Goal: Information Seeking & Learning: Learn about a topic

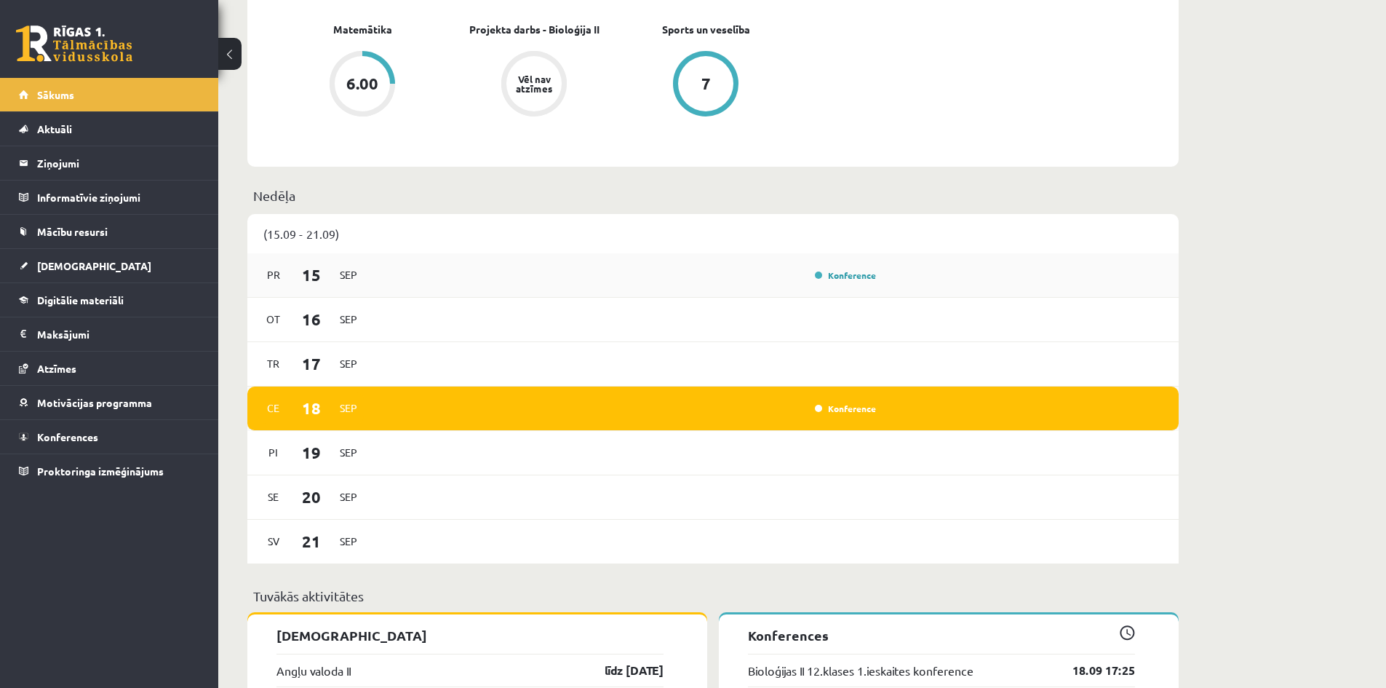
scroll to position [873, 0]
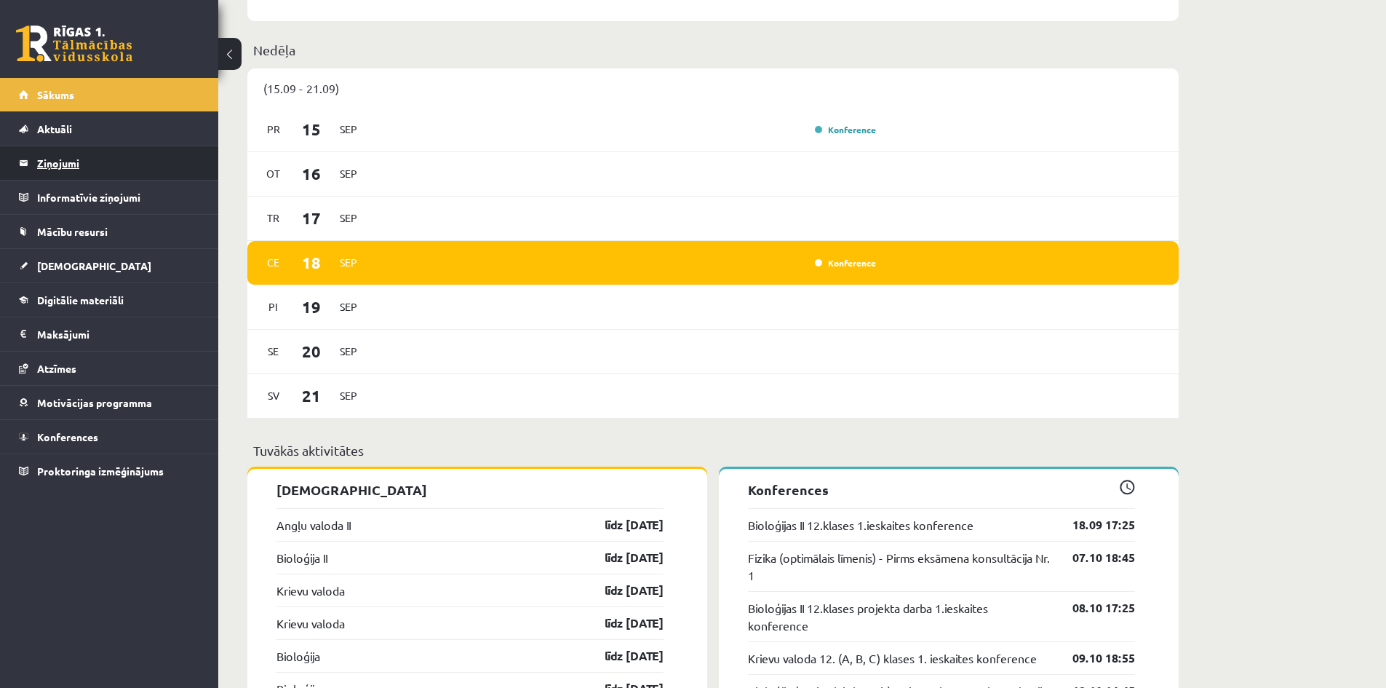
click at [81, 167] on legend "Ziņojumi 0" at bounding box center [118, 162] width 163 height 33
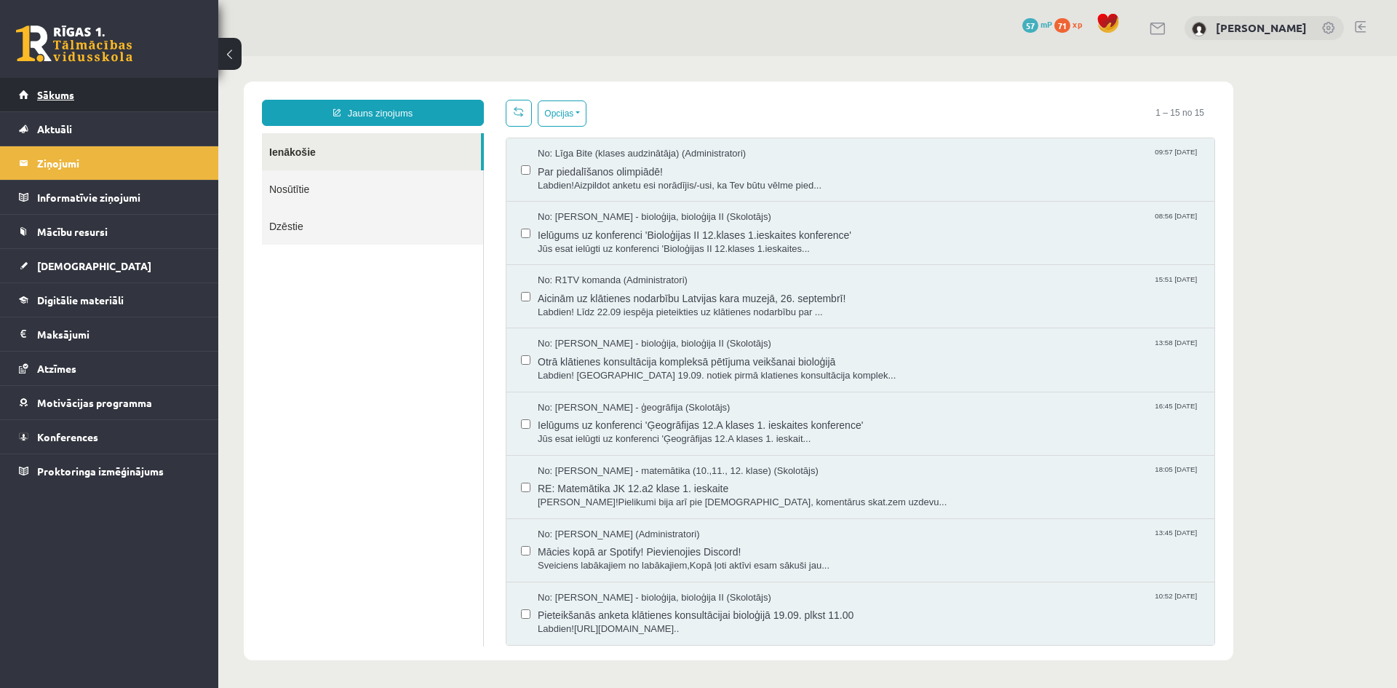
click at [65, 103] on link "Sākums" at bounding box center [109, 94] width 181 height 33
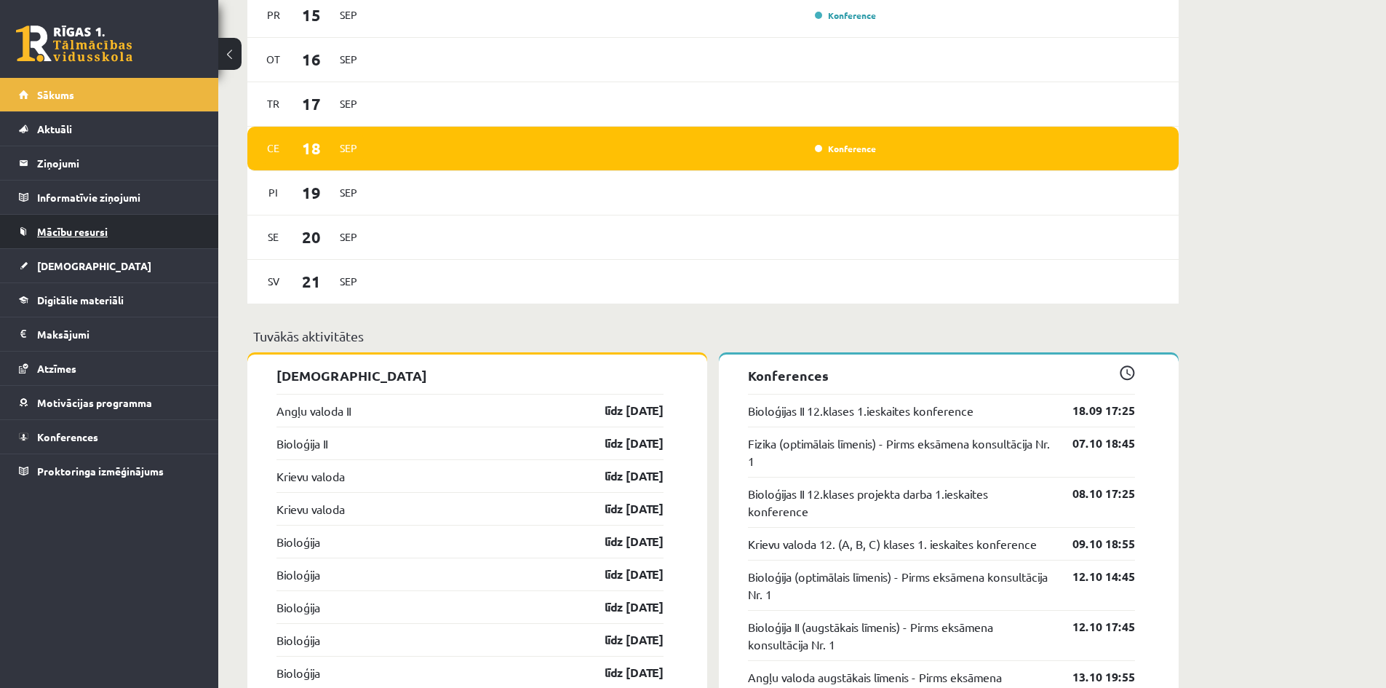
scroll to position [1164, 0]
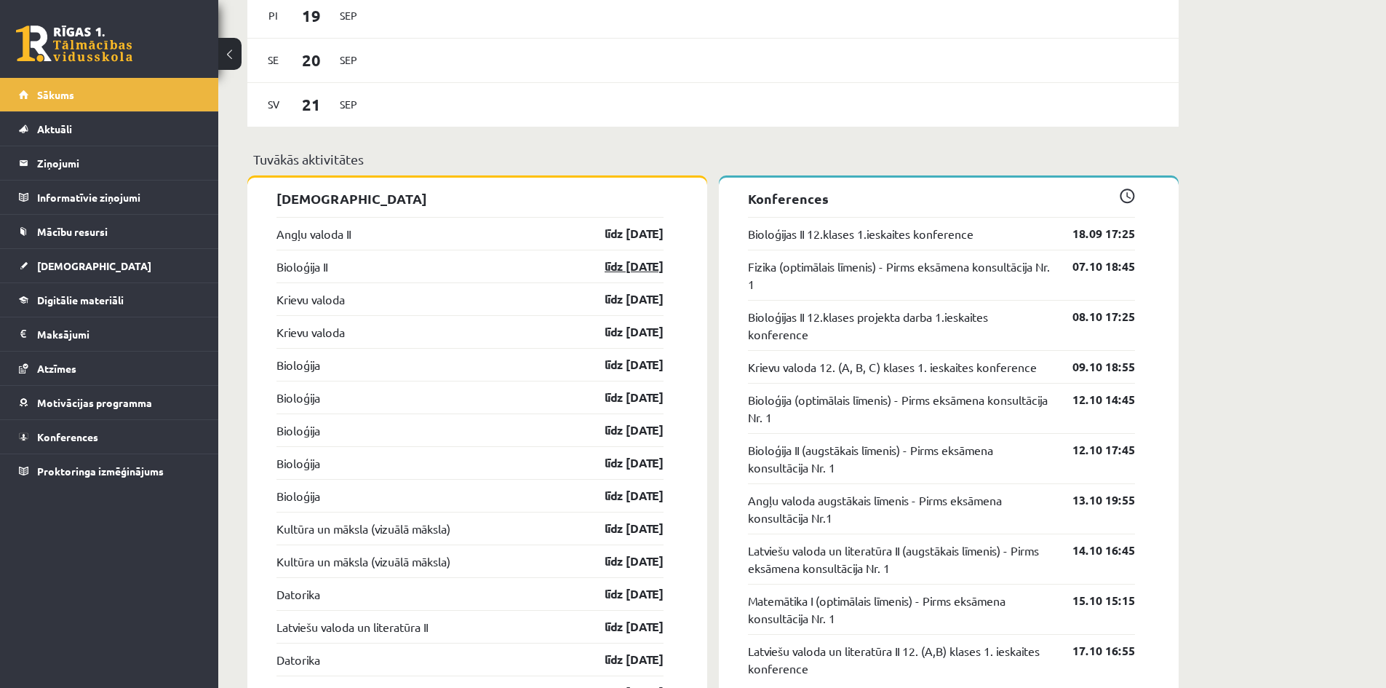
click at [607, 271] on link "līdz [DATE]" at bounding box center [621, 266] width 84 height 17
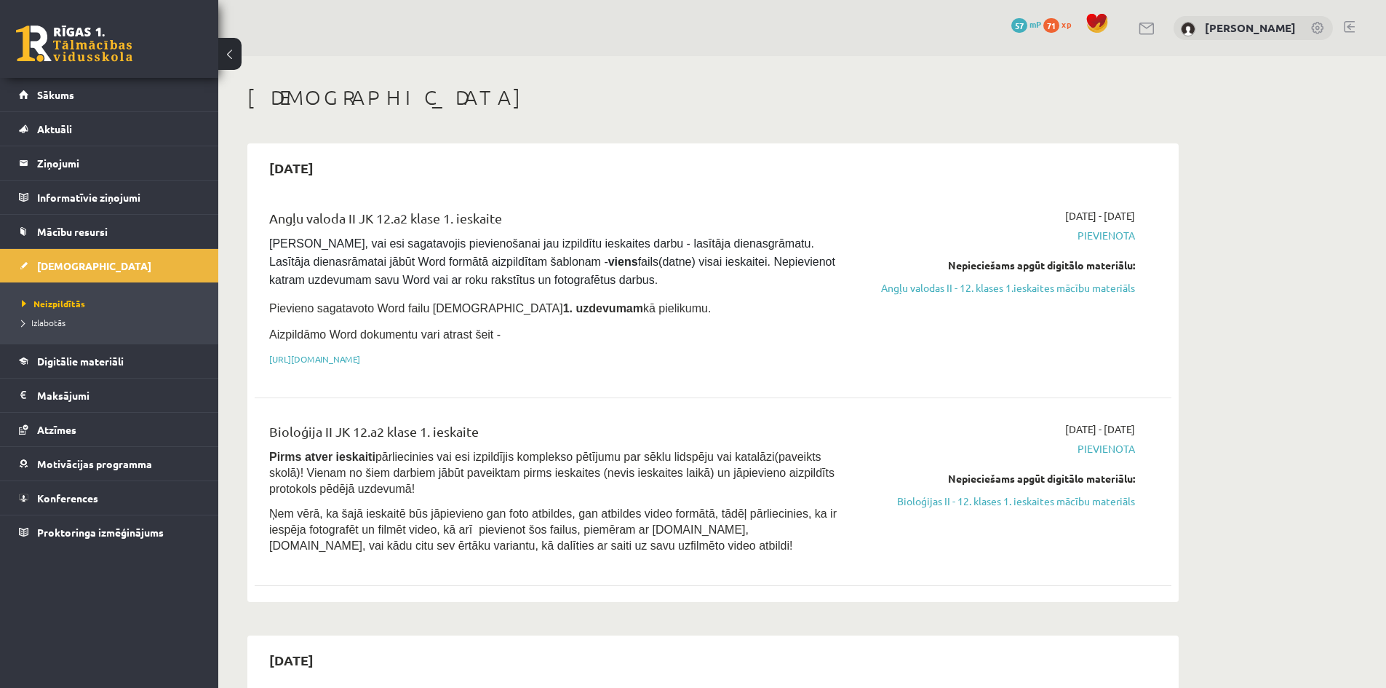
scroll to position [73, 0]
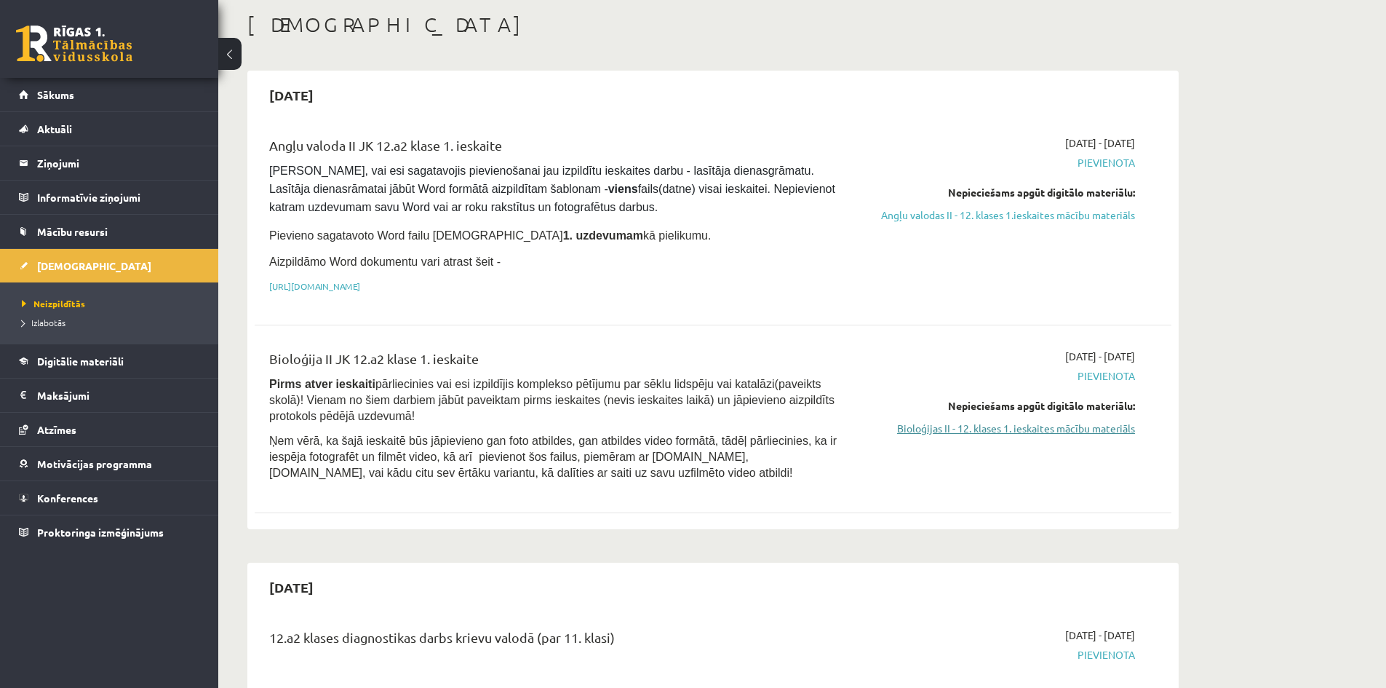
click at [956, 421] on link "Bioloģijas II - 12. klases 1. ieskaites mācību materiāls" at bounding box center [998, 428] width 274 height 15
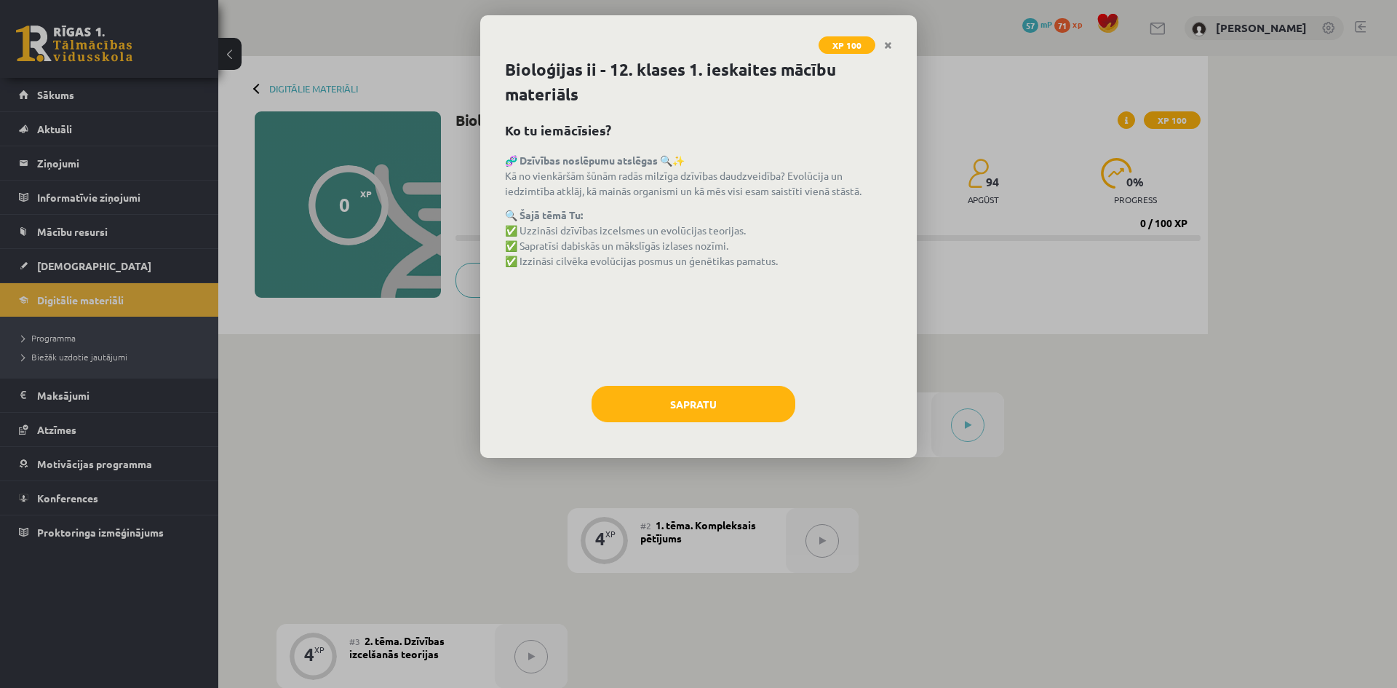
drag, startPoint x: 954, startPoint y: 232, endPoint x: 926, endPoint y: 252, distance: 33.9
drag, startPoint x: 926, startPoint y: 252, endPoint x: 739, endPoint y: 324, distance: 200.4
click at [739, 324] on div "🧬 Dzīvības noslēpumu atslēgas 🔍✨ Kā no vienkāršām šūnām radās milzīga dzīvības …" at bounding box center [698, 262] width 387 height 218
click at [665, 392] on button "Sapratu" at bounding box center [693, 404] width 204 height 36
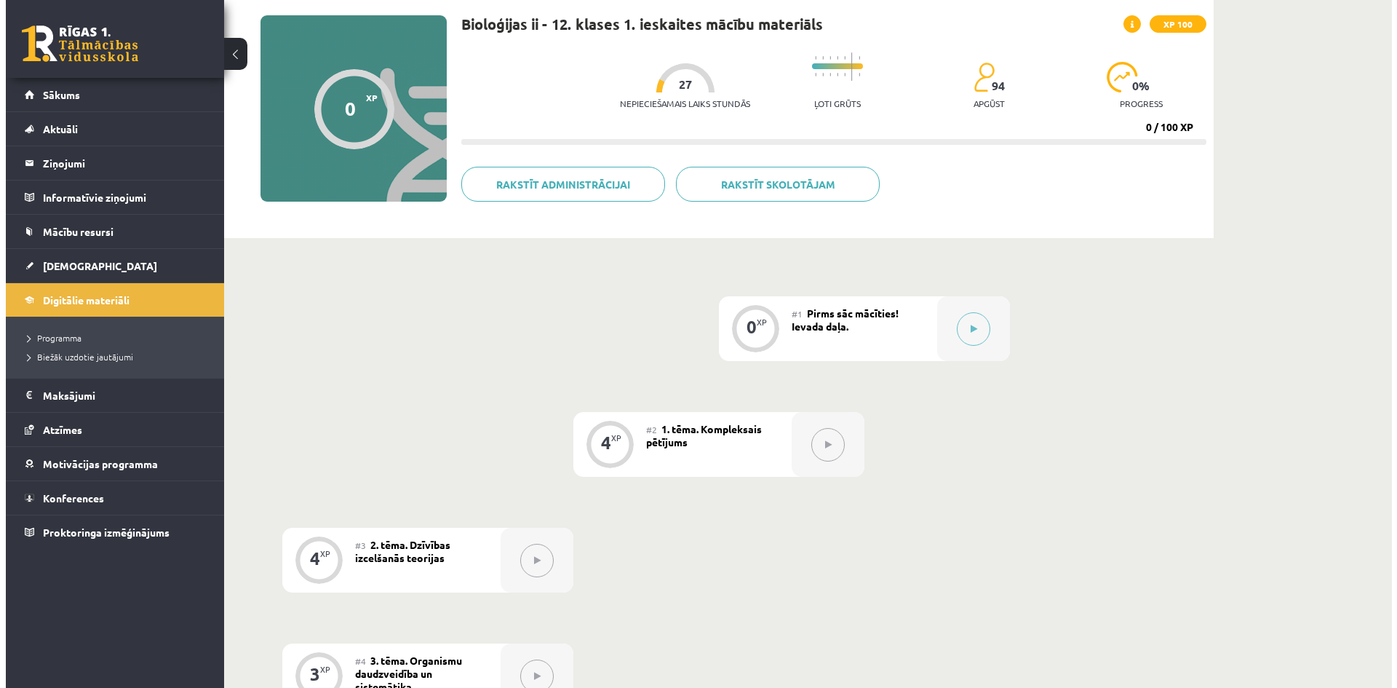
scroll to position [56, 0]
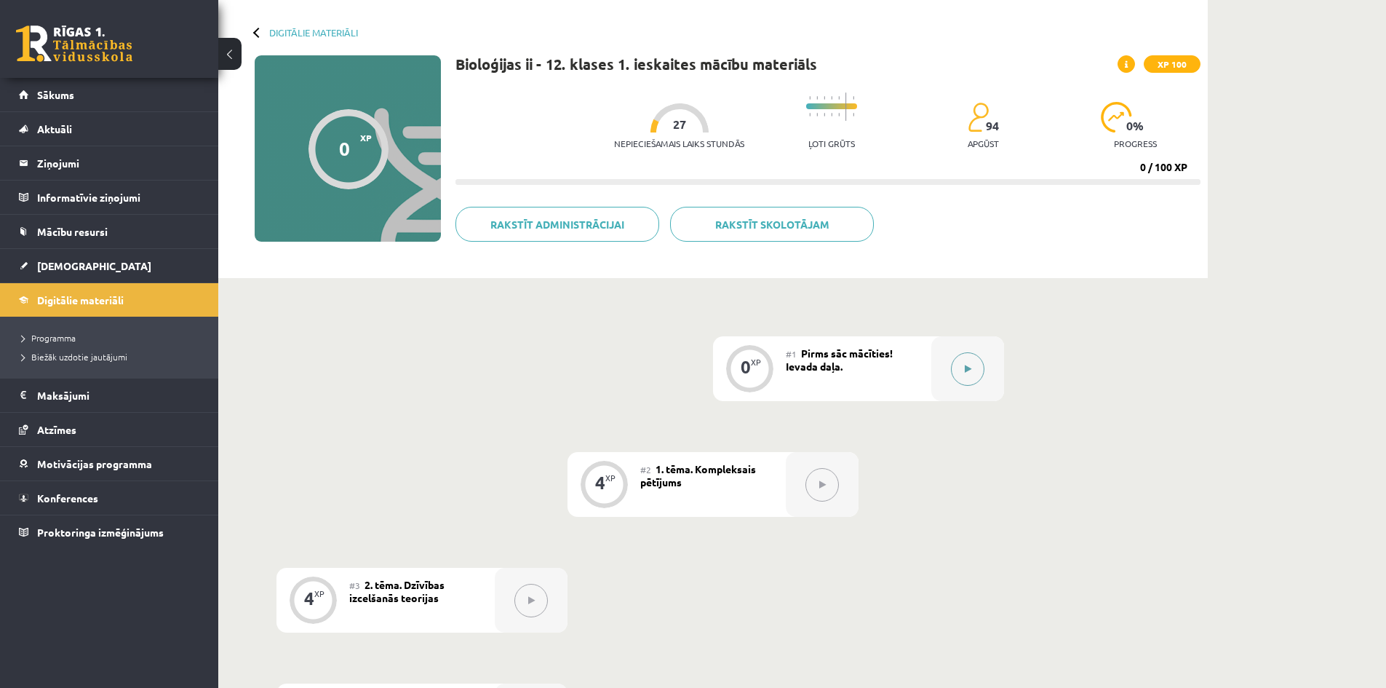
click at [961, 367] on button at bounding box center [967, 368] width 33 height 33
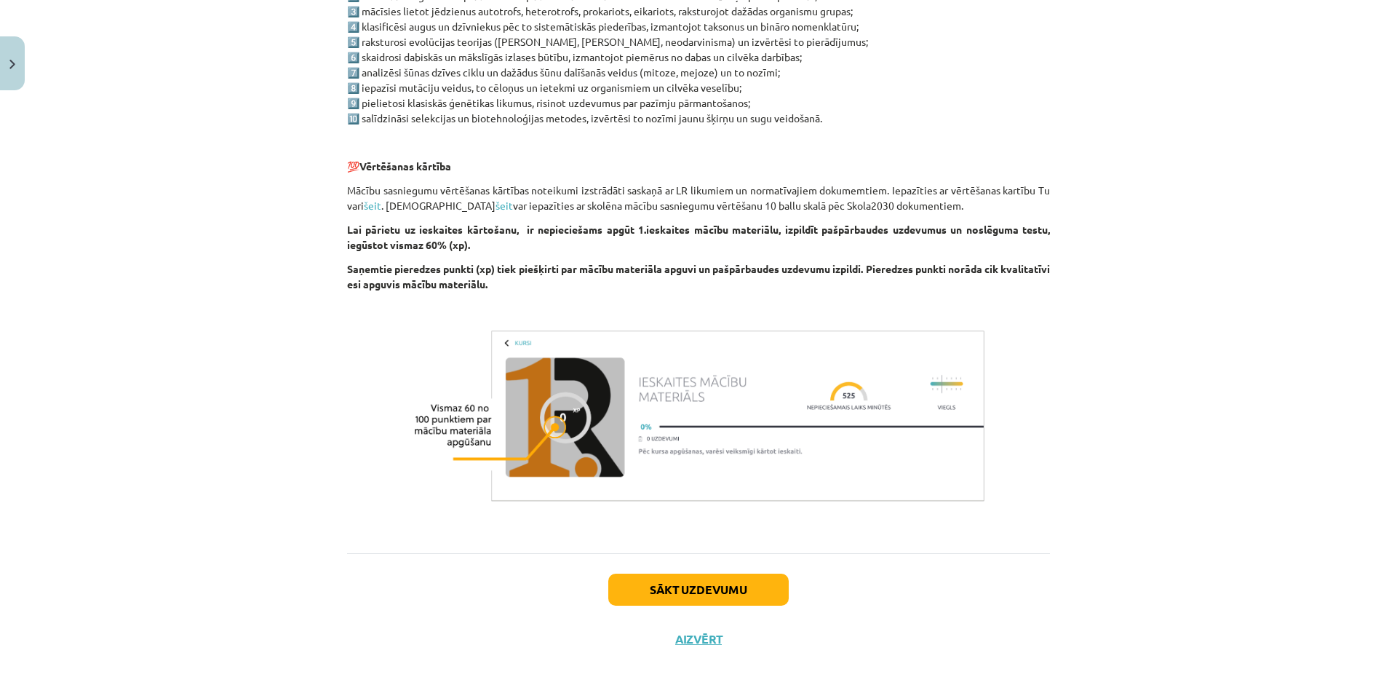
scroll to position [958, 0]
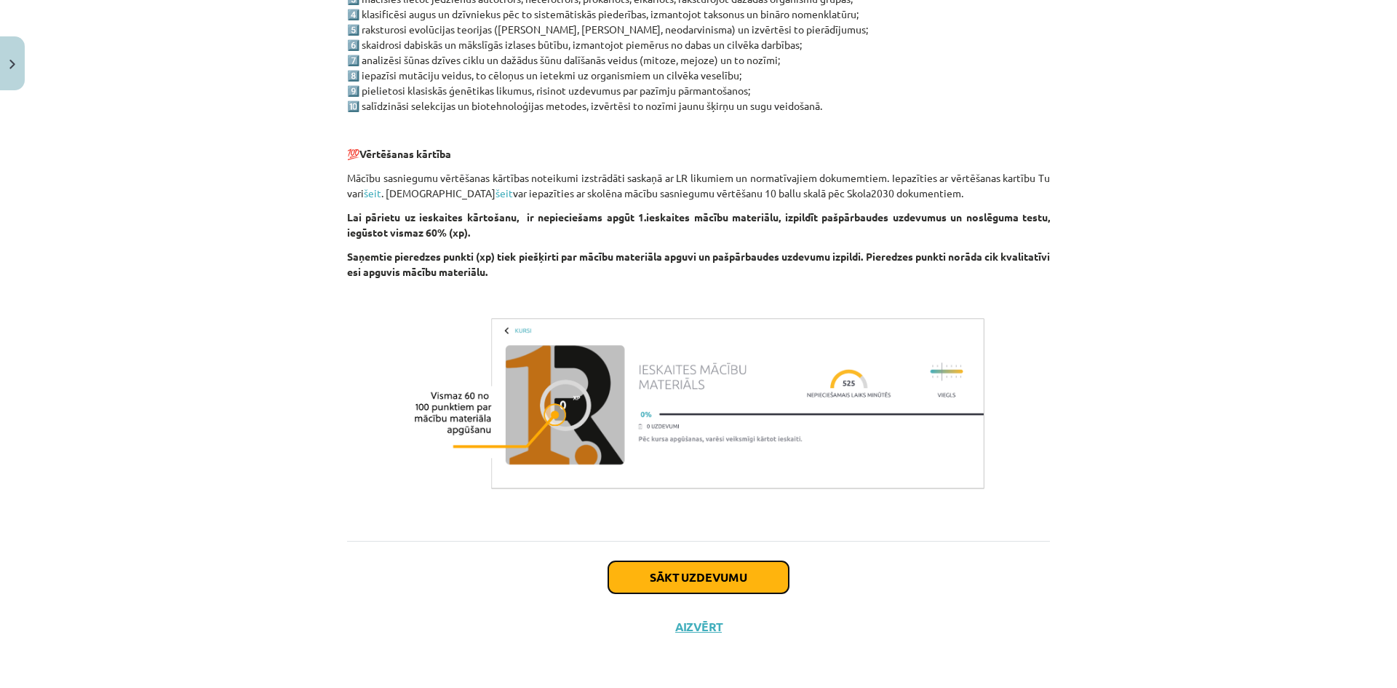
click at [645, 570] on button "Sākt uzdevumu" at bounding box center [698, 577] width 180 height 32
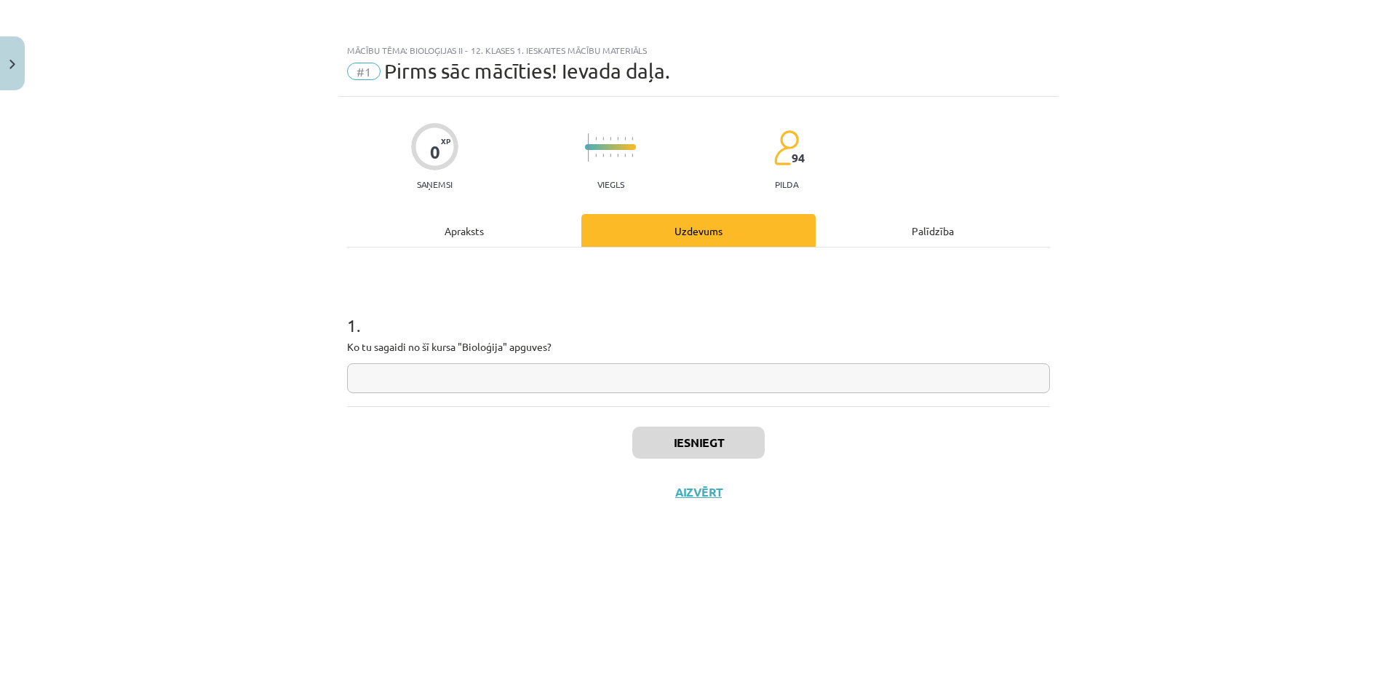
click at [433, 236] on div "Apraksts" at bounding box center [464, 230] width 234 height 33
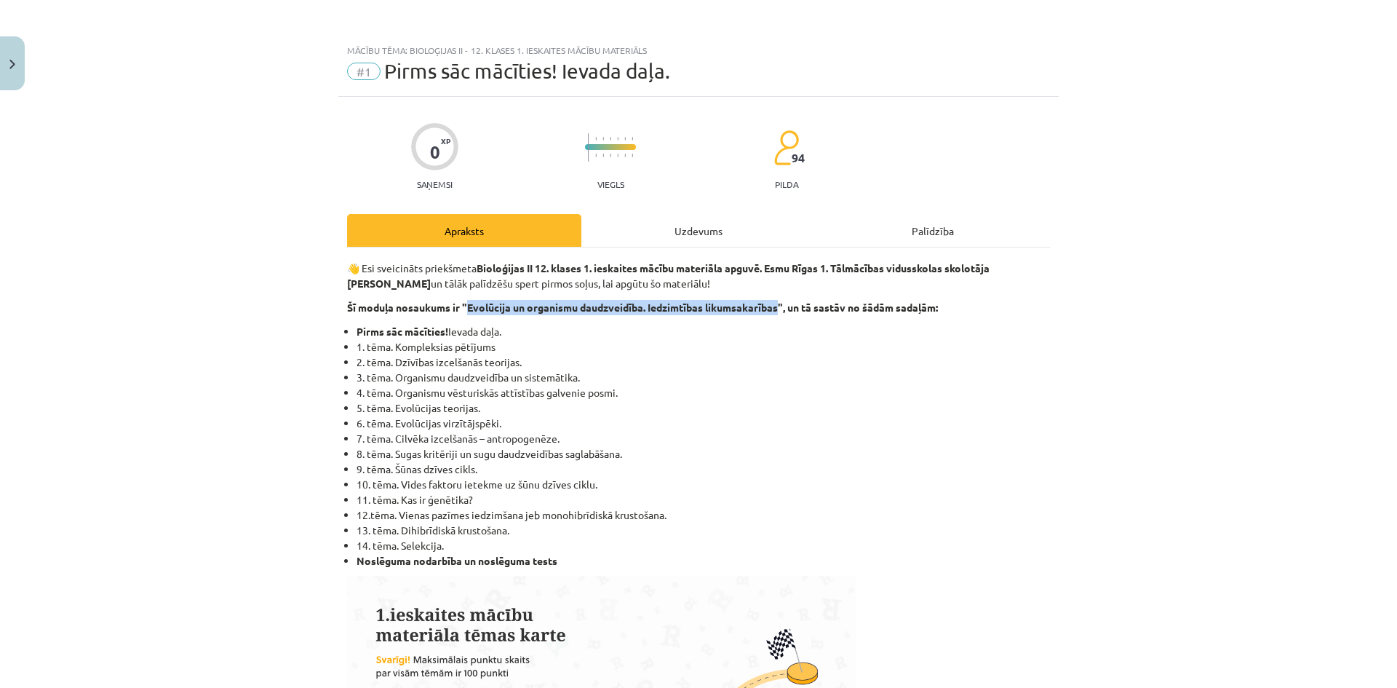
drag, startPoint x: 469, startPoint y: 304, endPoint x: 778, endPoint y: 311, distance: 309.3
click at [778, 311] on b "Šī moduļa nosaukums ir "Evolūcija un organismu daudzveidība. Iedzimtības likums…" at bounding box center [642, 306] width 591 height 13
copy b "Evolūcija un organismu daudzveidība. Iedzimtības likumsakarības"
click at [714, 243] on div "Uzdevums" at bounding box center [698, 230] width 234 height 33
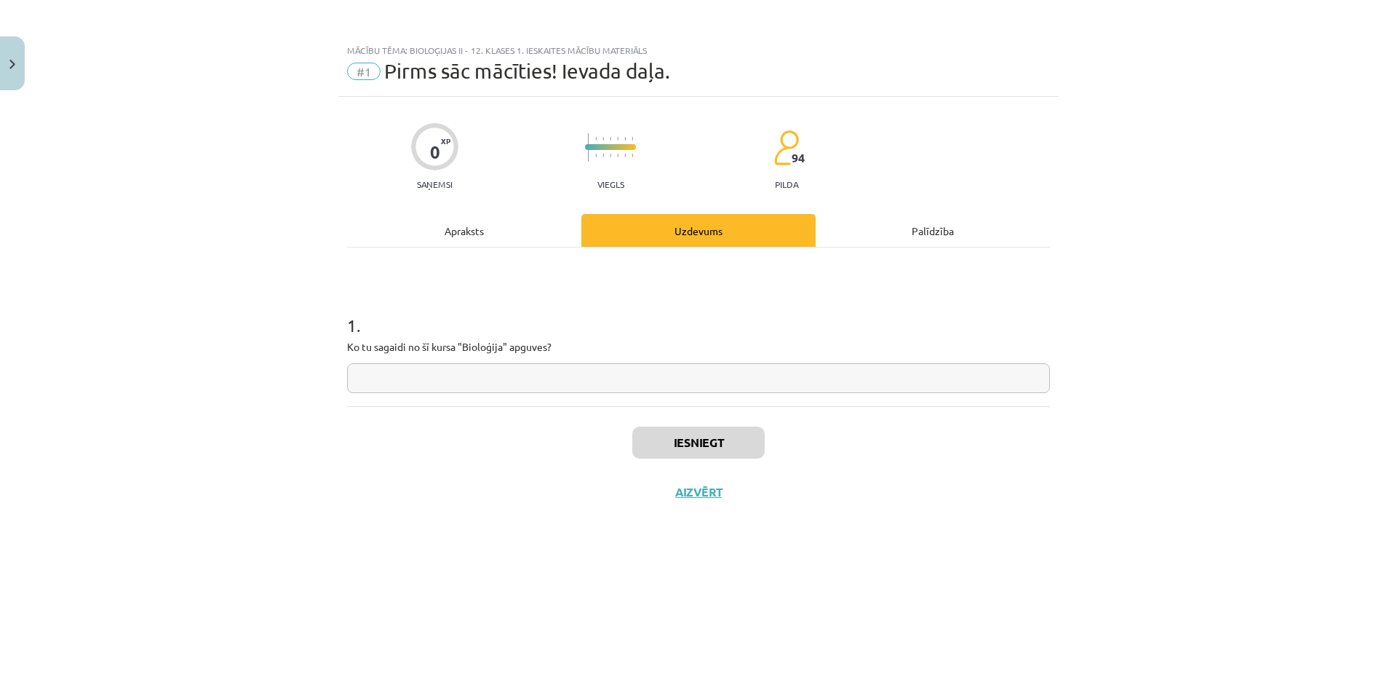
click at [664, 371] on input "text" at bounding box center [698, 378] width 703 height 30
type input "*"
paste input "**********"
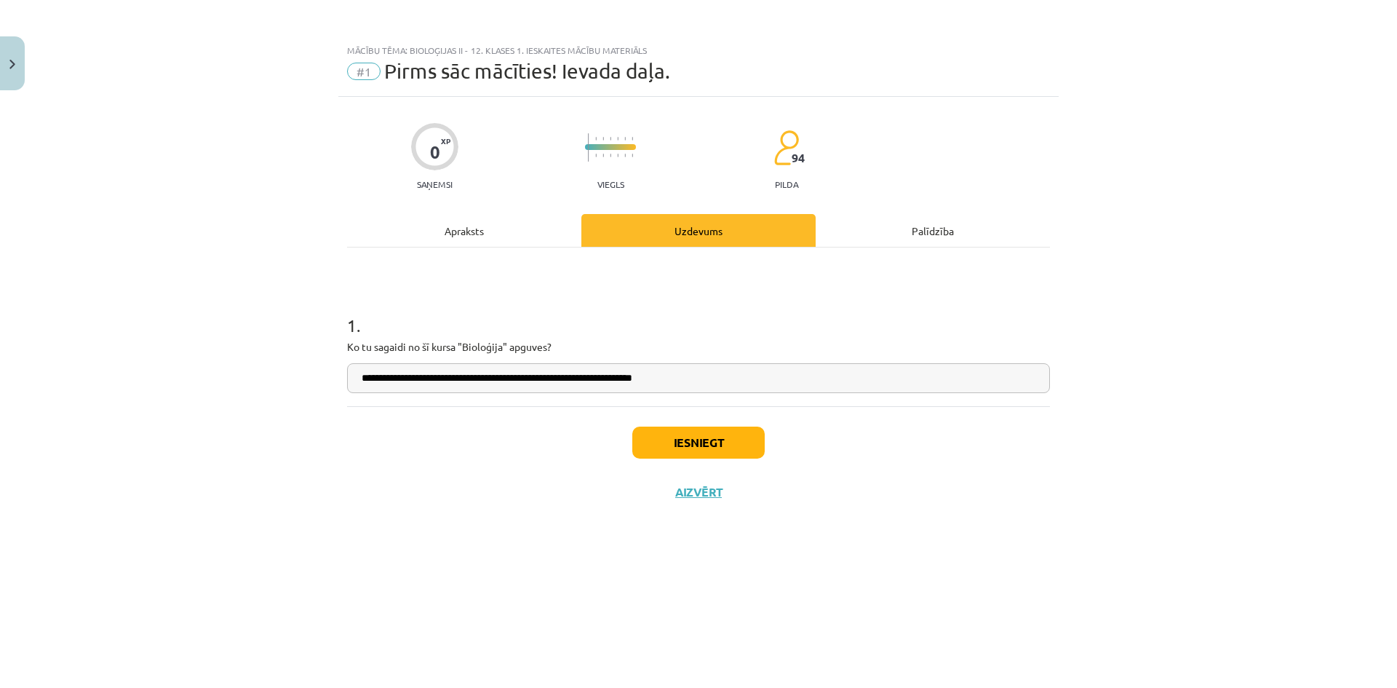
click at [417, 378] on input "**********" at bounding box center [698, 378] width 703 height 30
click at [717, 383] on input "**********" at bounding box center [698, 378] width 703 height 30
type input "**********"
click at [709, 433] on button "Iesniegt" at bounding box center [698, 442] width 132 height 32
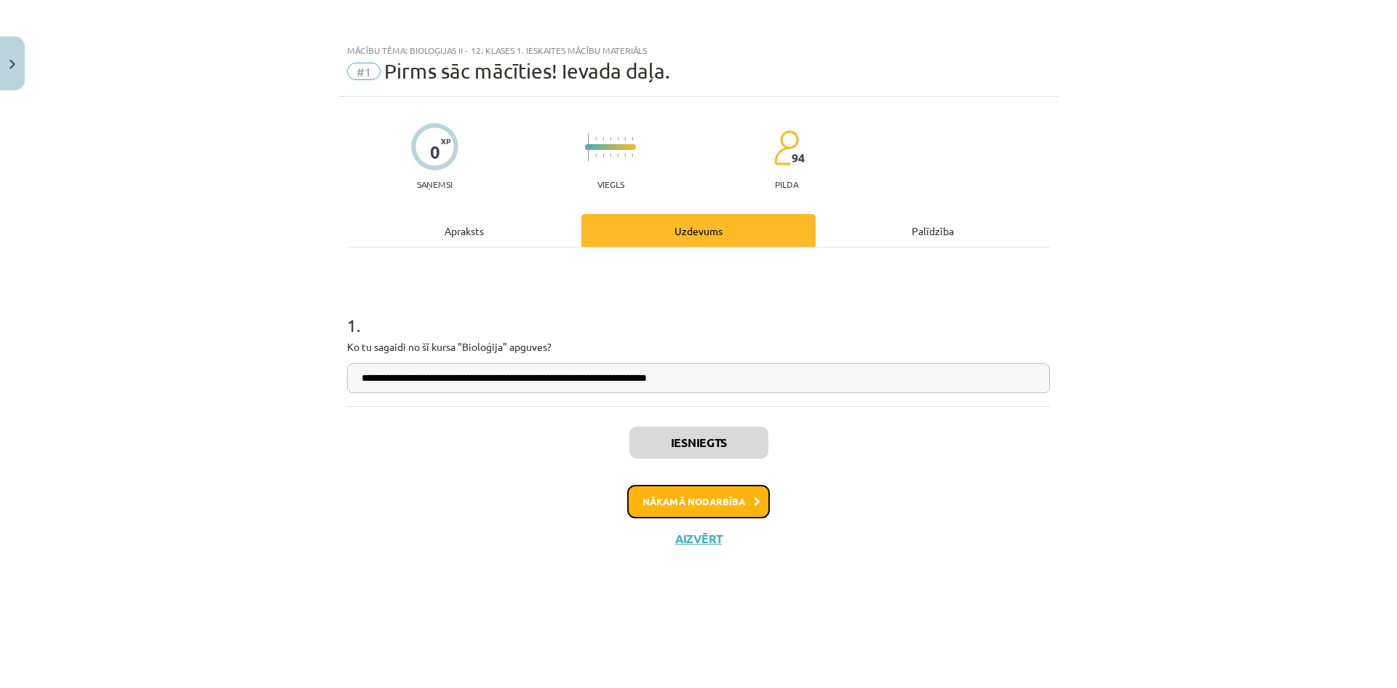
click at [709, 497] on button "Nākamā nodarbība" at bounding box center [698, 501] width 143 height 33
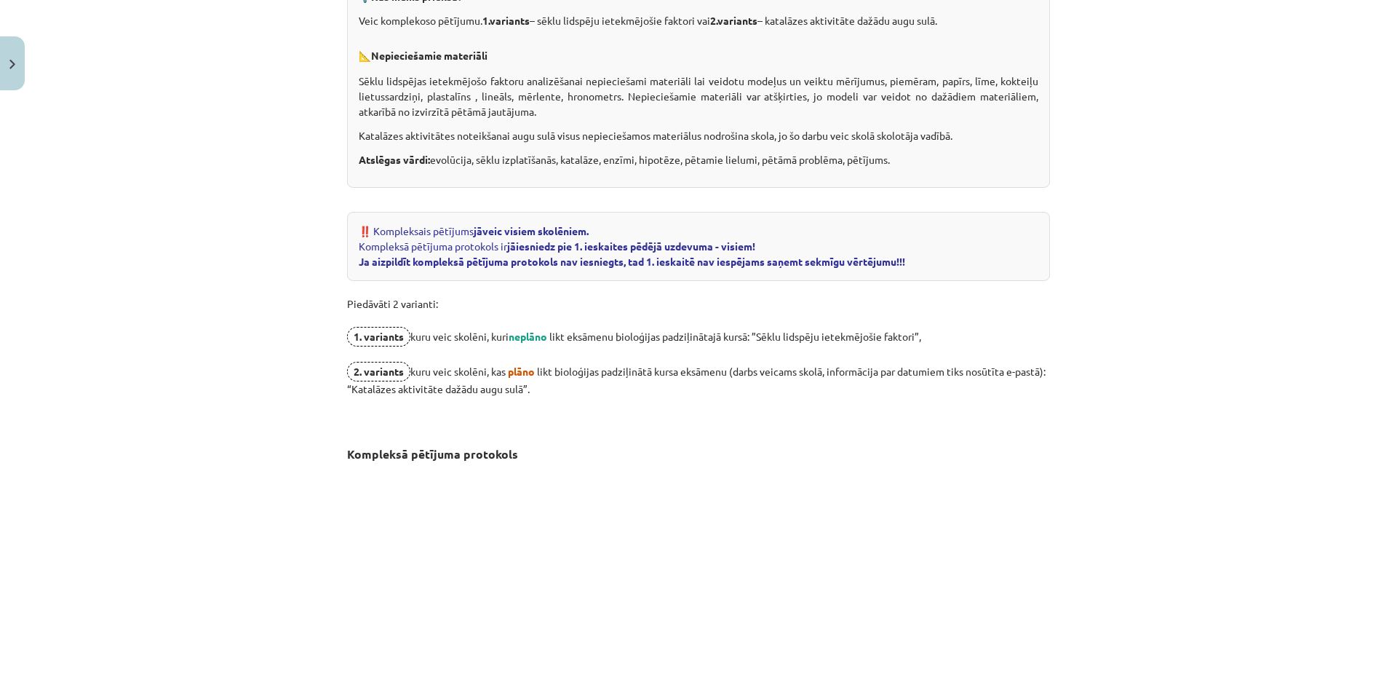
scroll to position [364, 0]
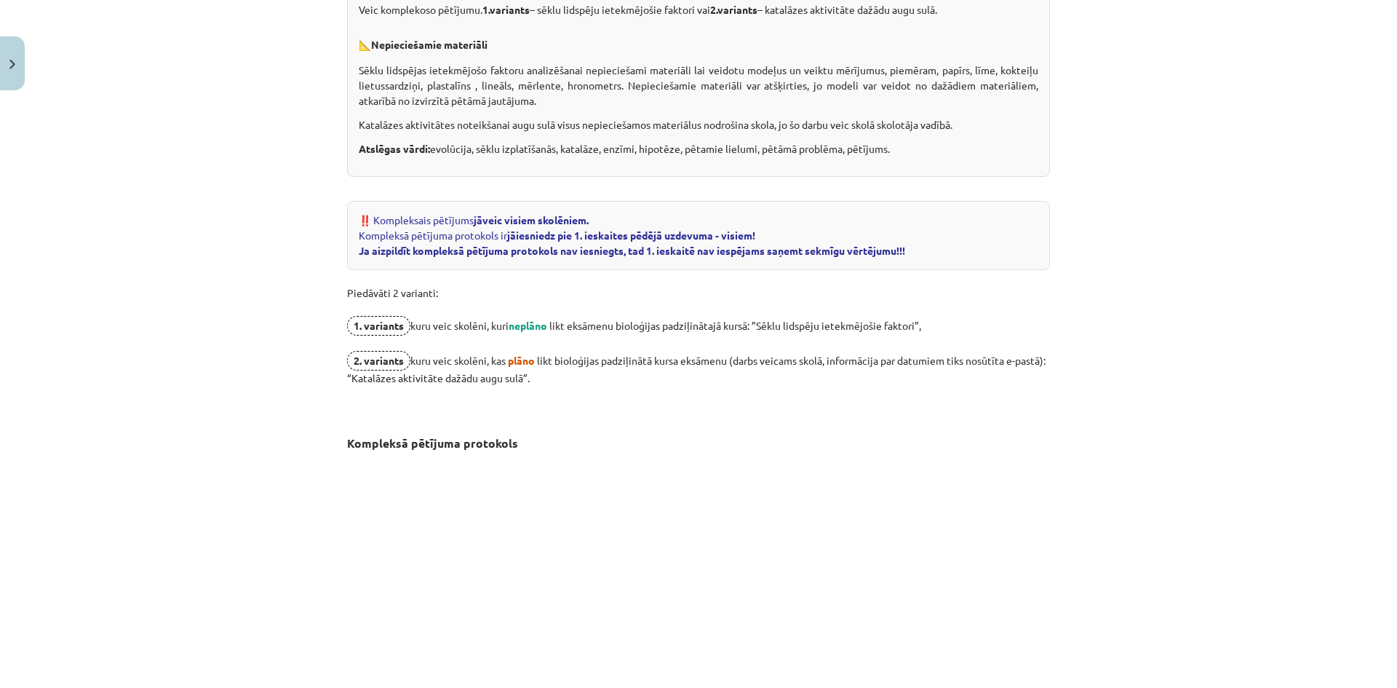
click at [381, 359] on strong "2. variants" at bounding box center [379, 360] width 50 height 13
click at [389, 359] on strong "2. variants" at bounding box center [379, 360] width 50 height 13
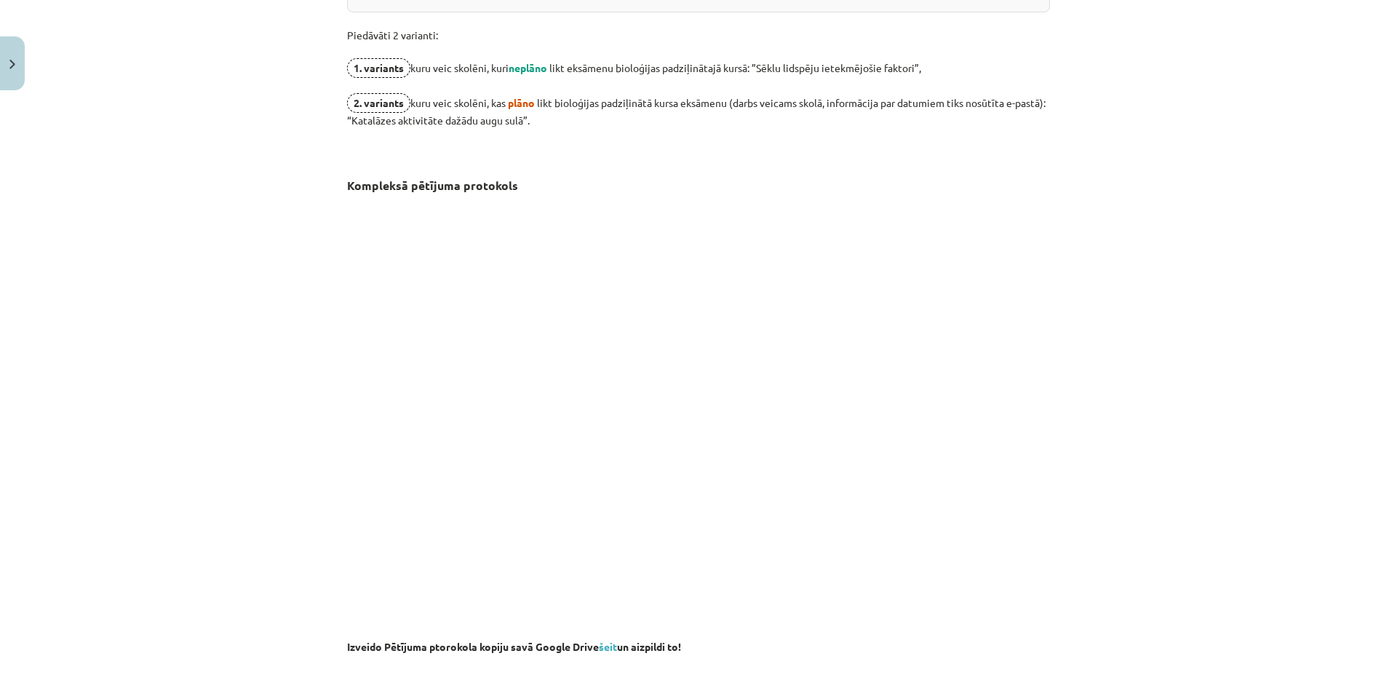
scroll to position [655, 0]
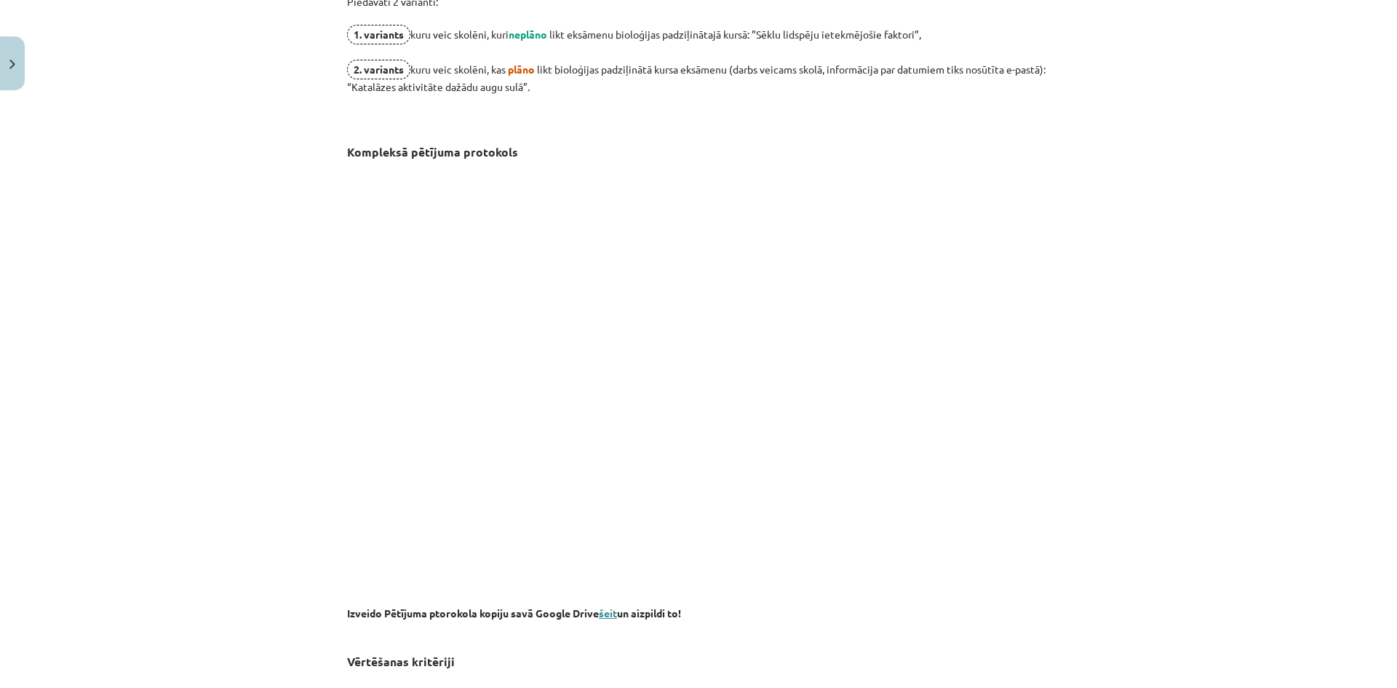
click at [610, 616] on link "šeit" at bounding box center [608, 612] width 18 height 13
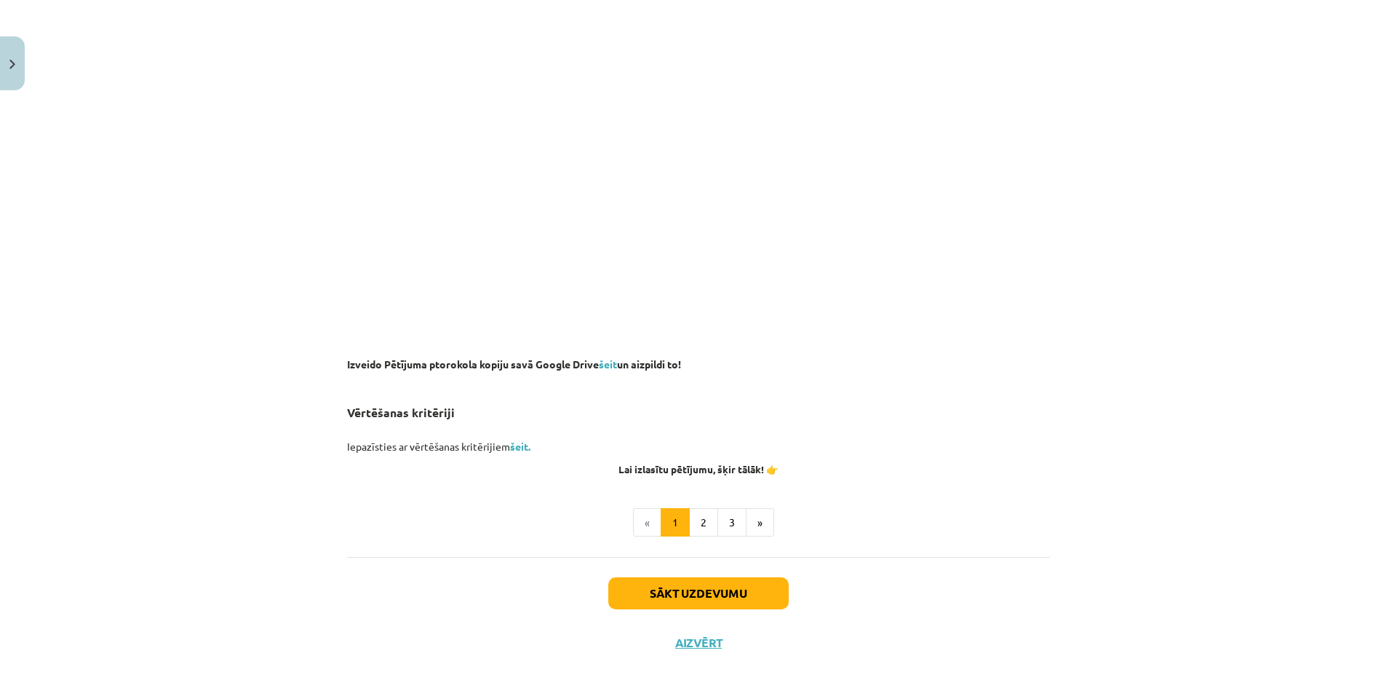
scroll to position [918, 0]
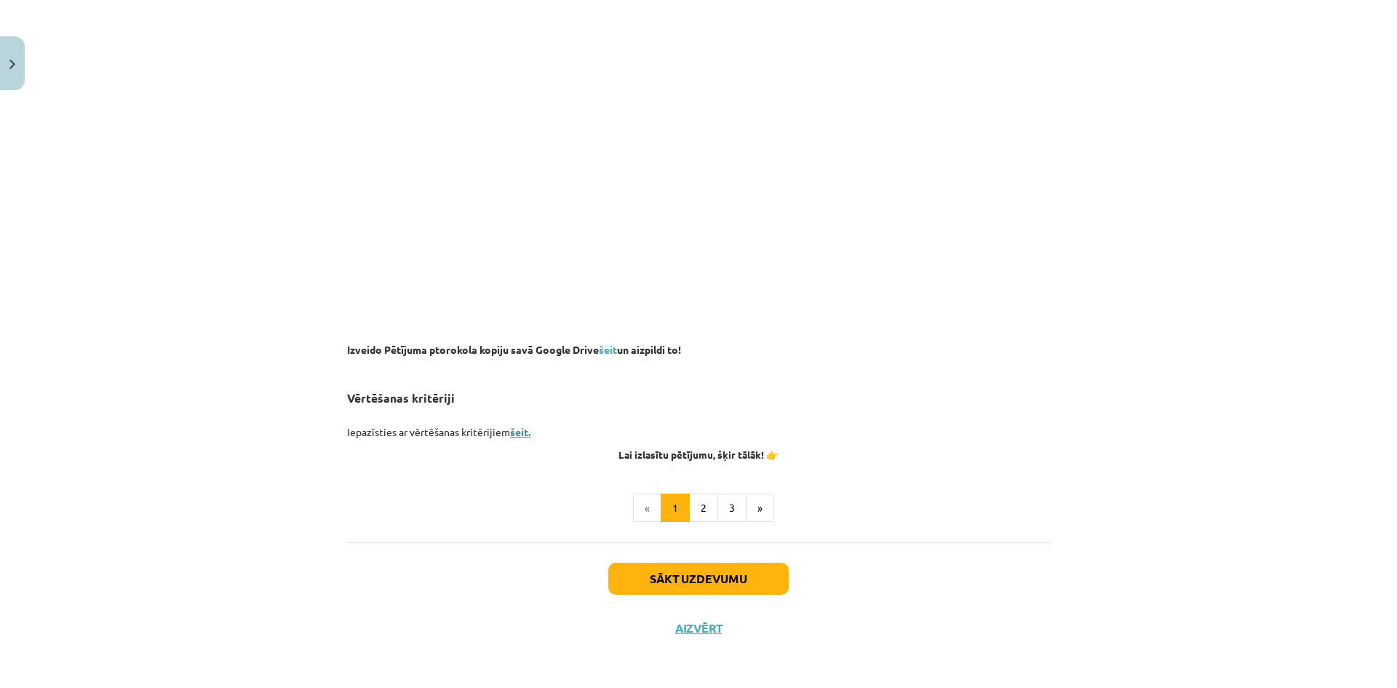
click at [519, 431] on link "šeit." at bounding box center [520, 431] width 20 height 13
click at [693, 495] on button "2" at bounding box center [703, 507] width 29 height 29
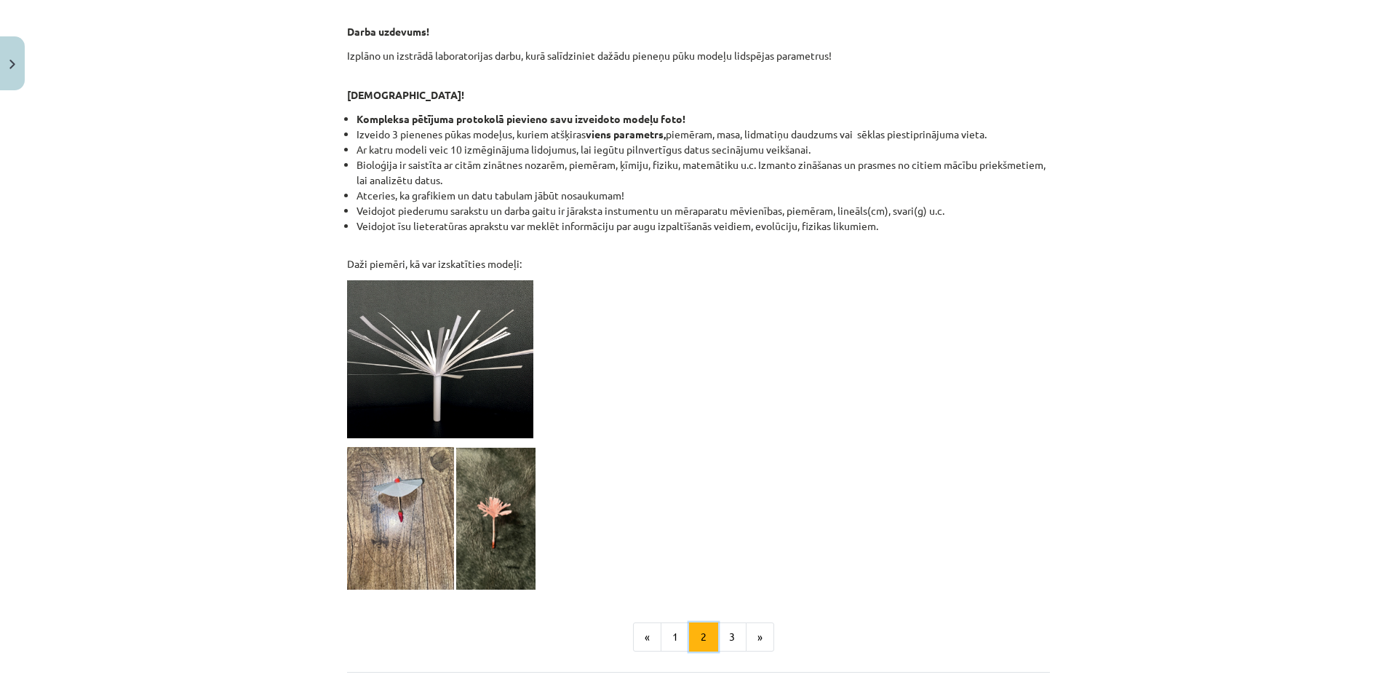
scroll to position [1147, 0]
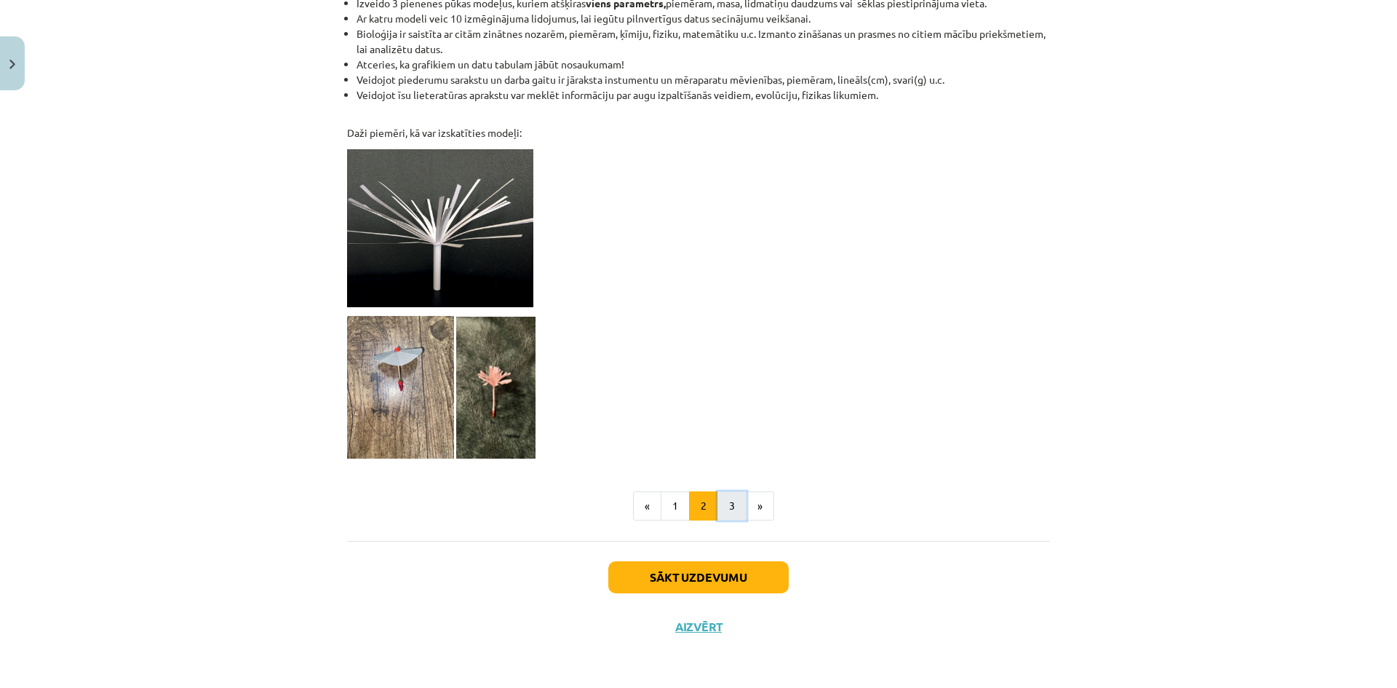
click at [717, 496] on button "3" at bounding box center [731, 505] width 29 height 29
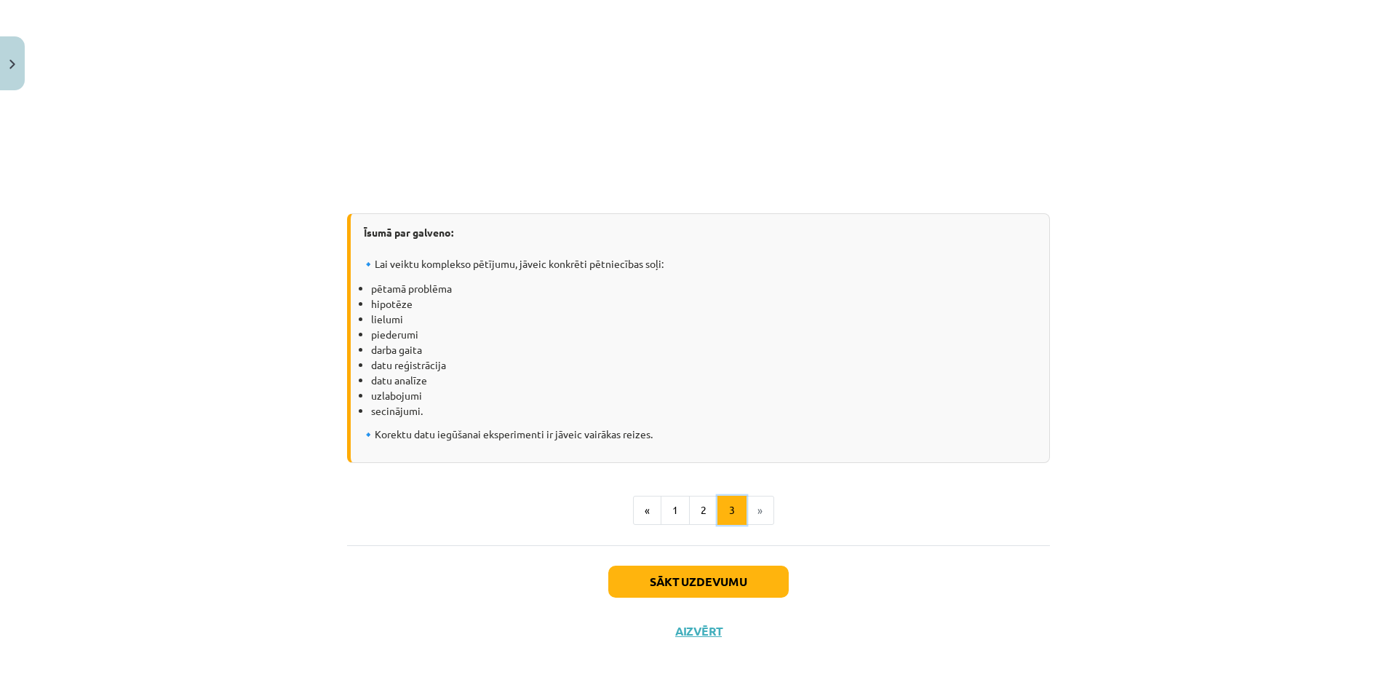
scroll to position [1851, 0]
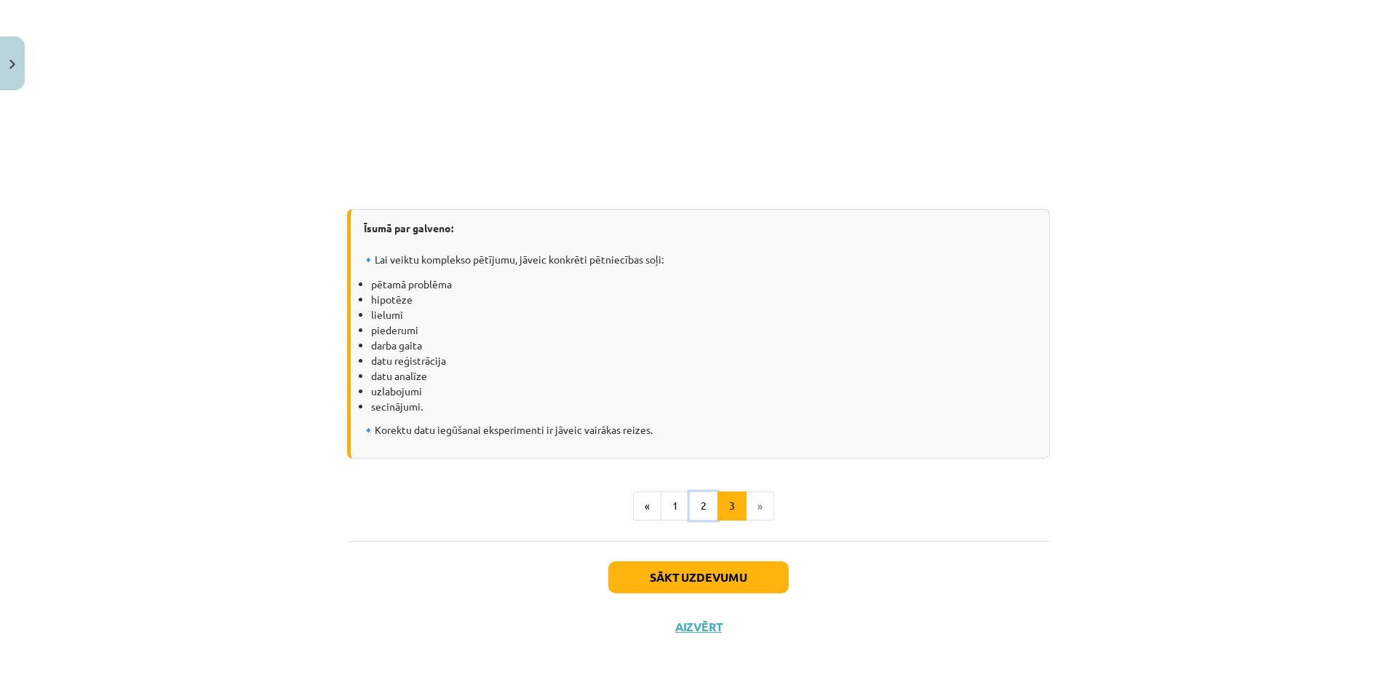
click at [697, 498] on button "2" at bounding box center [703, 505] width 29 height 29
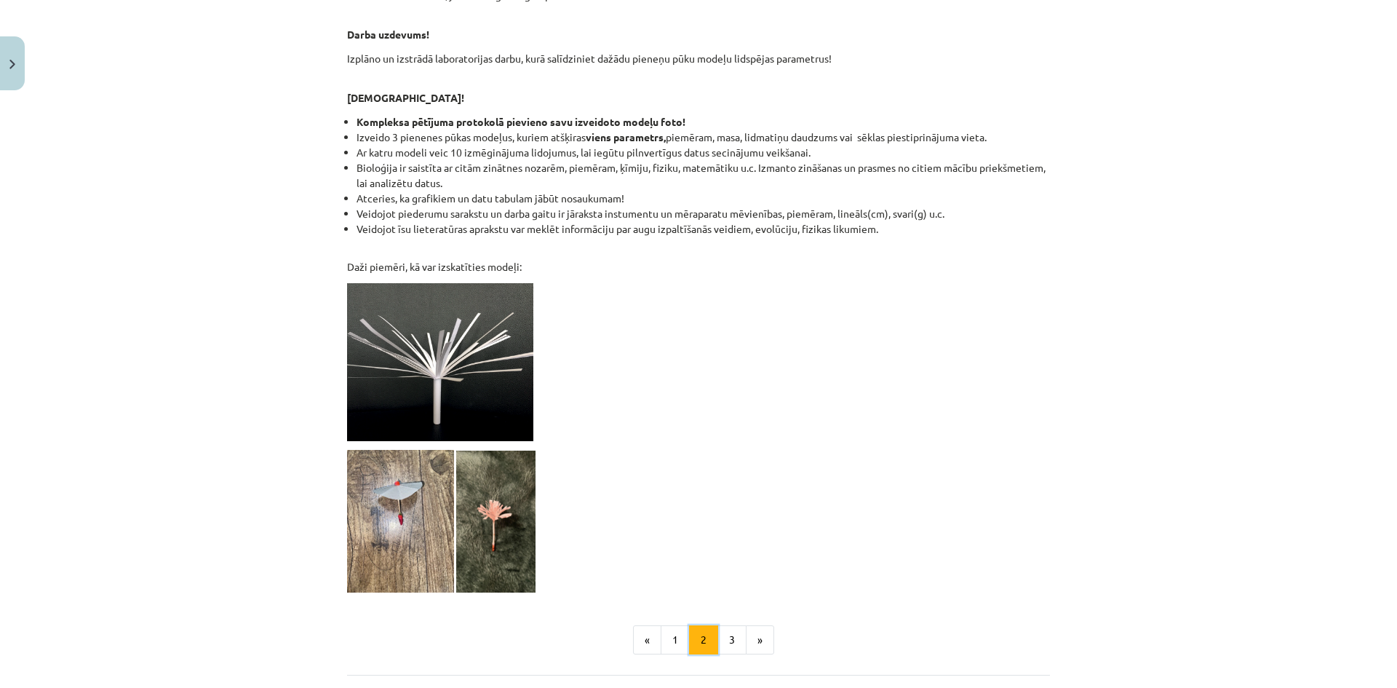
scroll to position [1147, 0]
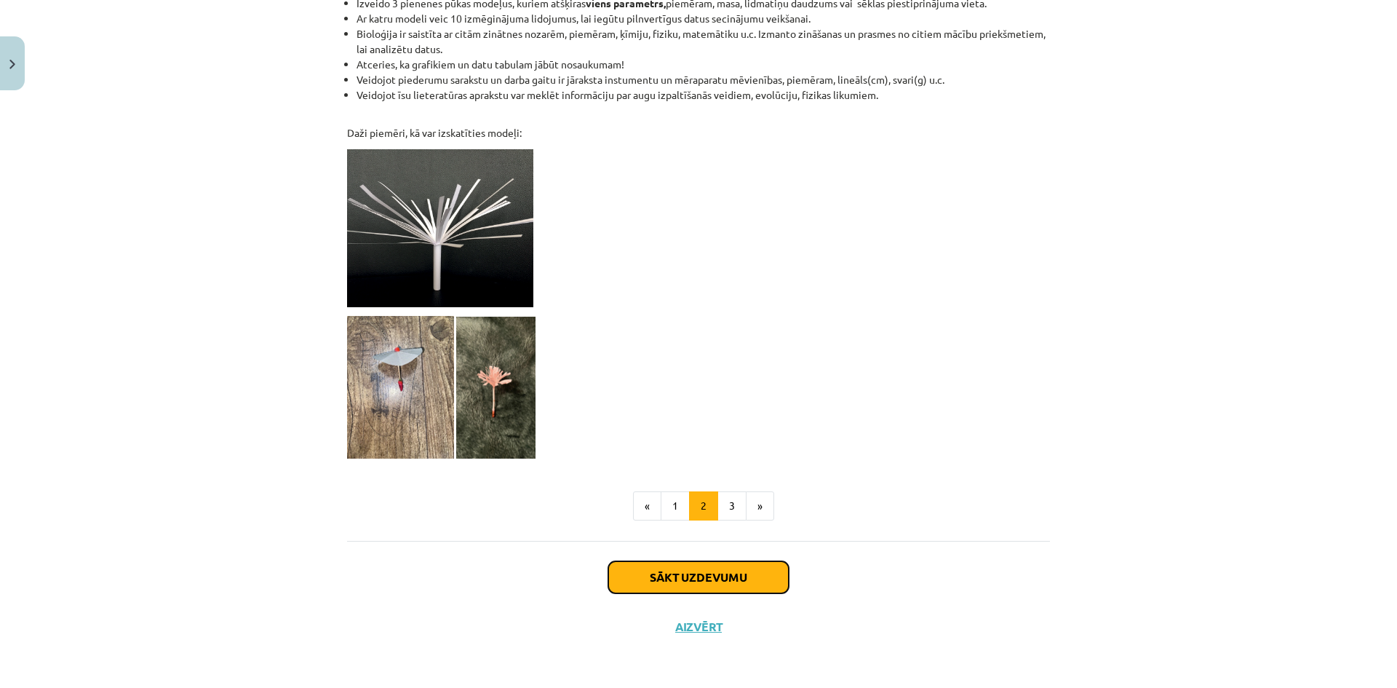
click at [723, 573] on button "Sākt uzdevumu" at bounding box center [698, 577] width 180 height 32
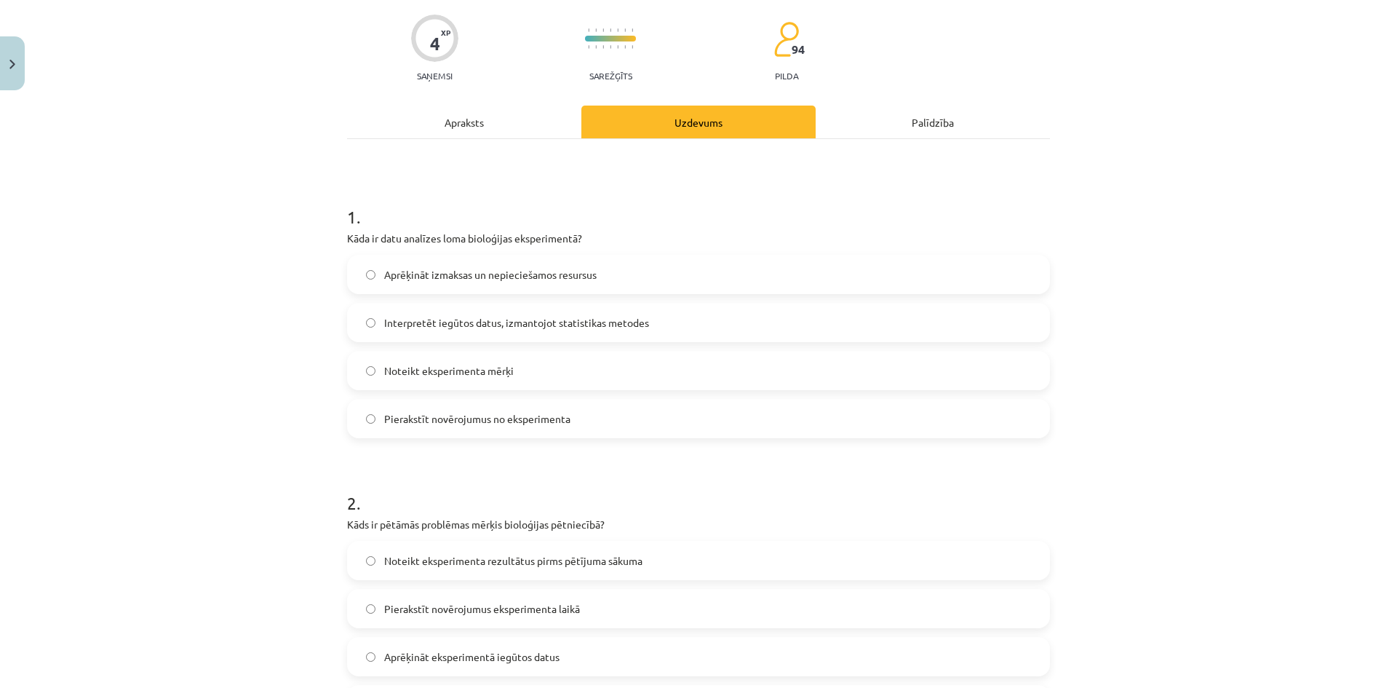
scroll to position [36, 0]
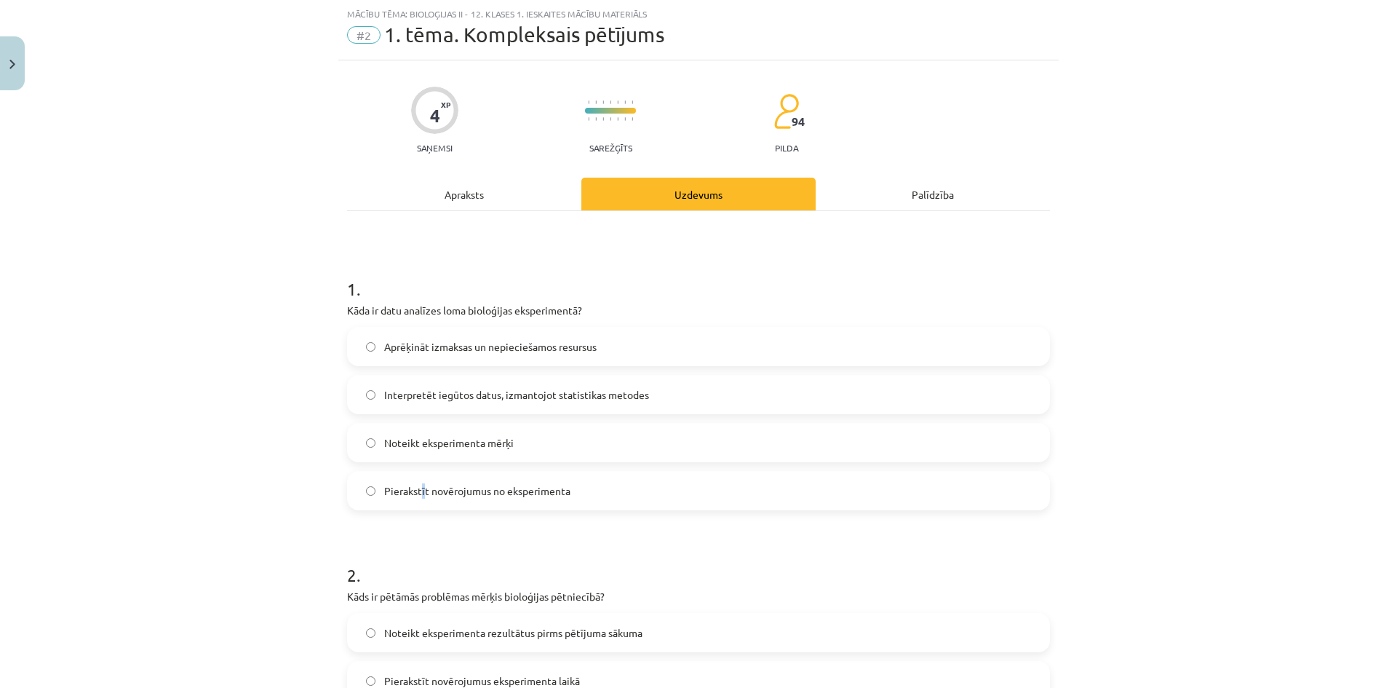
click at [418, 482] on label "Pierakstīt novērojumus no eksperimenta" at bounding box center [698, 490] width 700 height 36
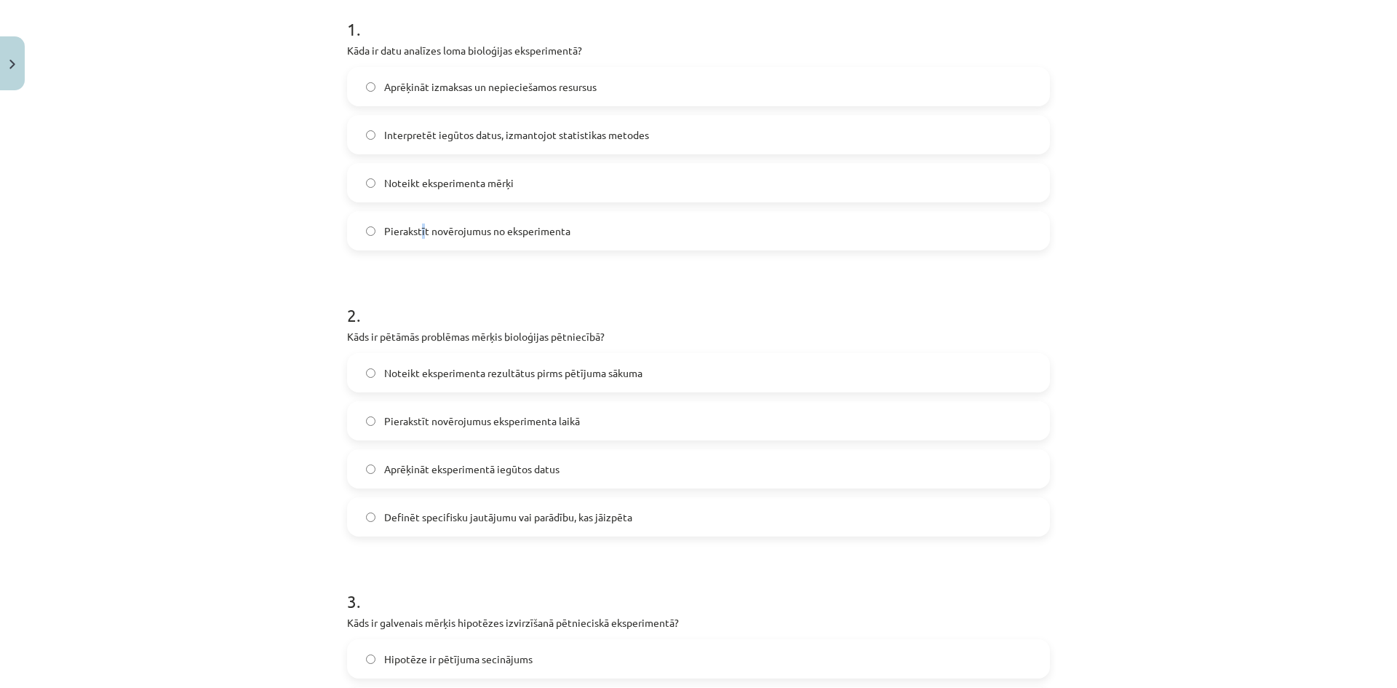
scroll to position [231, 0]
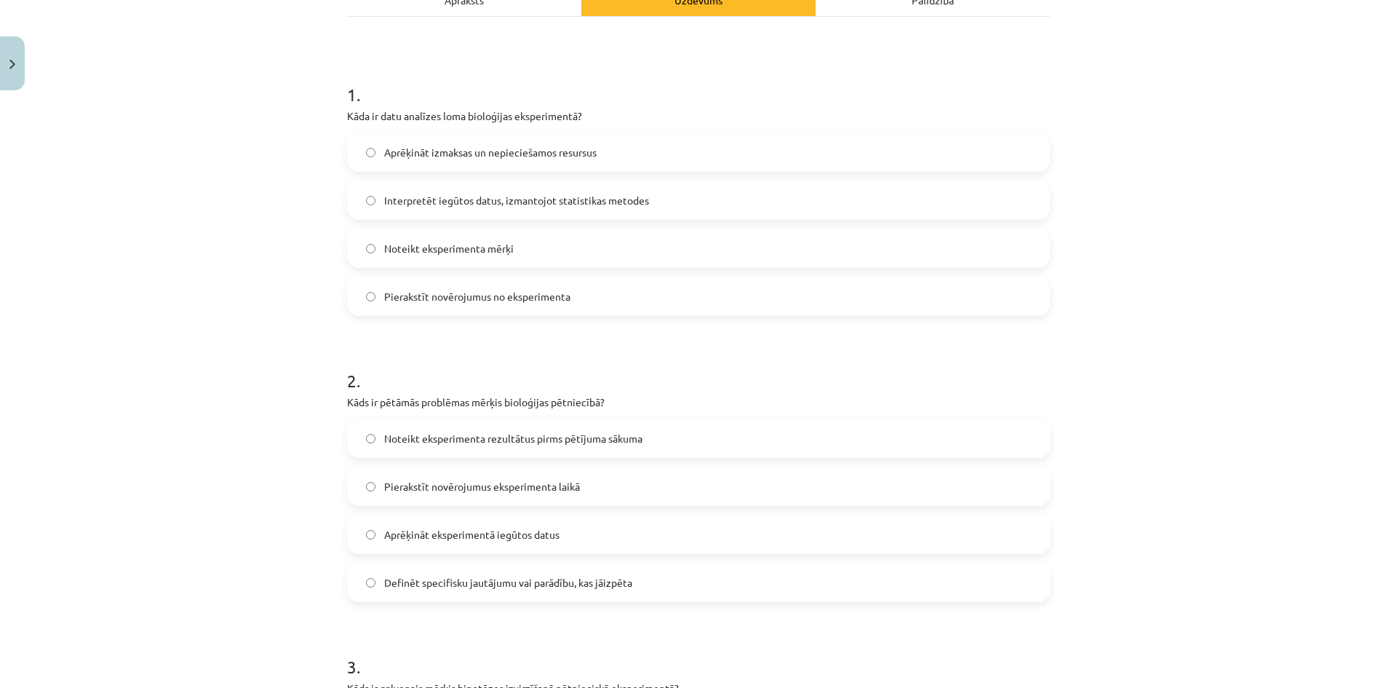
click at [503, 439] on span "Noteikt eksperimenta rezultātus pirms pētījuma sākuma" at bounding box center [513, 438] width 258 height 15
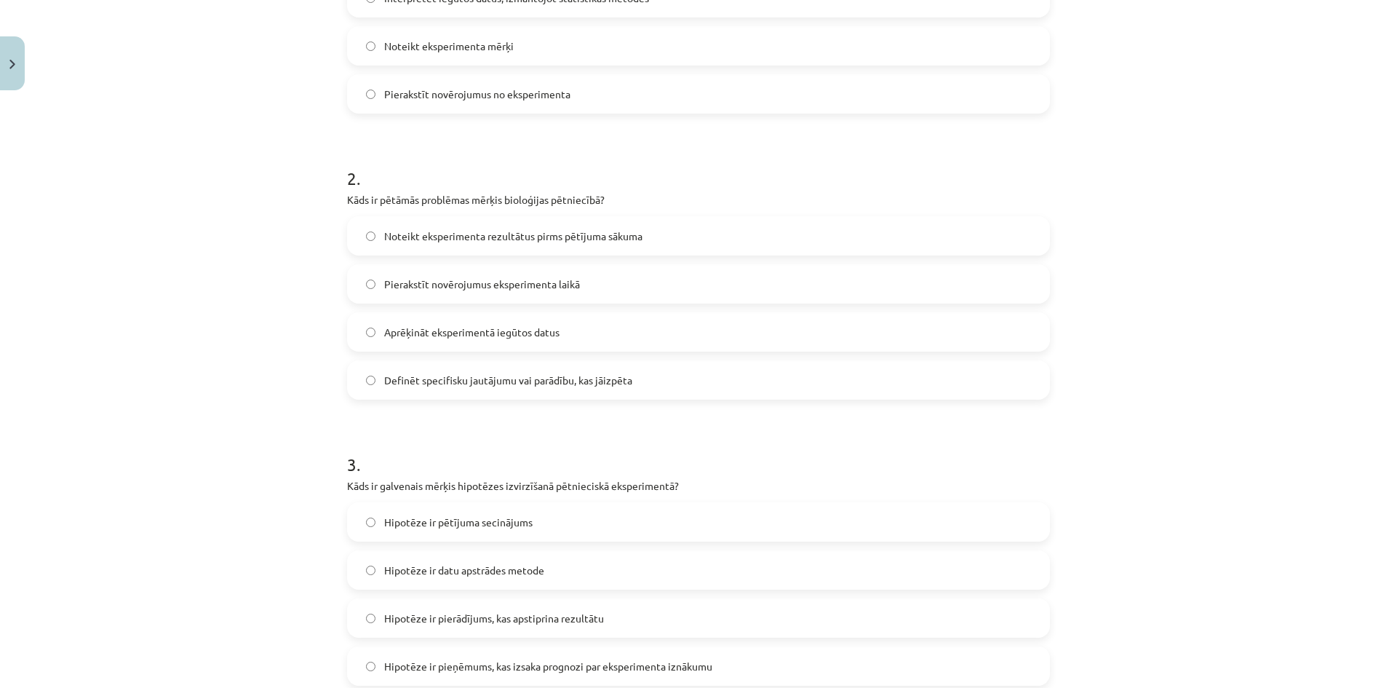
scroll to position [449, 0]
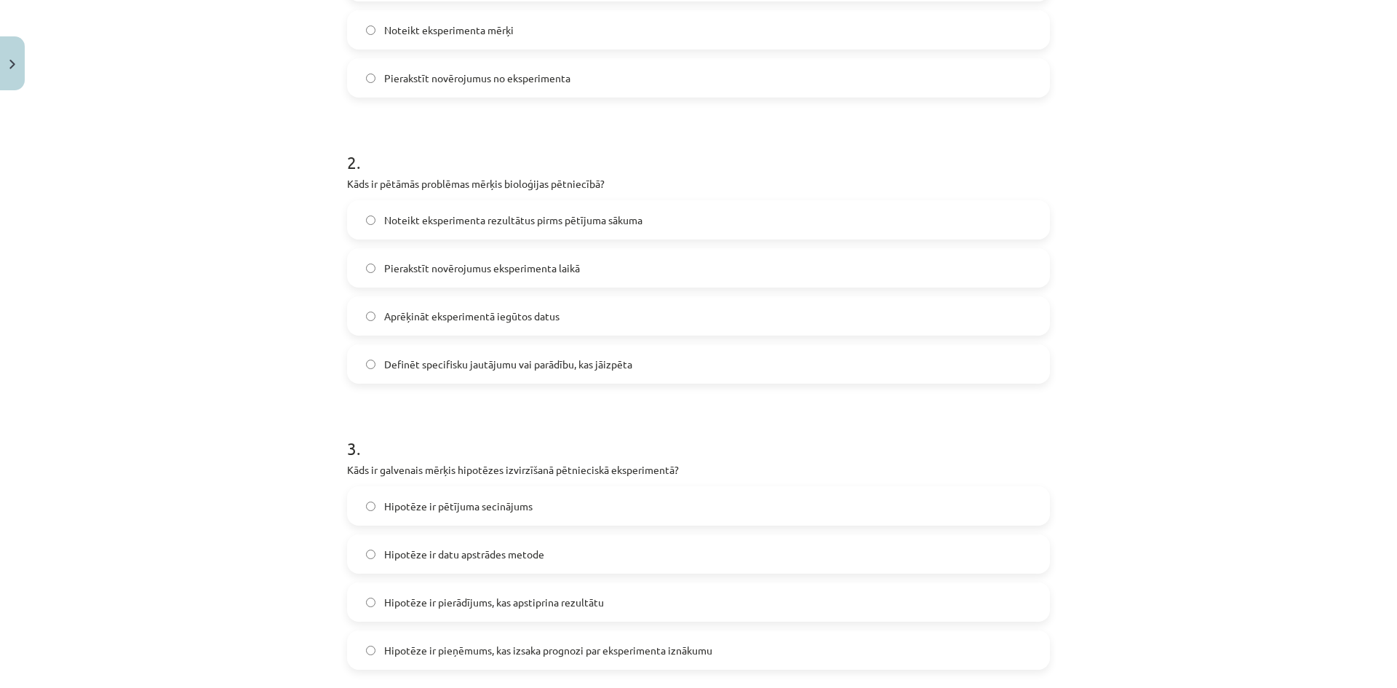
click at [496, 375] on label "Definēt specifisku jautājumu vai parādību, kas jāizpēta" at bounding box center [698, 364] width 700 height 36
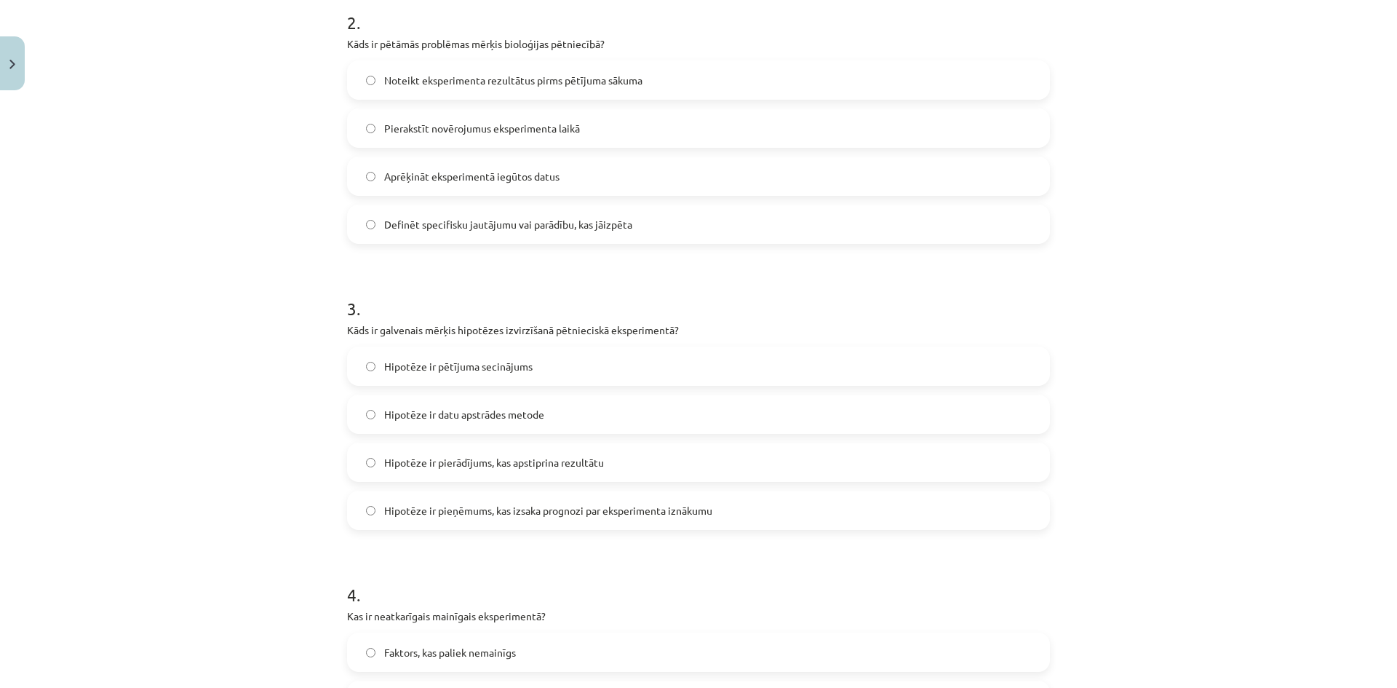
scroll to position [594, 0]
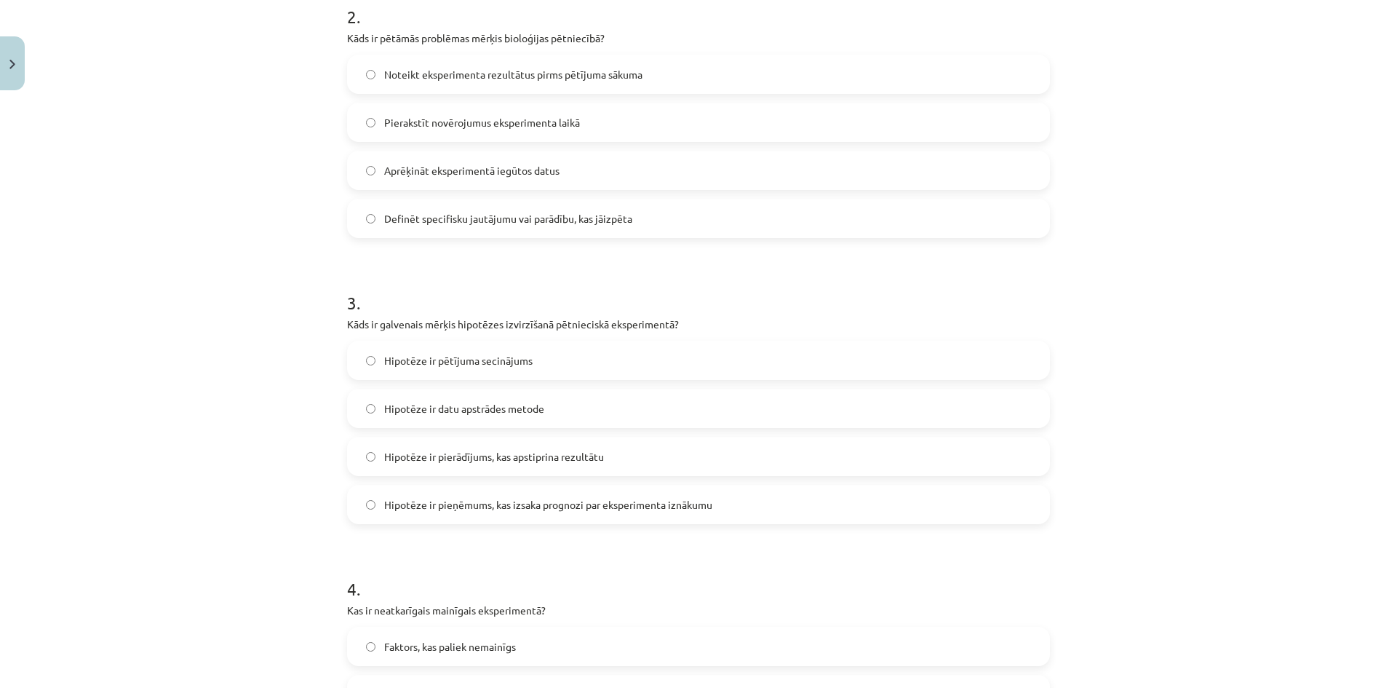
drag, startPoint x: 412, startPoint y: 416, endPoint x: 373, endPoint y: 493, distance: 85.6
click at [380, 493] on label "Hipotēze ir pieņēmums, kas izsaka prognozi par eksperimenta iznākumu" at bounding box center [698, 504] width 700 height 36
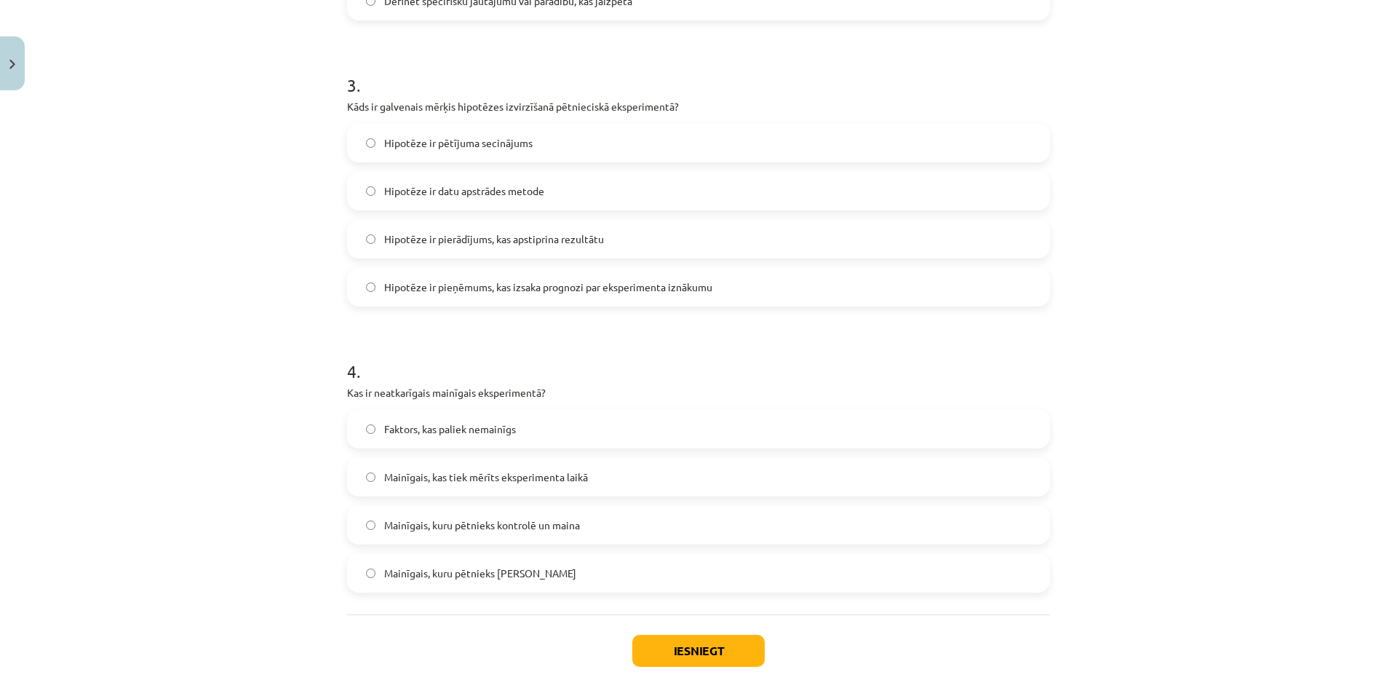
scroll to position [813, 0]
click at [519, 426] on label "Faktors, kas paliek nemainīgs" at bounding box center [698, 428] width 700 height 36
click at [524, 526] on span "Mainīgais, kuru pētnieks kontrolē un maina" at bounding box center [482, 524] width 196 height 15
click at [635, 640] on button "Iesniegt" at bounding box center [698, 650] width 132 height 32
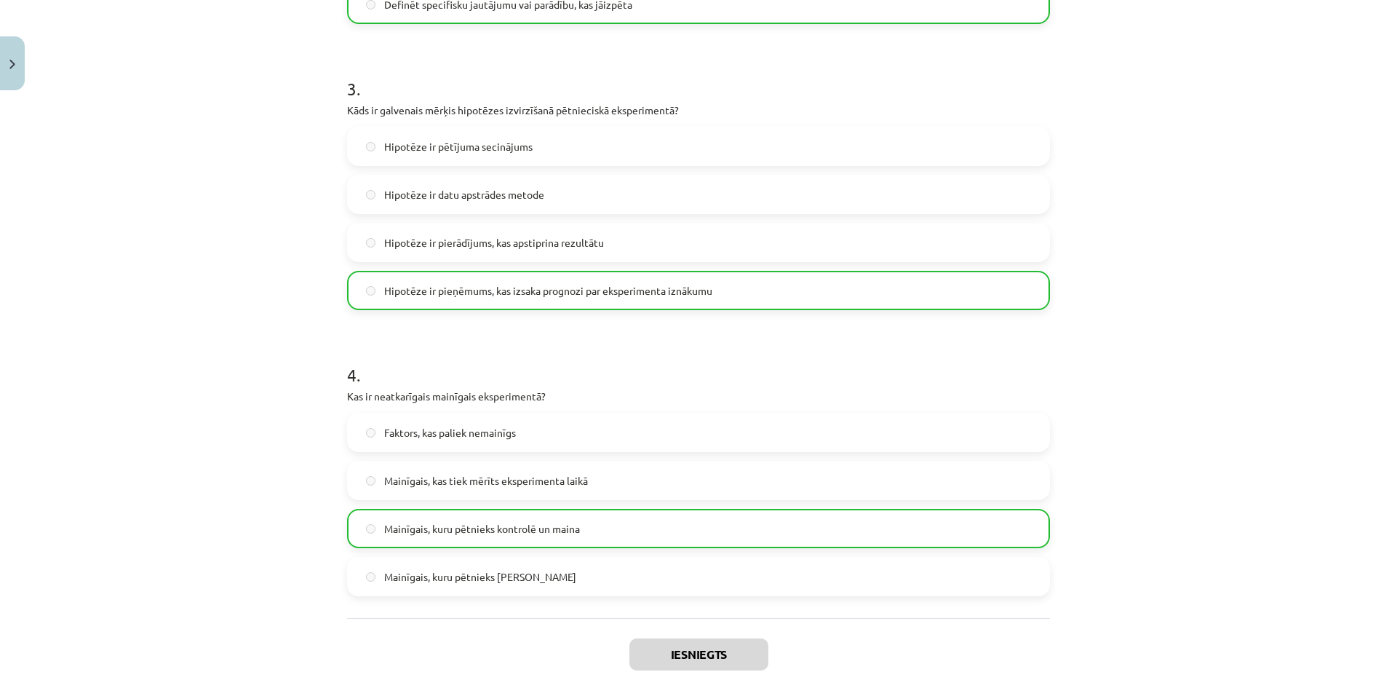
scroll to position [932, 0]
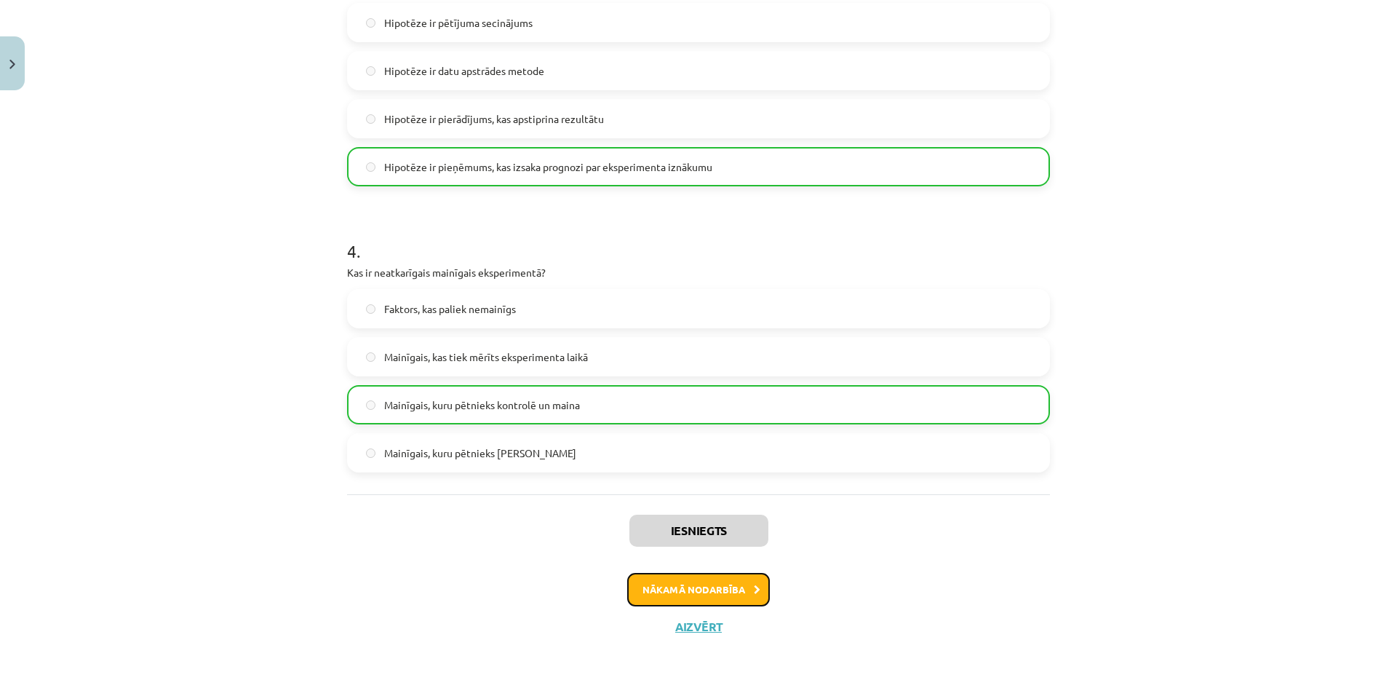
click at [668, 588] on button "Nākamā nodarbība" at bounding box center [698, 589] width 143 height 33
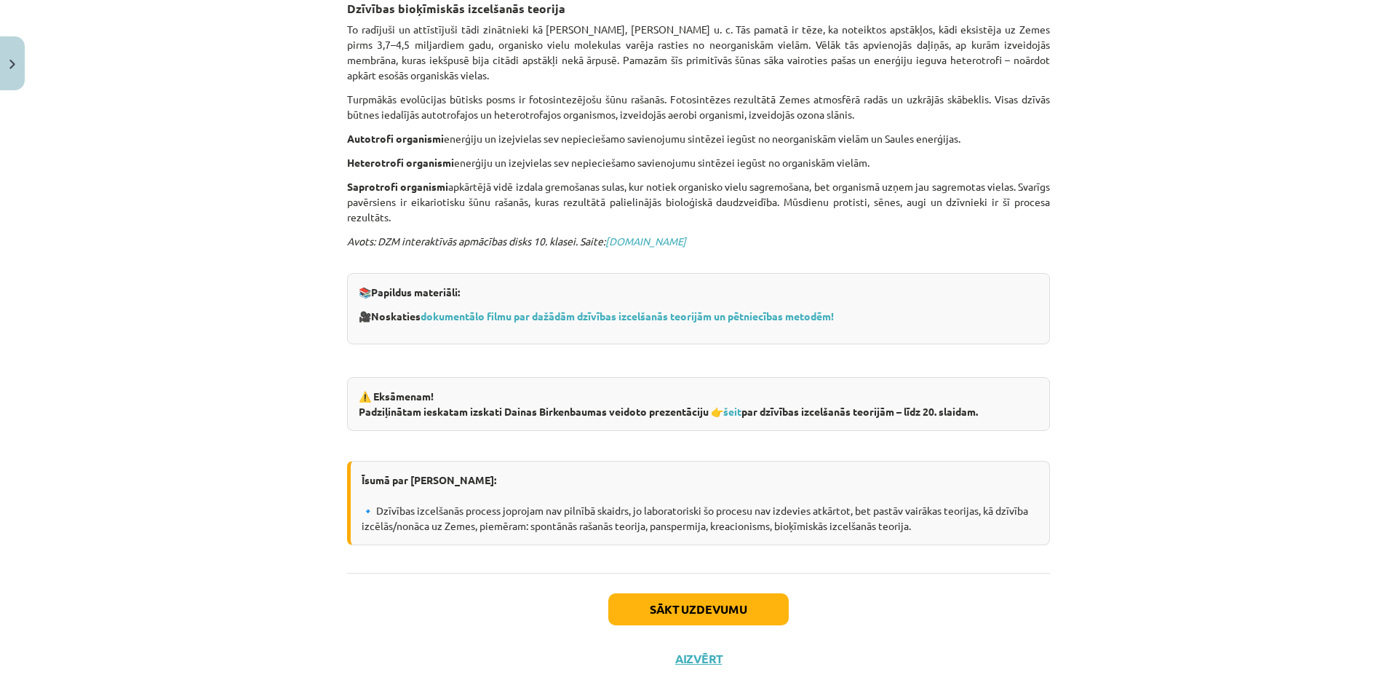
scroll to position [784, 0]
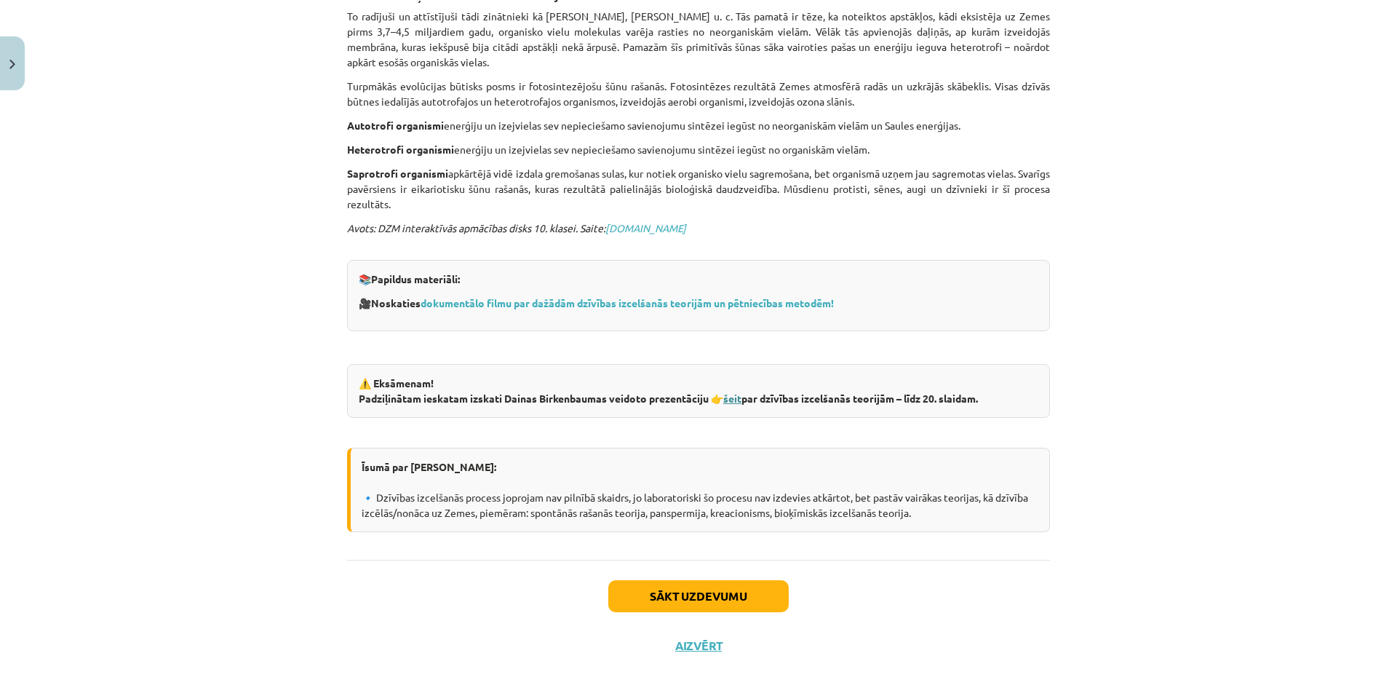
click at [735, 391] on link "šeit" at bounding box center [732, 397] width 18 height 13
click at [640, 580] on button "Sākt uzdevumu" at bounding box center [698, 596] width 180 height 32
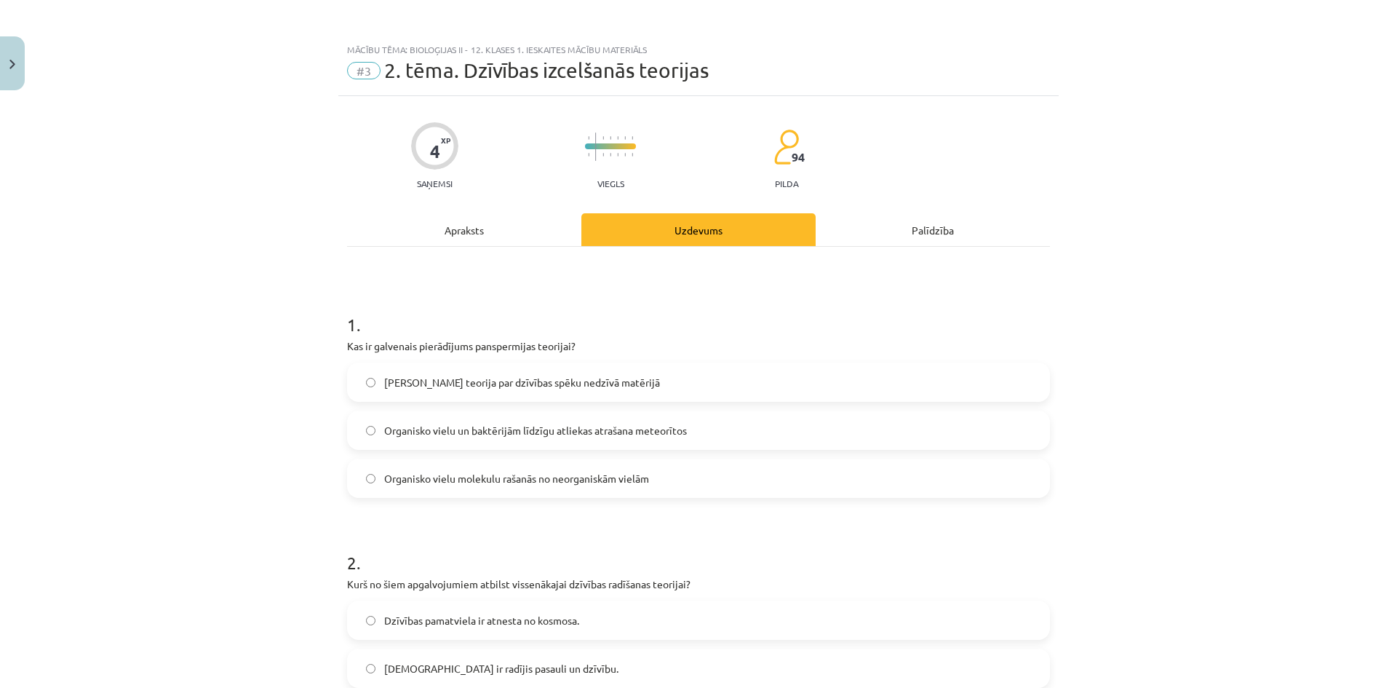
scroll to position [0, 0]
click at [487, 439] on label "Organisko vielu un baktērijām līdzīgu atliekas atrašana meteorītos" at bounding box center [698, 431] width 700 height 36
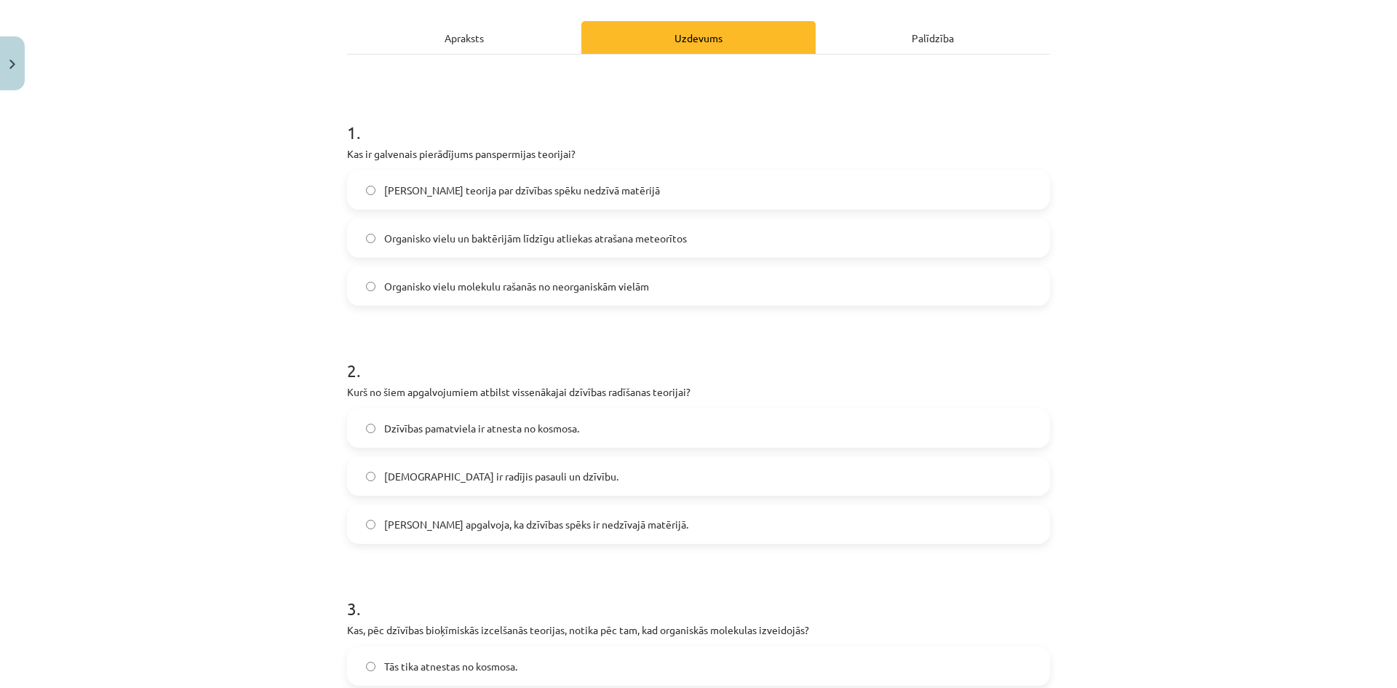
scroll to position [218, 0]
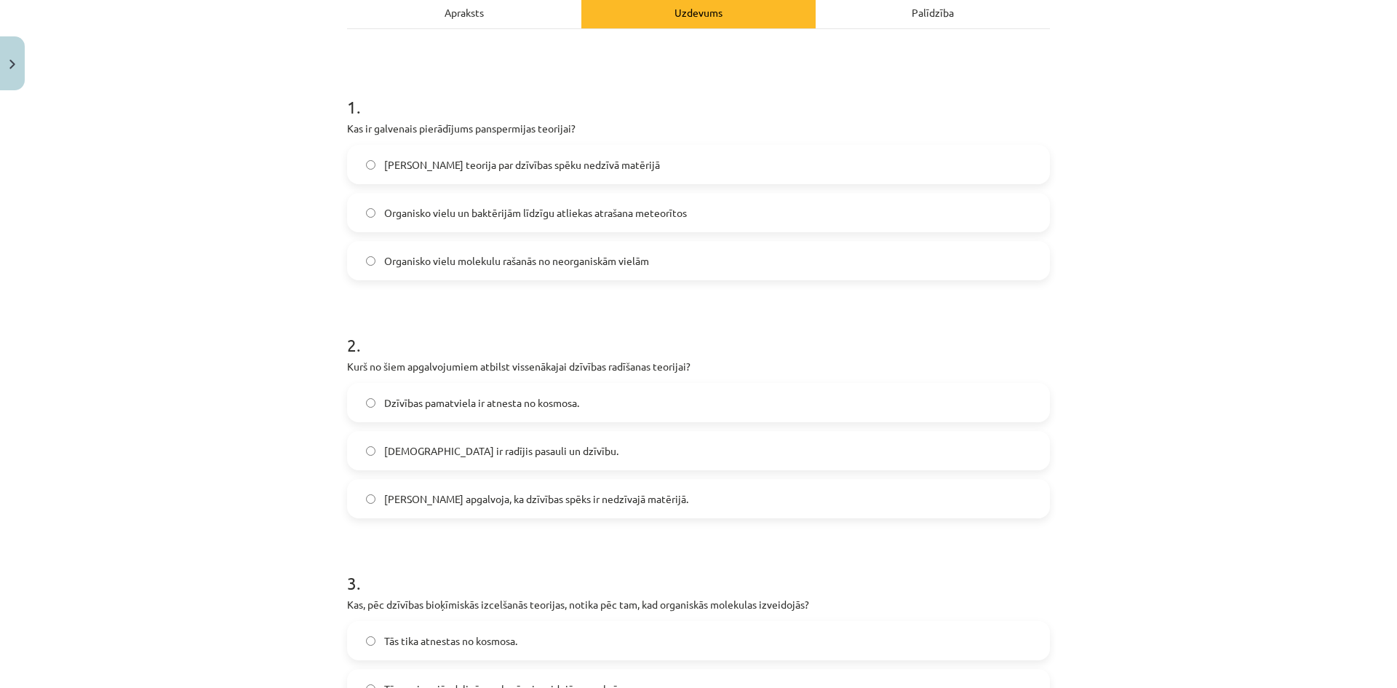
click at [450, 487] on label "Aristotelis apgalvoja, ka dzīvības spēks ir nedzīvajā matērijā." at bounding box center [698, 498] width 700 height 36
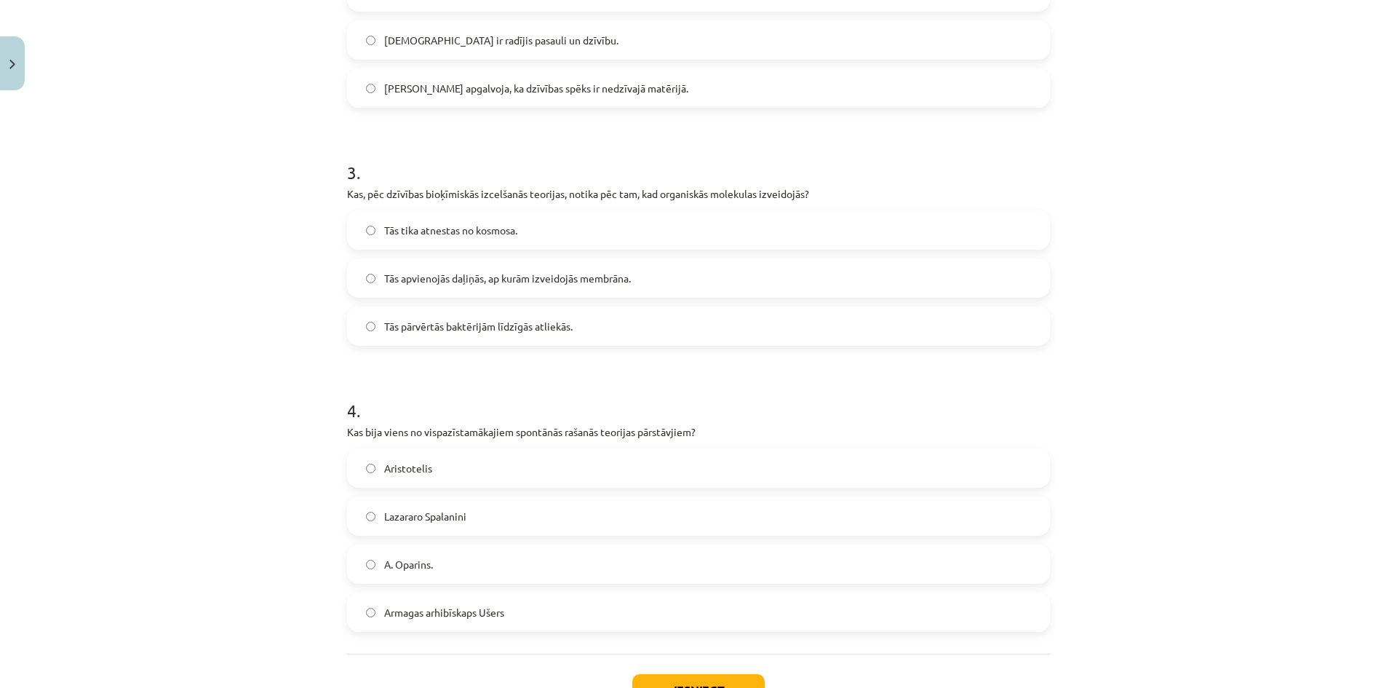
scroll to position [655, 0]
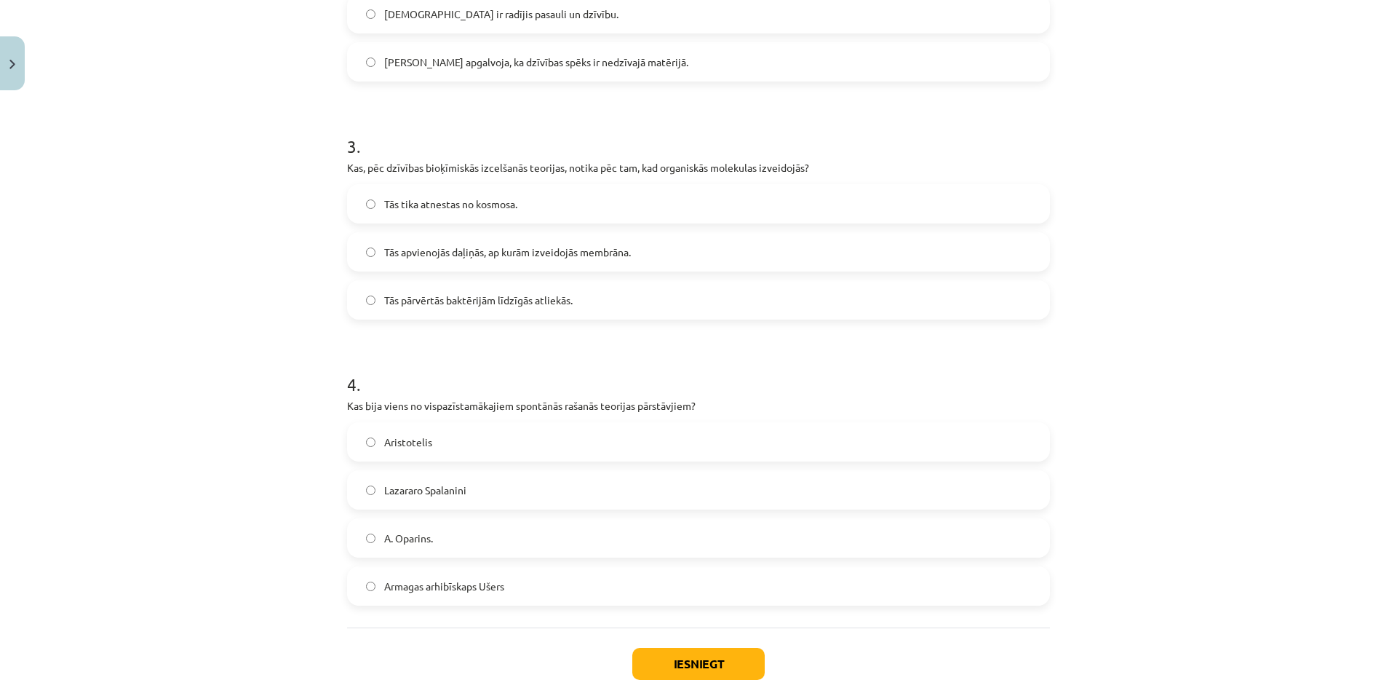
click at [442, 239] on label "Tās apvienojās daļiņās, ap kurām izveidojās membrāna." at bounding box center [698, 252] width 700 height 36
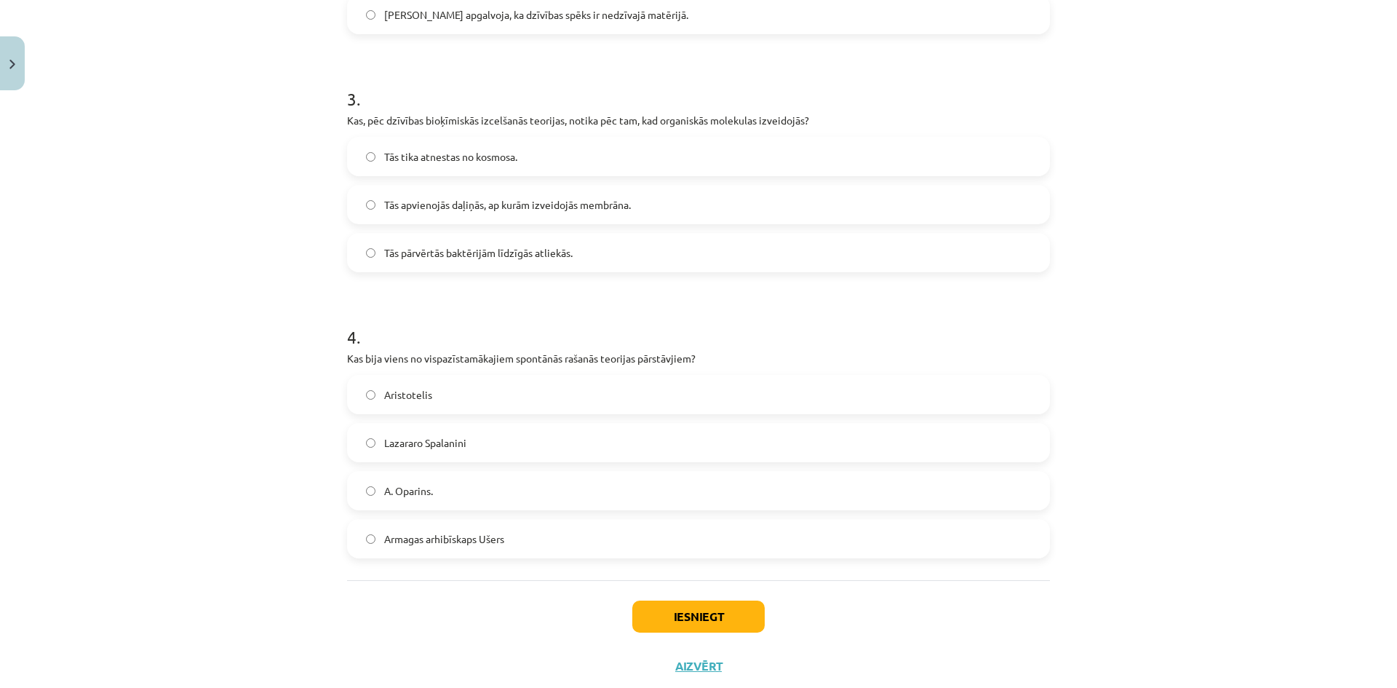
scroll to position [728, 0]
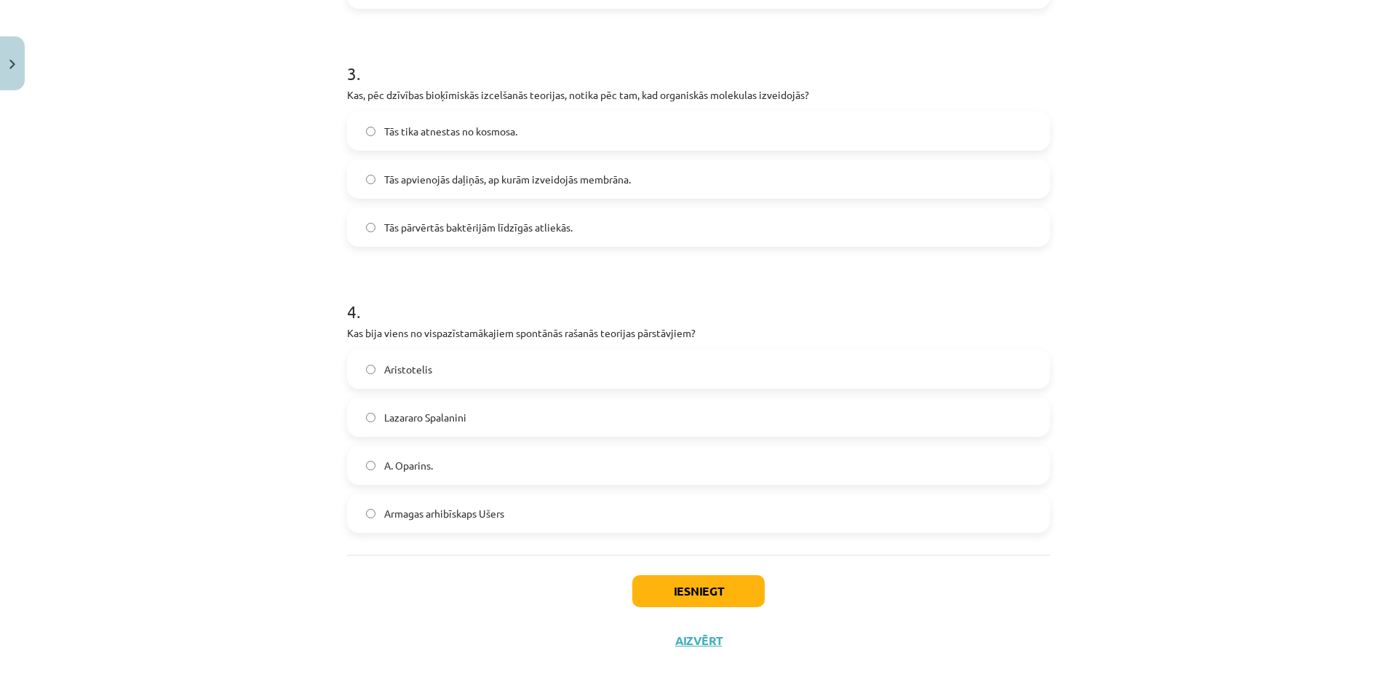
click at [410, 368] on span "Aristotelis" at bounding box center [408, 369] width 48 height 15
click at [641, 599] on button "Iesniegt" at bounding box center [698, 591] width 132 height 32
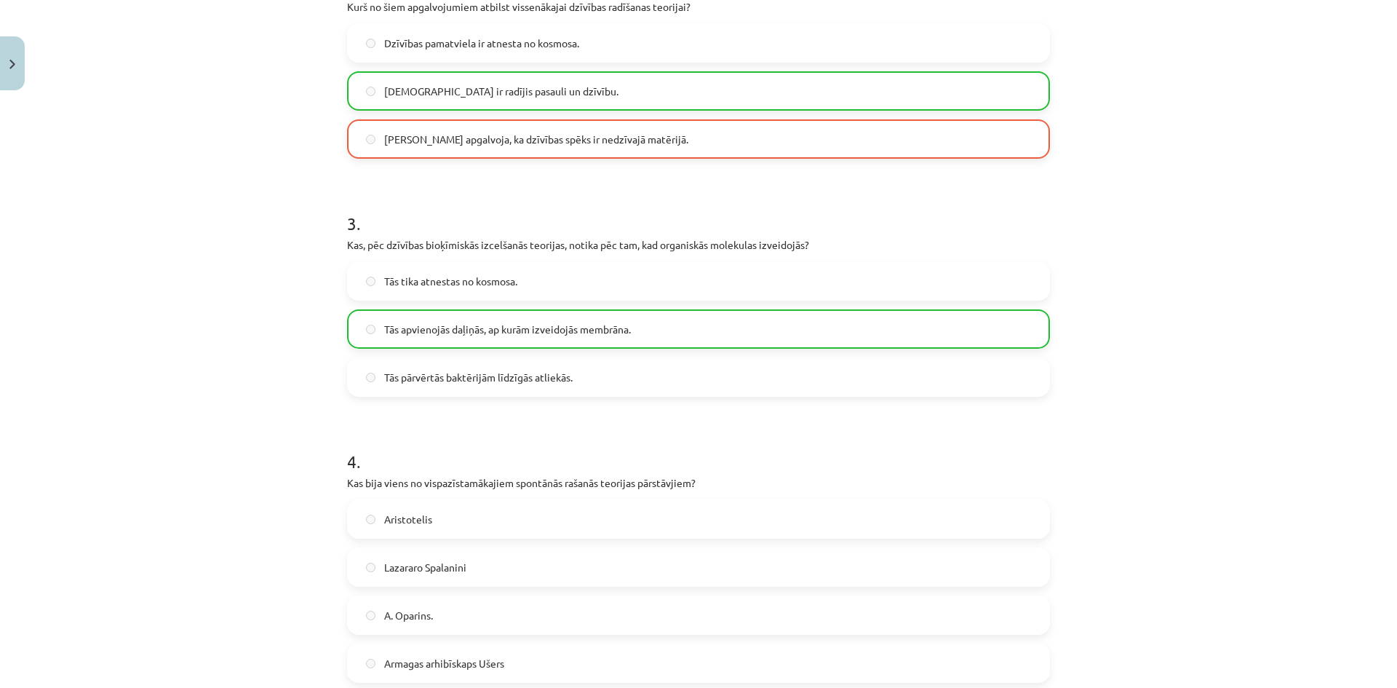
scroll to position [655, 0]
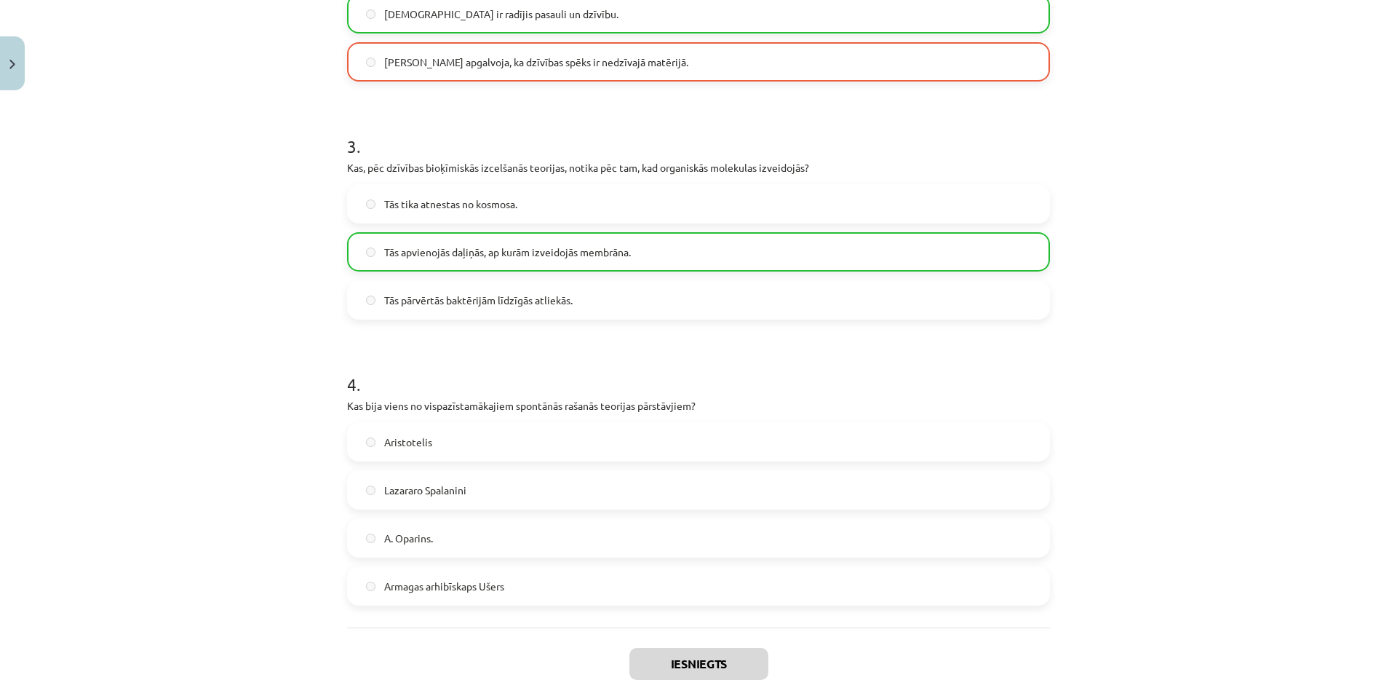
click at [426, 450] on label "Aristotelis" at bounding box center [698, 441] width 700 height 36
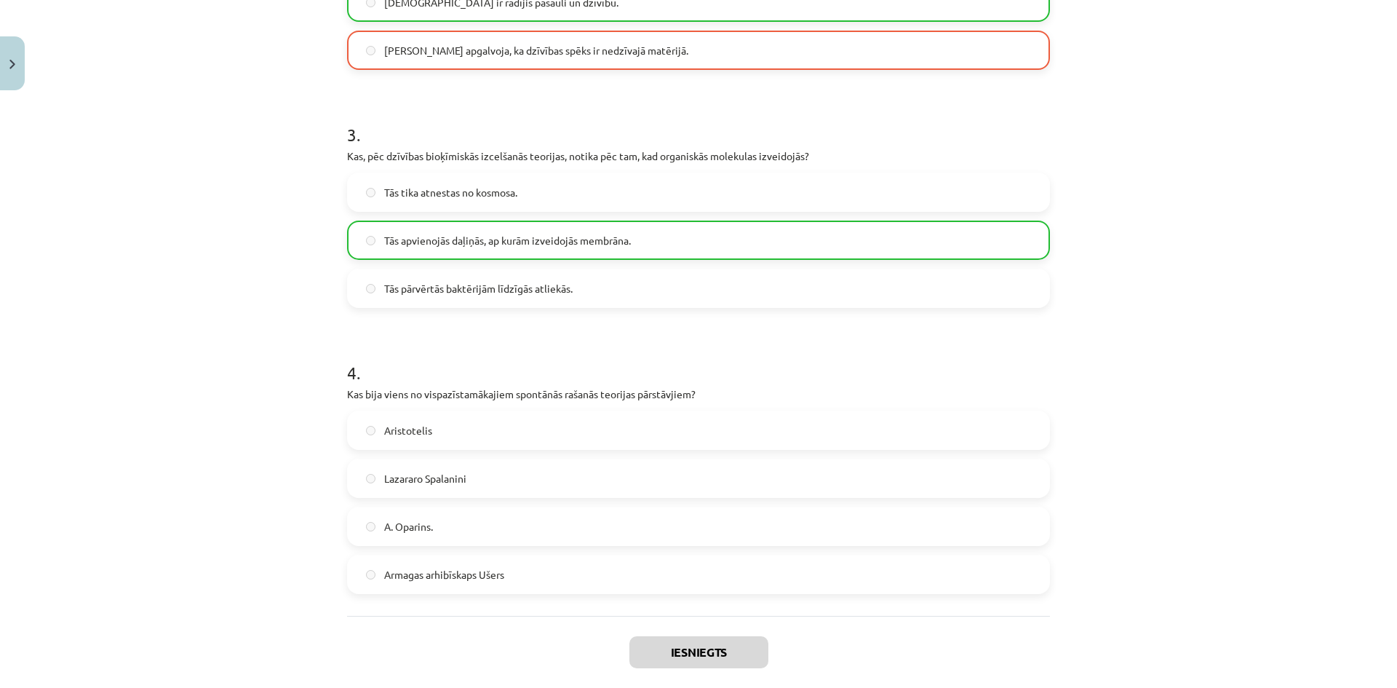
scroll to position [788, 0]
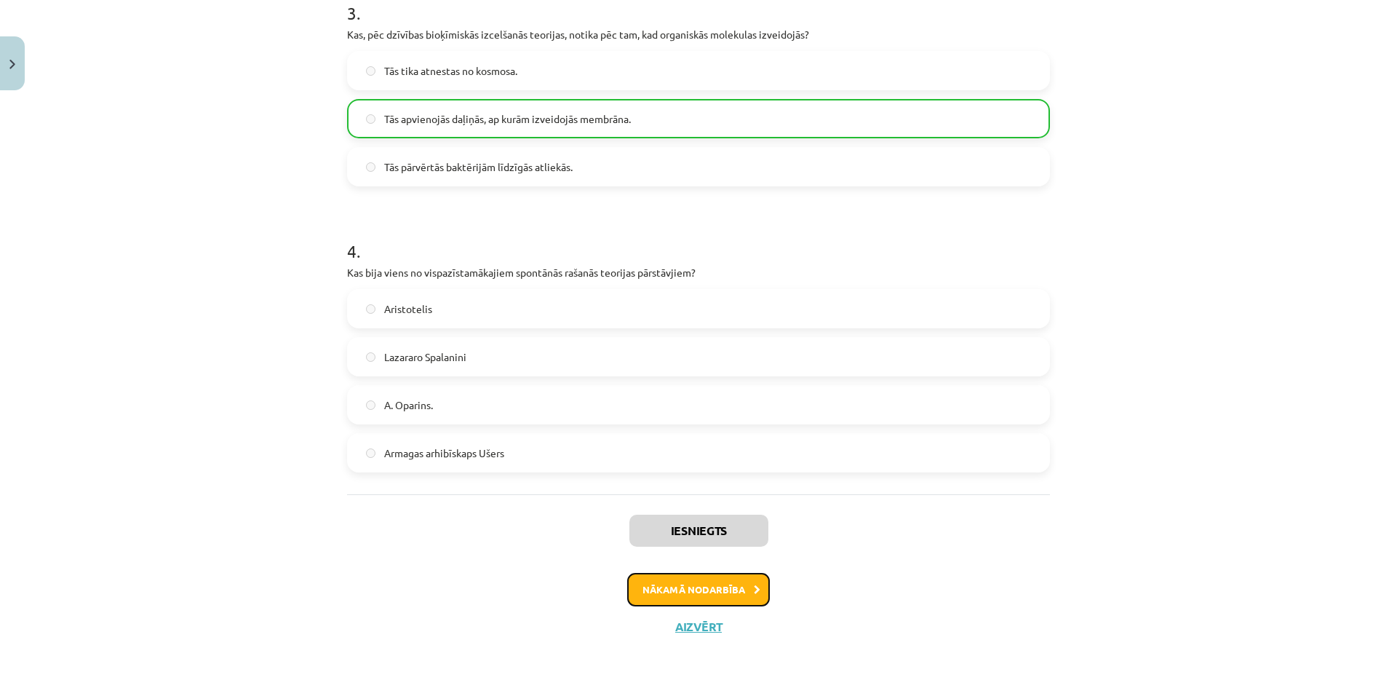
click at [653, 578] on button "Nākamā nodarbība" at bounding box center [698, 589] width 143 height 33
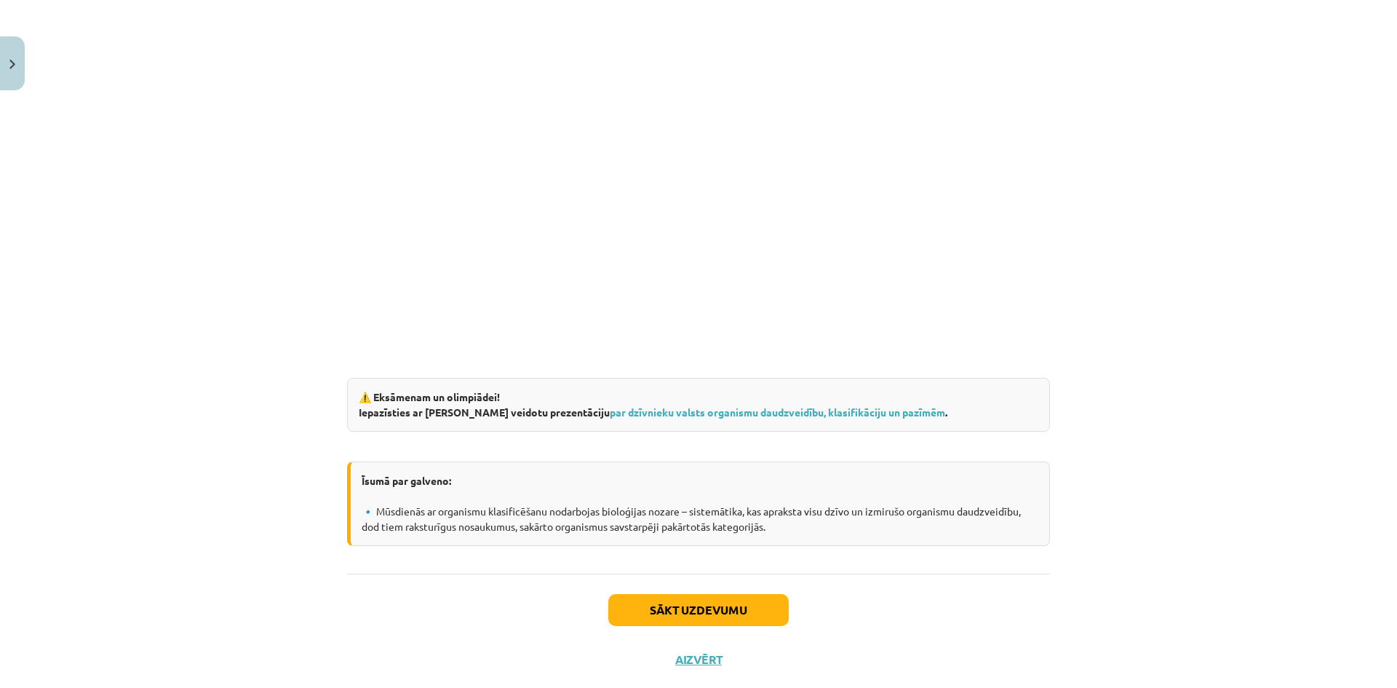
scroll to position [2351, 0]
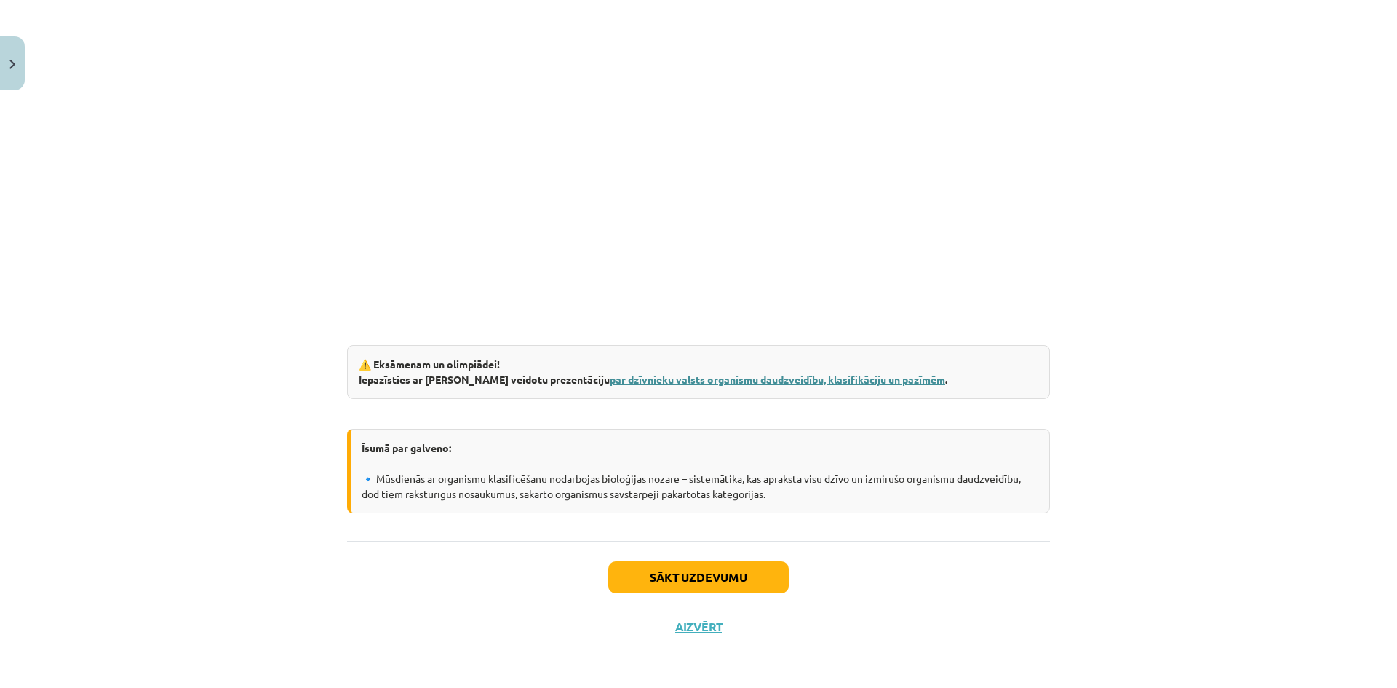
click at [616, 382] on link "par dzīvnieku valsts organismu daudzveidību, klasifikāciju un pazīmēm" at bounding box center [777, 379] width 335 height 13
click at [615, 582] on button "Sākt uzdevumu" at bounding box center [698, 577] width 180 height 32
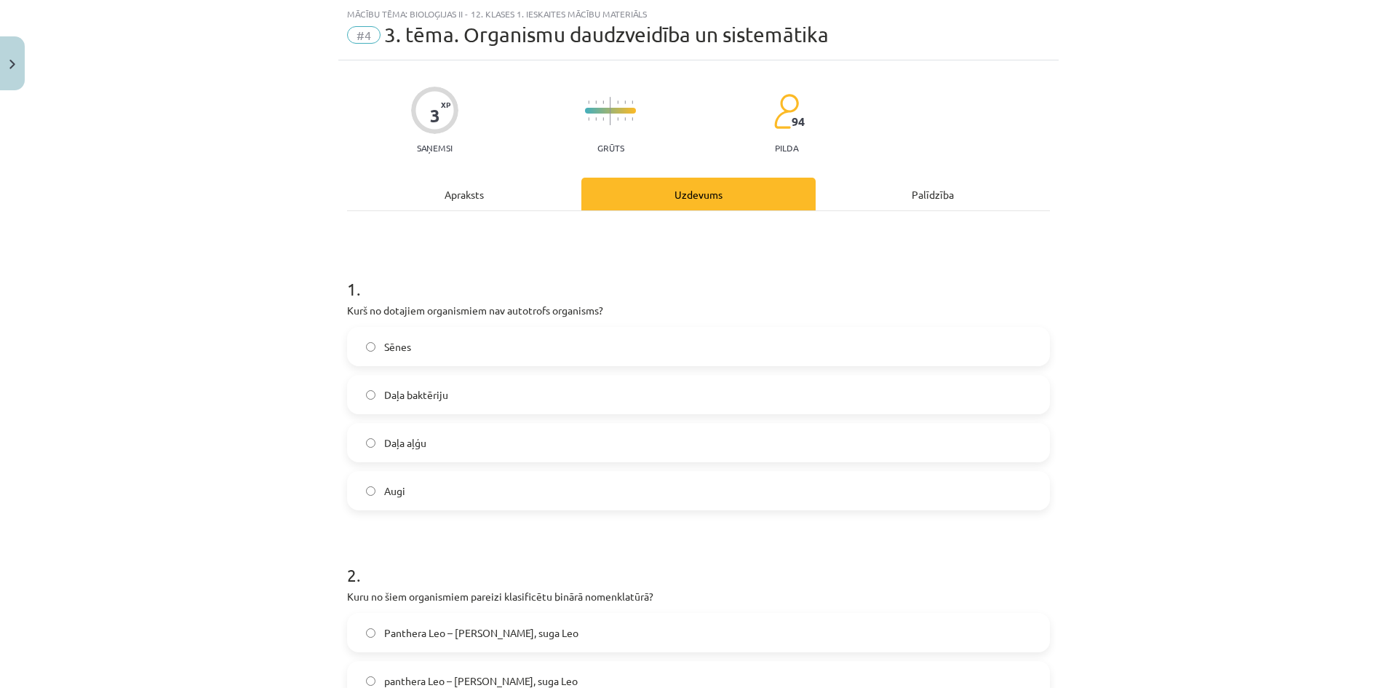
scroll to position [109, 0]
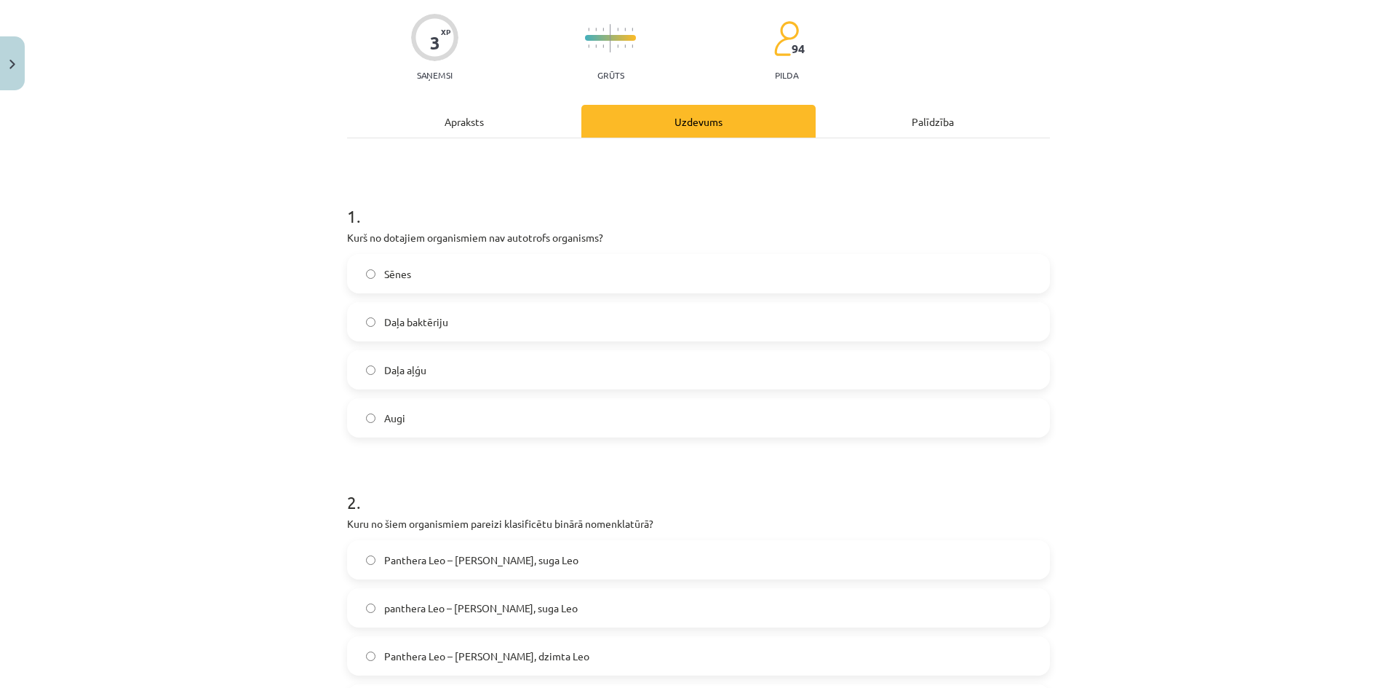
click at [424, 281] on label "Sēnes" at bounding box center [698, 273] width 700 height 36
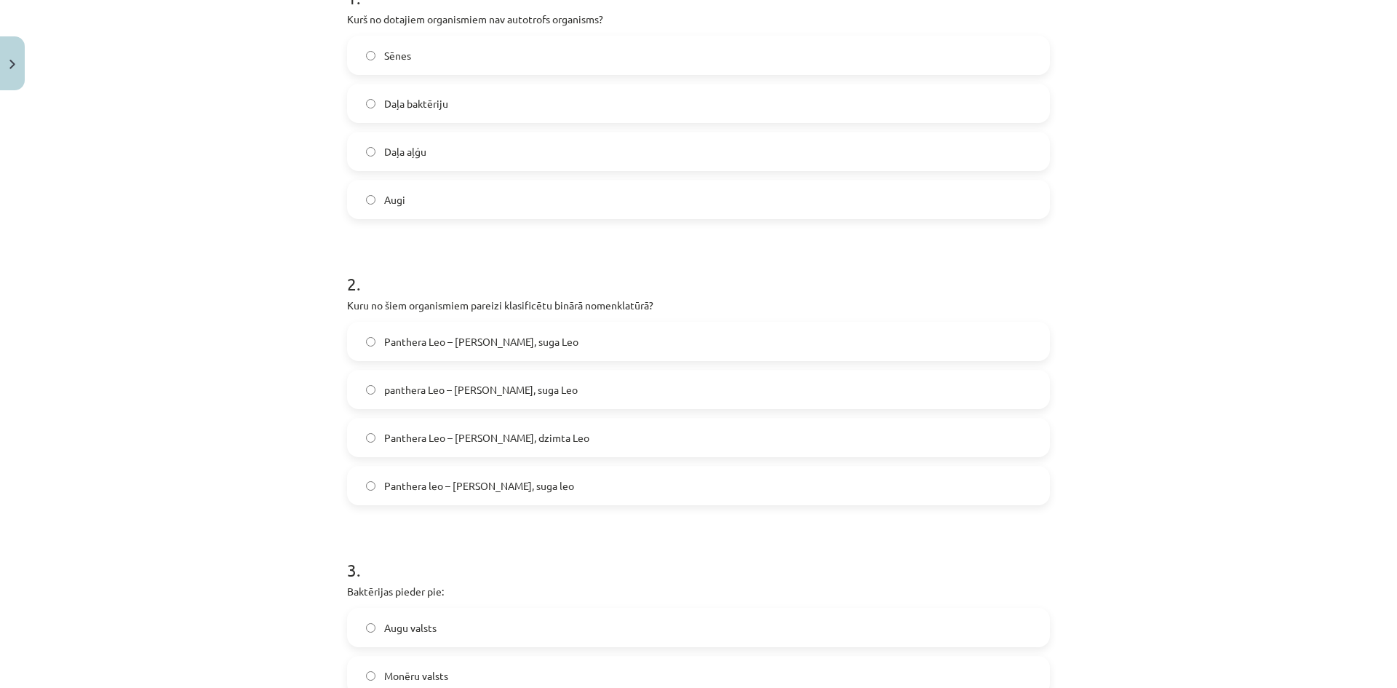
scroll to position [255, 0]
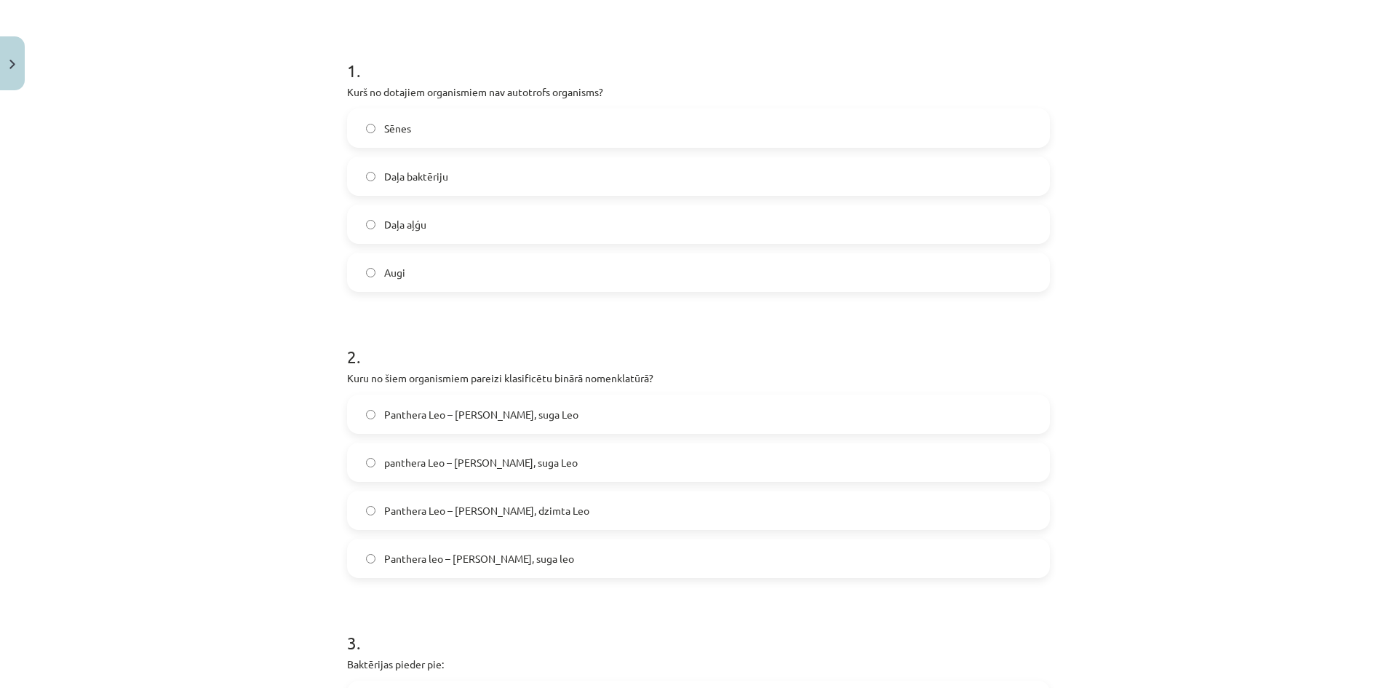
drag, startPoint x: 479, startPoint y: 553, endPoint x: 492, endPoint y: 543, distance: 15.6
click at [479, 554] on span "Panthera leo – Ģints Panthera, suga leo" at bounding box center [479, 558] width 190 height 15
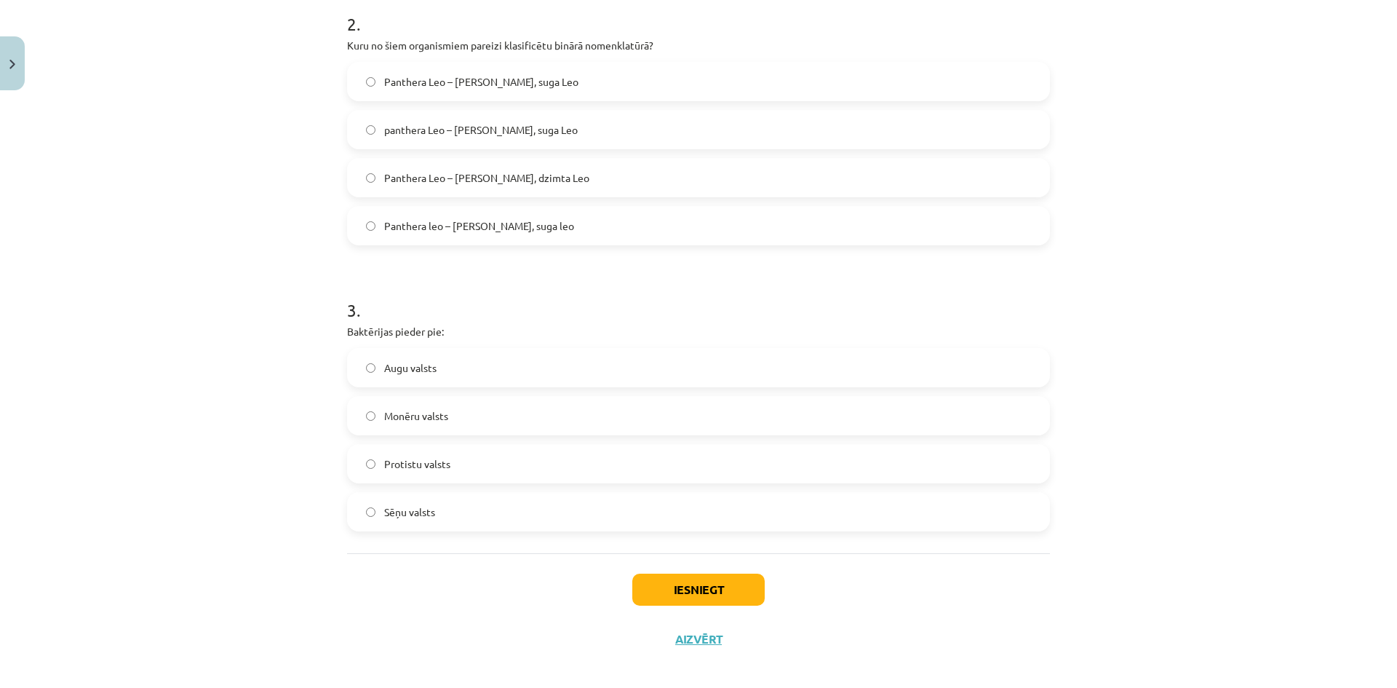
scroll to position [599, 0]
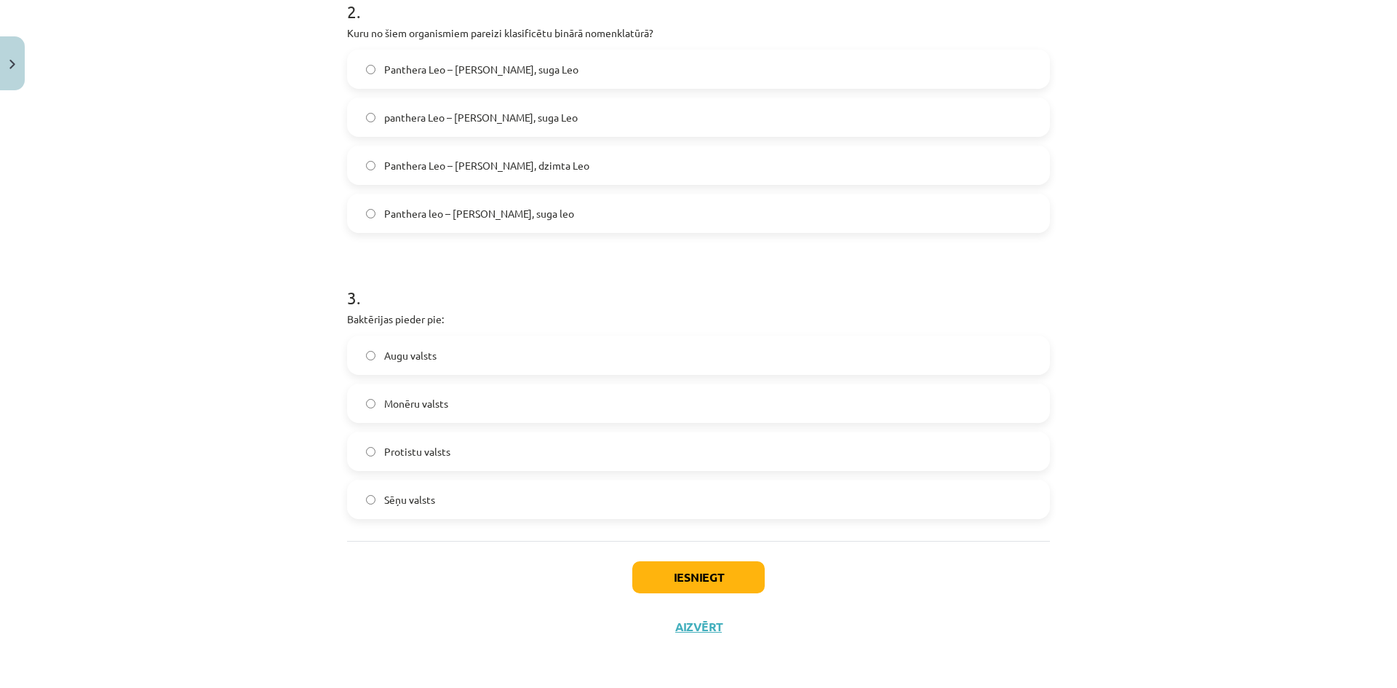
click at [434, 453] on span "Protistu valsts" at bounding box center [417, 451] width 66 height 15
click at [422, 396] on span "Monēru valsts" at bounding box center [416, 403] width 64 height 15
click at [648, 587] on button "Iesniegt" at bounding box center [698, 577] width 132 height 32
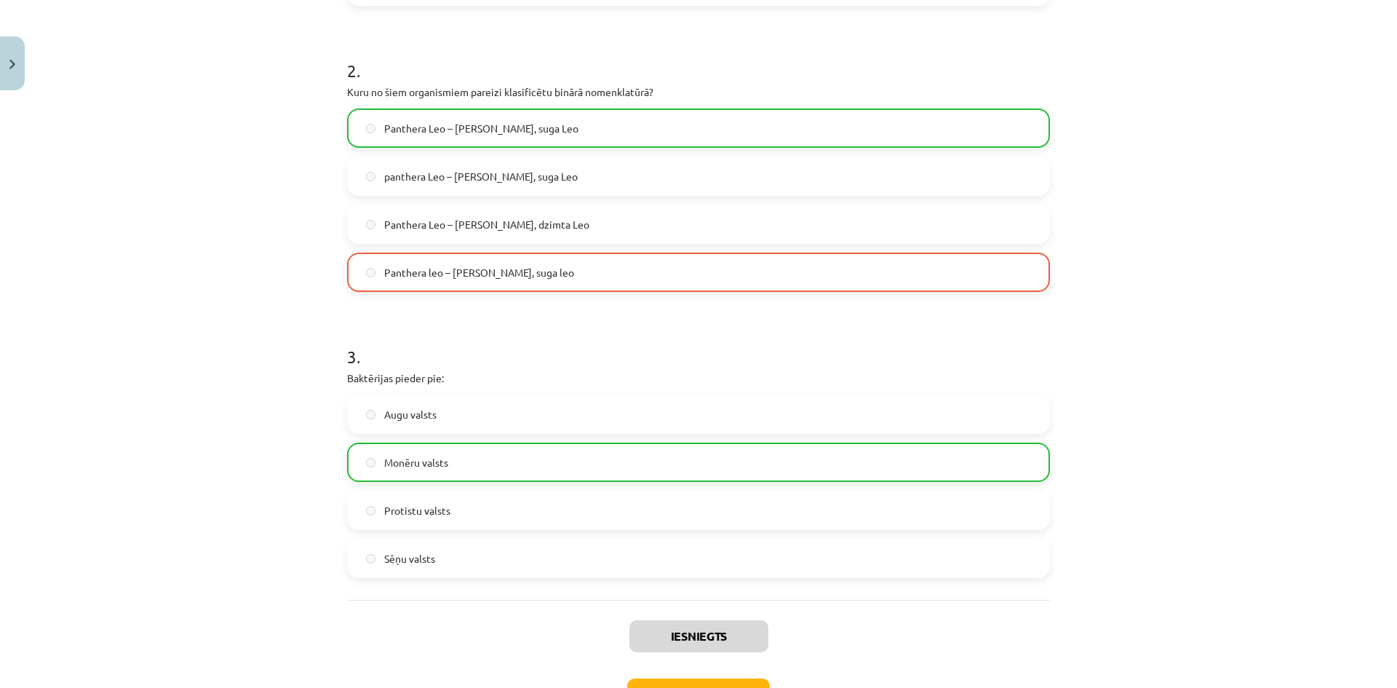
scroll to position [646, 0]
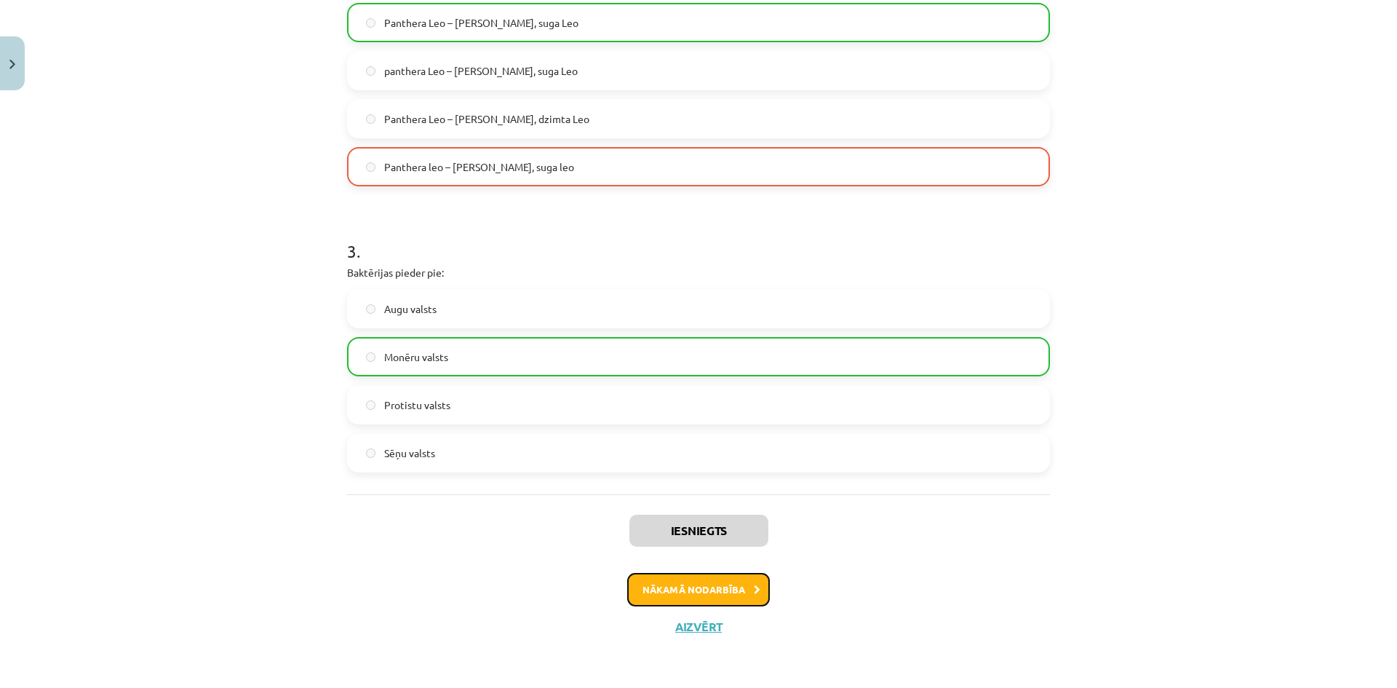
click at [672, 586] on button "Nākamā nodarbība" at bounding box center [698, 589] width 143 height 33
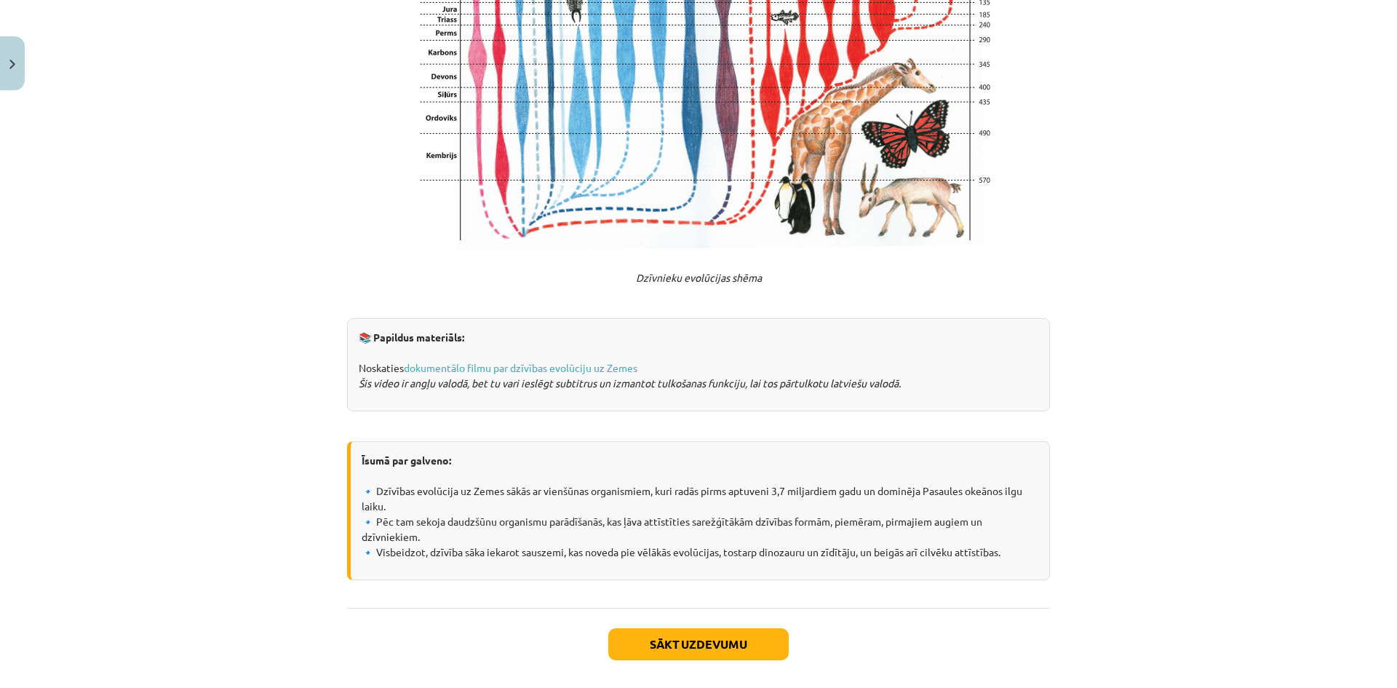
scroll to position [2682, 0]
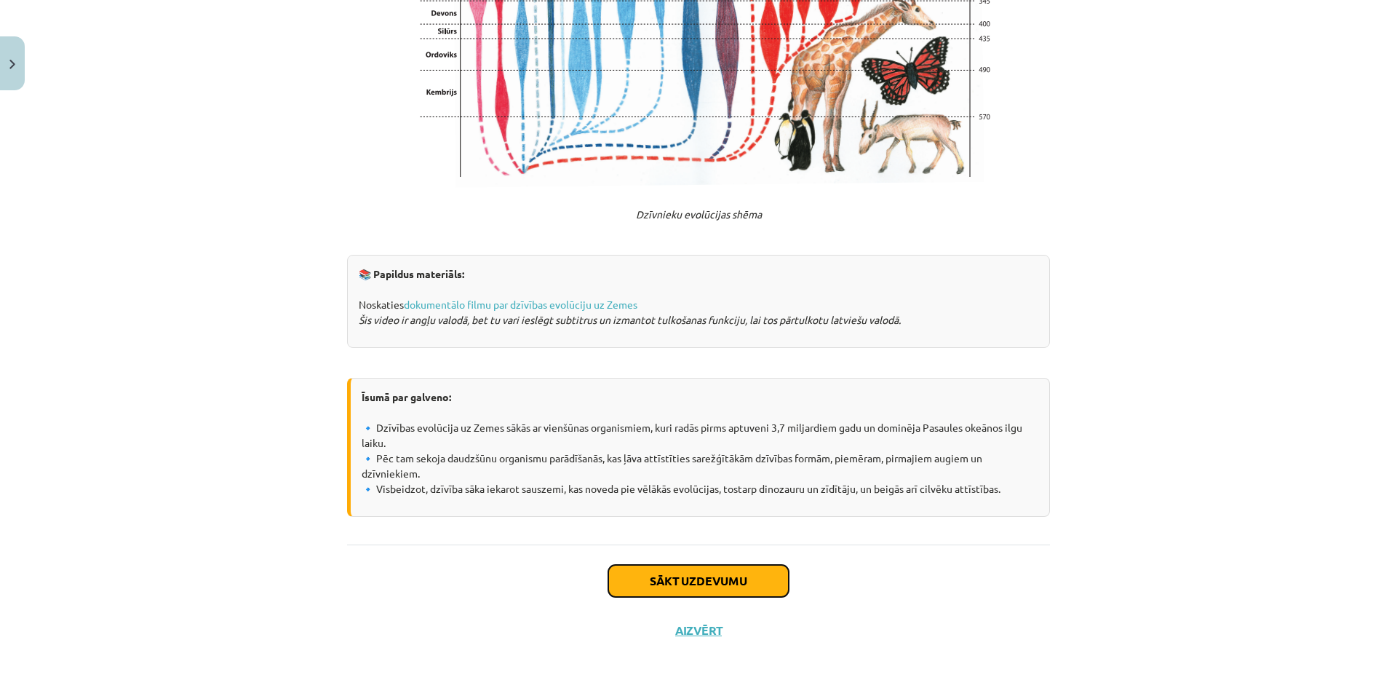
click at [658, 577] on button "Sākt uzdevumu" at bounding box center [698, 581] width 180 height 32
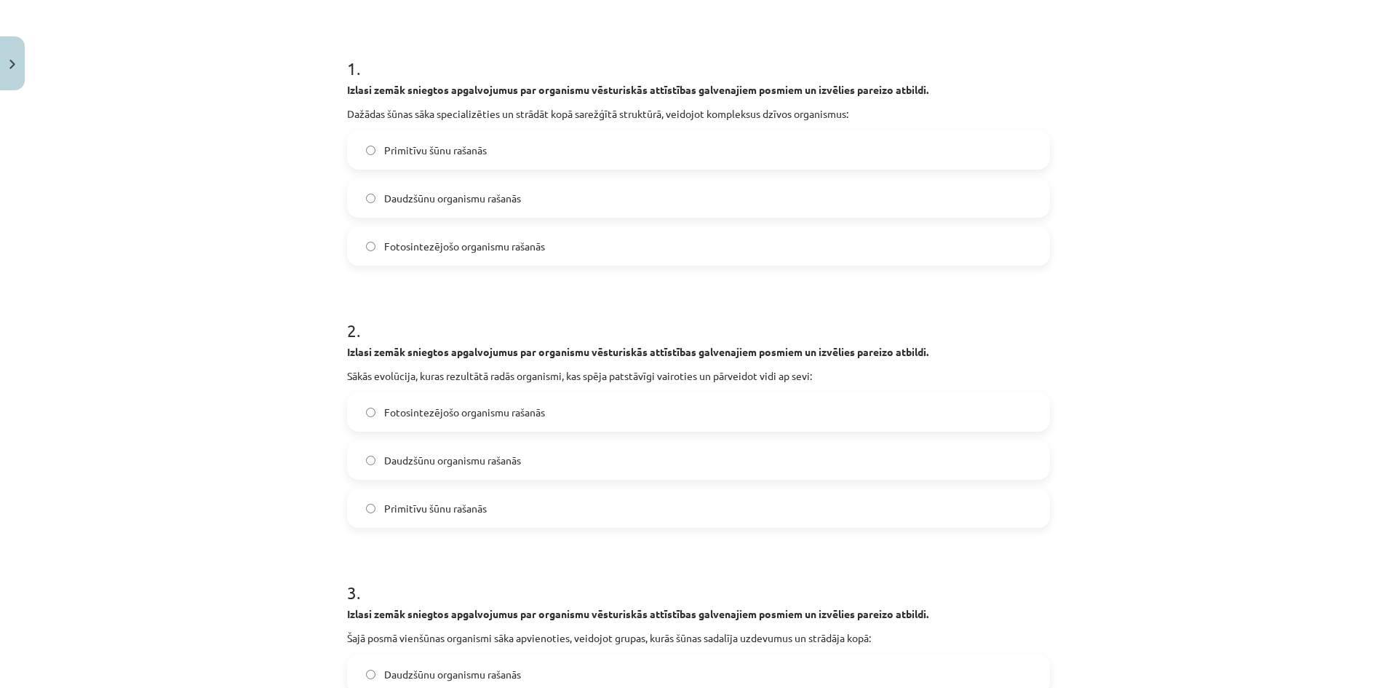
scroll to position [327, 0]
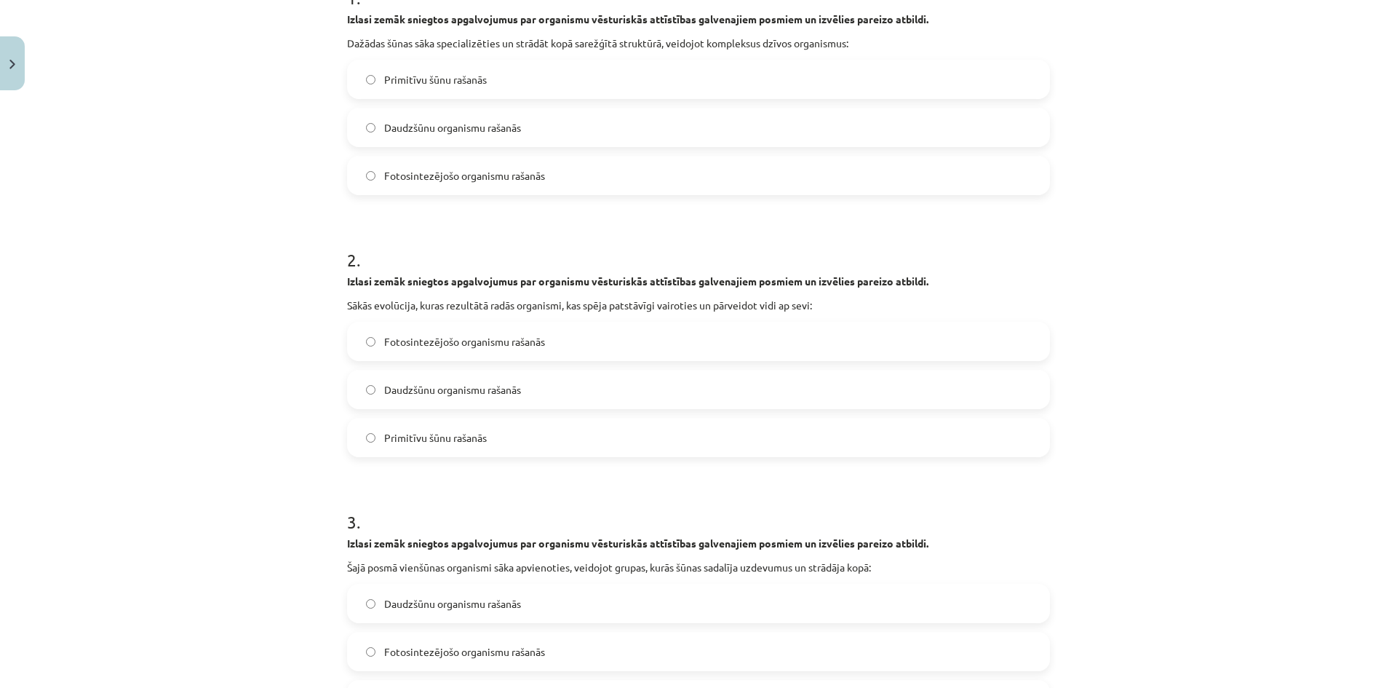
click at [262, 201] on div "Mācību tēma: Bioloģijas ii - 12. klases 1. ieskaites mācību materiāls #5 4. tēm…" at bounding box center [698, 344] width 1397 height 688
click at [476, 87] on label "Primitīvu šūnu rašanās" at bounding box center [698, 79] width 700 height 36
click at [491, 139] on label "Daudzšūnu organismu rašanās" at bounding box center [698, 127] width 700 height 36
click at [482, 335] on span "Fotosintezējošo organismu rašanās" at bounding box center [464, 341] width 161 height 15
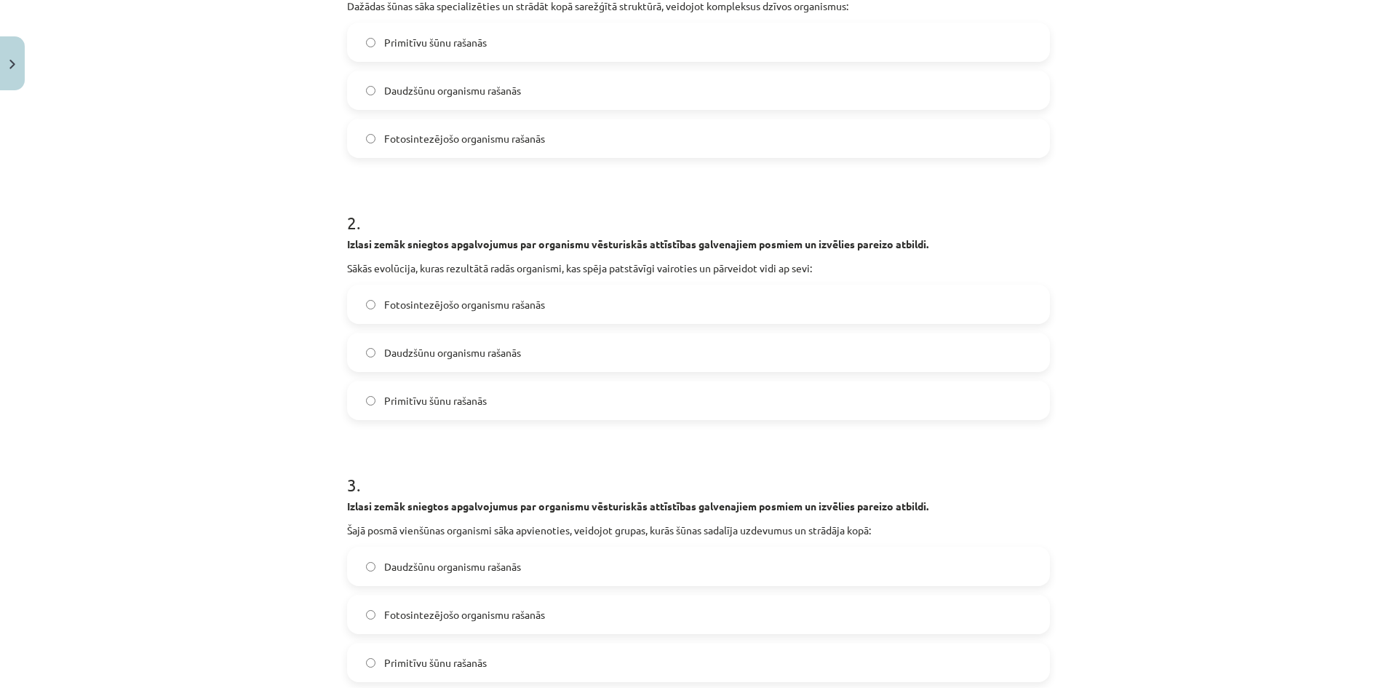
scroll to position [400, 0]
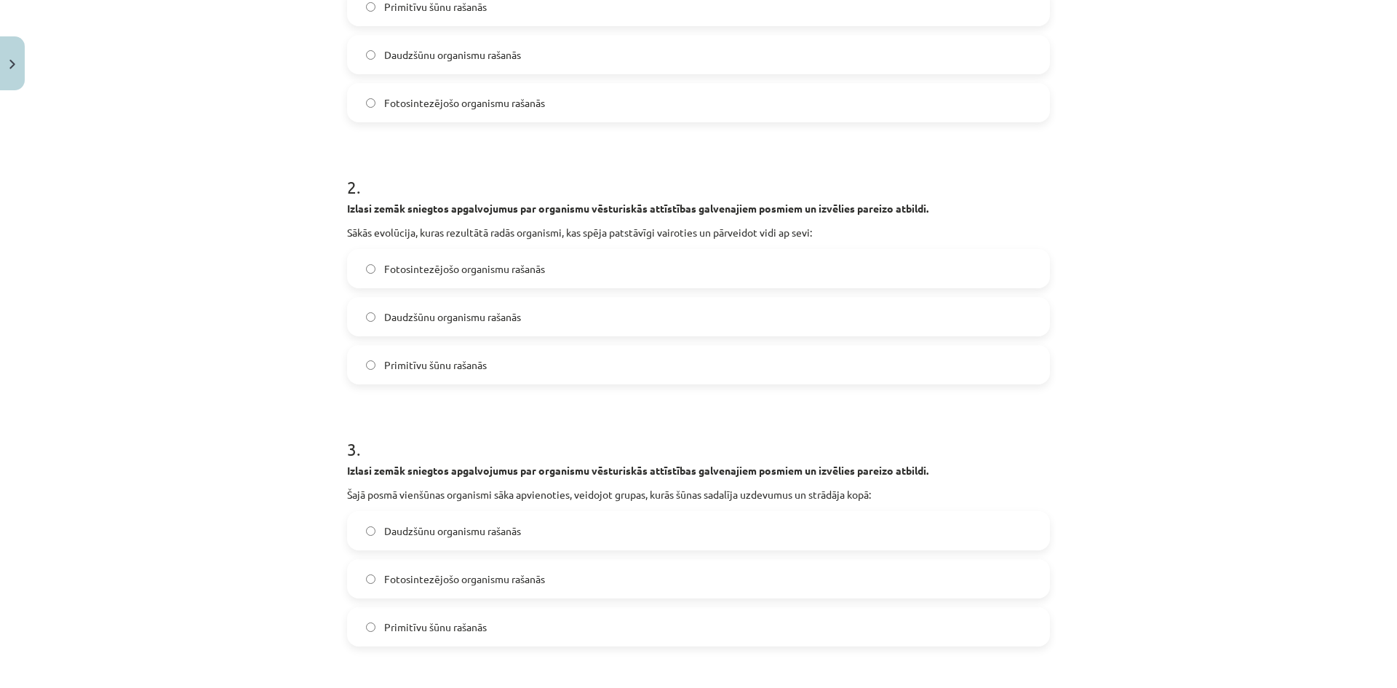
click at [446, 321] on span "Daudzšūnu organismu rašanās" at bounding box center [452, 316] width 137 height 15
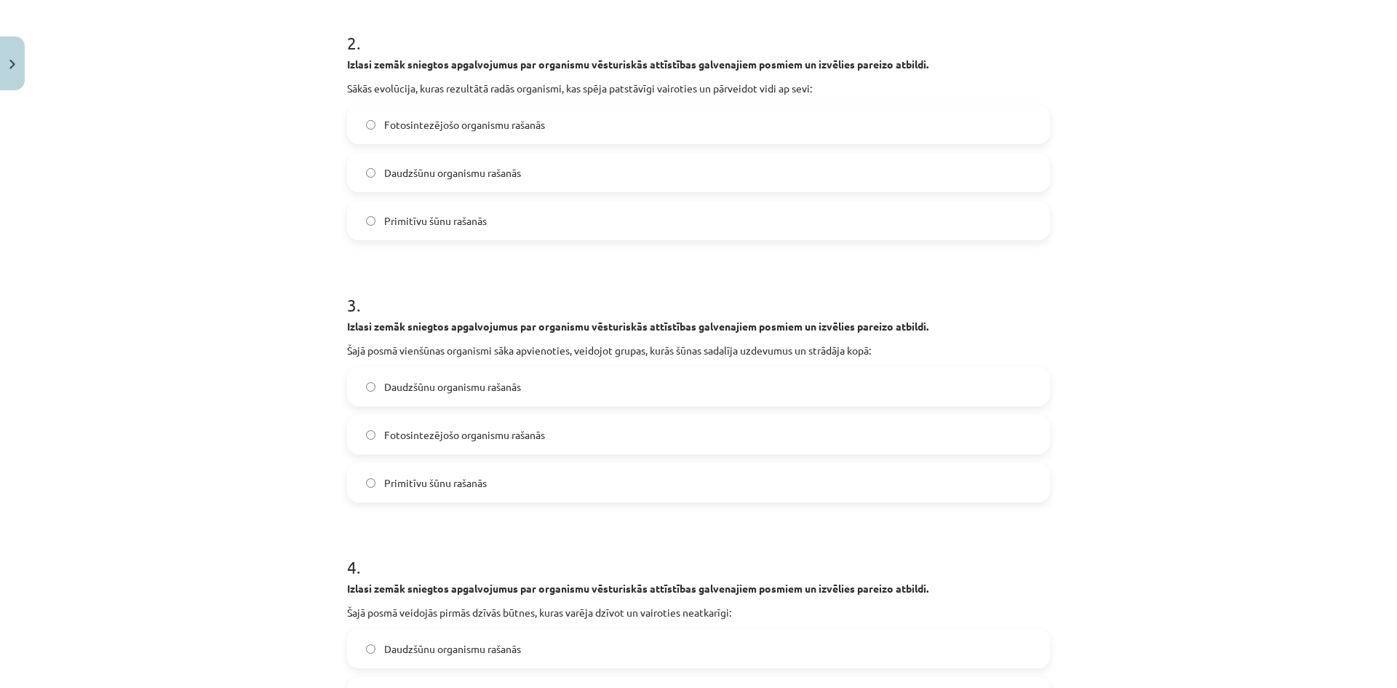
scroll to position [546, 0]
click at [449, 207] on label "Primitīvu šūnu rašanās" at bounding box center [698, 219] width 700 height 36
click at [457, 399] on label "Daudzšūnu organismu rašanās" at bounding box center [698, 385] width 700 height 36
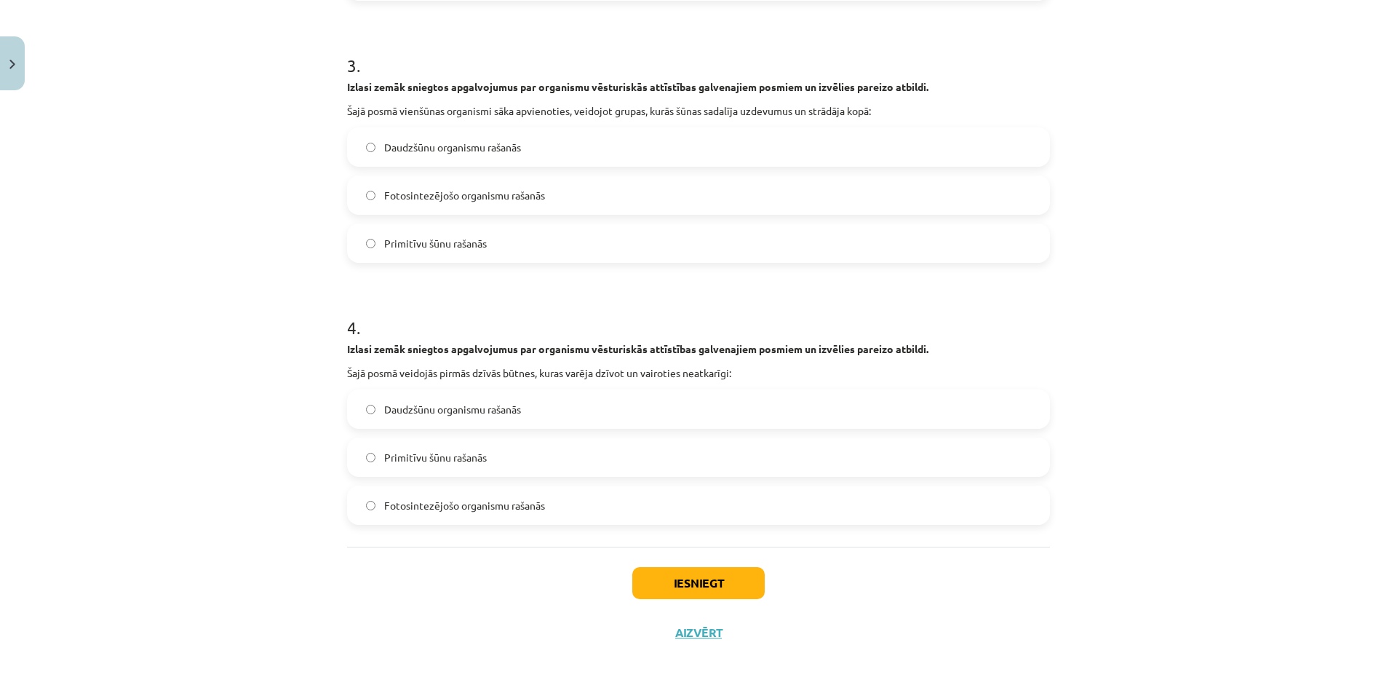
scroll to position [789, 0]
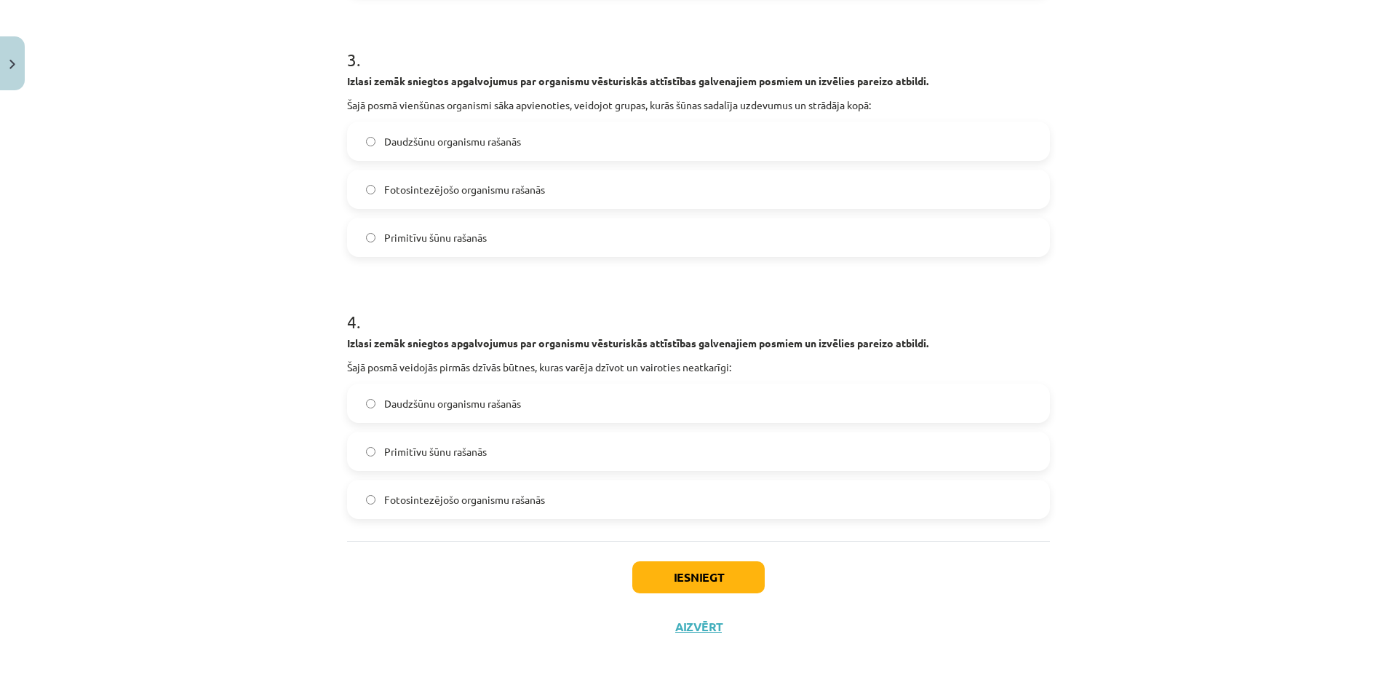
click at [410, 505] on span "Fotosintezējošo organismu rašanās" at bounding box center [464, 499] width 161 height 15
click at [653, 575] on button "Iesniegt" at bounding box center [698, 577] width 132 height 32
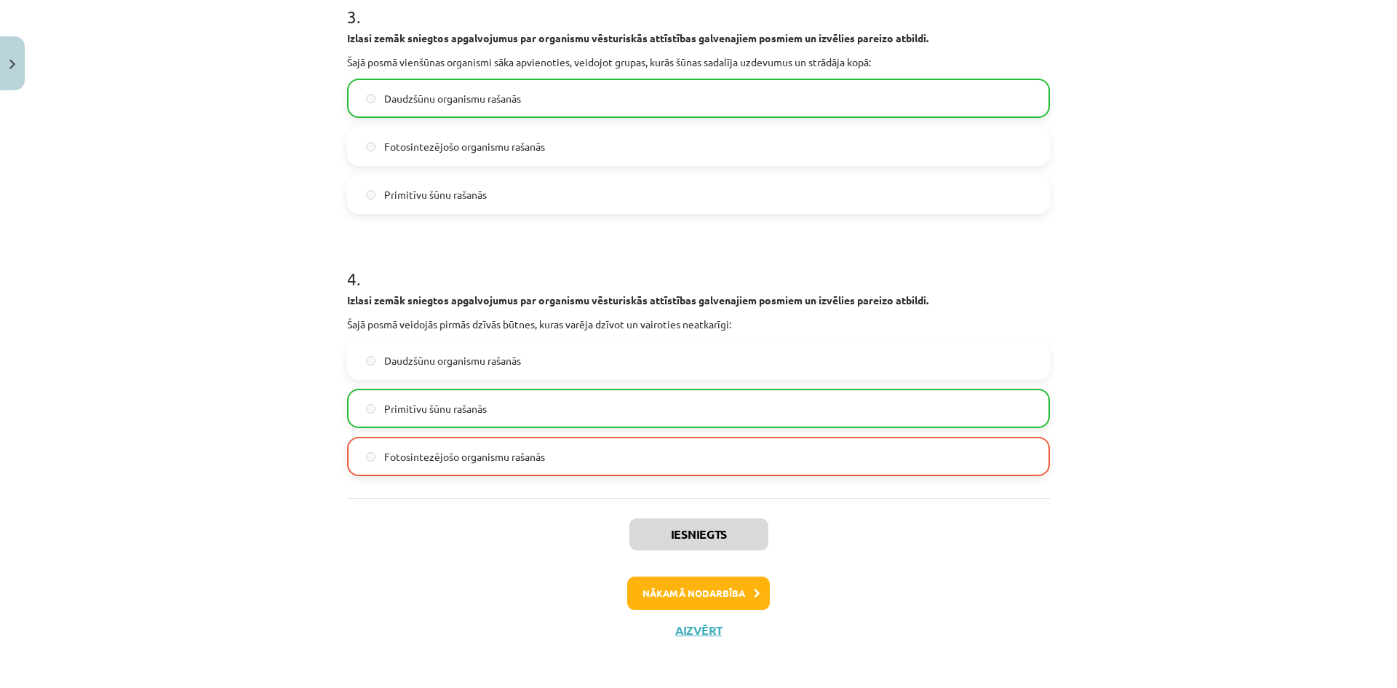
scroll to position [836, 0]
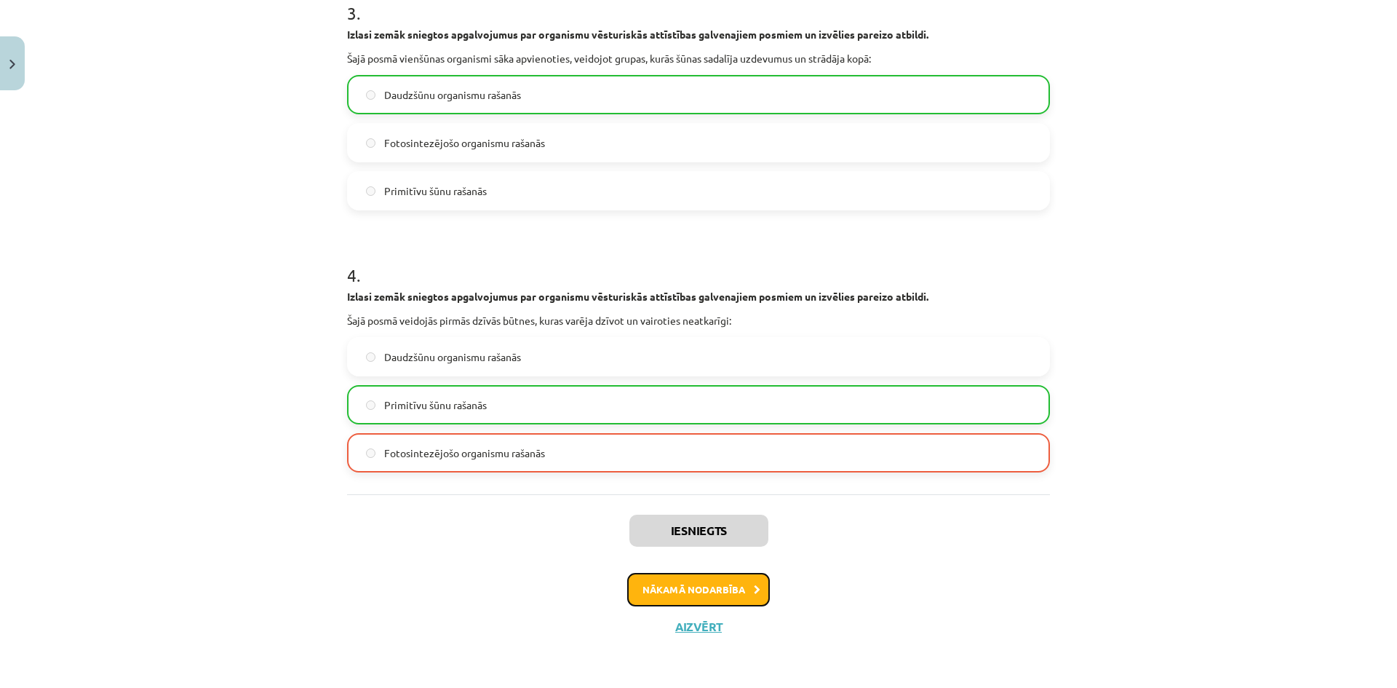
click at [664, 595] on button "Nākamā nodarbība" at bounding box center [698, 589] width 143 height 33
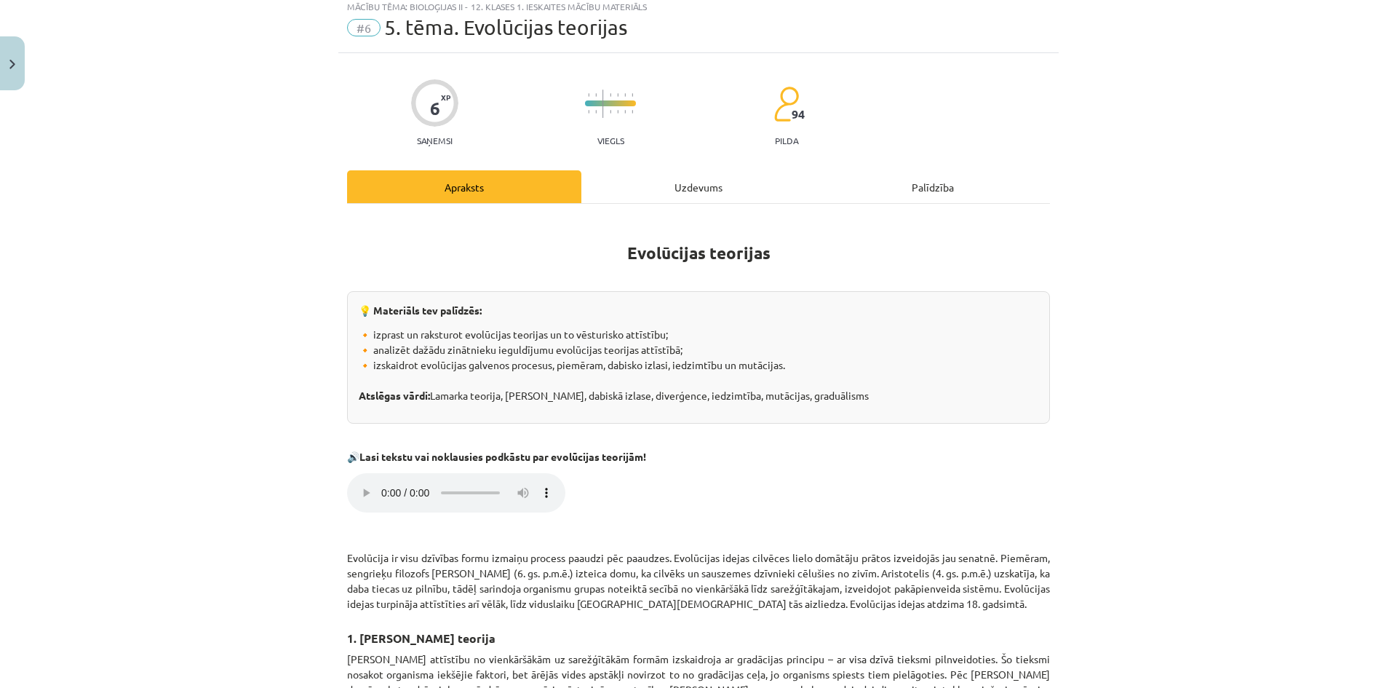
scroll to position [36, 0]
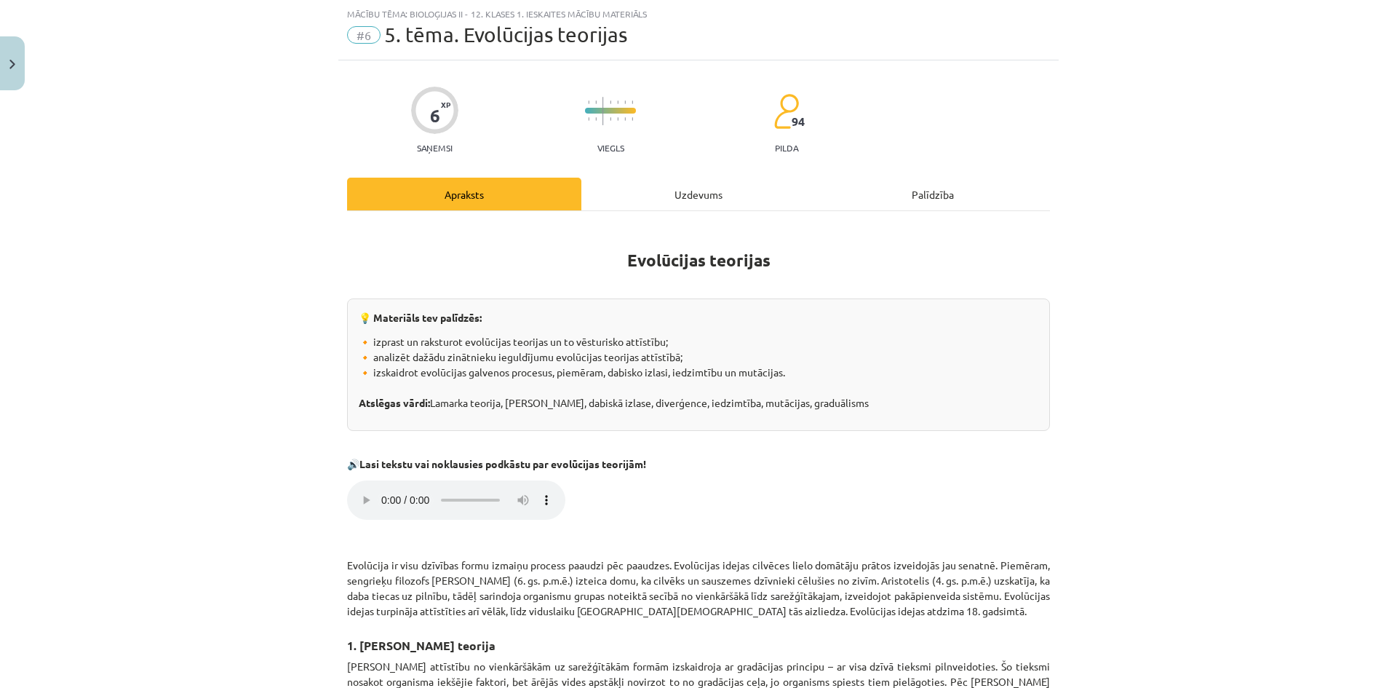
click at [304, 506] on div "Mācību tēma: Bioloģijas ii - 12. klases 1. ieskaites mācību materiāls #6 5. tēm…" at bounding box center [698, 344] width 1397 height 688
click at [306, 506] on div "Mācību tēma: Bioloģijas ii - 12. klases 1. ieskaites mācību materiāls #6 5. tēm…" at bounding box center [698, 344] width 1397 height 688
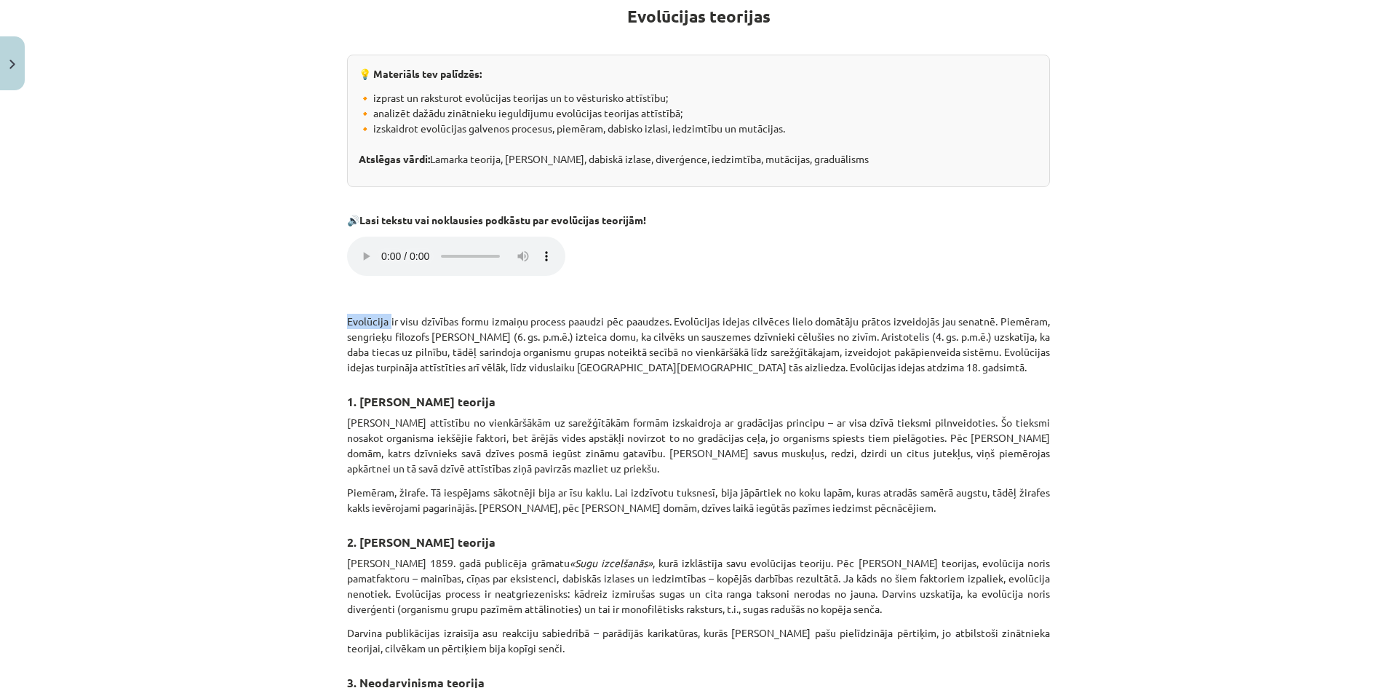
scroll to position [255, 0]
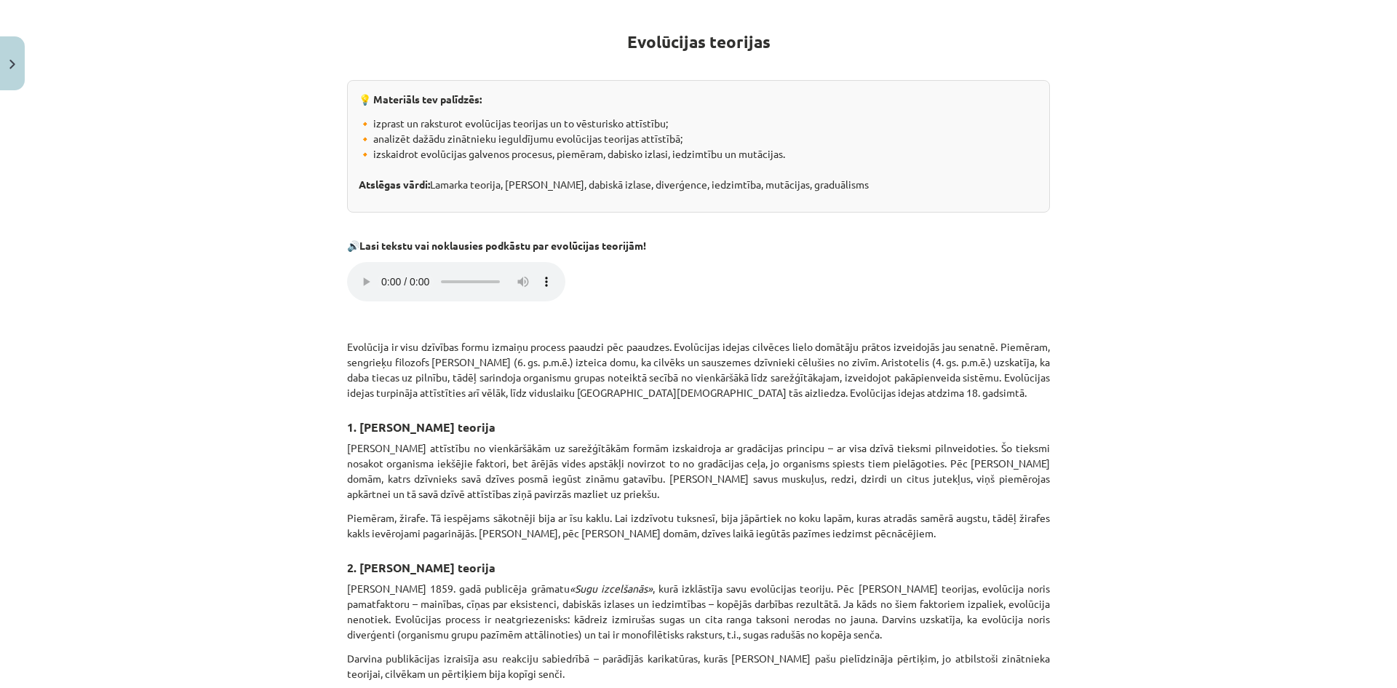
click at [1286, 215] on div "Mācību tēma: Bioloģijas ii - 12. klases 1. ieskaites mācību materiāls #6 5. tēm…" at bounding box center [698, 344] width 1397 height 688
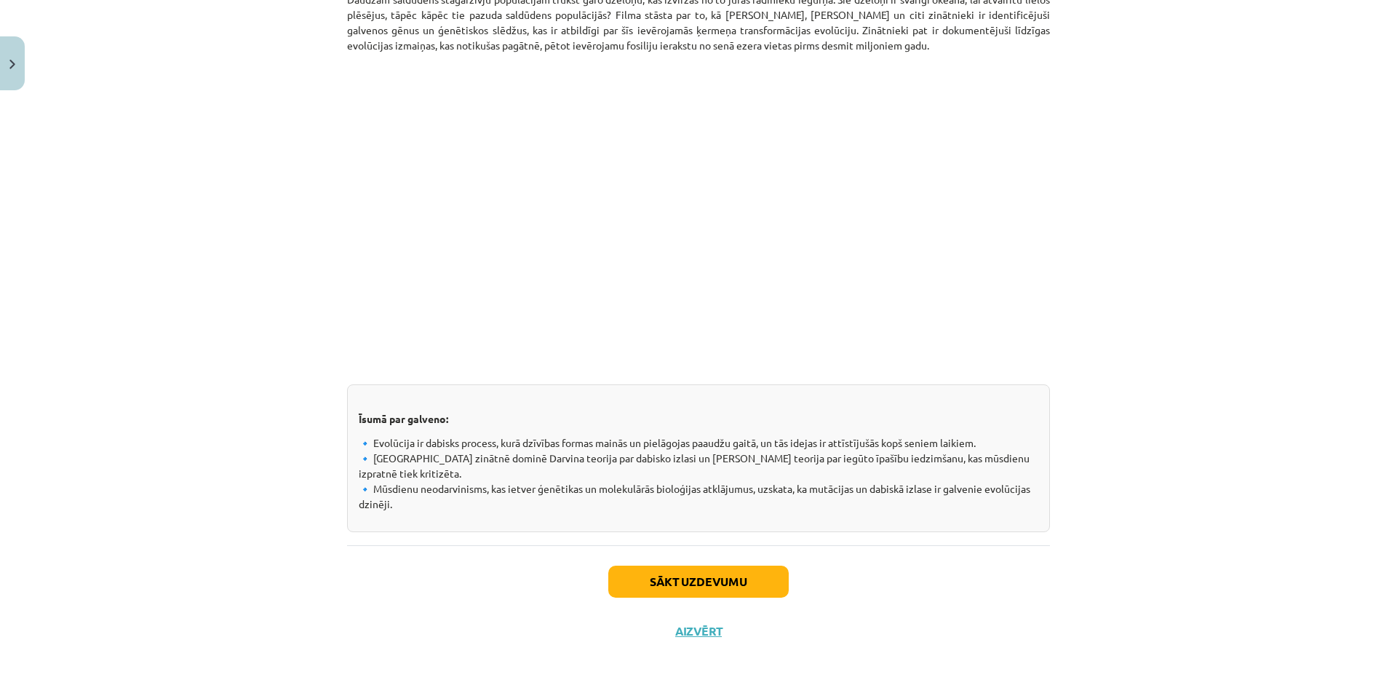
scroll to position [1868, 0]
click at [673, 576] on button "Sākt uzdevumu" at bounding box center [698, 578] width 180 height 32
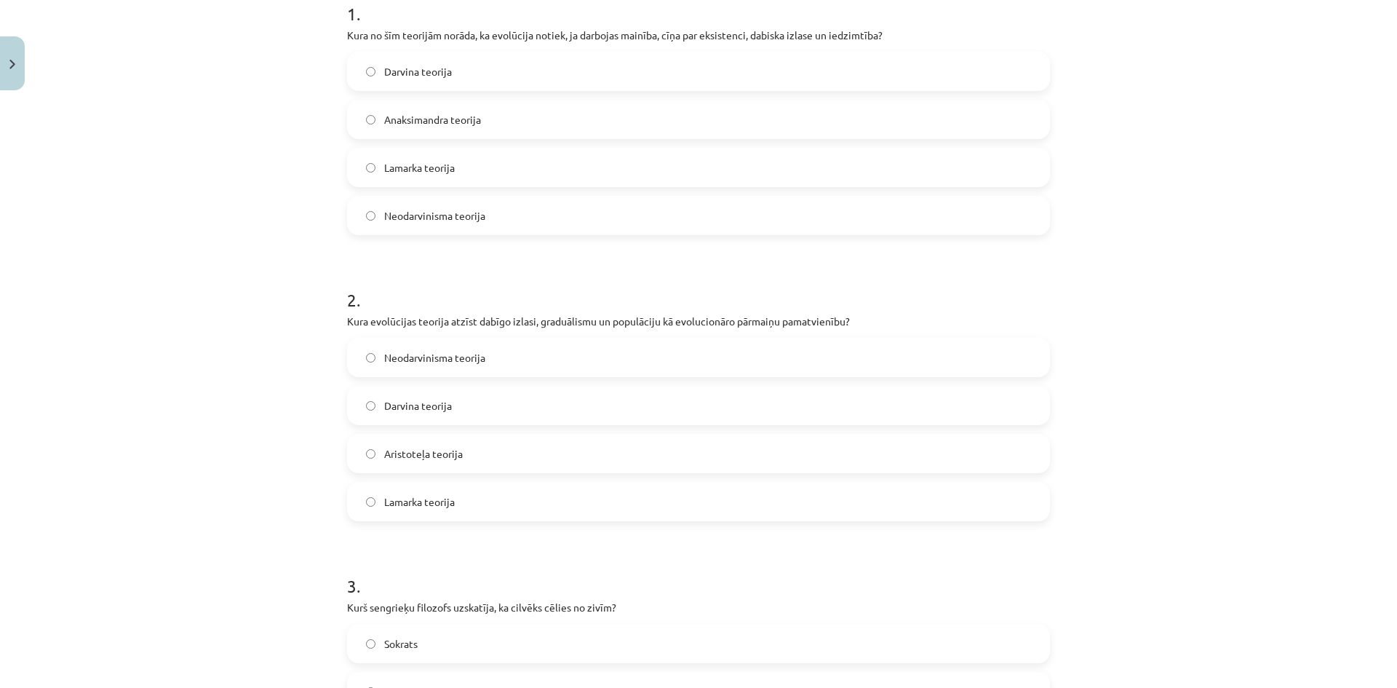
scroll to position [327, 0]
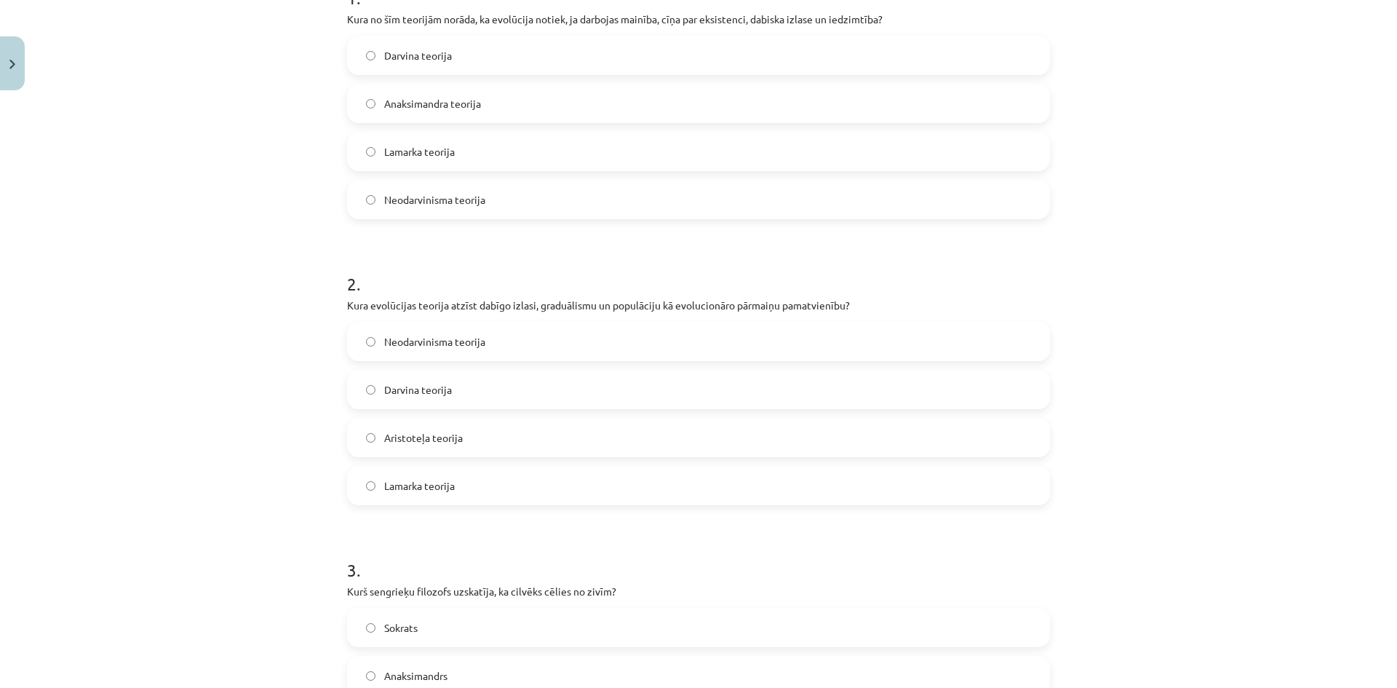
click at [383, 68] on label "Darvina teorija" at bounding box center [698, 55] width 700 height 36
drag, startPoint x: 425, startPoint y: 338, endPoint x: 429, endPoint y: 324, distance: 14.3
click at [425, 338] on span "Neodarvinisma teorija" at bounding box center [434, 341] width 101 height 15
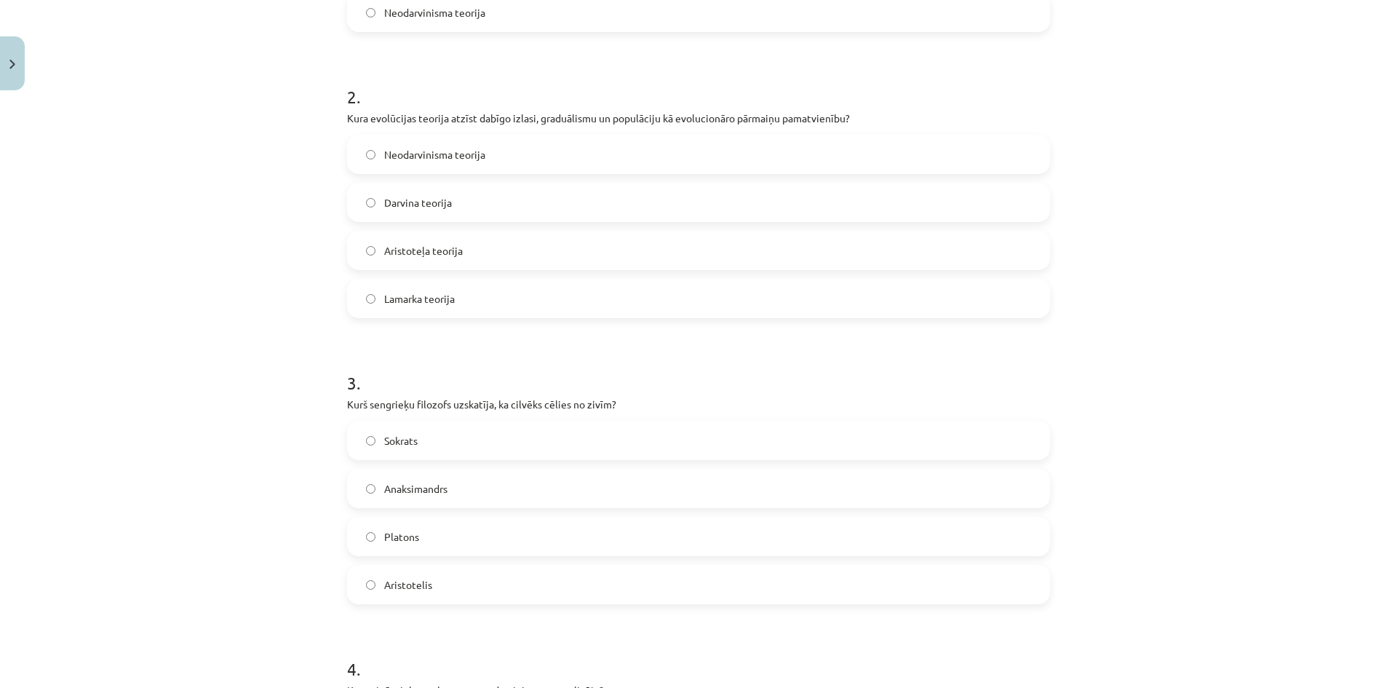
scroll to position [546, 0]
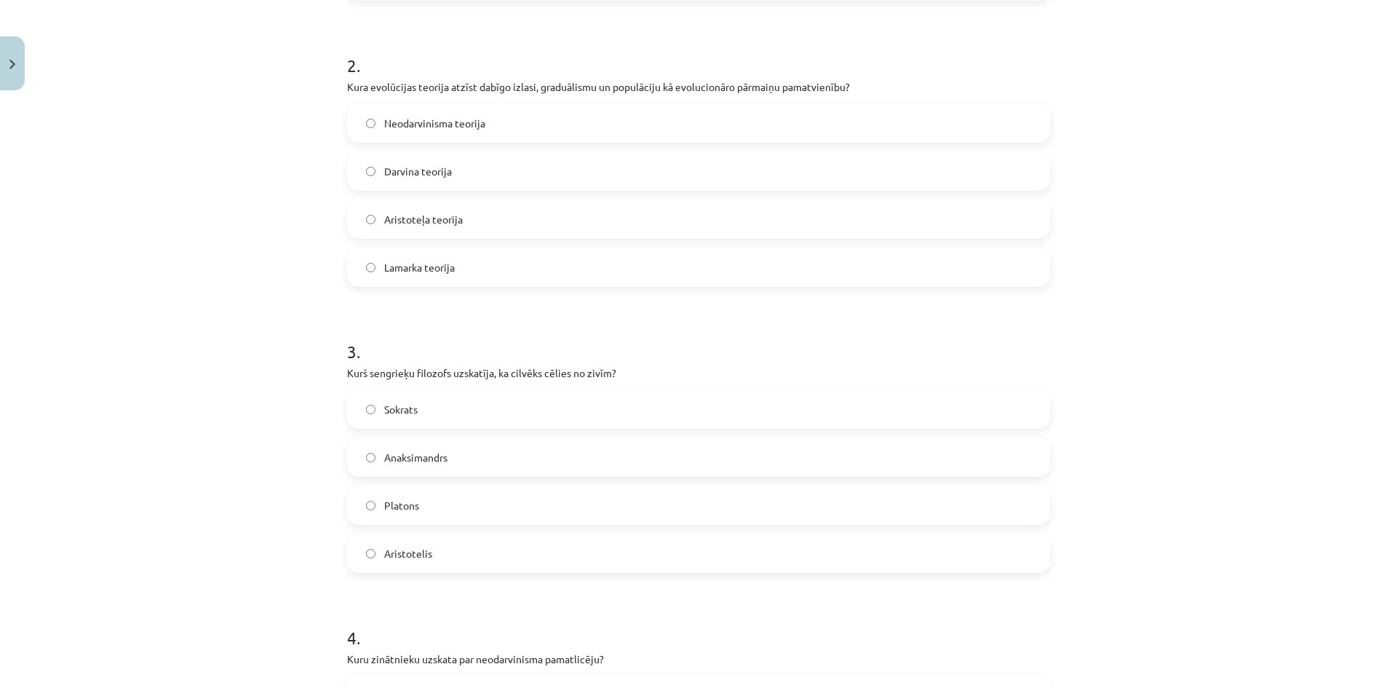
click at [424, 445] on label "Anaksimandrs" at bounding box center [698, 457] width 700 height 36
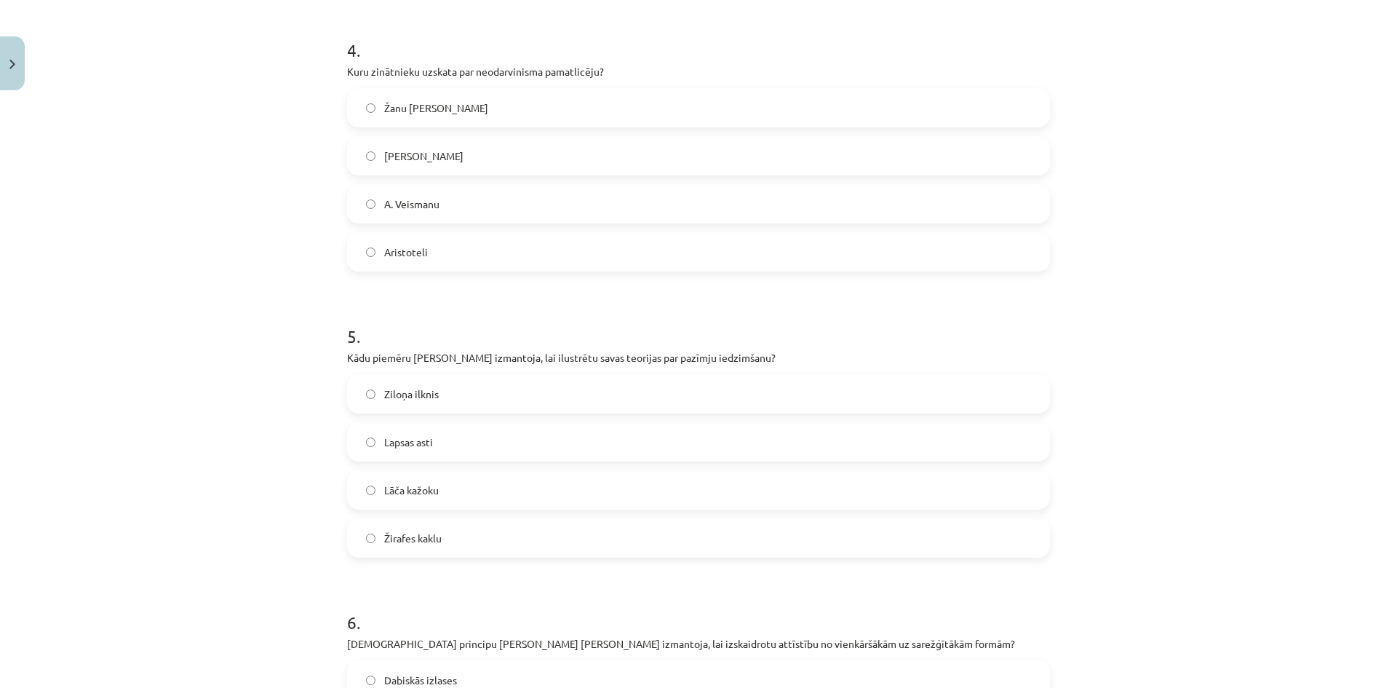
scroll to position [1166, 0]
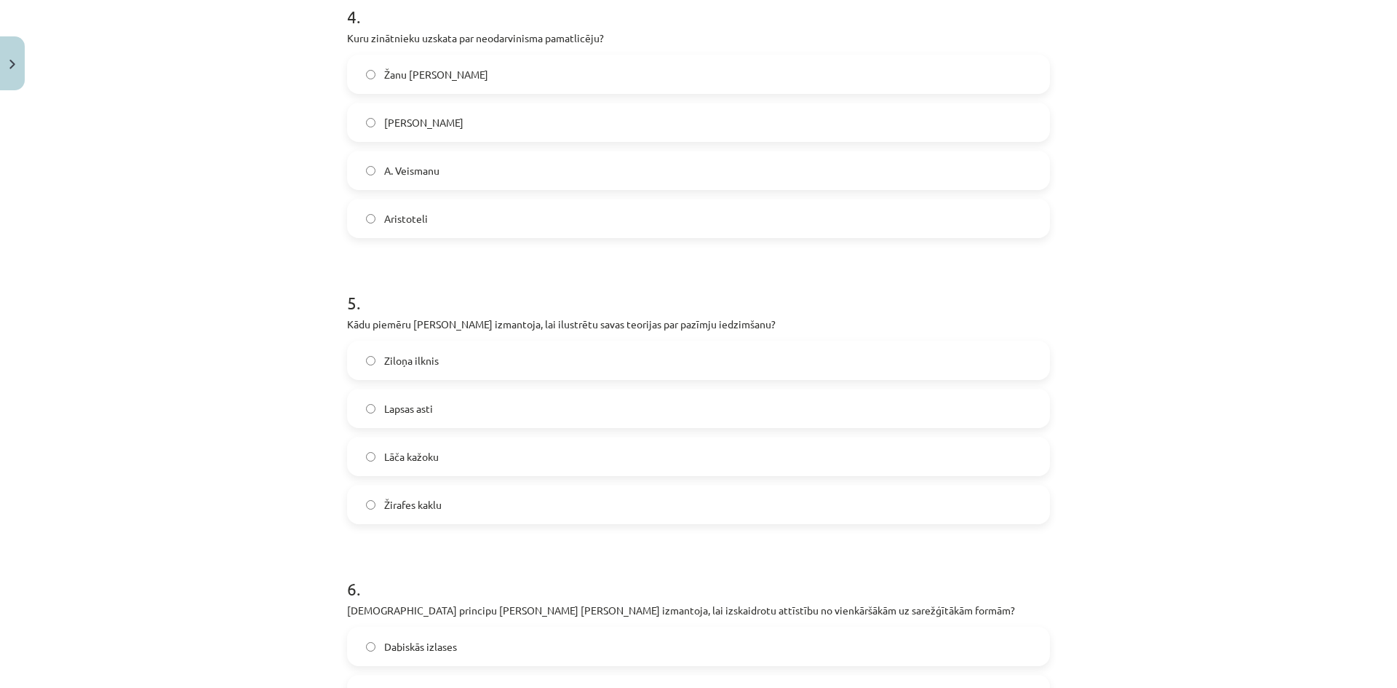
click at [445, 178] on label "A. Veismanu" at bounding box center [698, 170] width 700 height 36
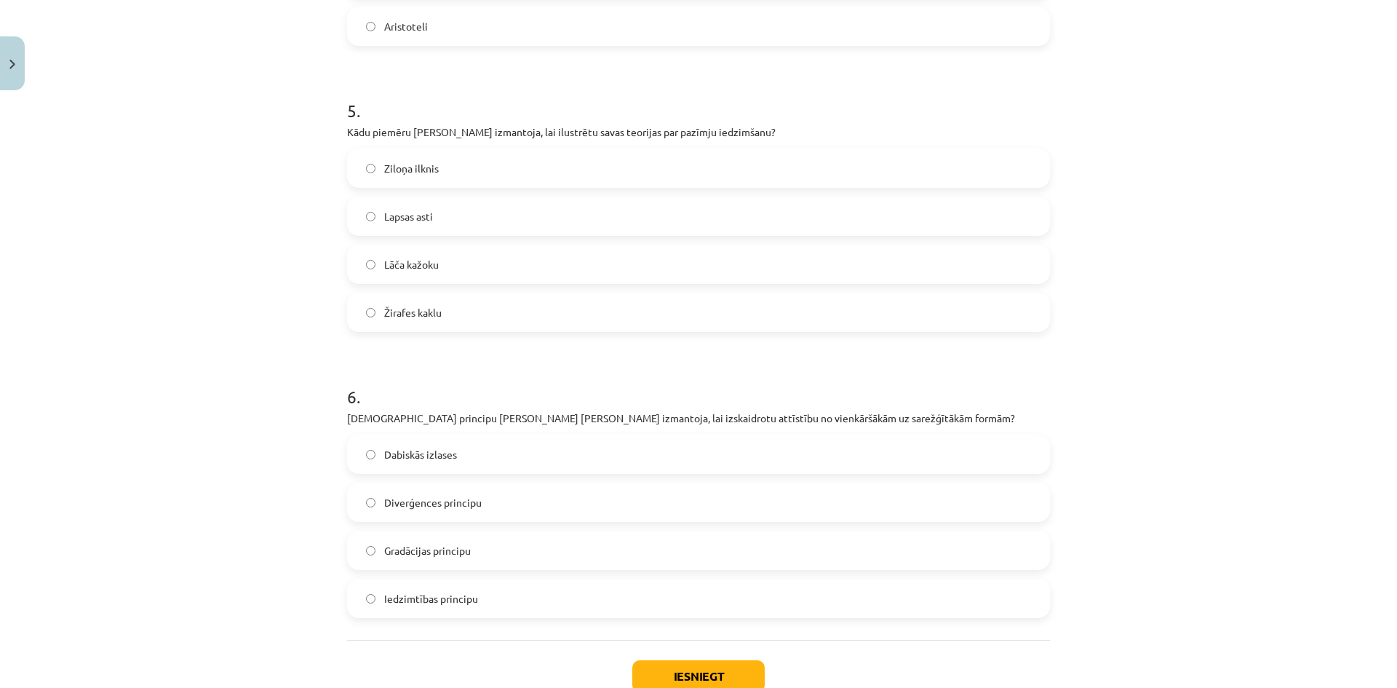
scroll to position [1385, 0]
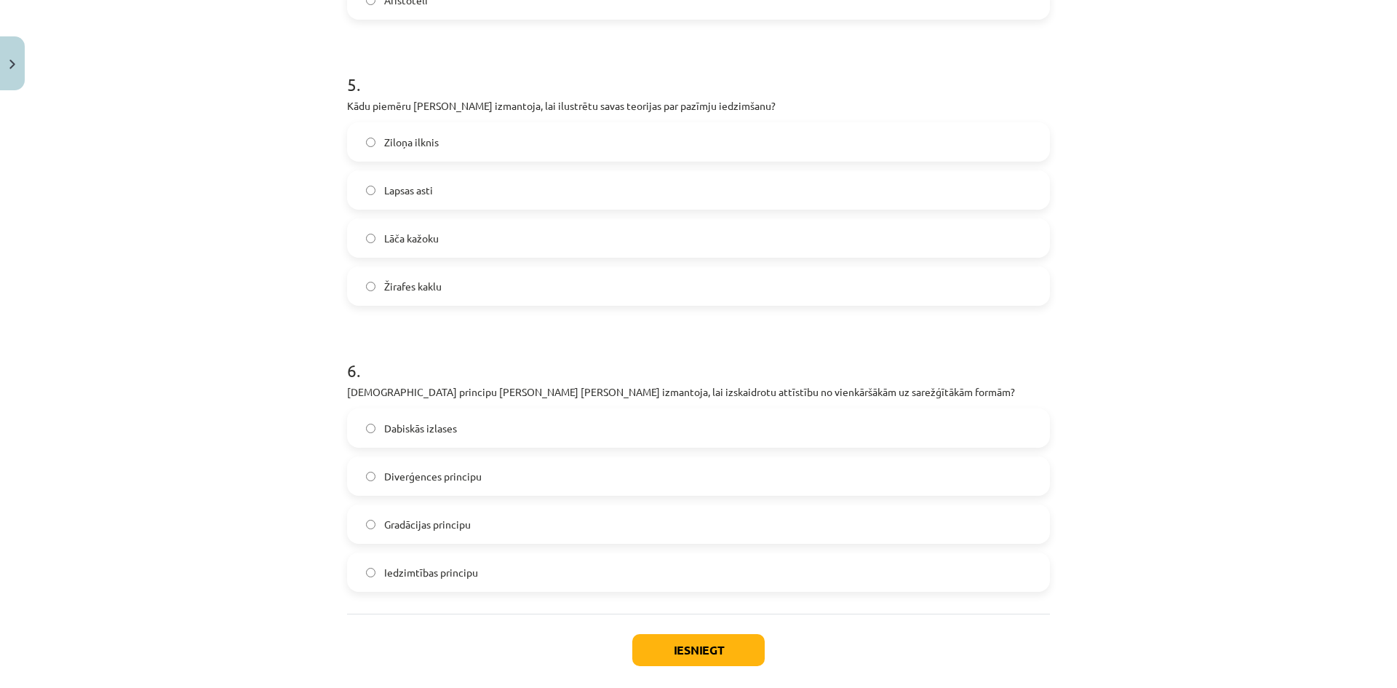
click at [450, 298] on label "Žirafes kaklu" at bounding box center [698, 286] width 700 height 36
click at [431, 565] on span "Iedzimtības principu" at bounding box center [431, 572] width 94 height 15
click at [416, 196] on span "Lapsas asti" at bounding box center [408, 190] width 49 height 15
click at [645, 651] on button "Iesniegt" at bounding box center [698, 650] width 132 height 32
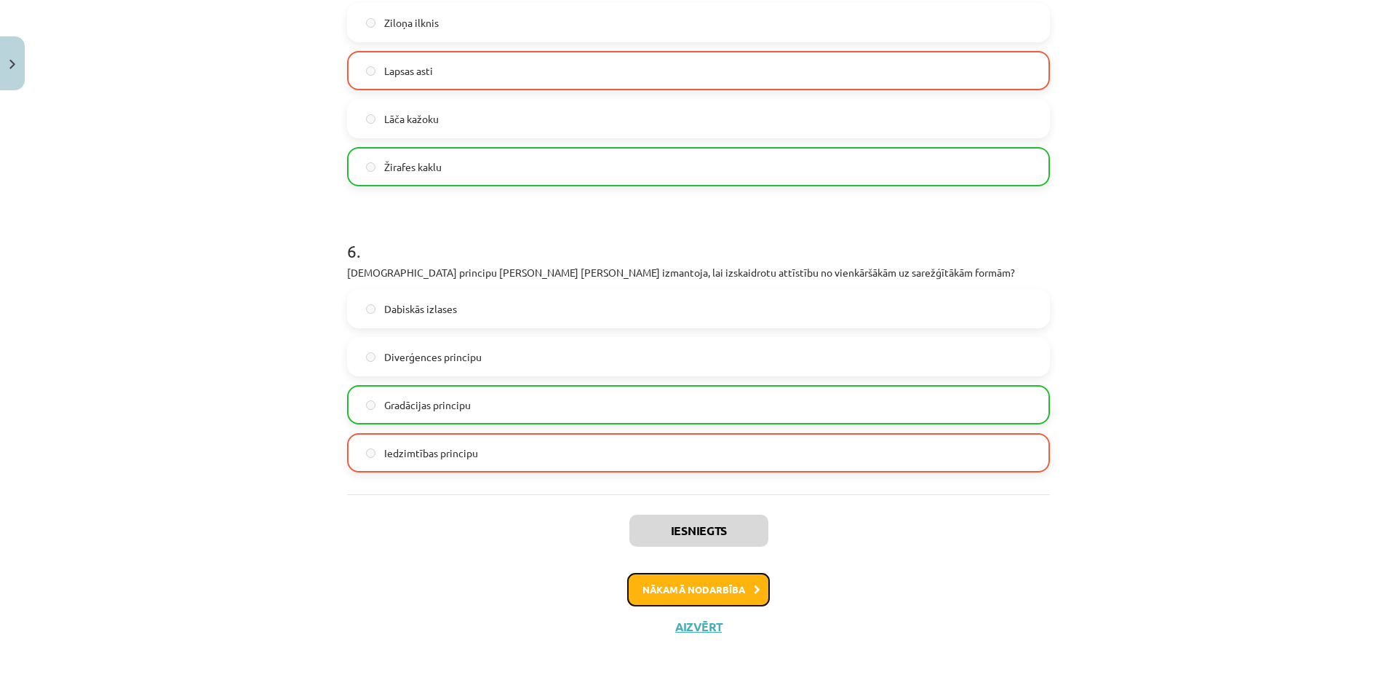
click at [647, 581] on button "Nākamā nodarbība" at bounding box center [698, 589] width 143 height 33
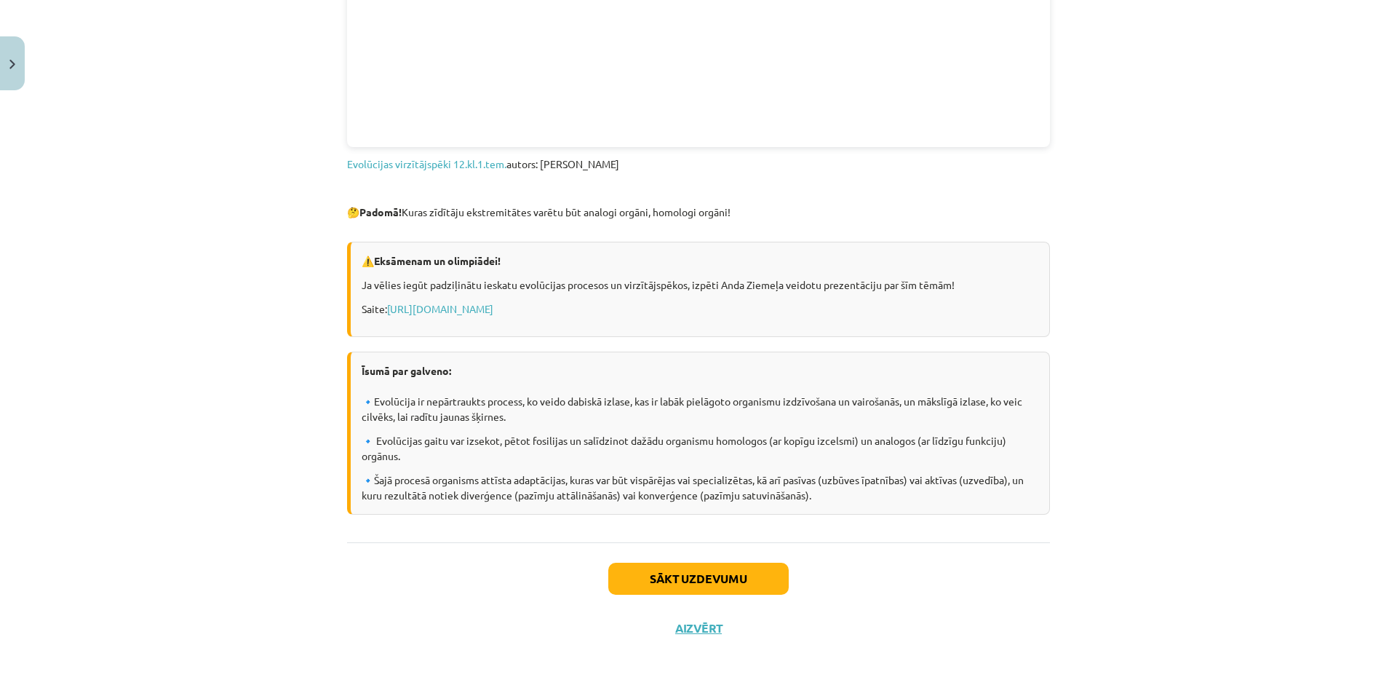
scroll to position [818, 0]
click at [476, 308] on link "https://www.slideshare.net/slideshow/evolcijas-process-16182207/16182207" at bounding box center [440, 307] width 106 height 13
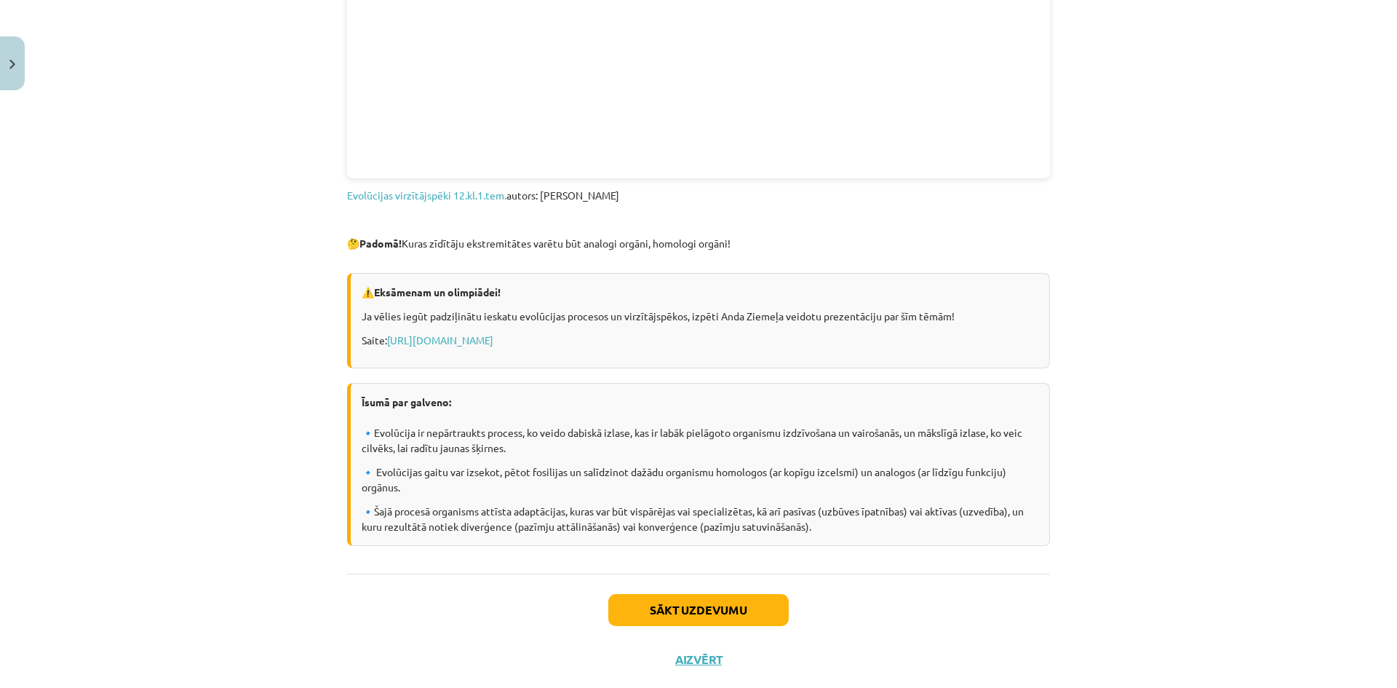
scroll to position [800, 0]
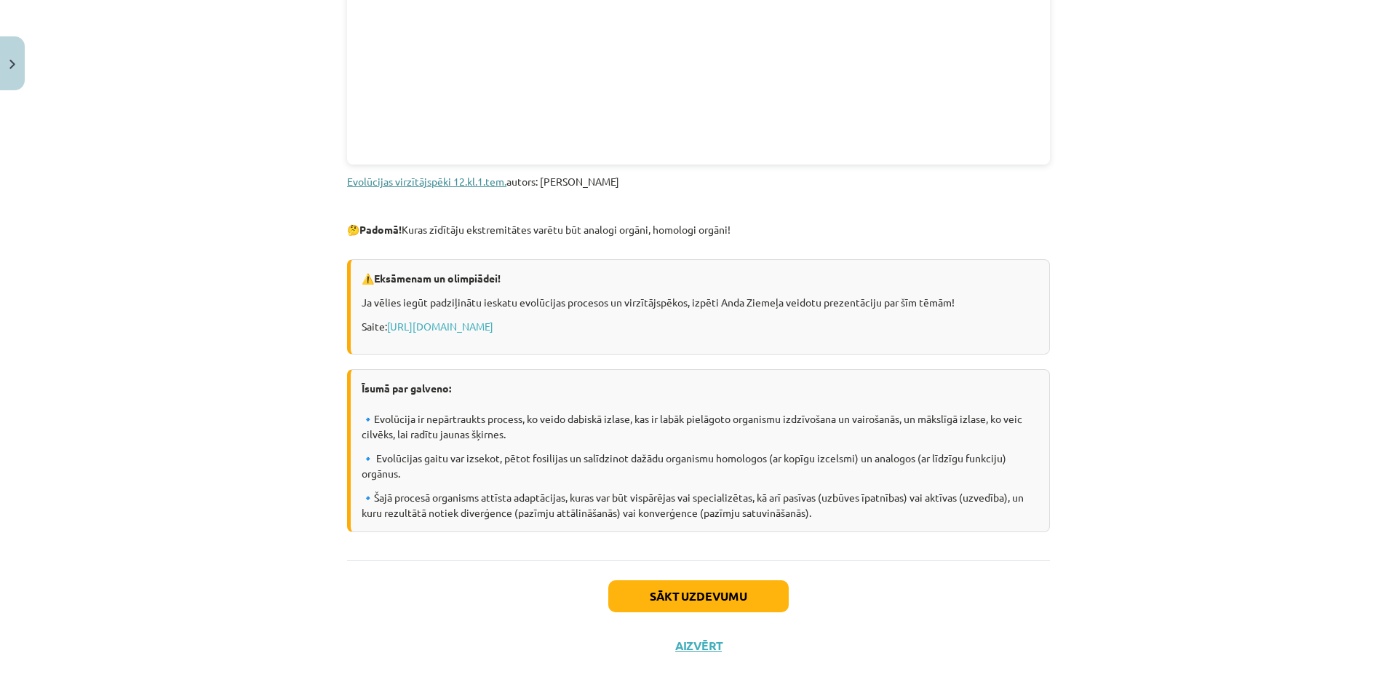
click at [379, 184] on link "Evolūcijas virzītājspēki 12.kl.1.tem." at bounding box center [426, 181] width 159 height 13
click at [644, 599] on button "Sākt uzdevumu" at bounding box center [698, 596] width 180 height 32
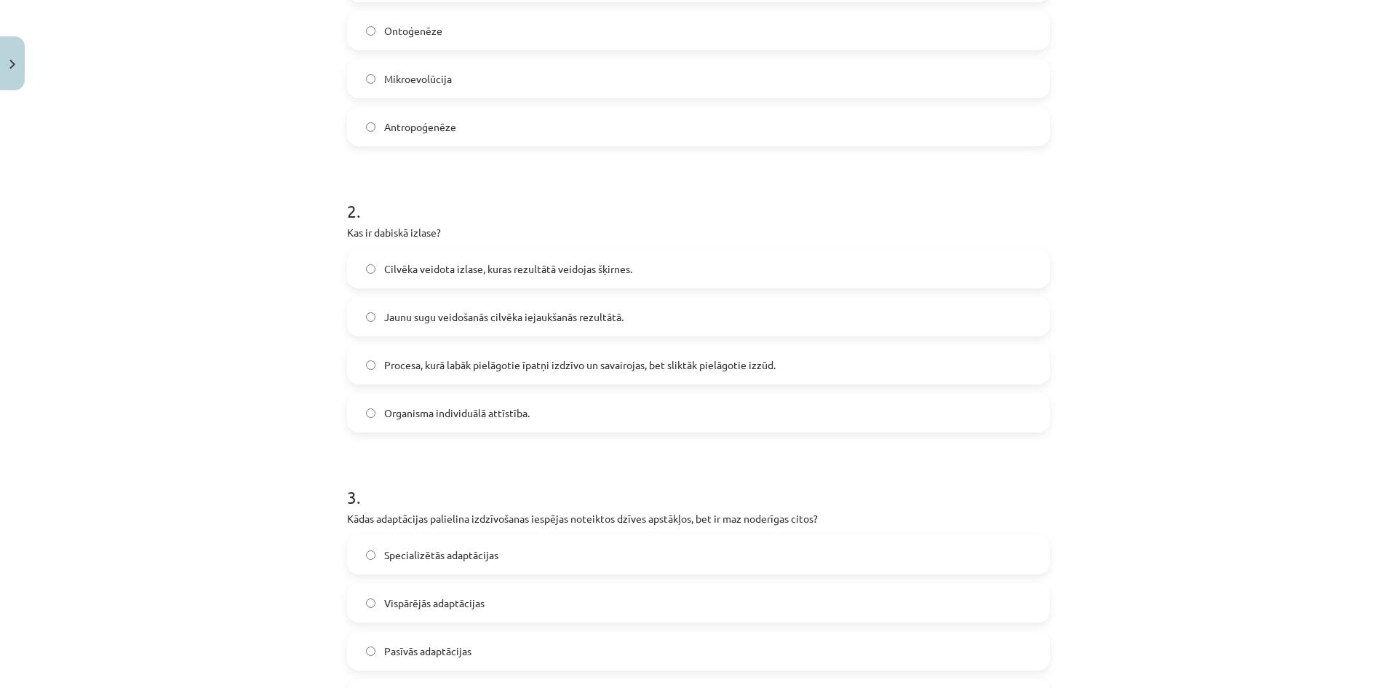
scroll to position [327, 0]
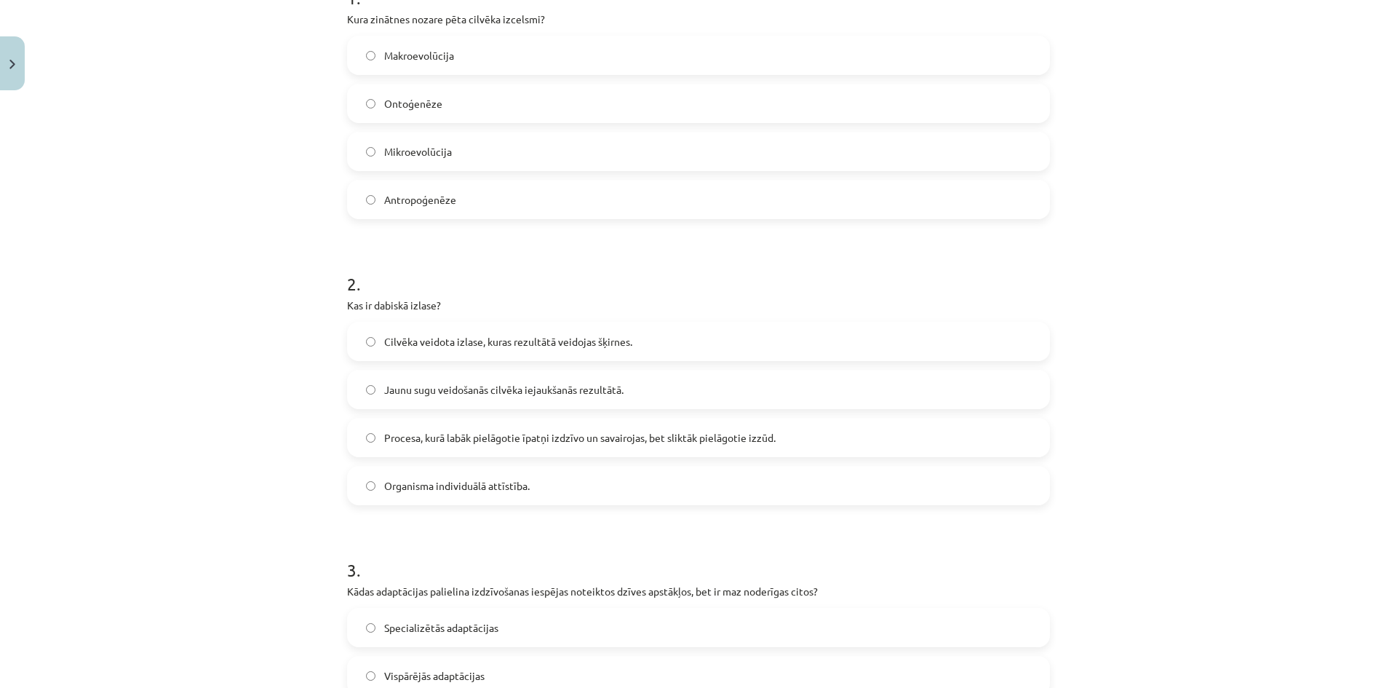
click at [384, 149] on span "Mikroevolūcija" at bounding box center [418, 151] width 68 height 15
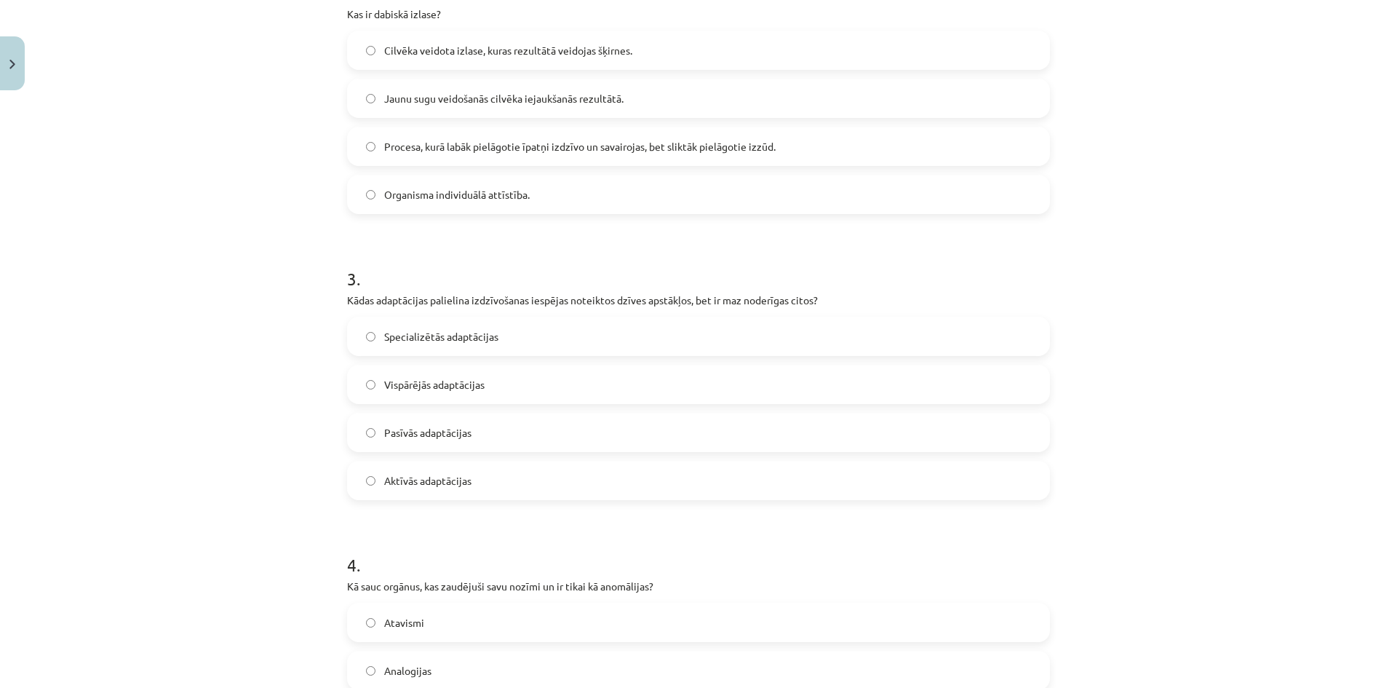
scroll to position [546, 0]
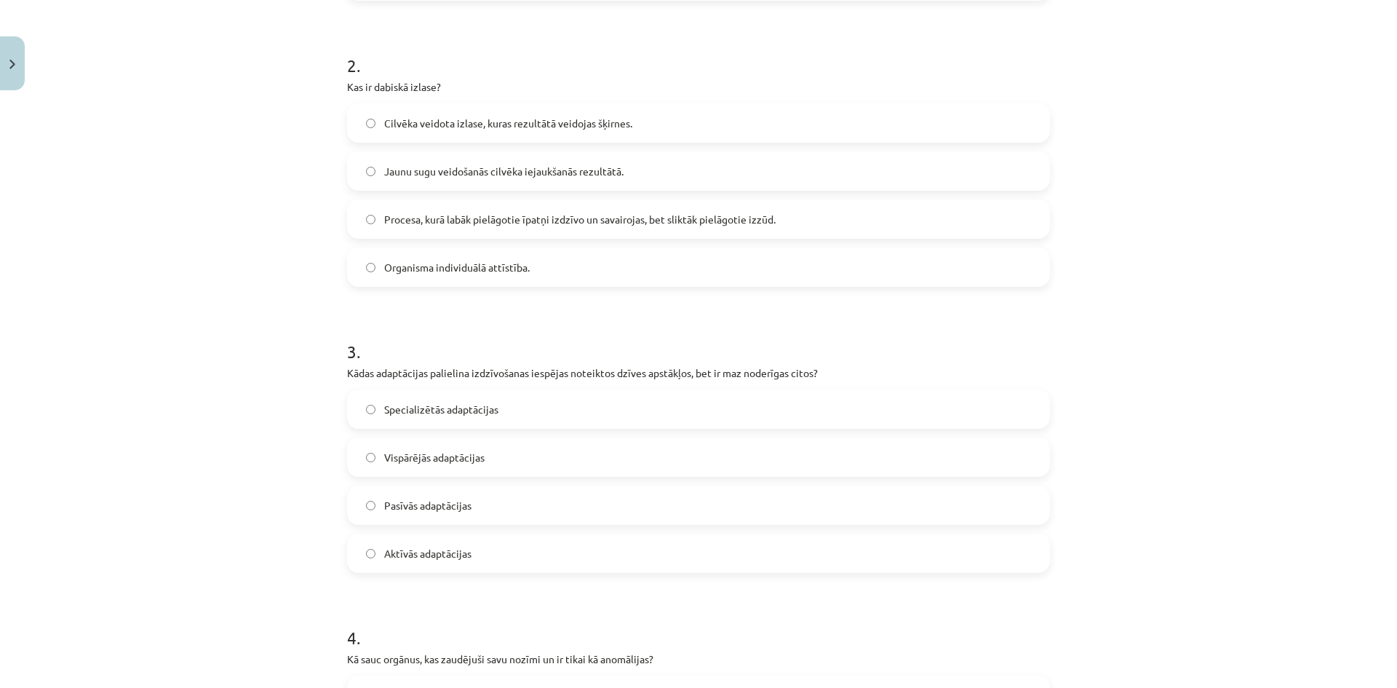
click at [202, 126] on div "Mācību tēma: Bioloģijas ii - 12. klases 1. ieskaites mācību materiāls #7 6. tēm…" at bounding box center [698, 344] width 1397 height 688
click at [513, 228] on label "Procesa, kurā labāk pielāgotie īpatņi izdzīvo un savairojas, bet sliktāk pielāg…" at bounding box center [698, 219] width 700 height 36
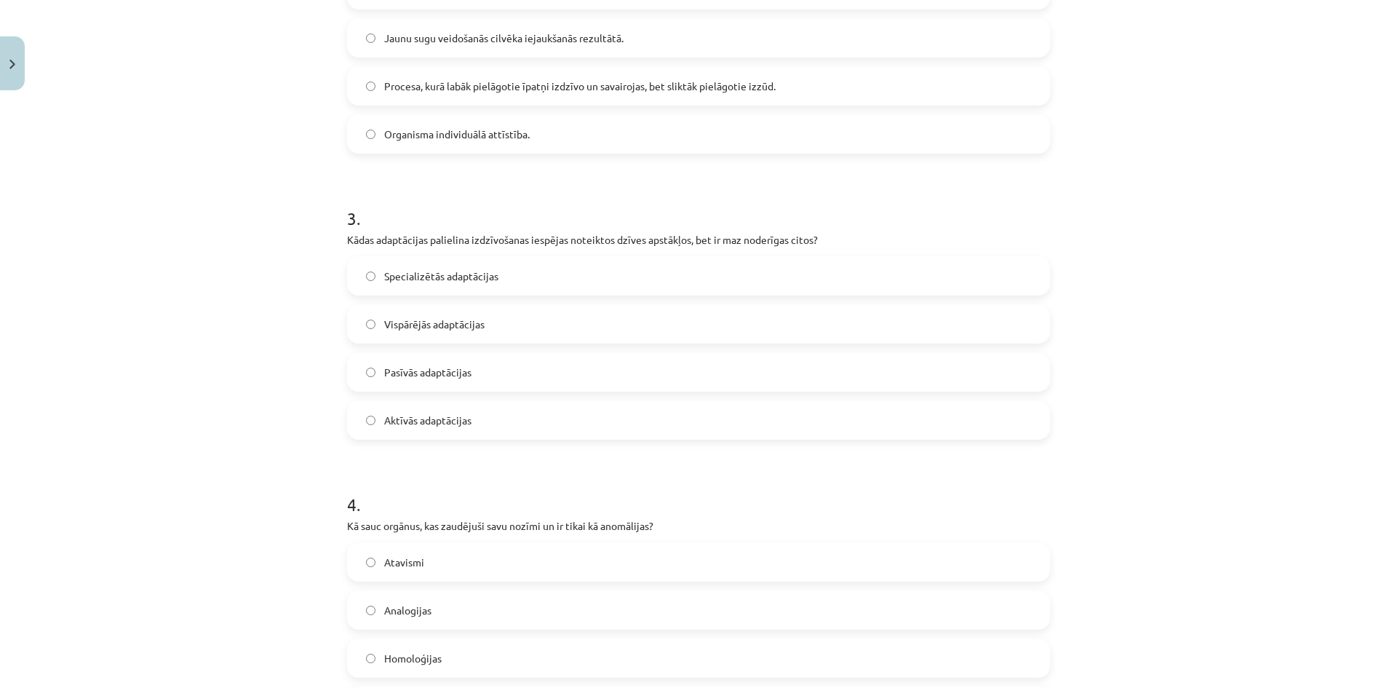
scroll to position [691, 0]
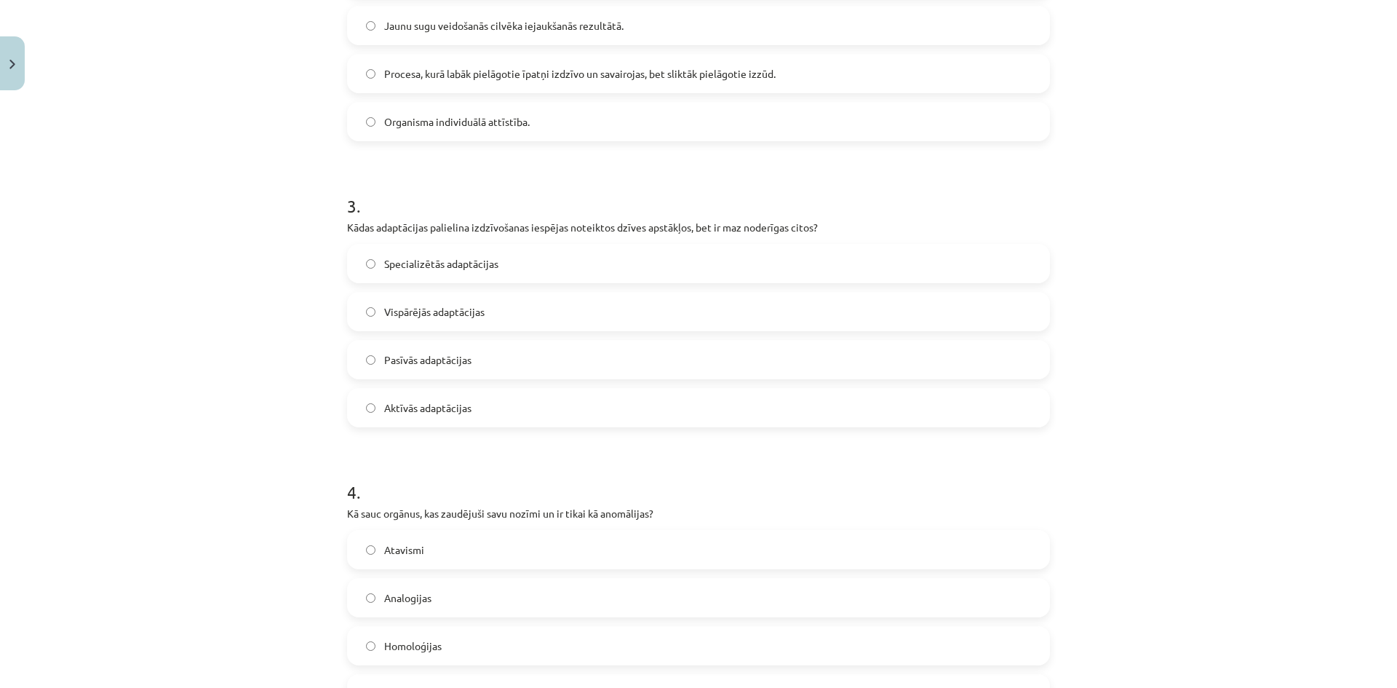
click at [486, 274] on label "Specializētās adaptācijas" at bounding box center [698, 263] width 700 height 36
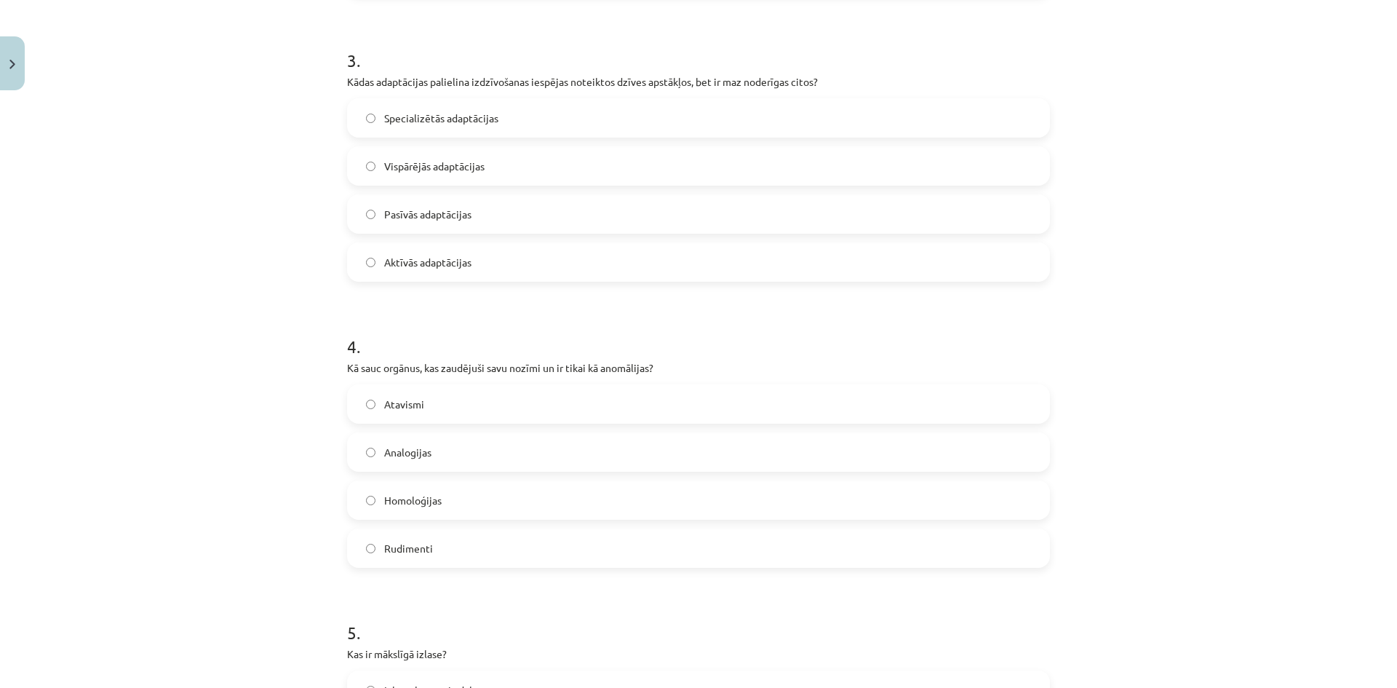
drag, startPoint x: 425, startPoint y: 542, endPoint x: 427, endPoint y: 534, distance: 8.3
click at [424, 542] on span "Rudimenti" at bounding box center [408, 548] width 49 height 15
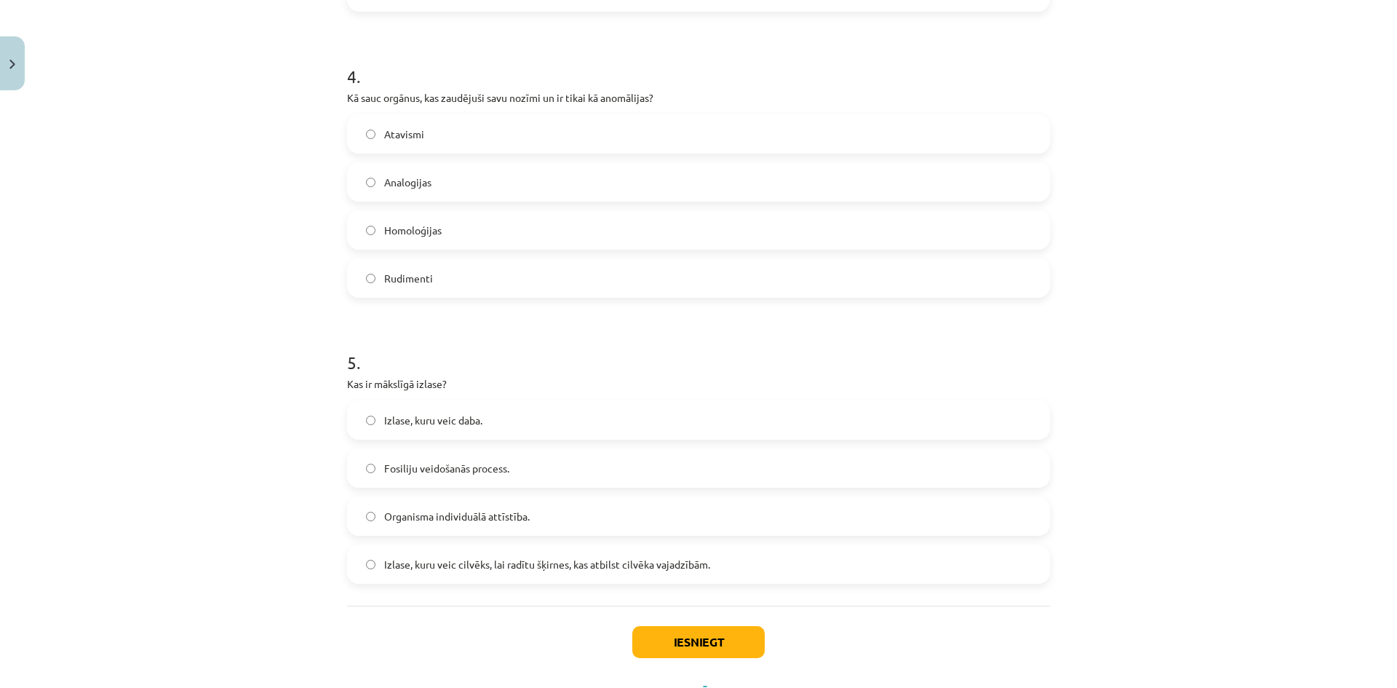
scroll to position [1171, 0]
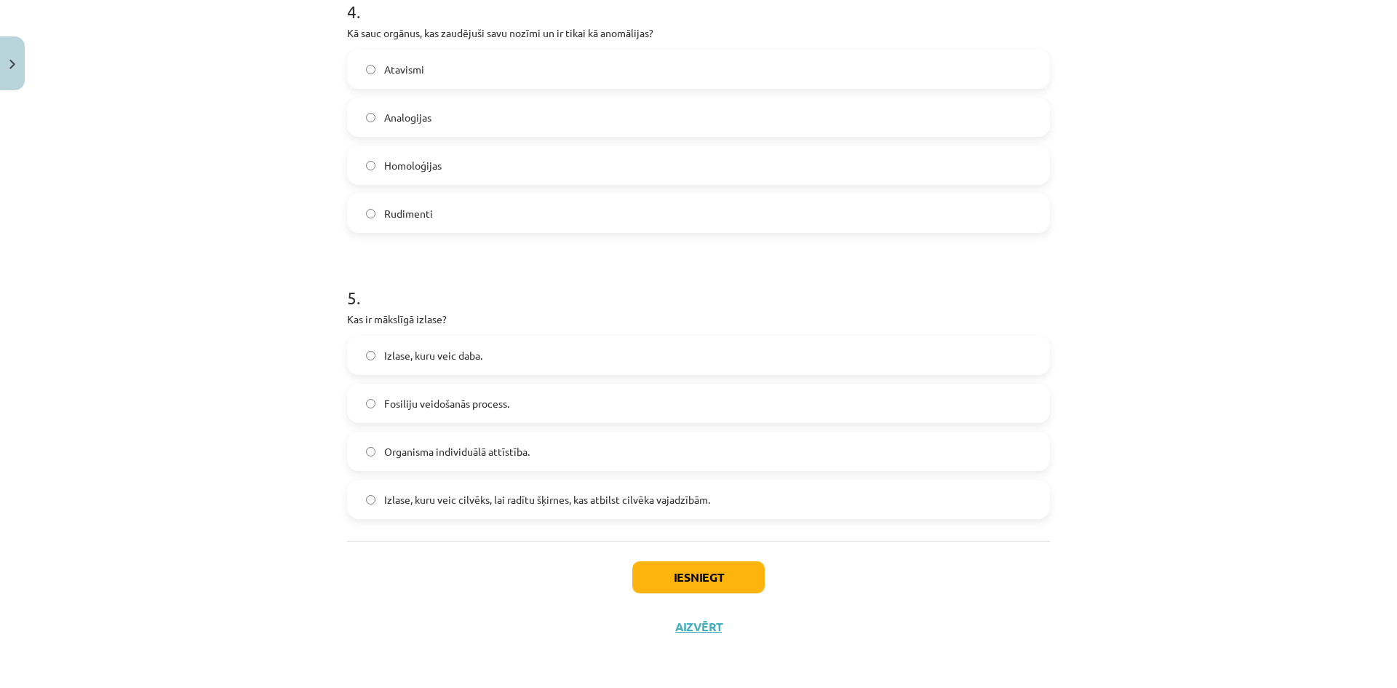
click at [487, 494] on span "Izlase, kuru veic cilvēks, lai radītu šķirnes, kas atbilst cilvēka vajadzībām." at bounding box center [547, 499] width 326 height 15
click at [656, 569] on button "Iesniegt" at bounding box center [698, 577] width 132 height 32
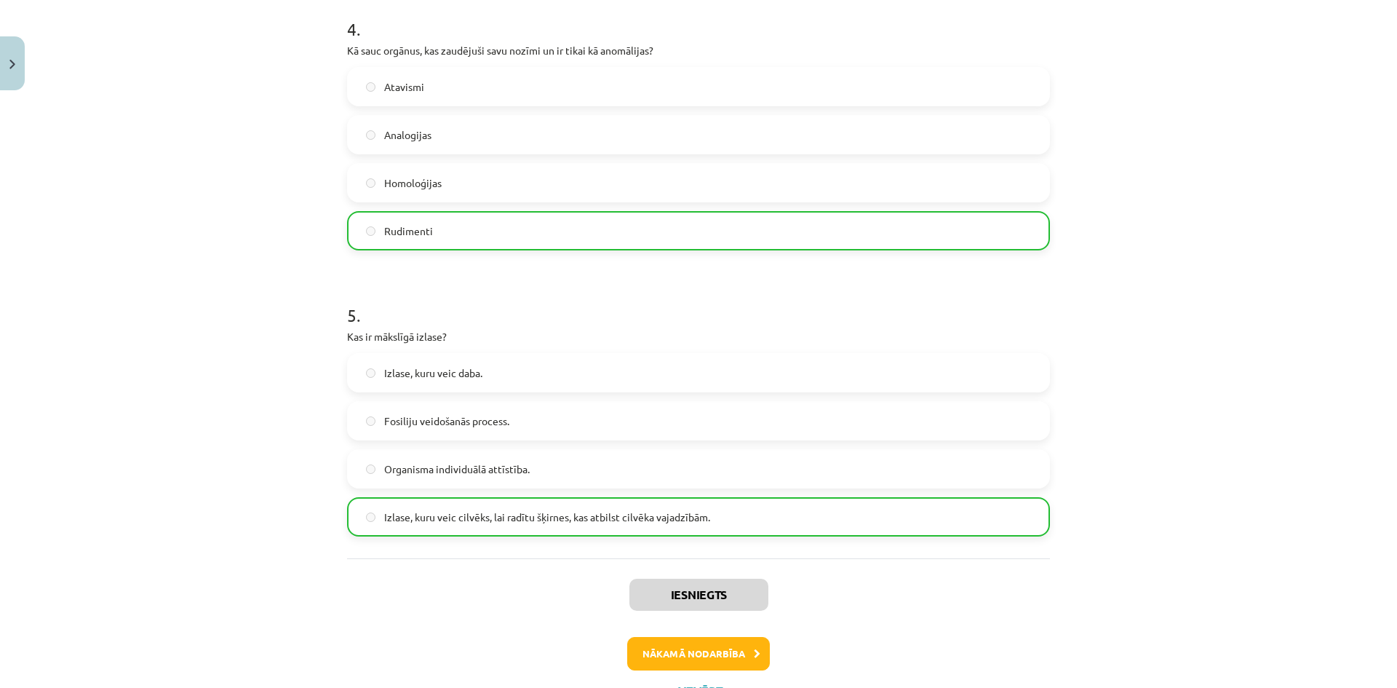
scroll to position [1218, 0]
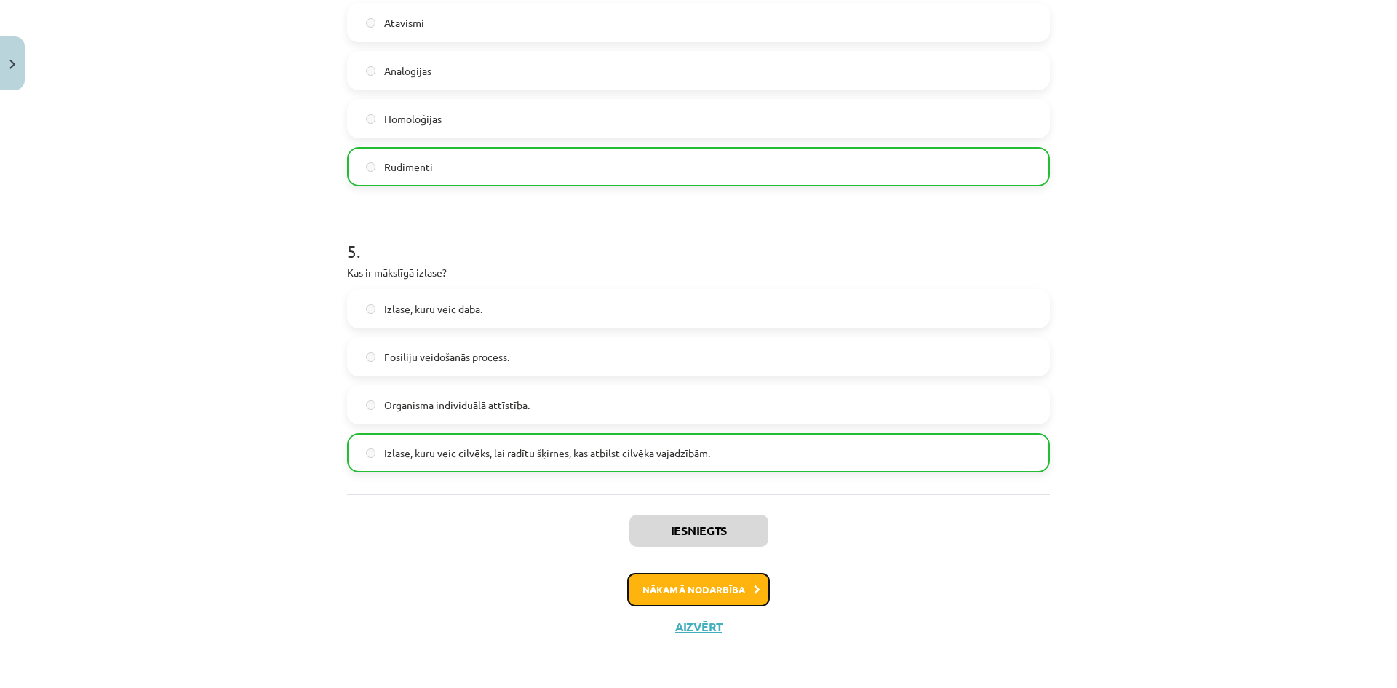
click at [673, 583] on button "Nākamā nodarbība" at bounding box center [698, 589] width 143 height 33
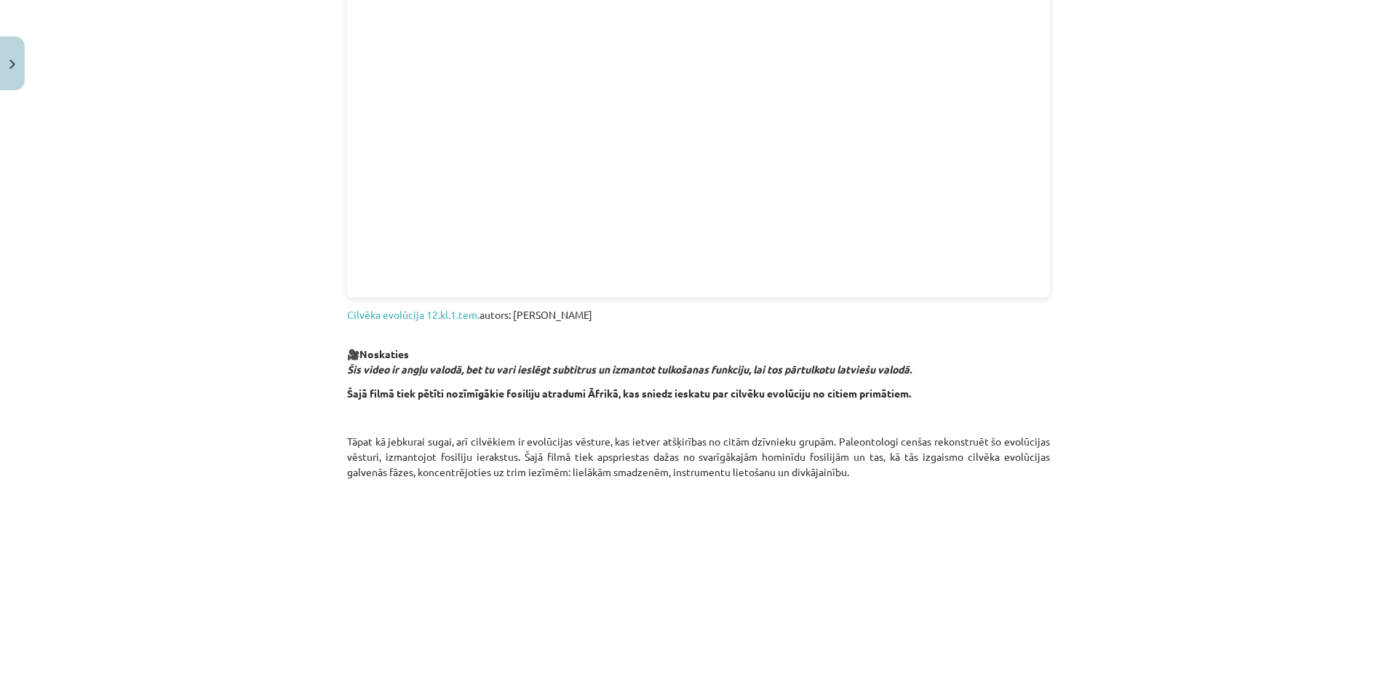
scroll to position [514, 0]
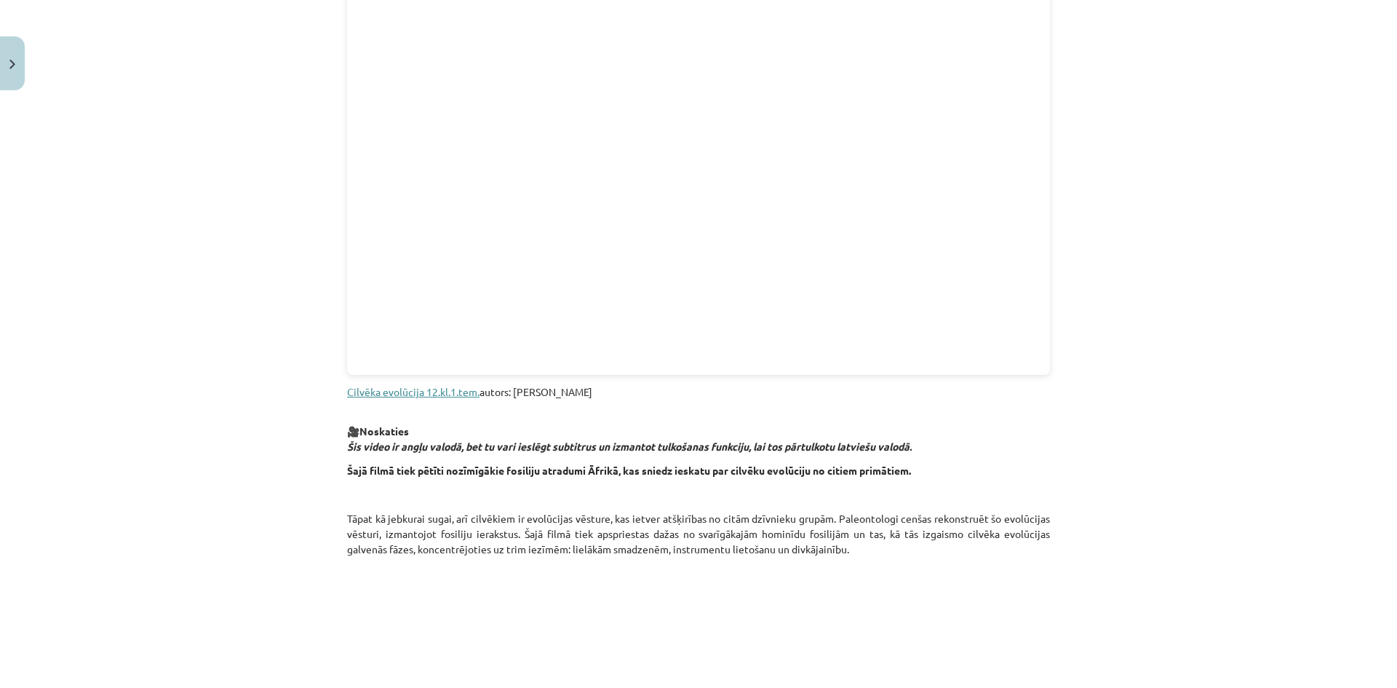
click at [395, 394] on link "Cilvēka evolūcija 12.kl.1.tem." at bounding box center [413, 391] width 132 height 13
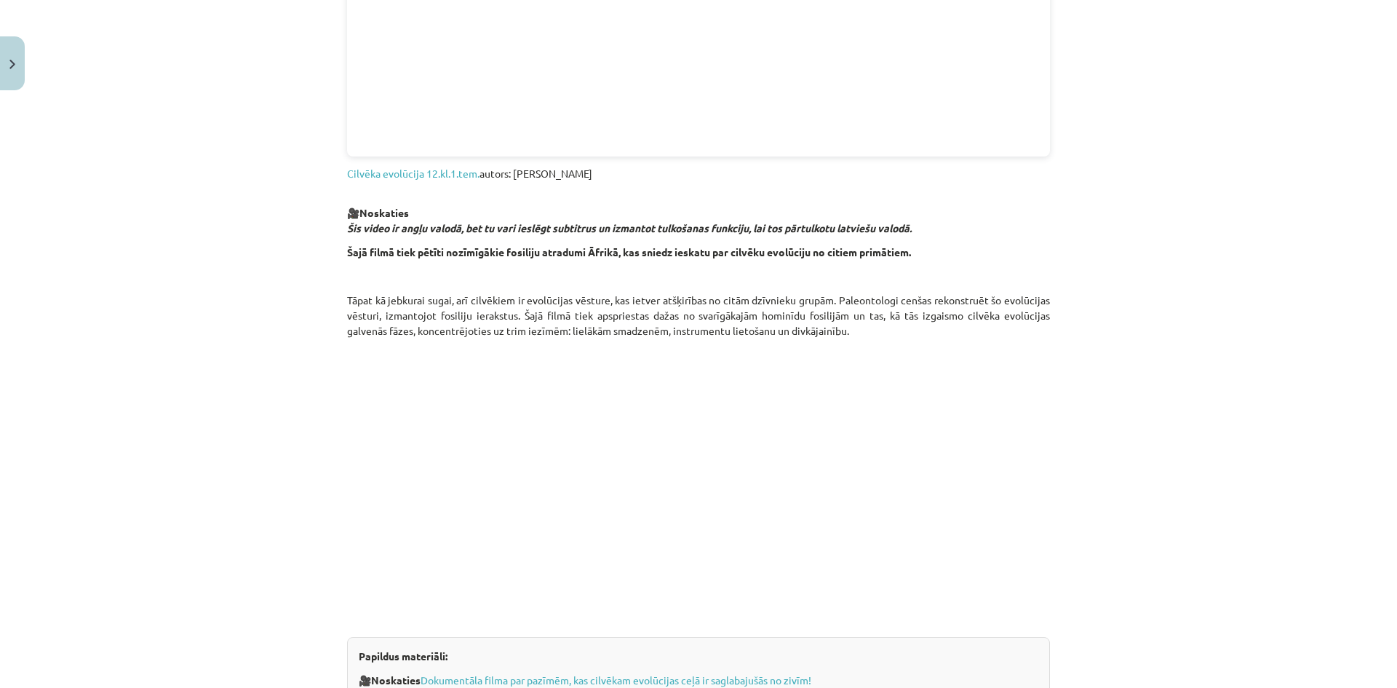
scroll to position [1096, 0]
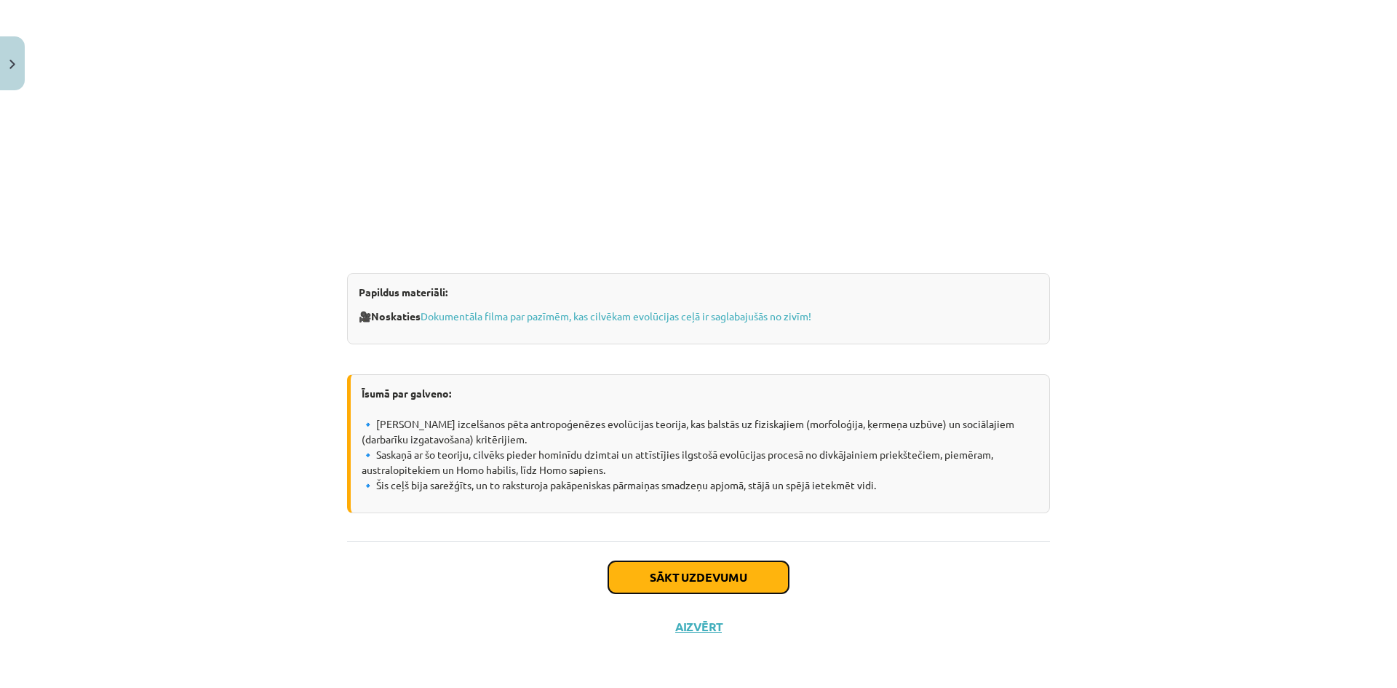
click at [661, 569] on button "Sākt uzdevumu" at bounding box center [698, 577] width 180 height 32
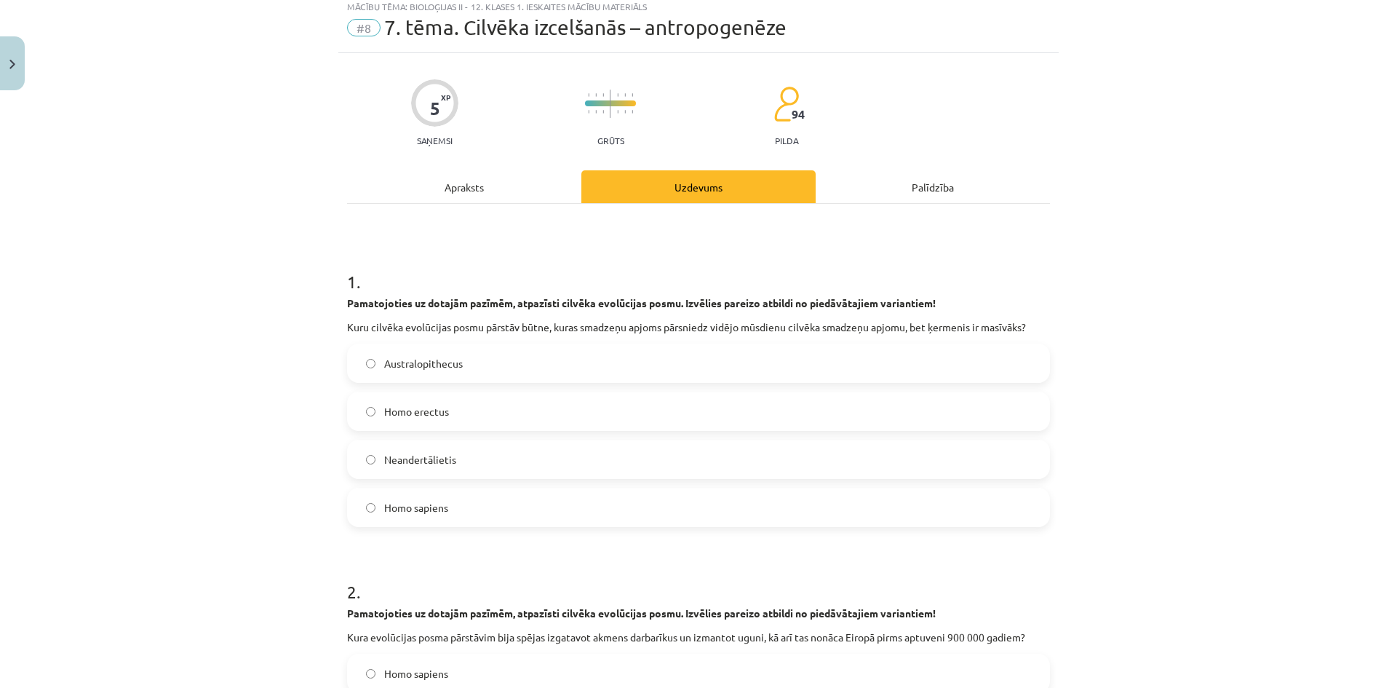
scroll to position [36, 0]
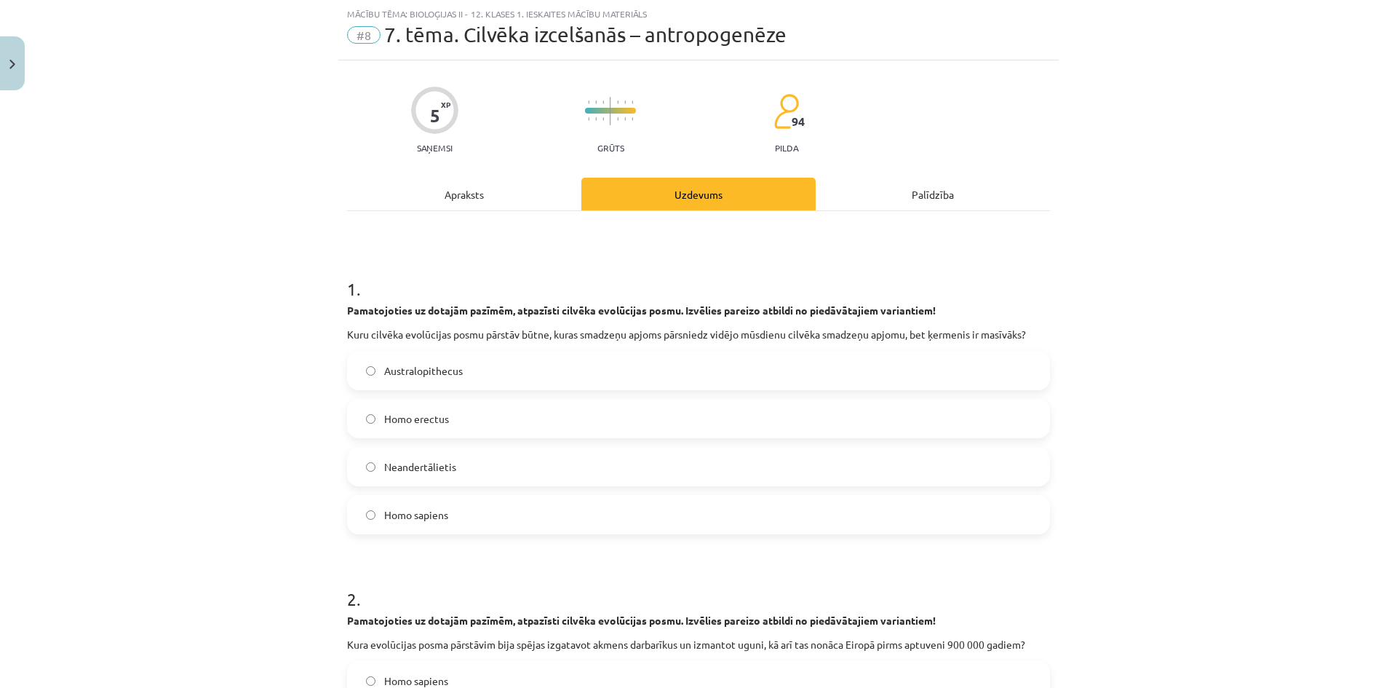
click at [927, 203] on div "Palīdzība" at bounding box center [933, 194] width 234 height 33
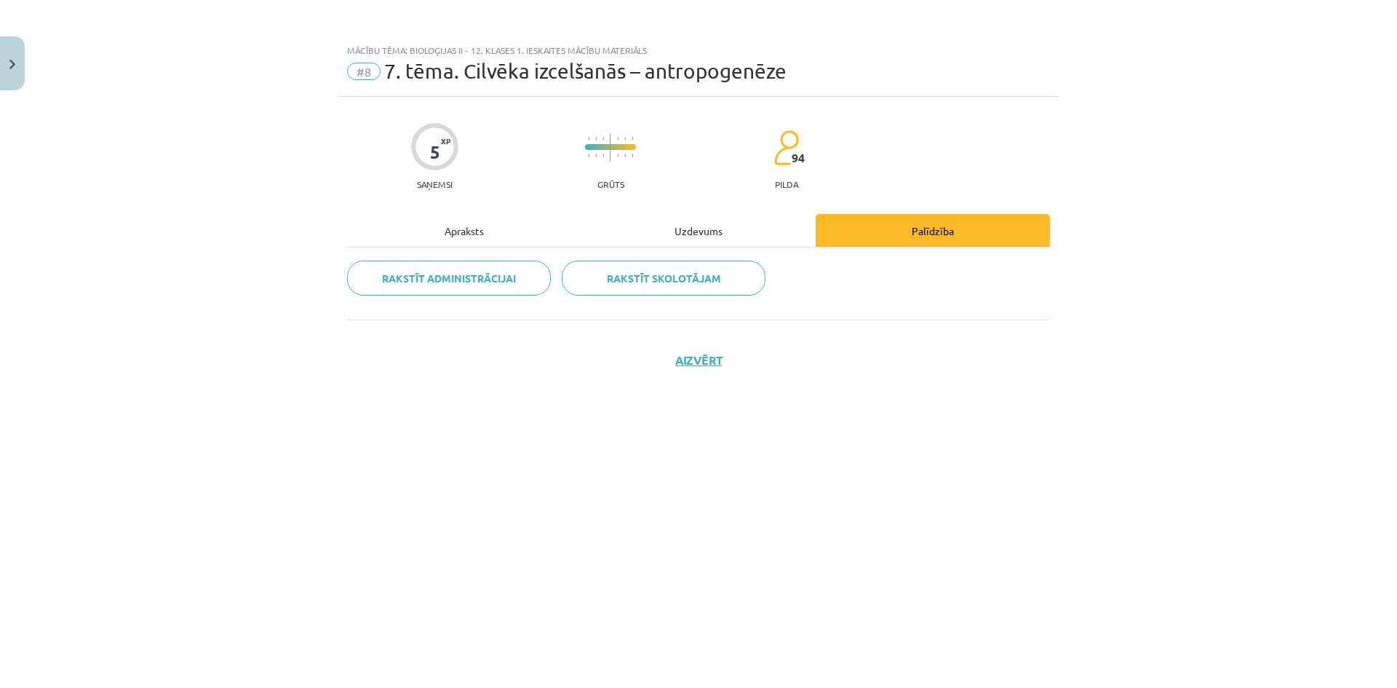
click at [651, 228] on div "Uzdevums" at bounding box center [698, 230] width 234 height 33
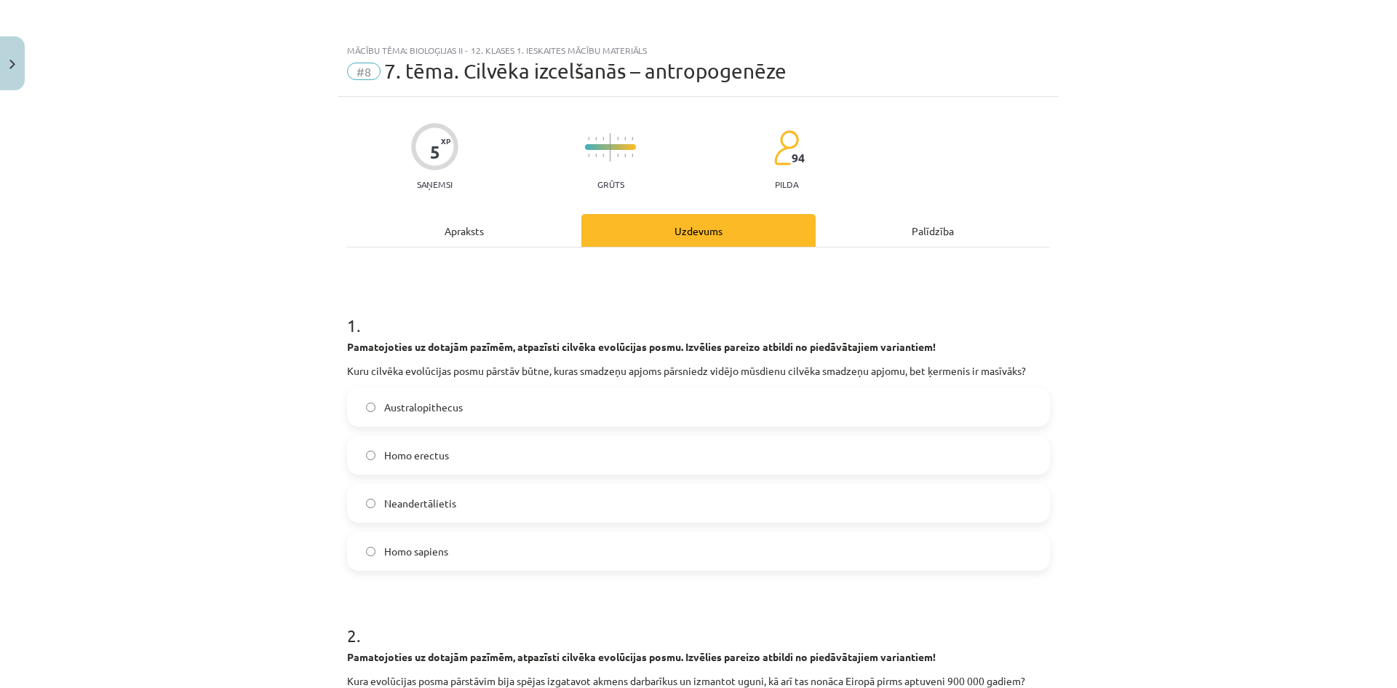
click at [489, 230] on div "Apraksts" at bounding box center [464, 230] width 234 height 33
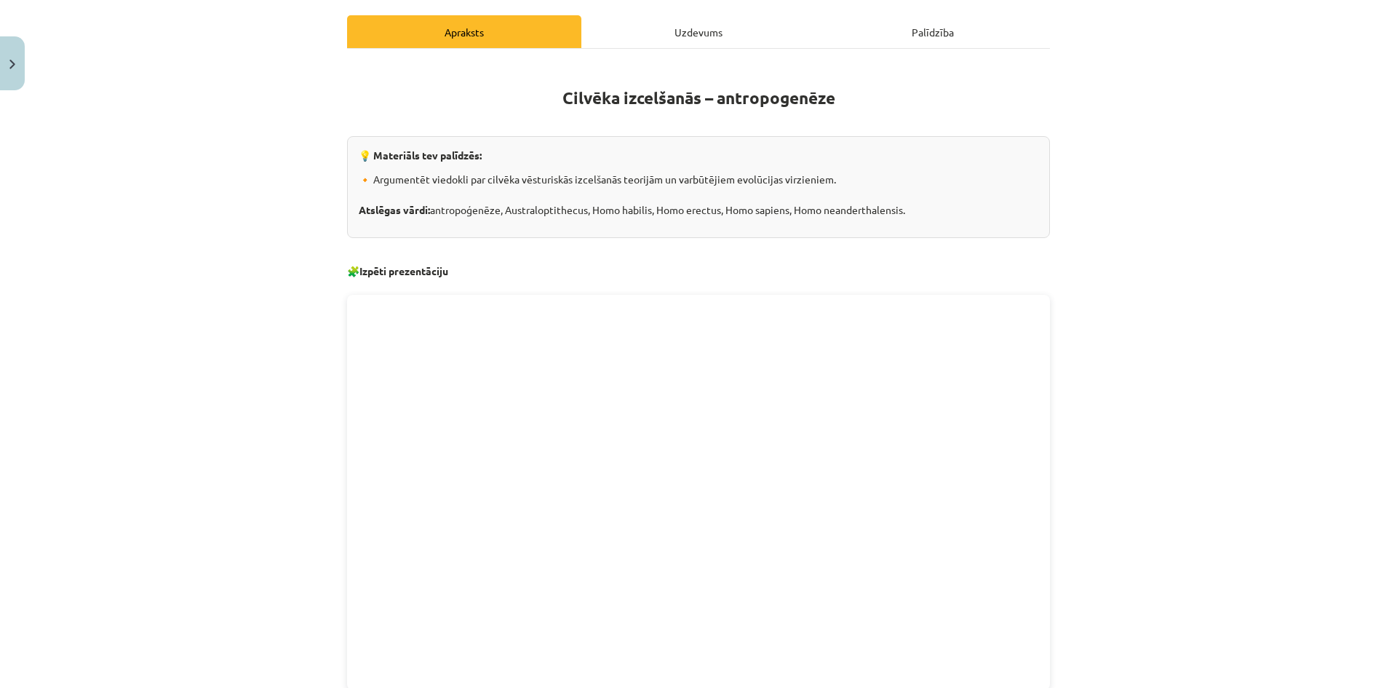
scroll to position [36, 0]
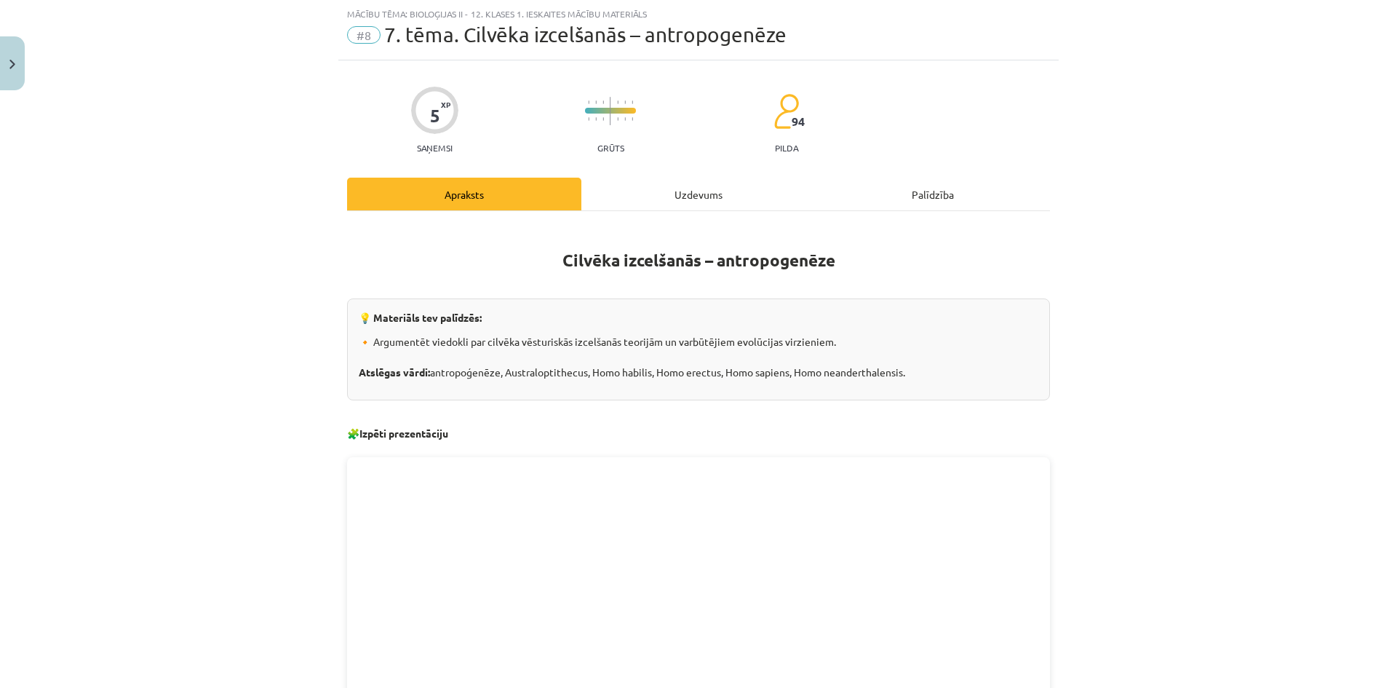
click at [648, 196] on div "Uzdevums" at bounding box center [698, 194] width 234 height 33
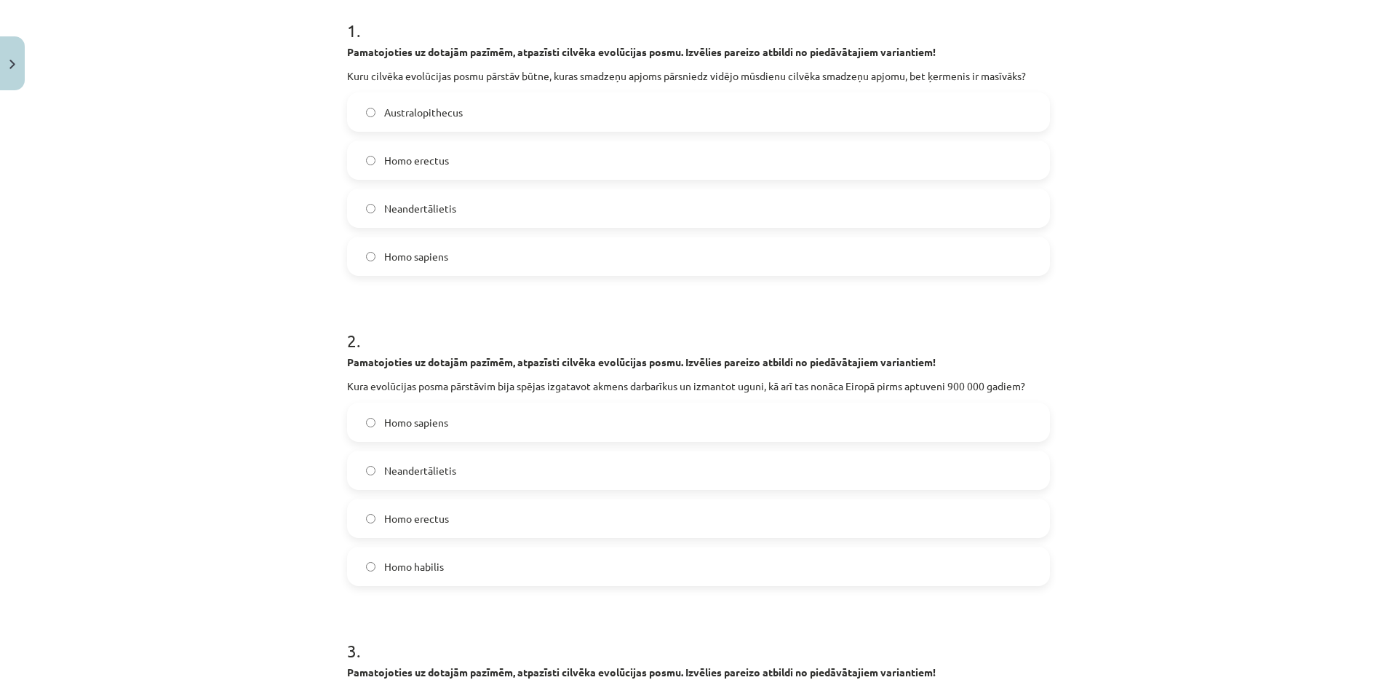
scroll to position [273, 0]
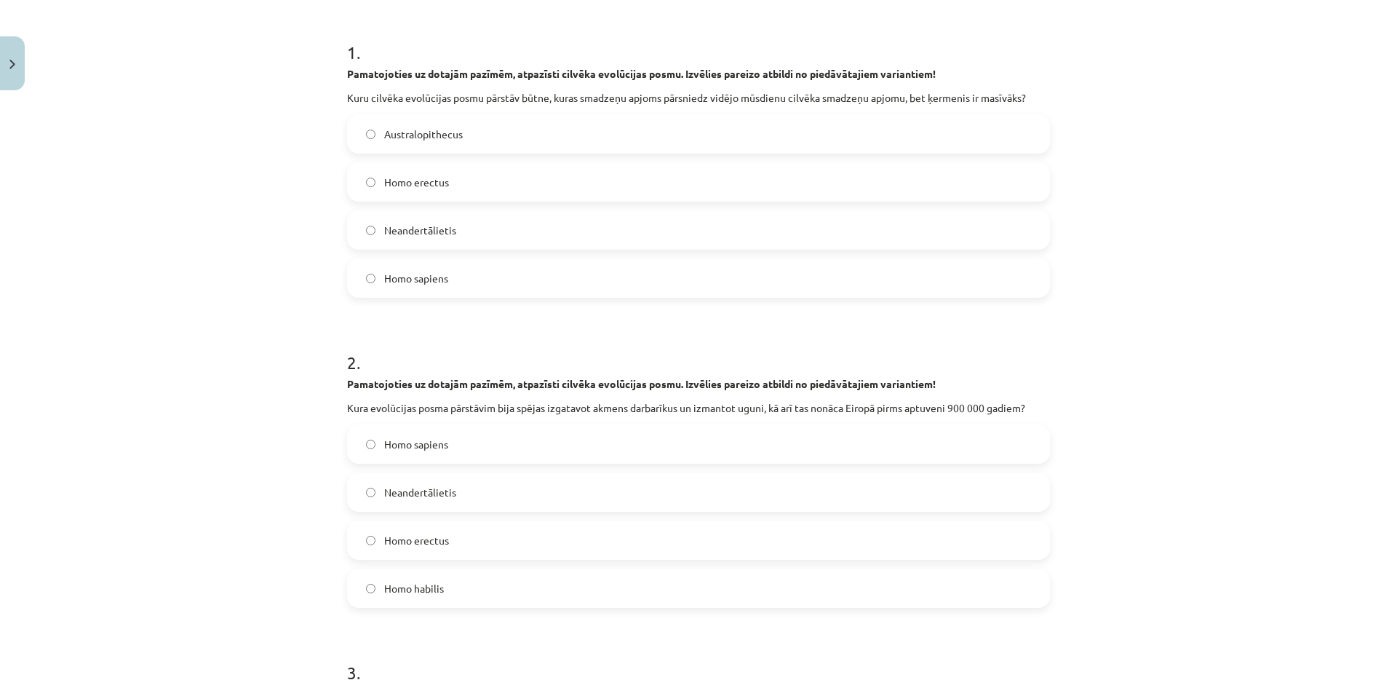
click at [429, 233] on span "Neandertālietis" at bounding box center [420, 230] width 72 height 15
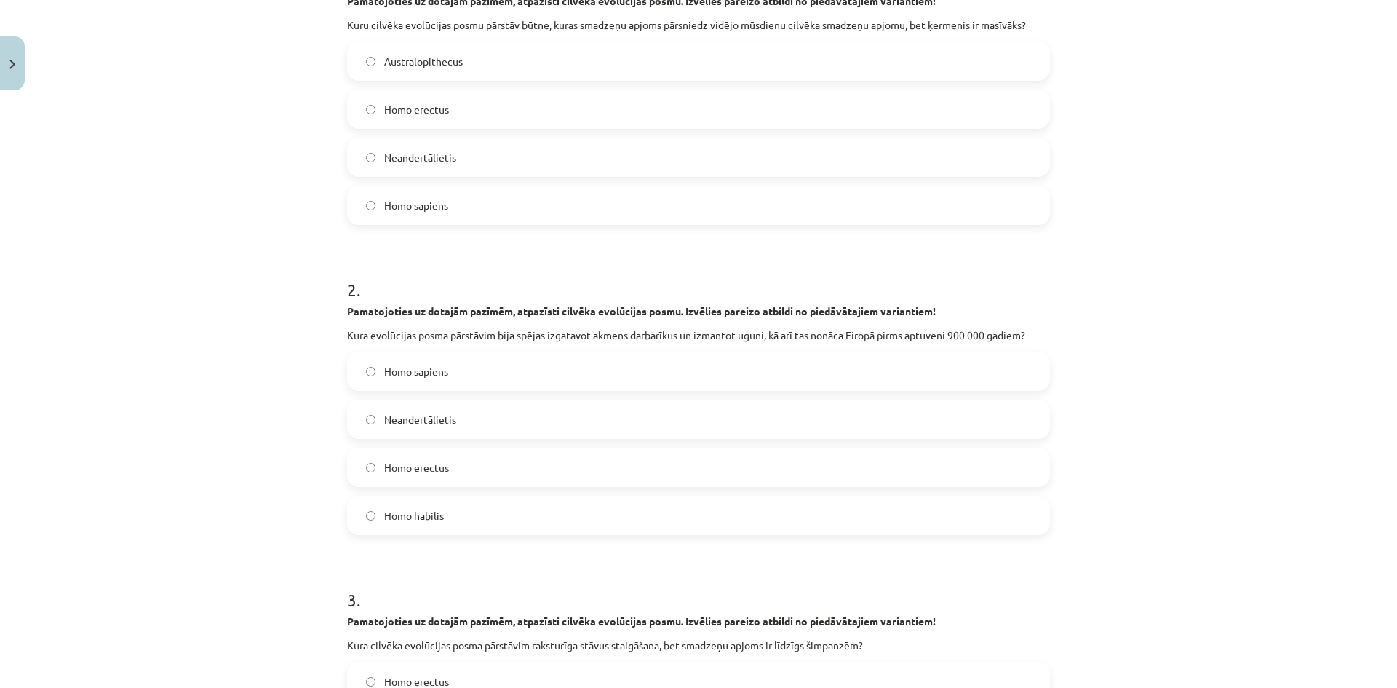
click at [458, 466] on label "Homo erectus" at bounding box center [698, 467] width 700 height 36
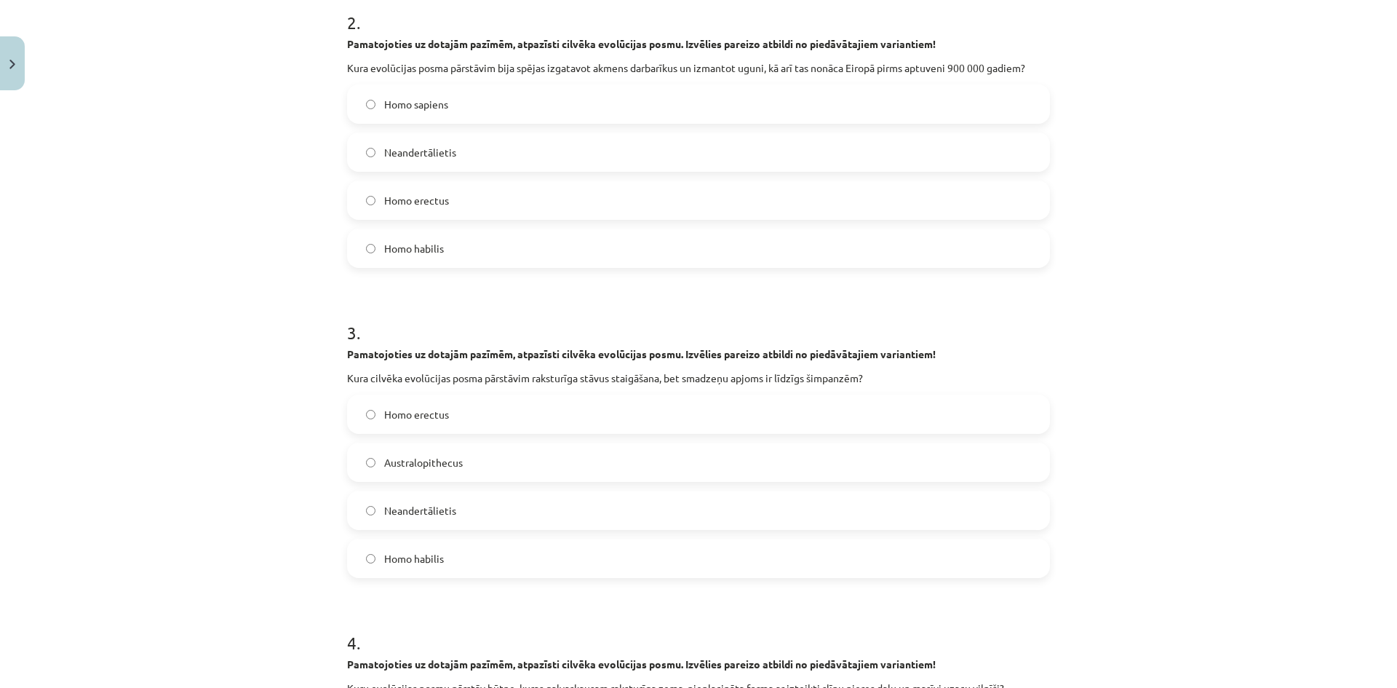
scroll to position [637, 0]
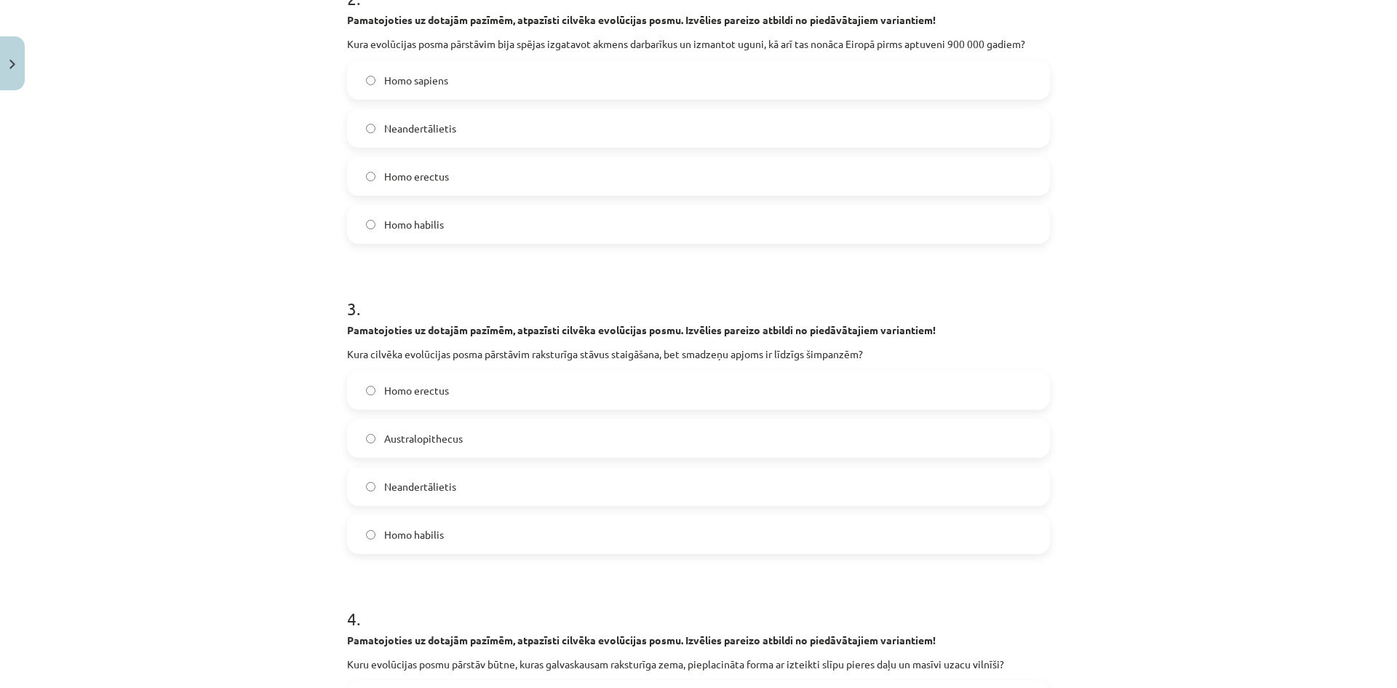
click at [452, 537] on label "Homo habilis" at bounding box center [698, 534] width 700 height 36
click at [465, 438] on label "Australopithecus" at bounding box center [698, 438] width 700 height 36
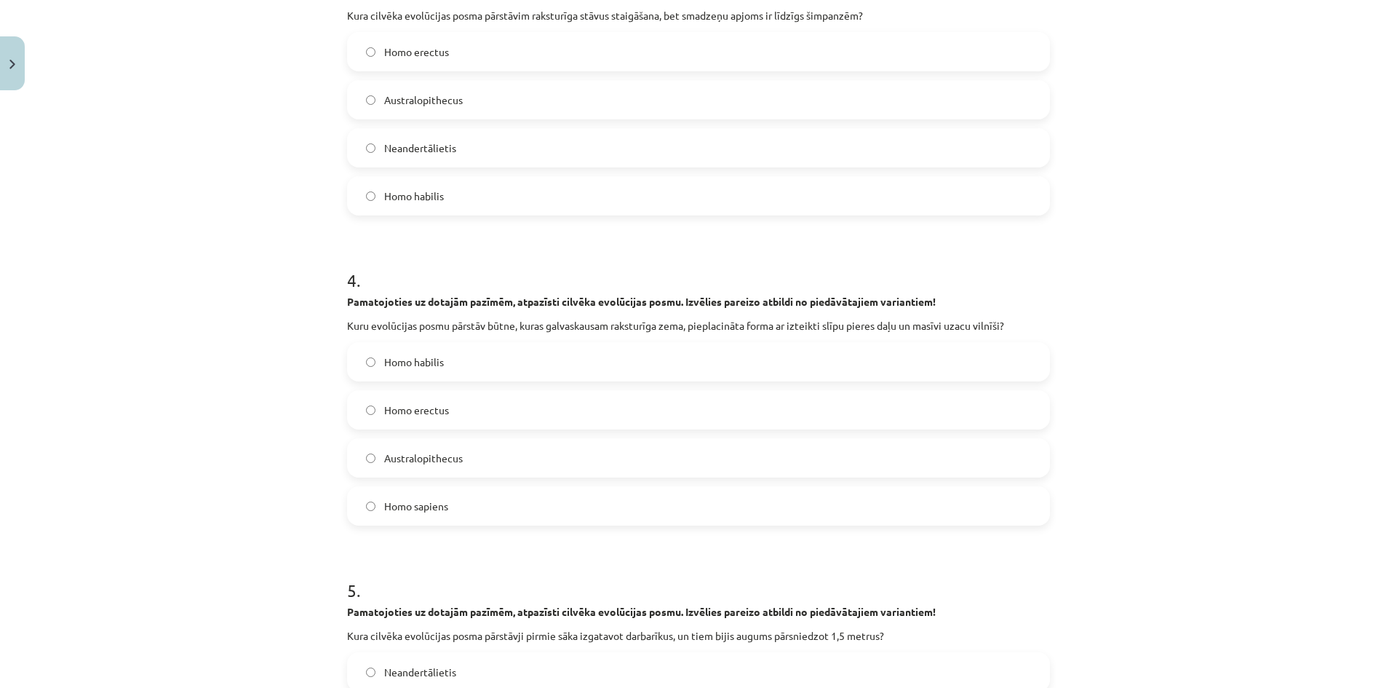
scroll to position [1000, 0]
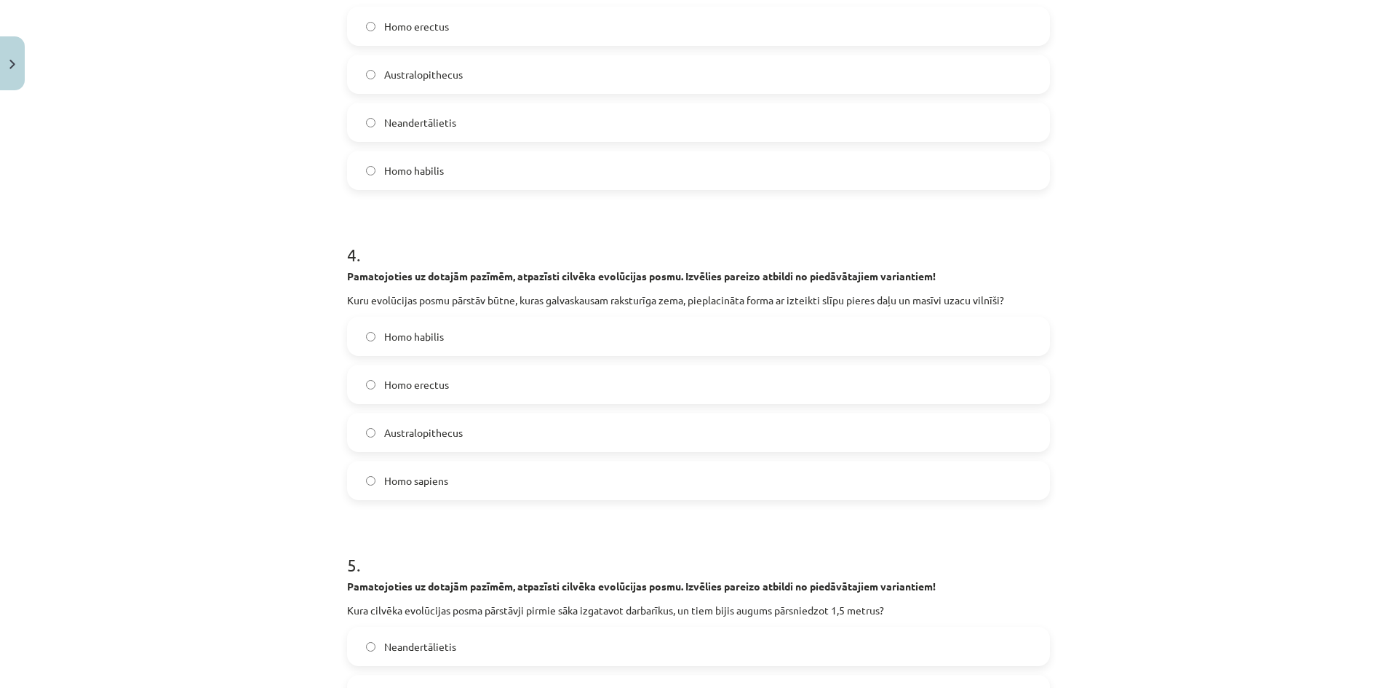
click at [570, 382] on label "Homo erectus" at bounding box center [698, 384] width 700 height 36
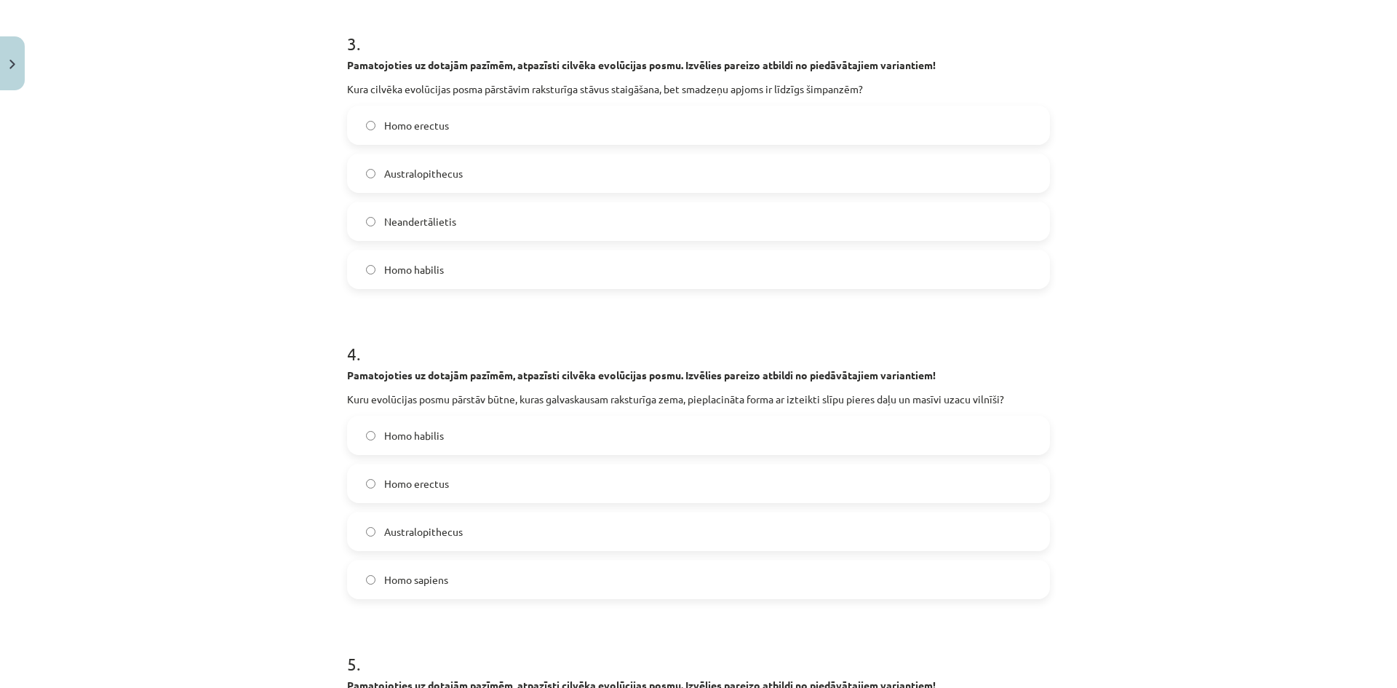
scroll to position [928, 0]
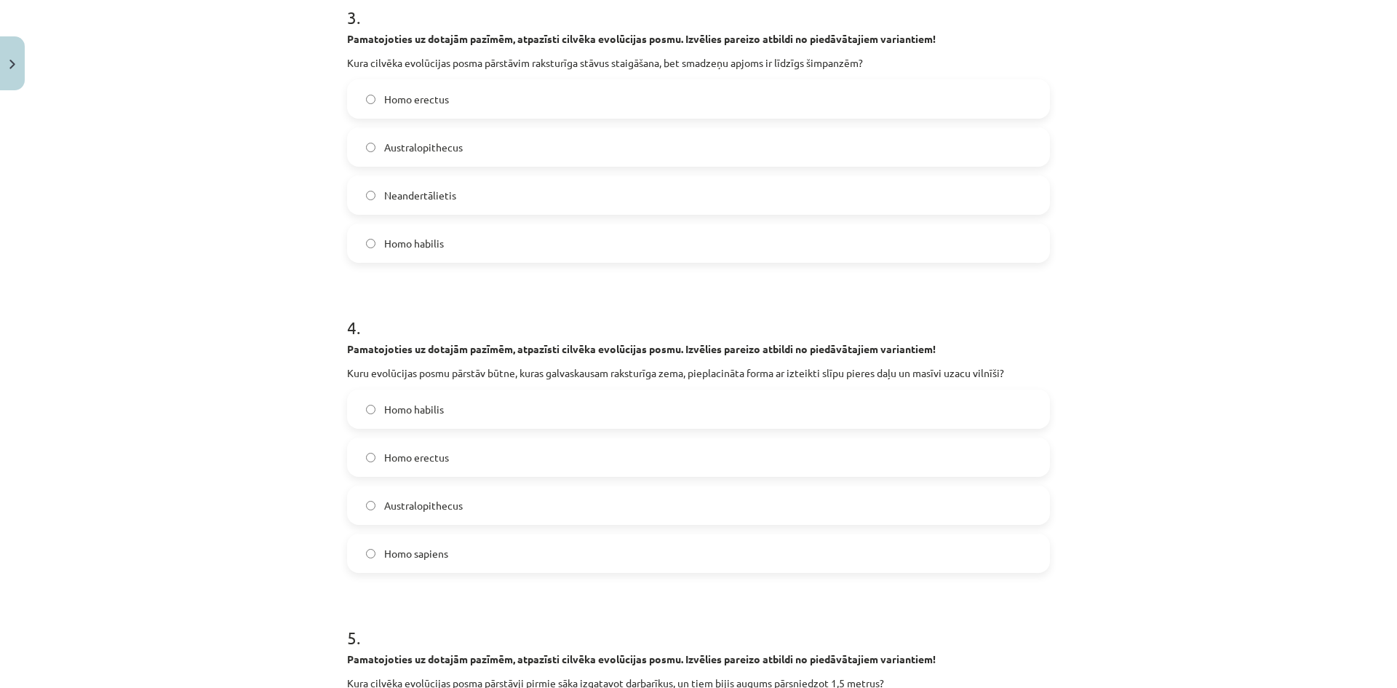
click at [569, 412] on label "Homo habilis" at bounding box center [698, 409] width 700 height 36
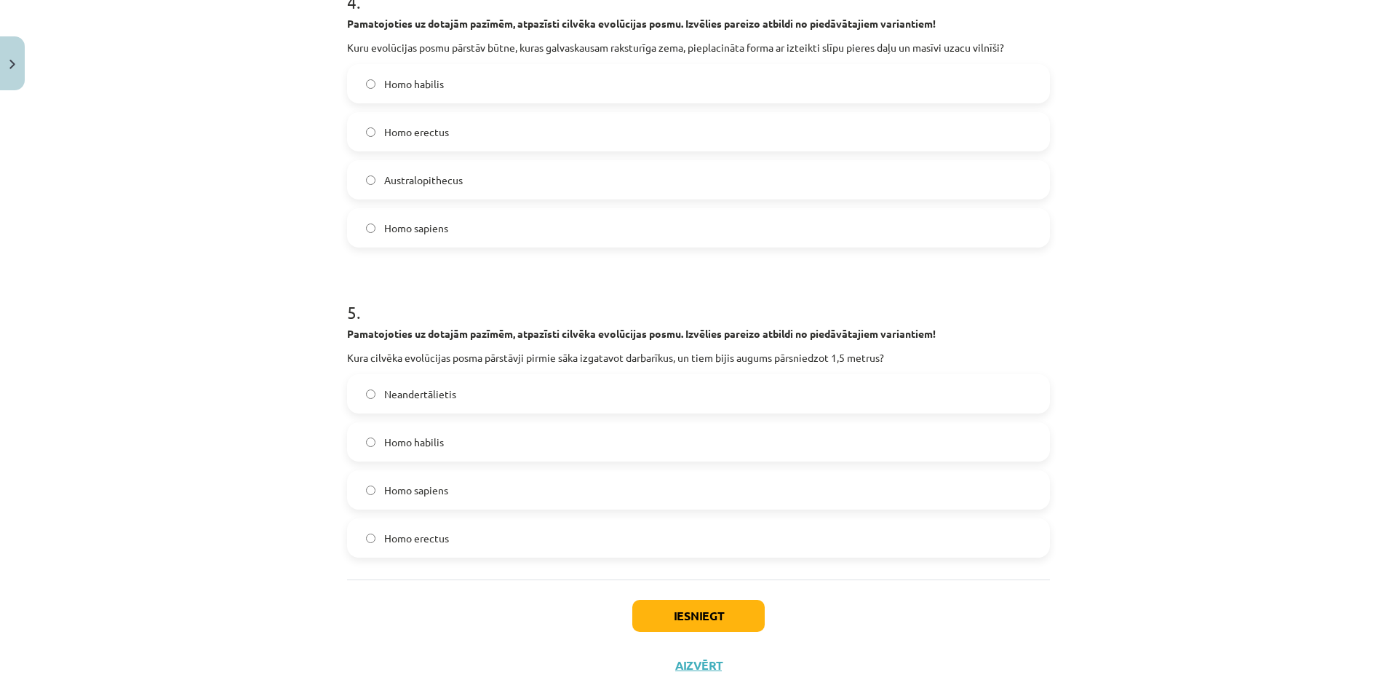
scroll to position [1291, 0]
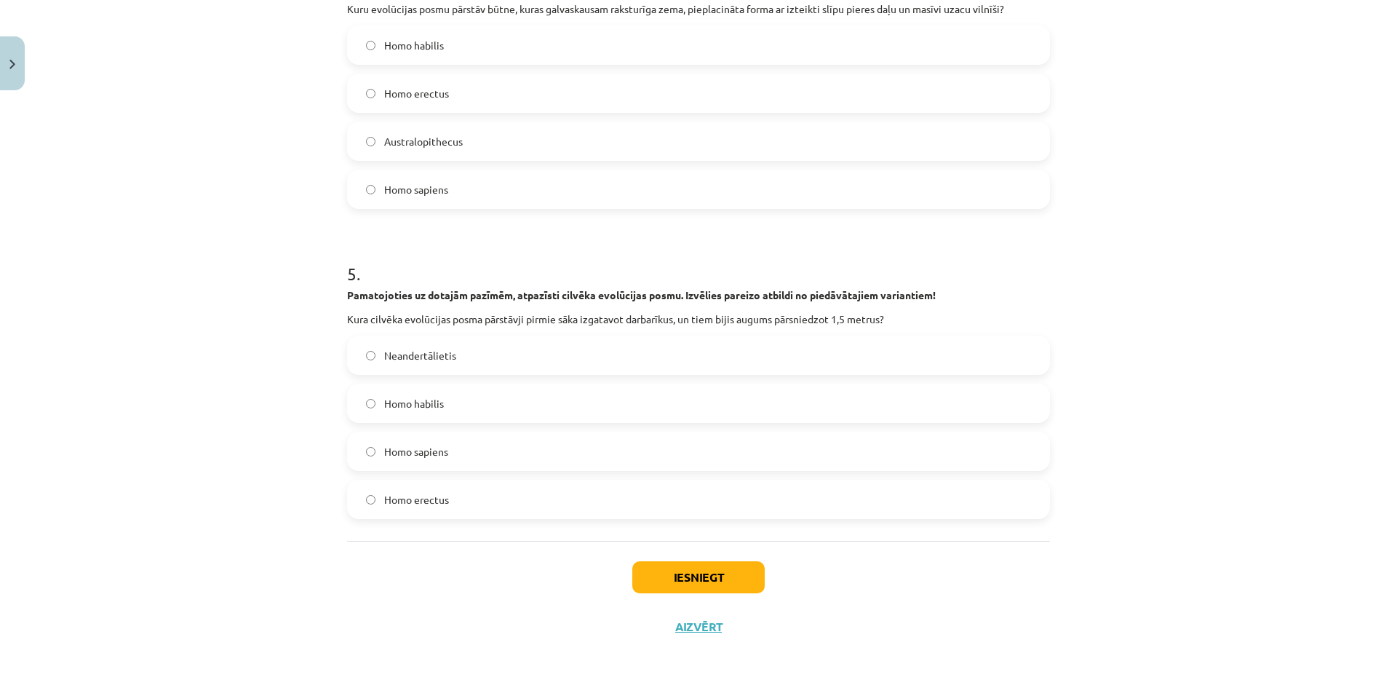
click at [552, 502] on label "Homo erectus" at bounding box center [698, 499] width 700 height 36
click at [656, 587] on button "Iesniegt" at bounding box center [698, 577] width 132 height 32
click at [663, 566] on button "Iesniegt" at bounding box center [698, 577] width 132 height 32
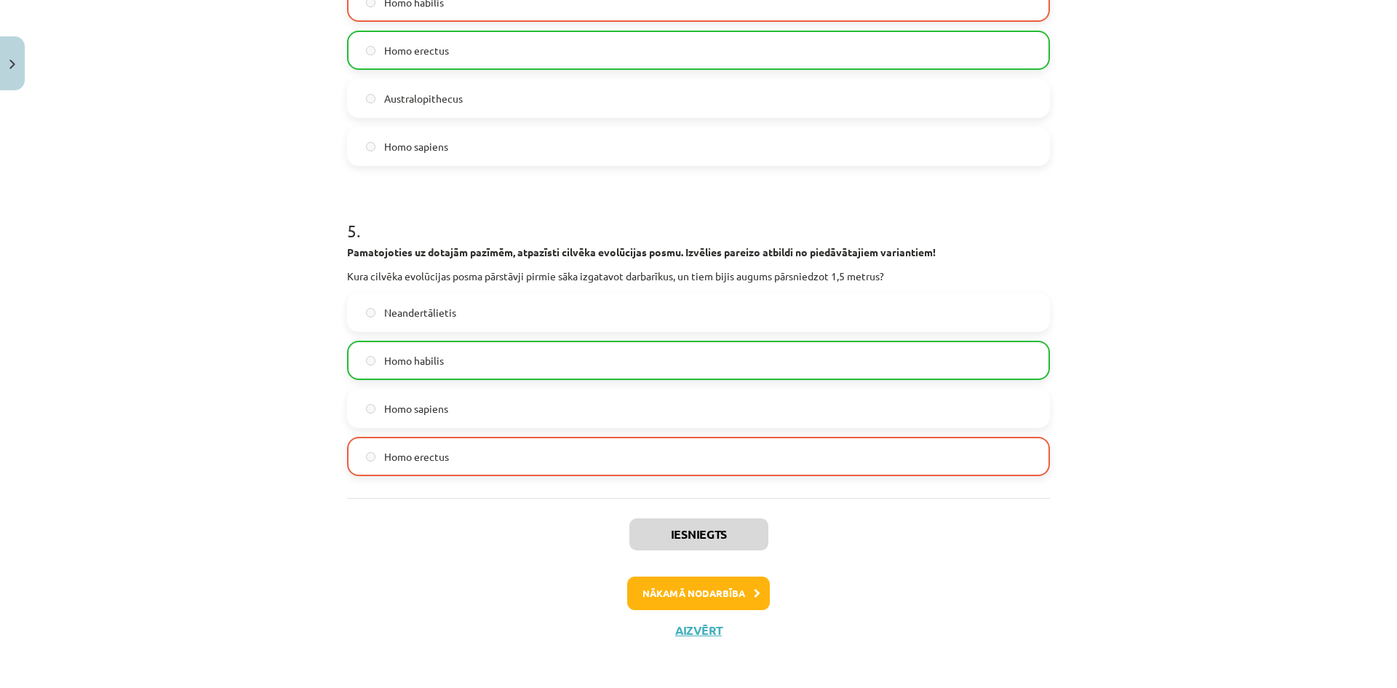
scroll to position [1338, 0]
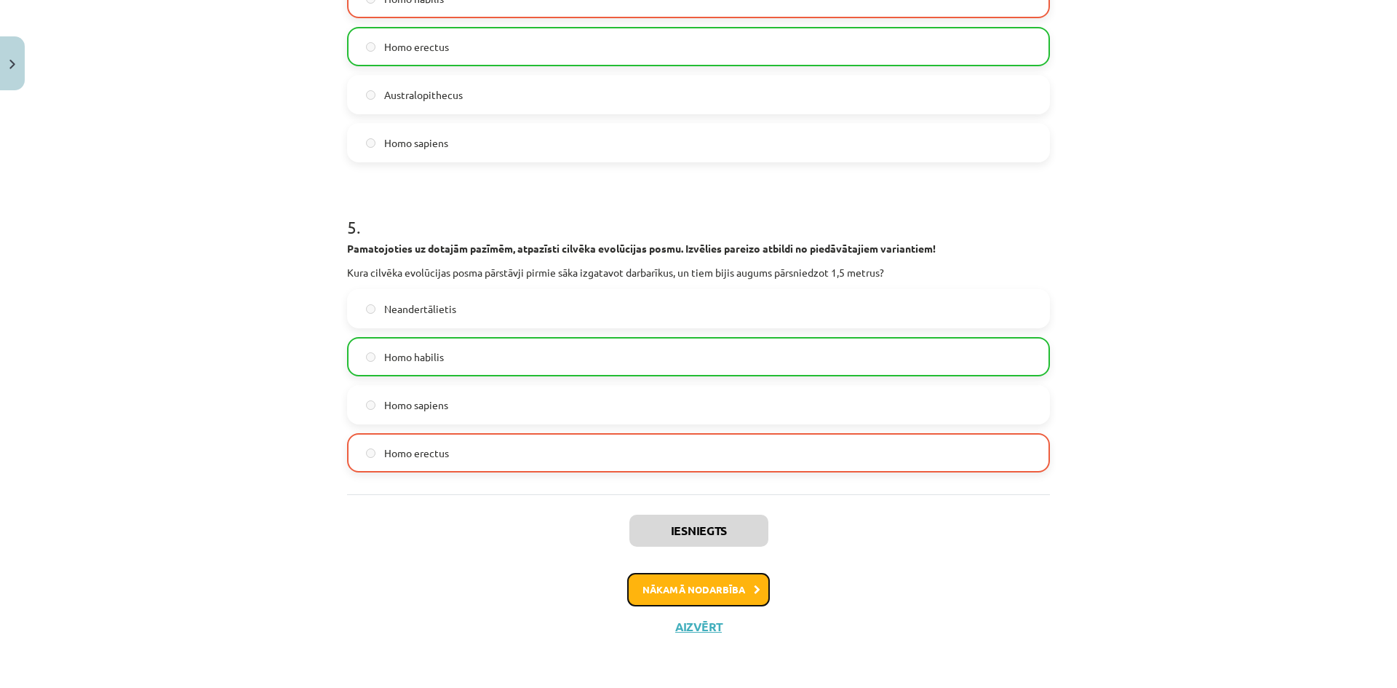
click at [658, 584] on button "Nākamā nodarbība" at bounding box center [698, 589] width 143 height 33
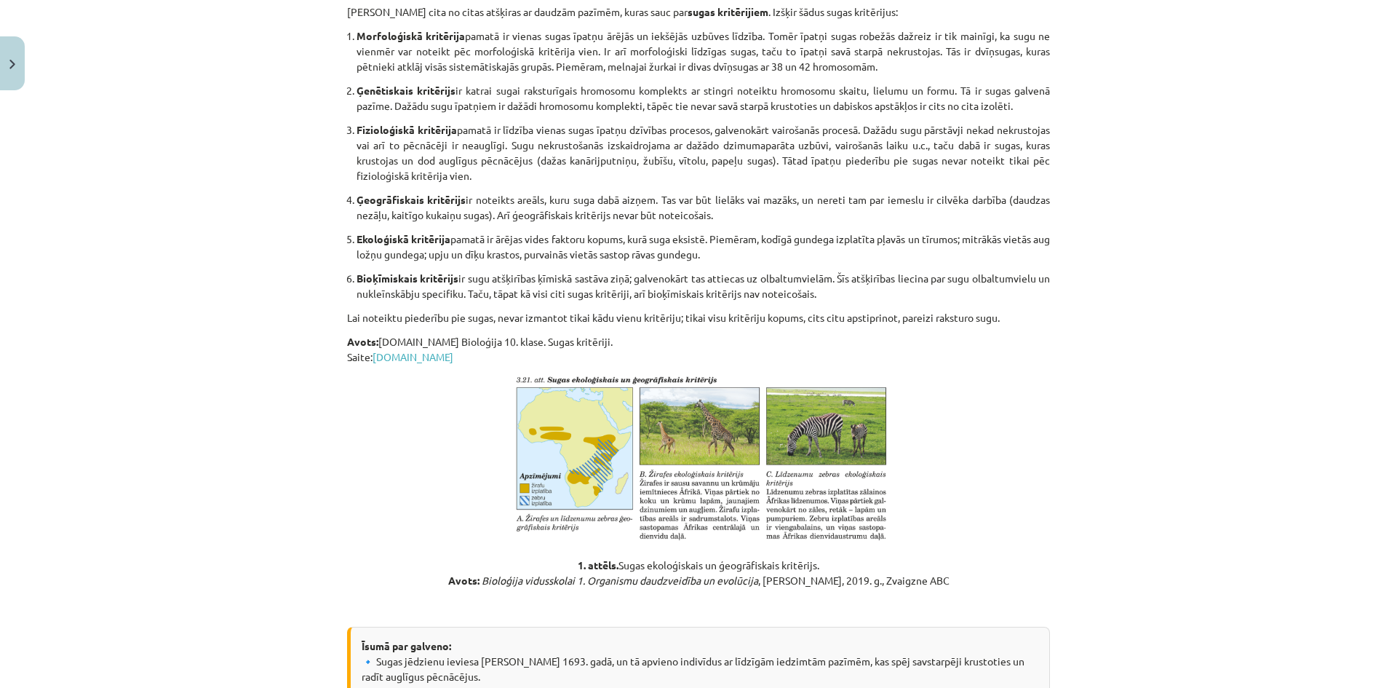
scroll to position [764, 0]
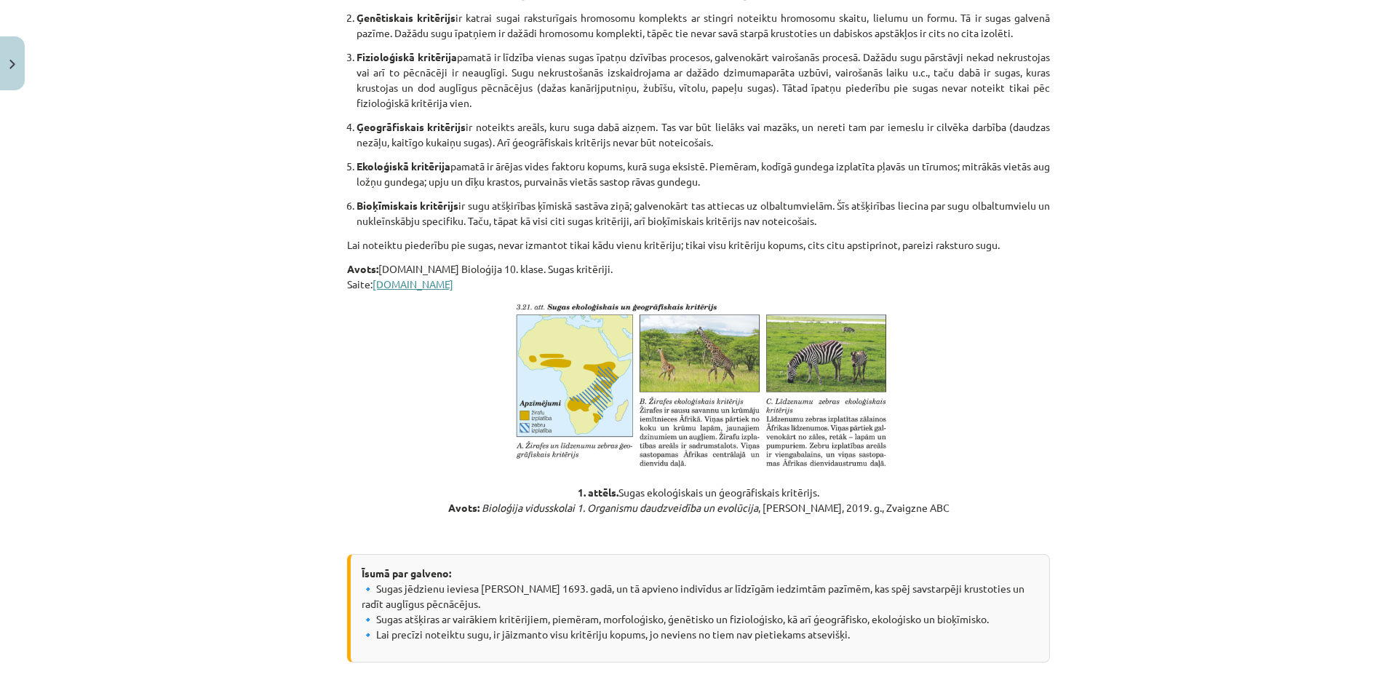
click at [406, 285] on link "uzdevumi.lv" at bounding box center [413, 283] width 81 height 13
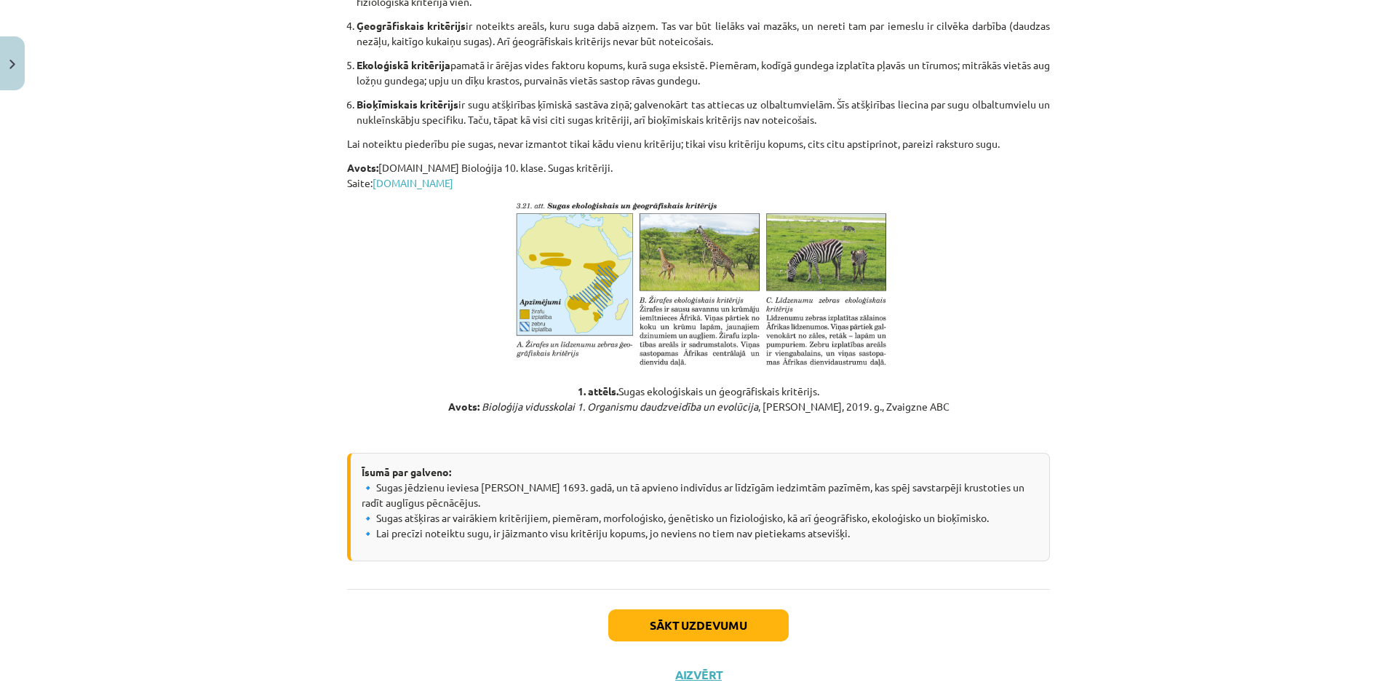
scroll to position [909, 0]
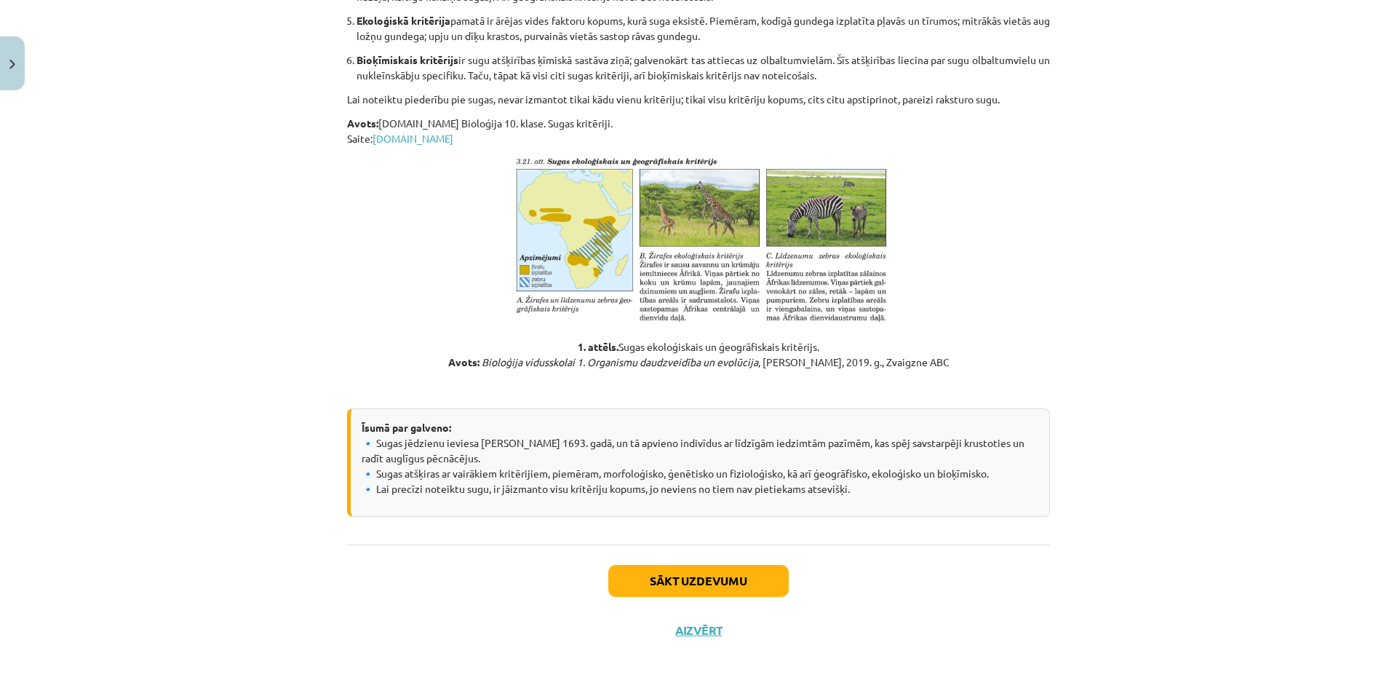
click at [623, 599] on div "Sākt uzdevumu Aizvērt" at bounding box center [698, 595] width 703 height 102
click at [624, 591] on button "Sākt uzdevumu" at bounding box center [698, 581] width 180 height 32
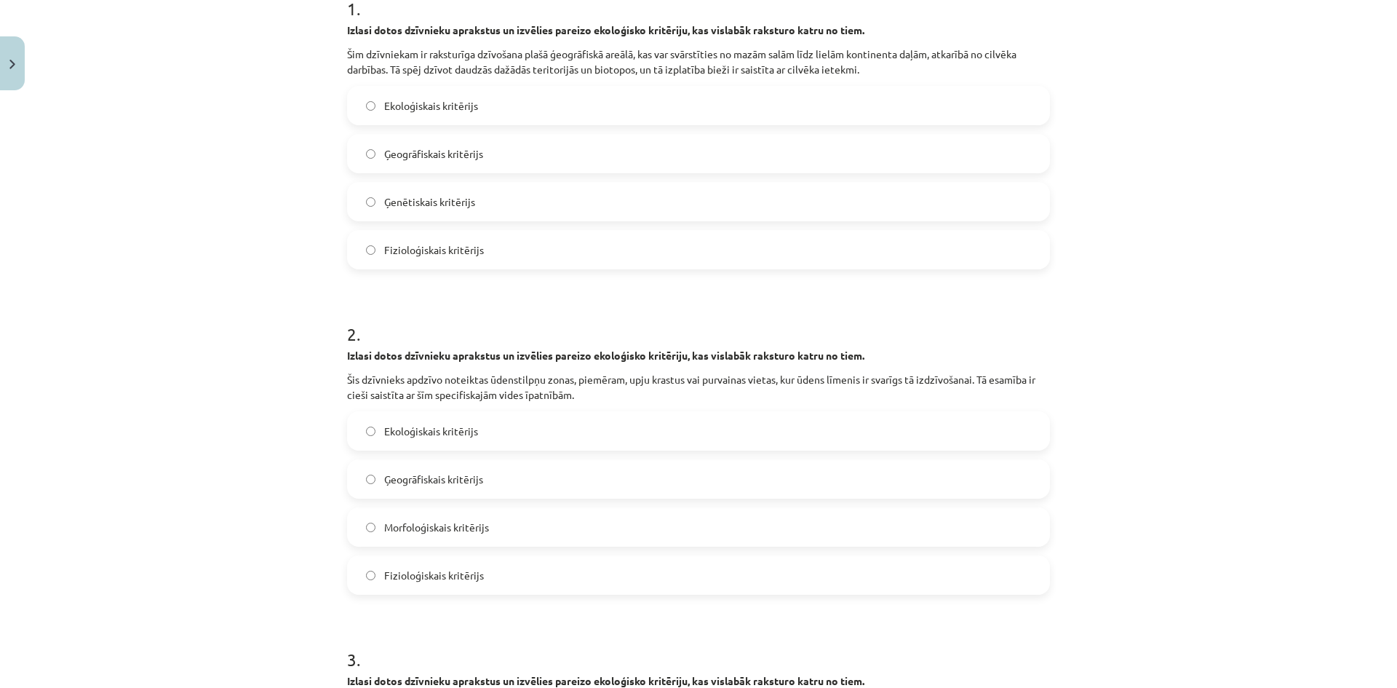
scroll to position [291, 0]
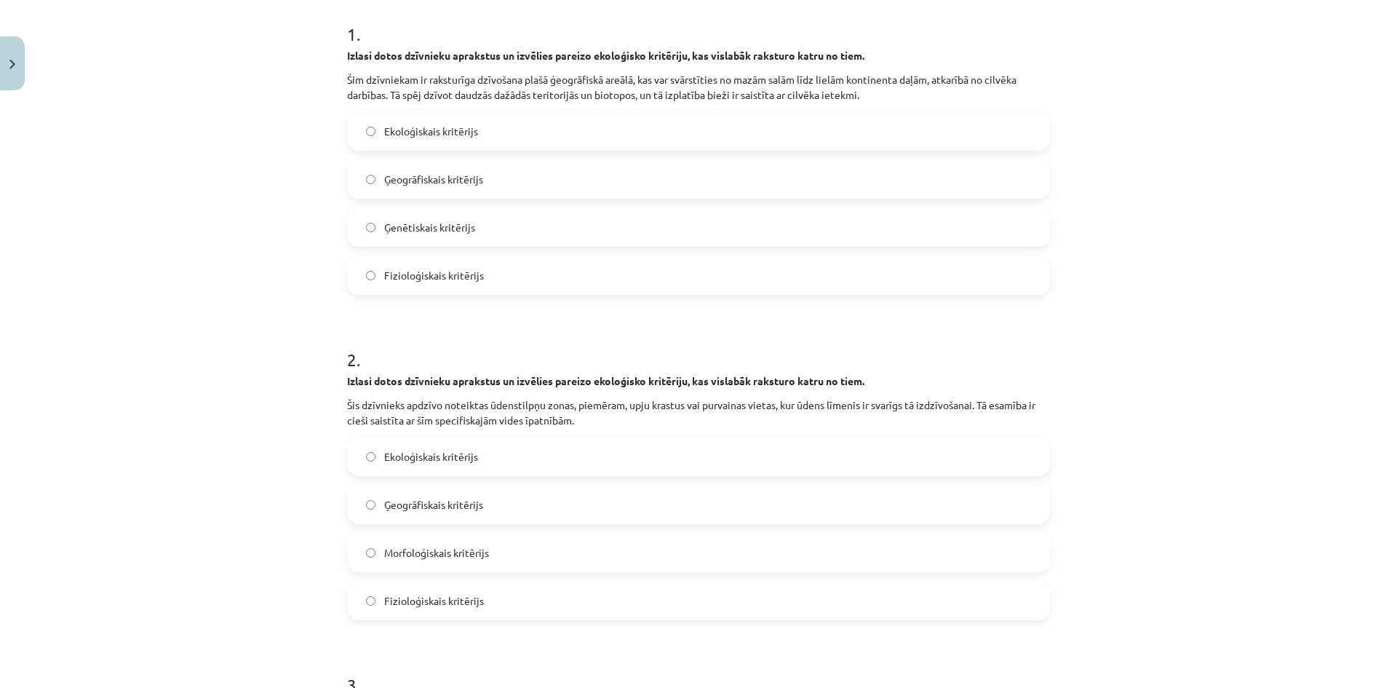
click at [391, 175] on span "Ģeogrāfiskais kritērijs" at bounding box center [433, 179] width 99 height 15
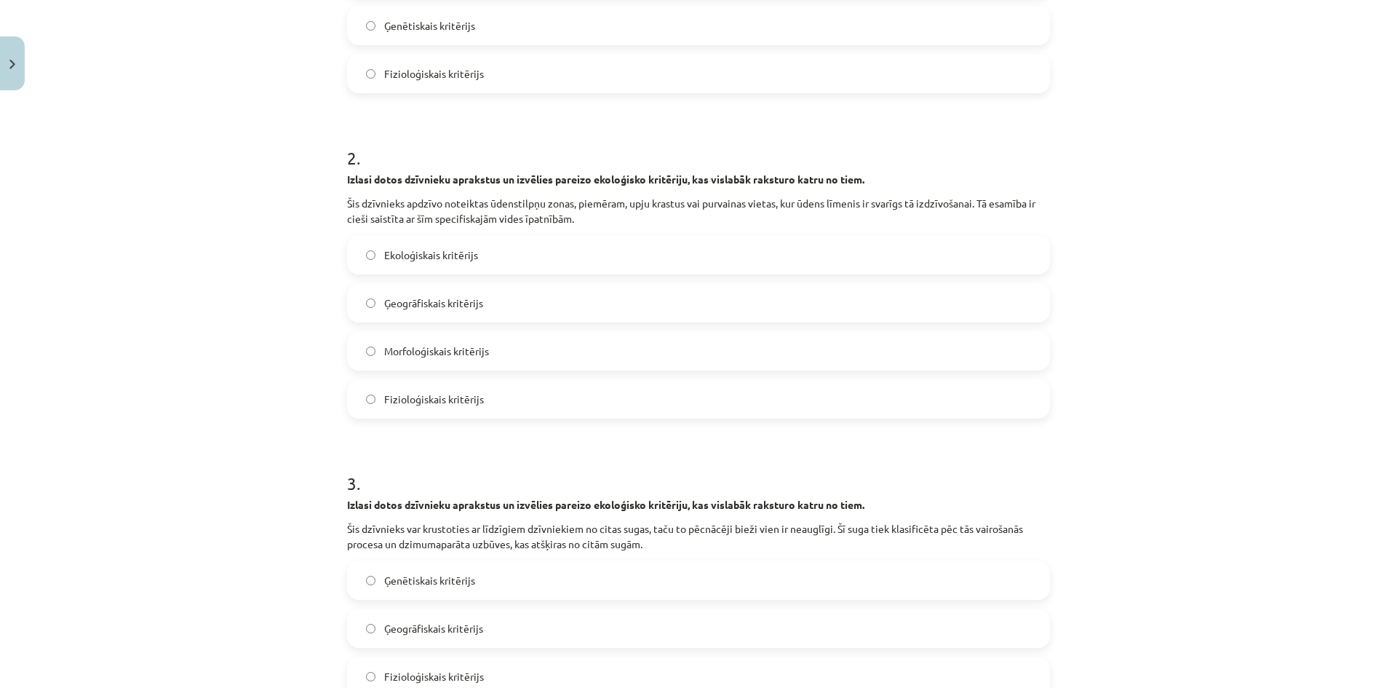
scroll to position [509, 0]
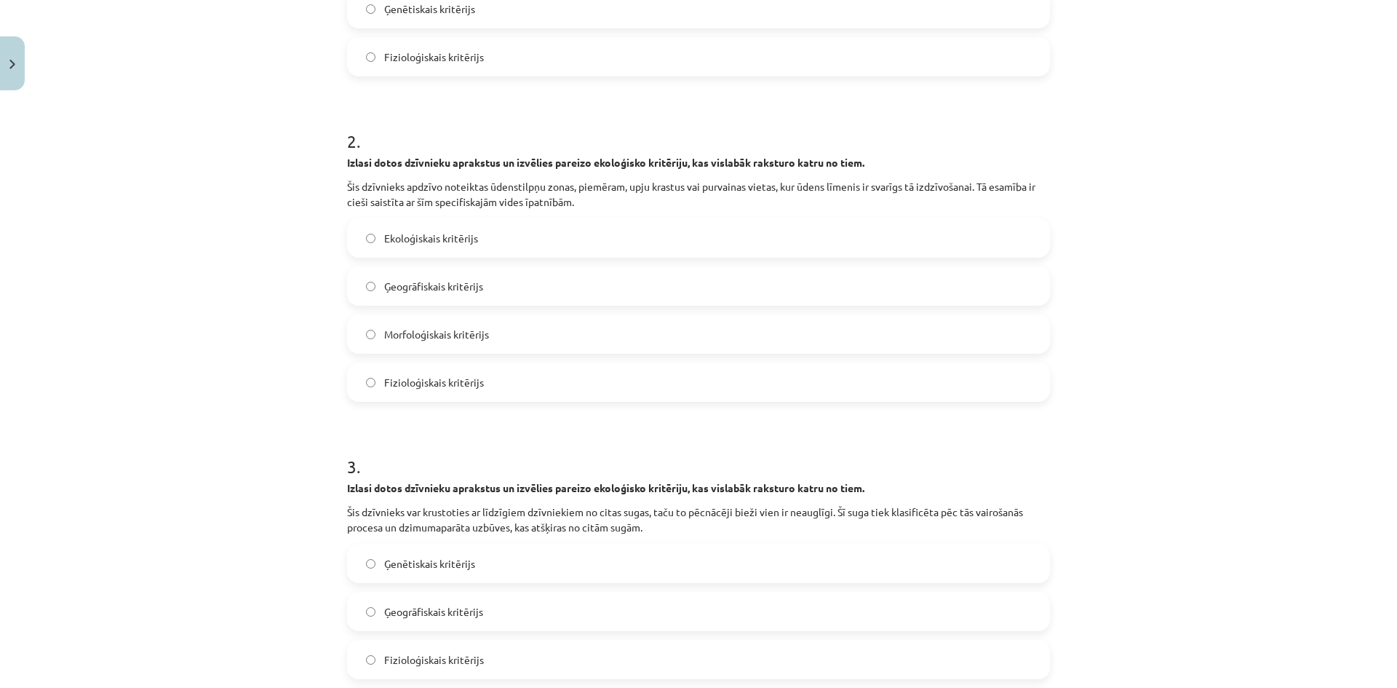
click at [423, 238] on span "Ekoloģiskais kritērijs" at bounding box center [431, 238] width 94 height 15
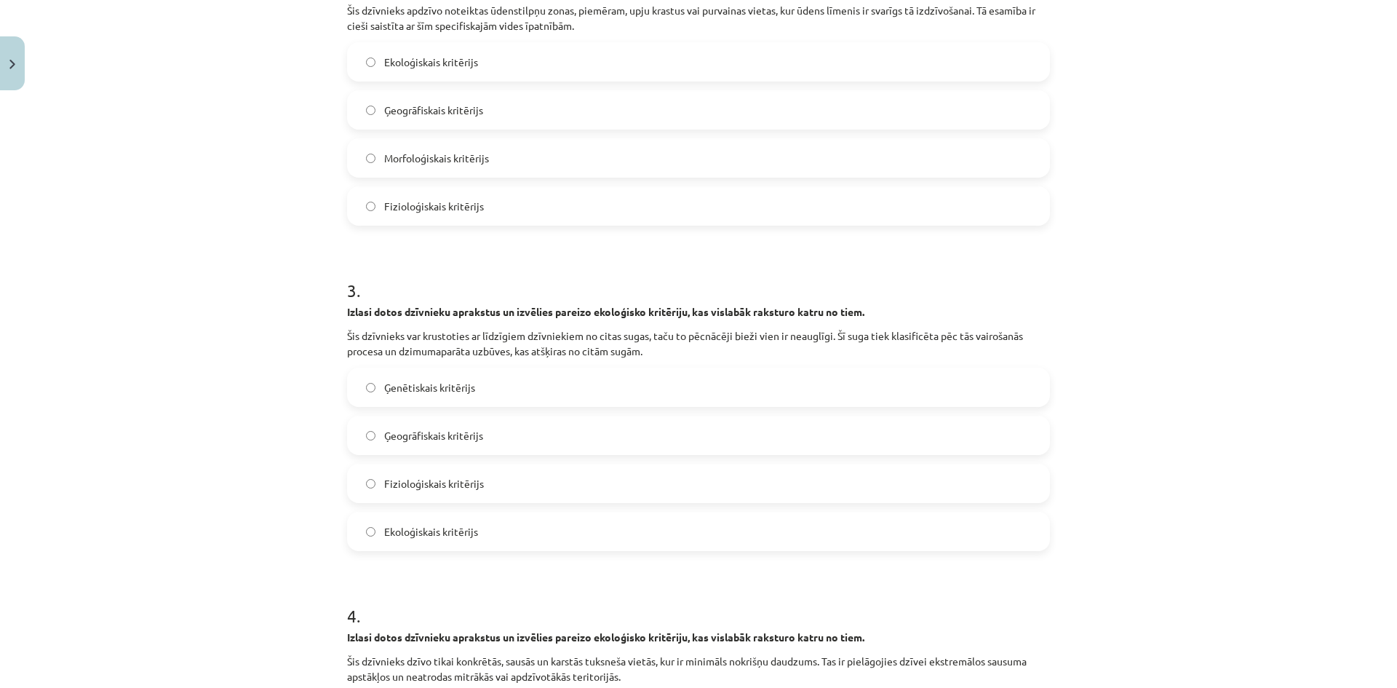
scroll to position [728, 0]
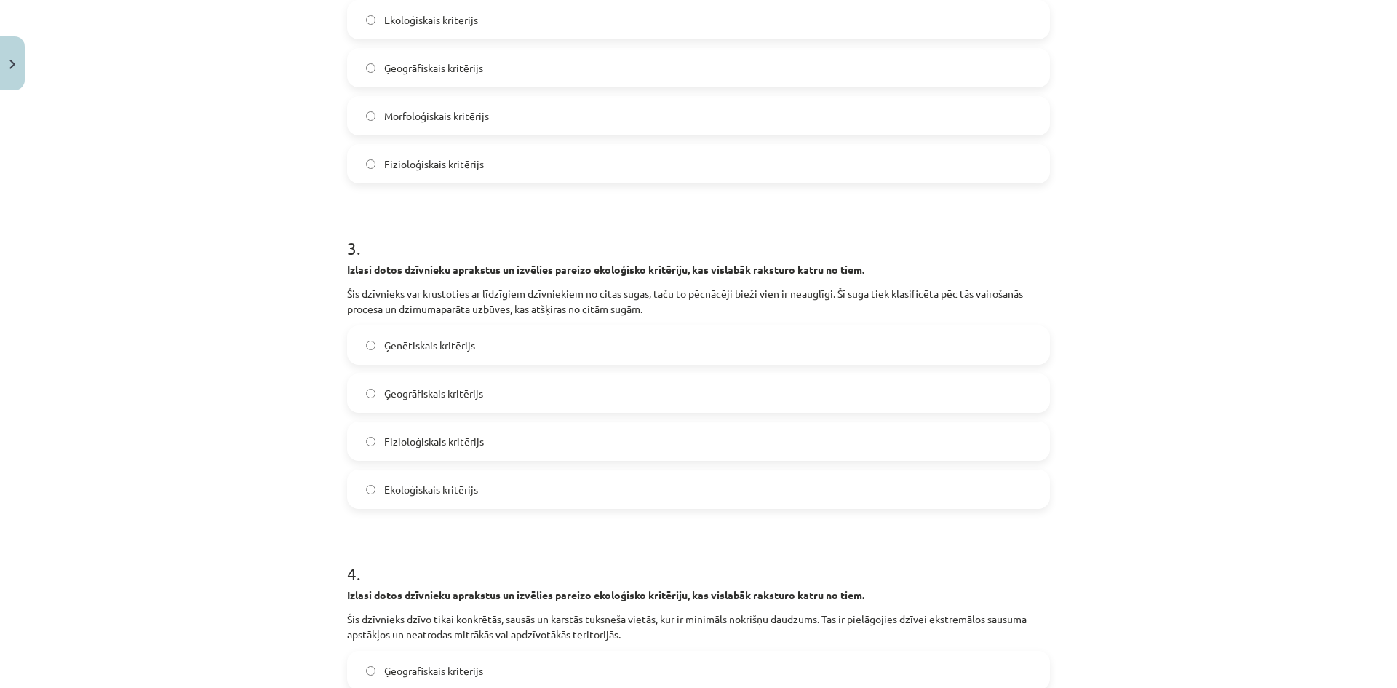
click at [407, 448] on span "Fizioloģiskais kritērijs" at bounding box center [434, 441] width 100 height 15
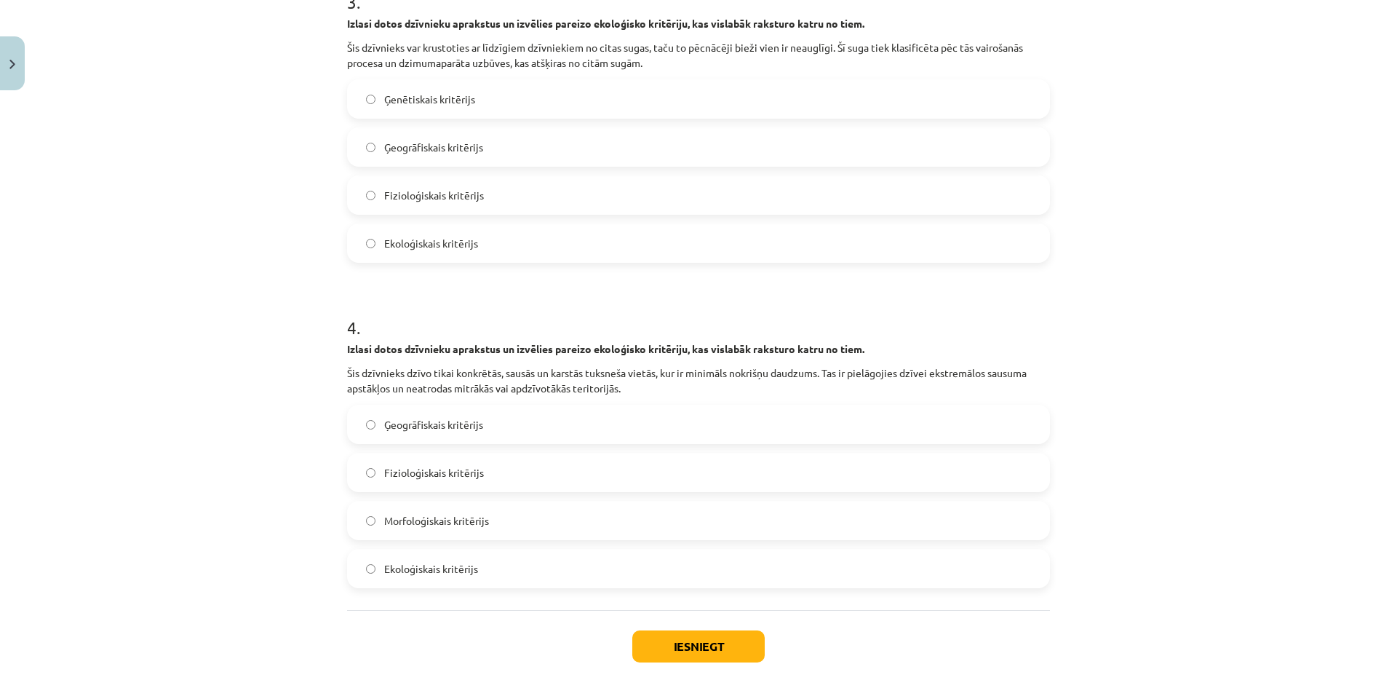
scroll to position [1043, 0]
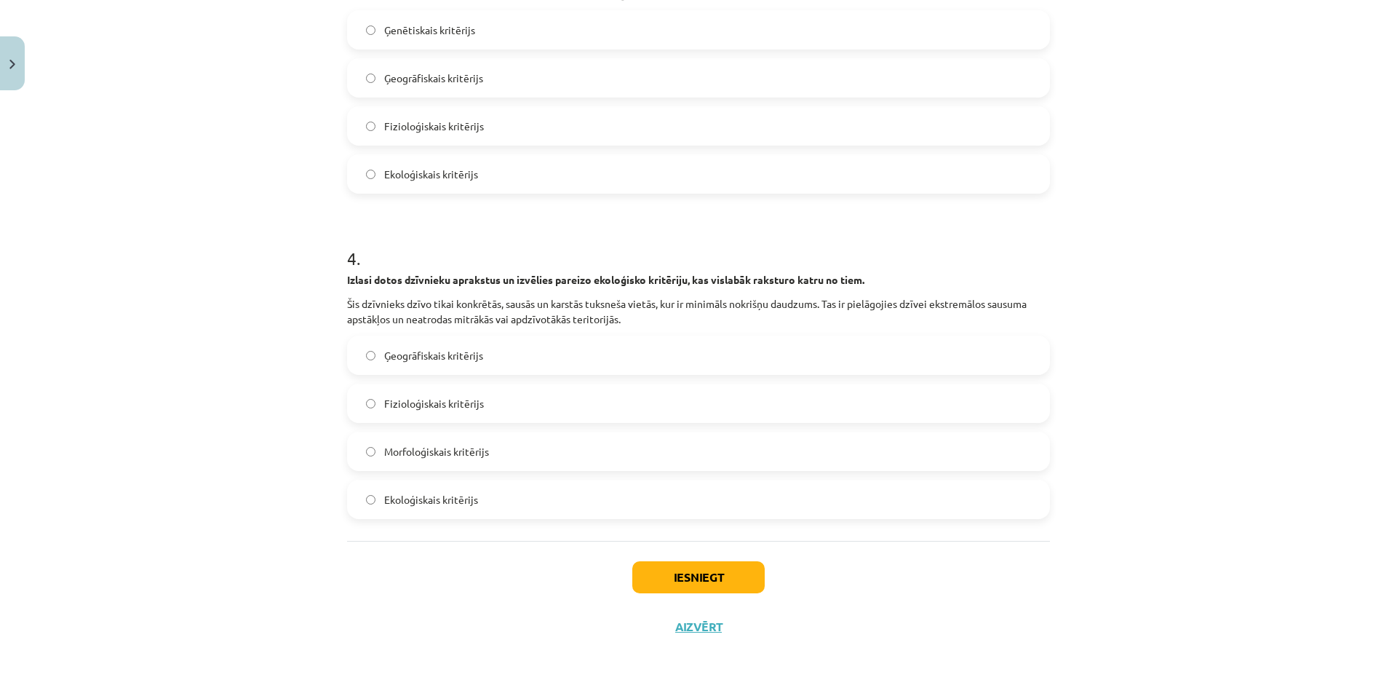
click at [509, 351] on label "Ģeogrāfiskais kritērijs" at bounding box center [698, 355] width 700 height 36
click at [666, 573] on button "Iesniegt" at bounding box center [698, 577] width 132 height 32
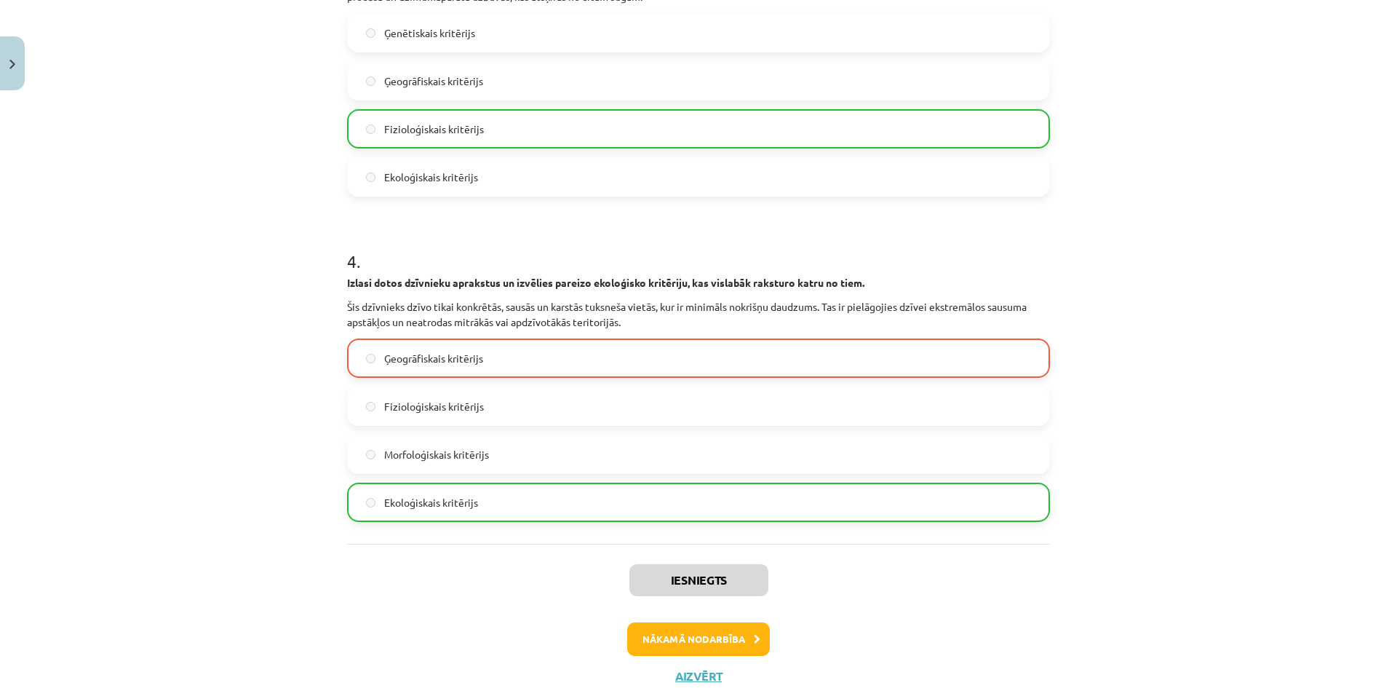
scroll to position [1089, 0]
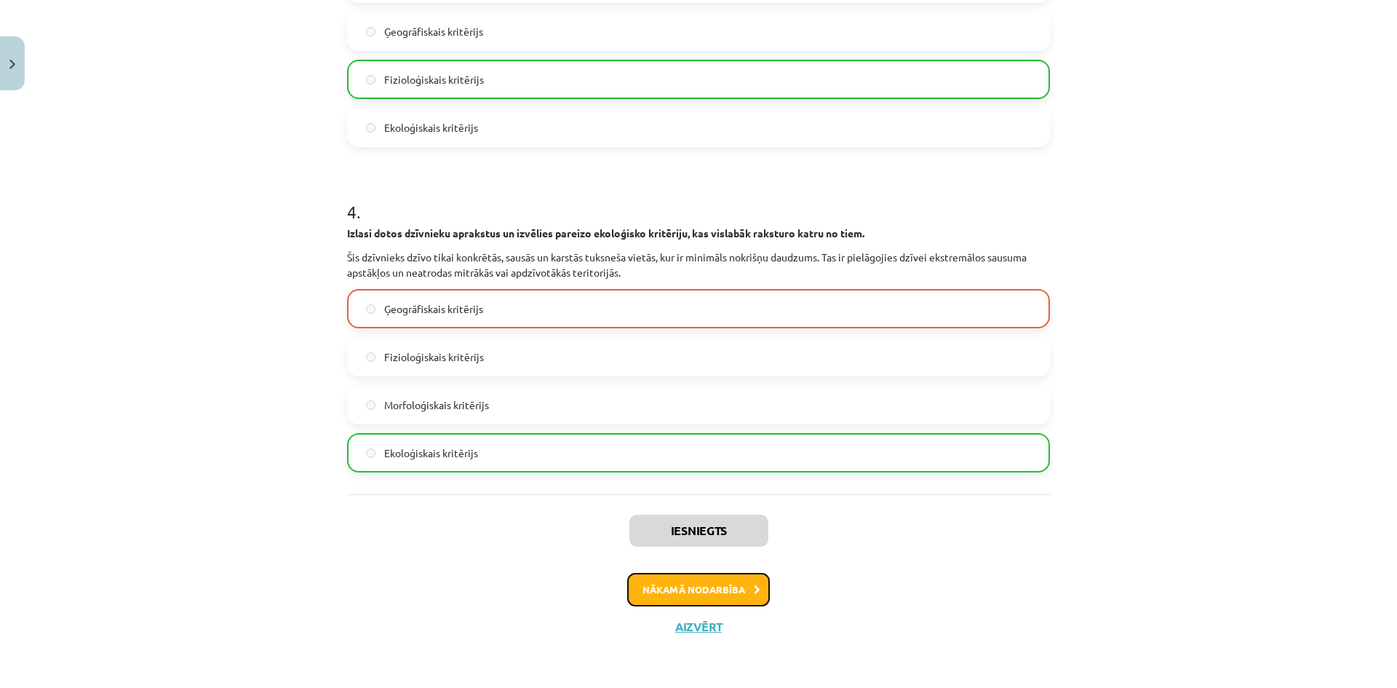
click at [652, 593] on button "Nākamā nodarbība" at bounding box center [698, 589] width 143 height 33
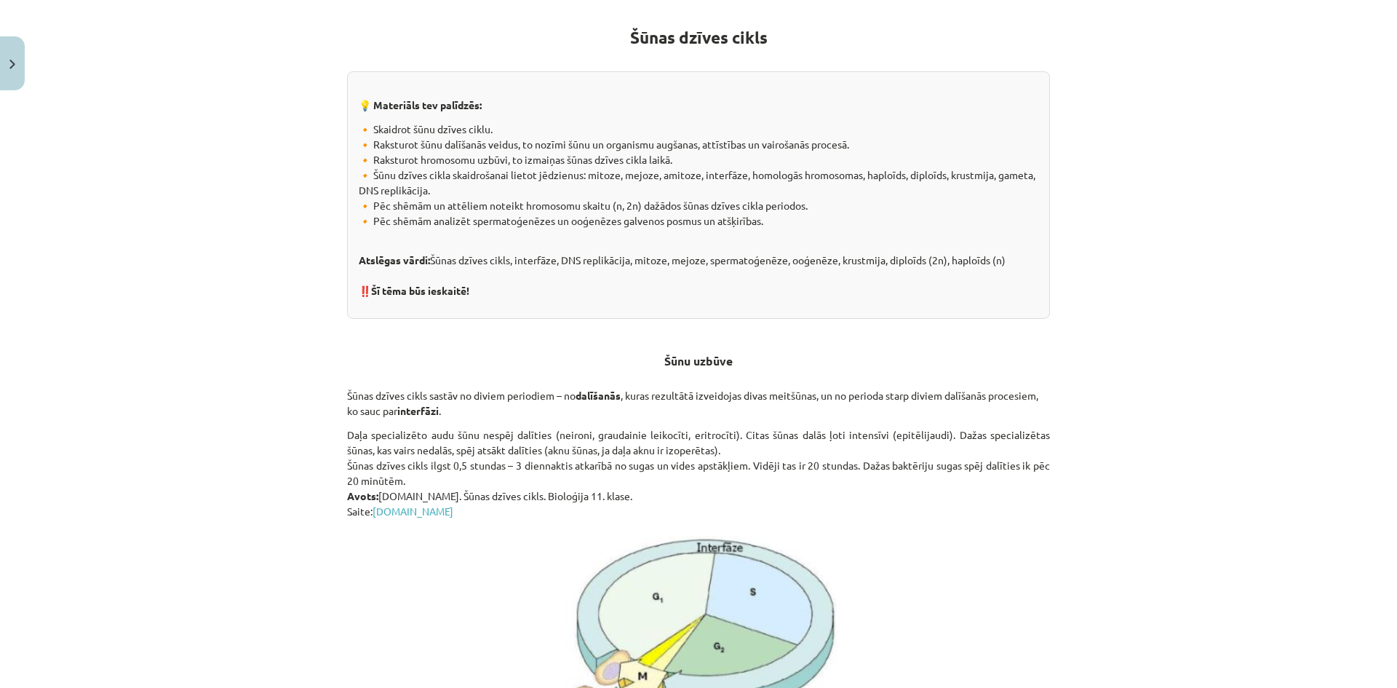
scroll to position [236, 0]
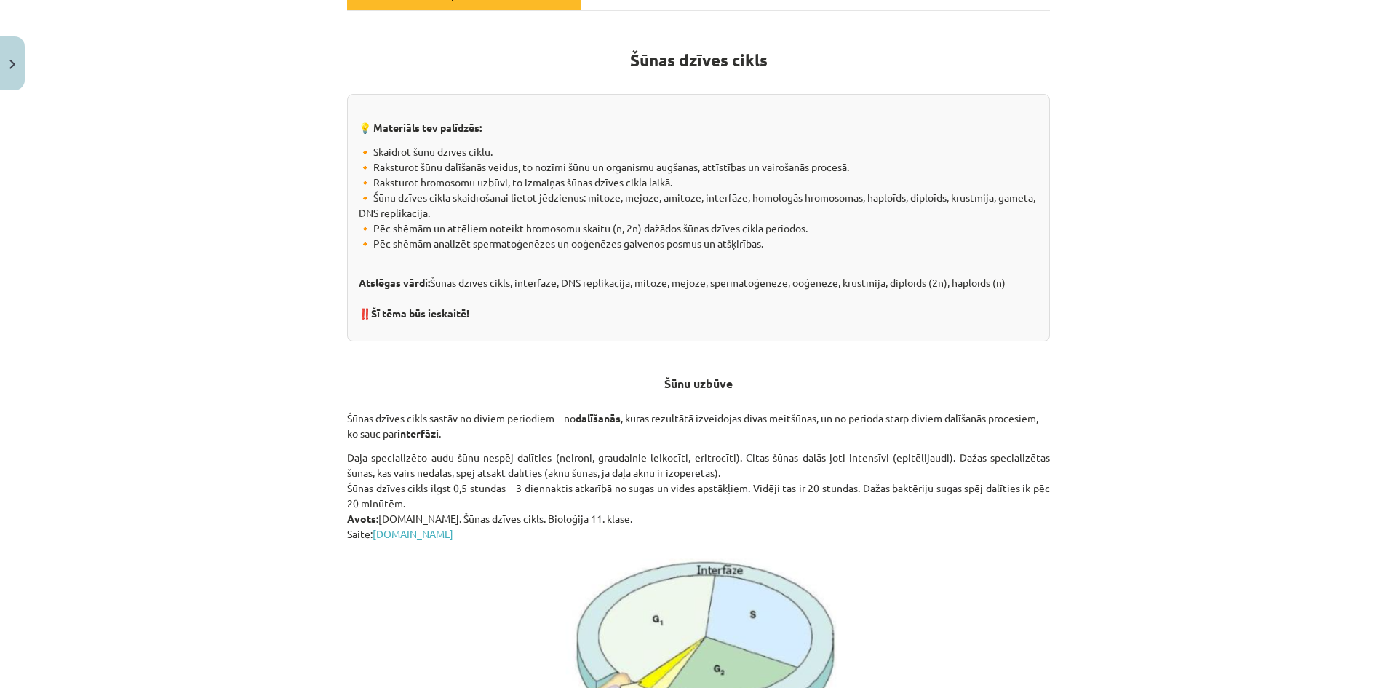
drag, startPoint x: 128, startPoint y: 140, endPoint x: 123, endPoint y: 127, distance: 14.7
click at [123, 130] on div "Mācību tēma: Bioloģijas ii - 12. klases 1. ieskaites mācību materiāls #10 9. tē…" at bounding box center [698, 344] width 1397 height 688
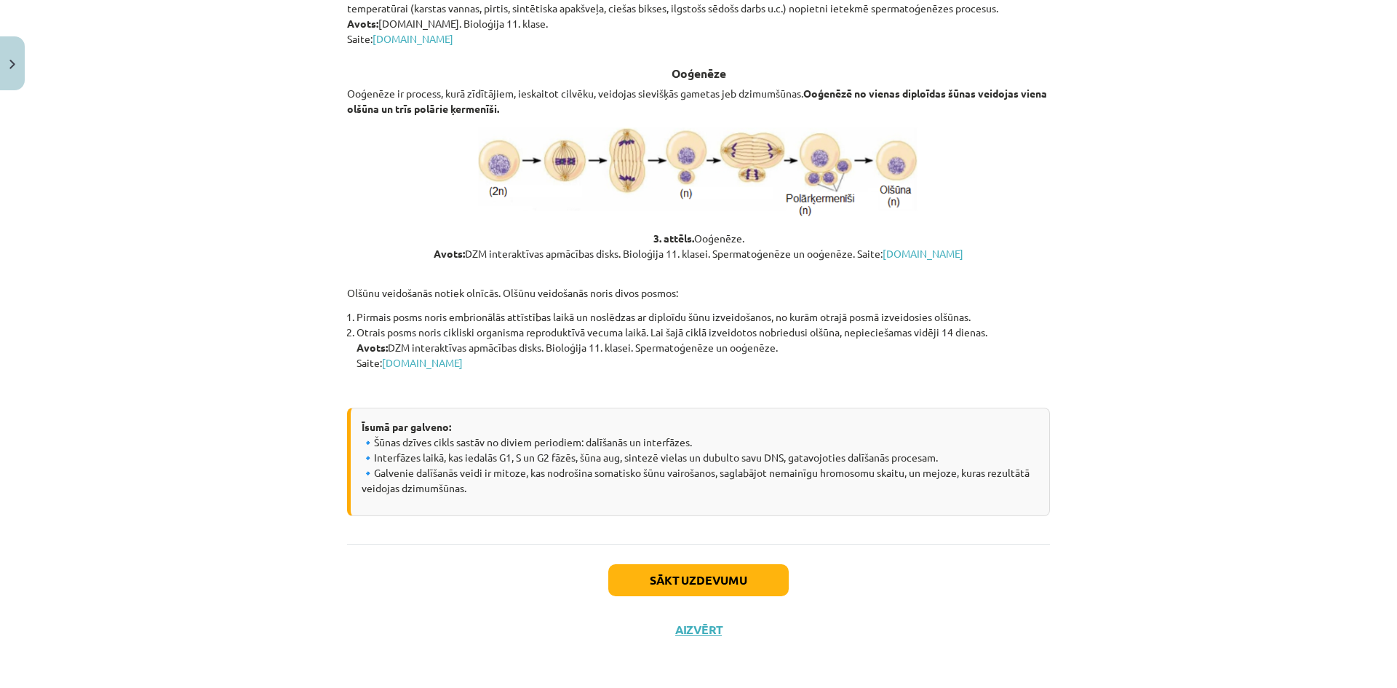
scroll to position [2346, 0]
click at [398, 360] on link "siic.lu.lv" at bounding box center [422, 361] width 81 height 13
click at [644, 571] on button "Sākt uzdevumu" at bounding box center [698, 579] width 180 height 32
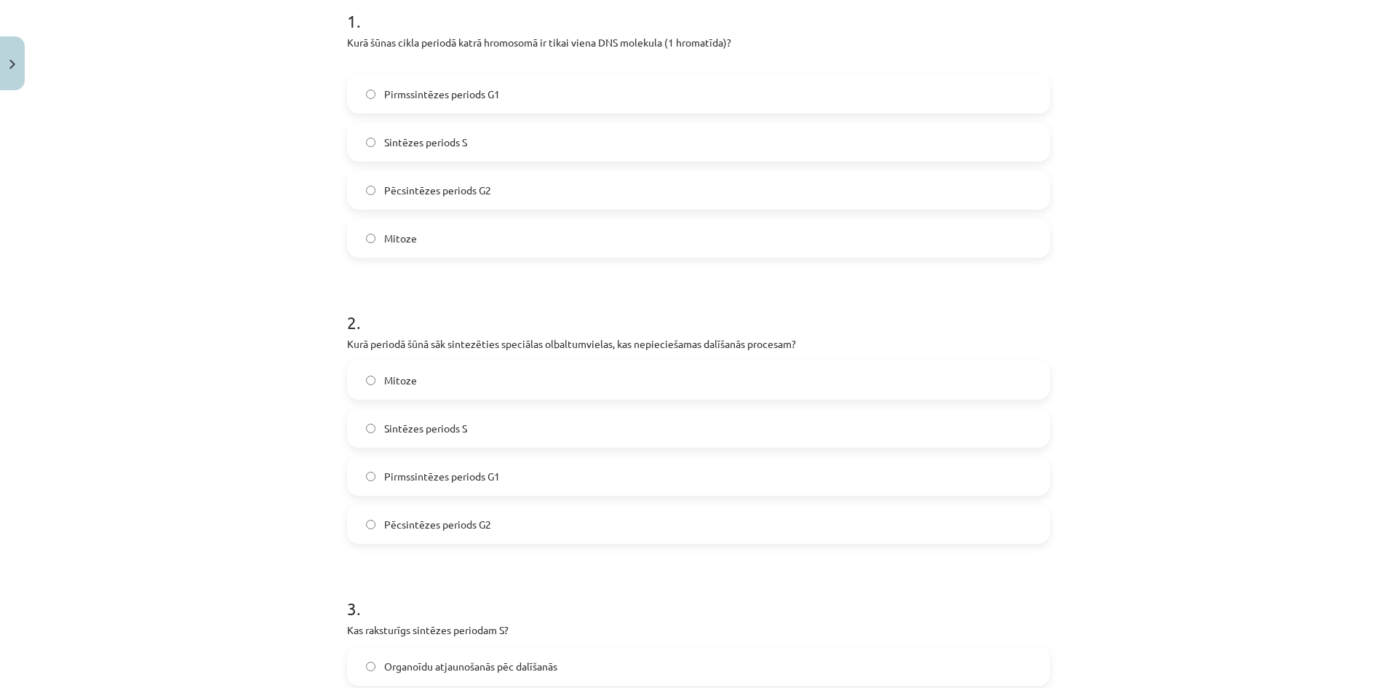
scroll to position [327, 0]
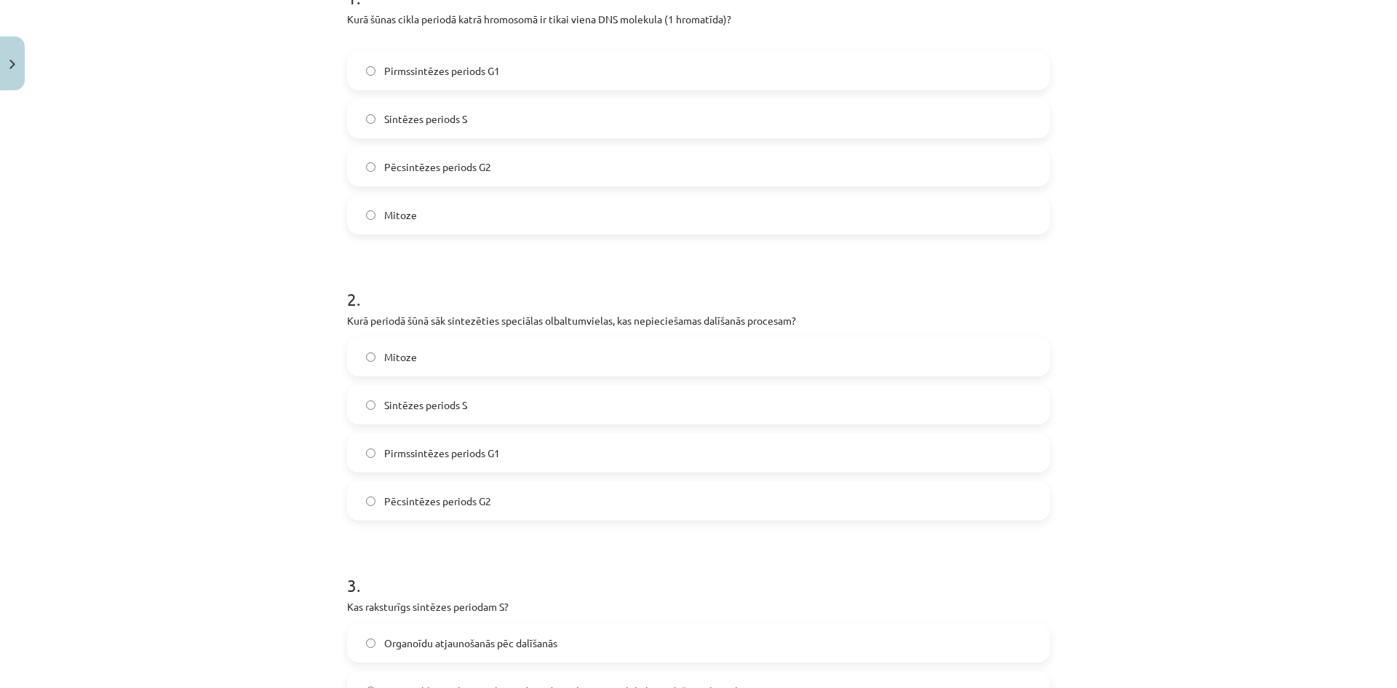
click at [472, 79] on label "Pirmssintēzes periods G1" at bounding box center [698, 70] width 700 height 36
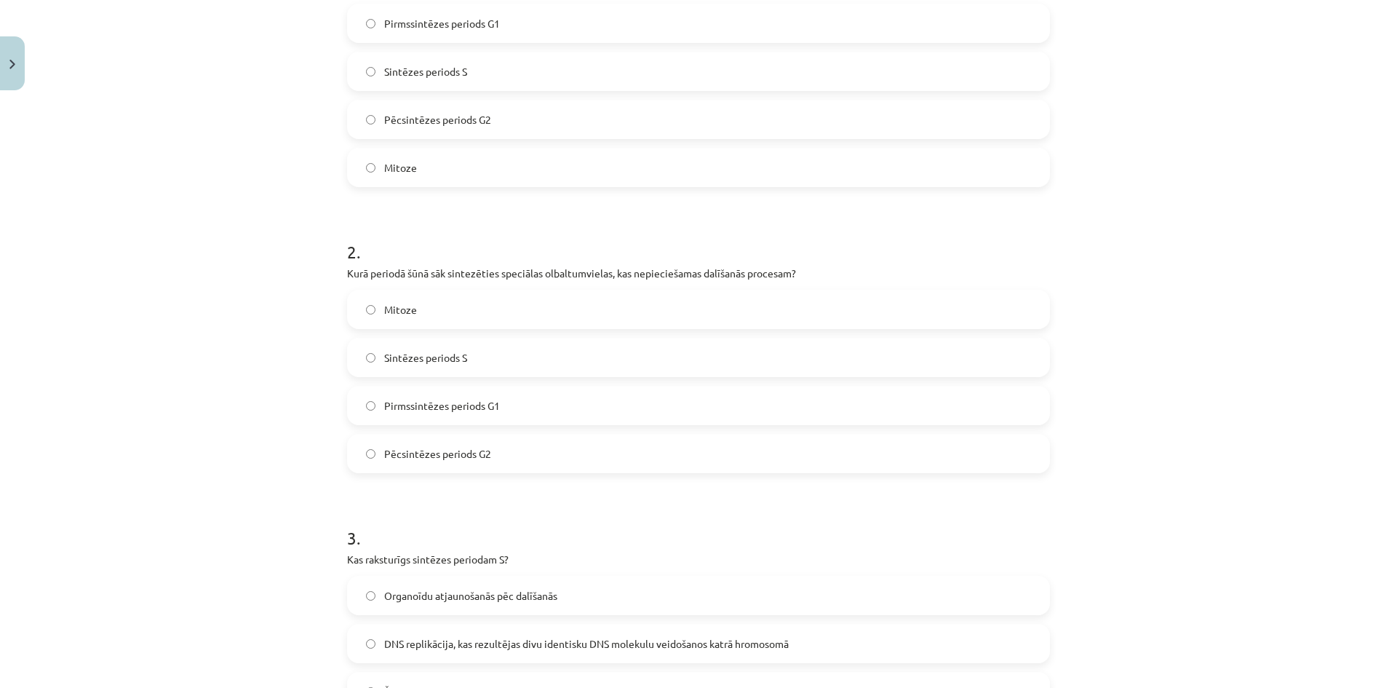
scroll to position [400, 0]
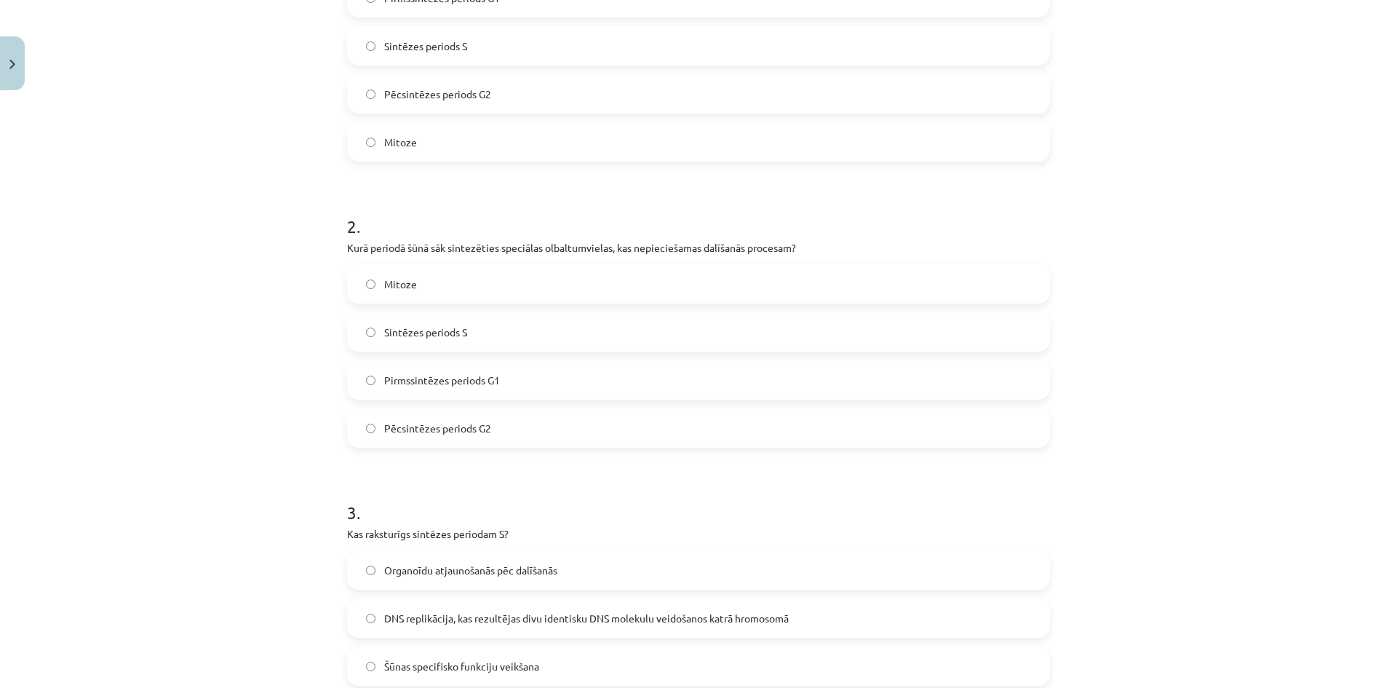
click at [475, 374] on span "Pirmssintēzes periods G1" at bounding box center [442, 380] width 116 height 15
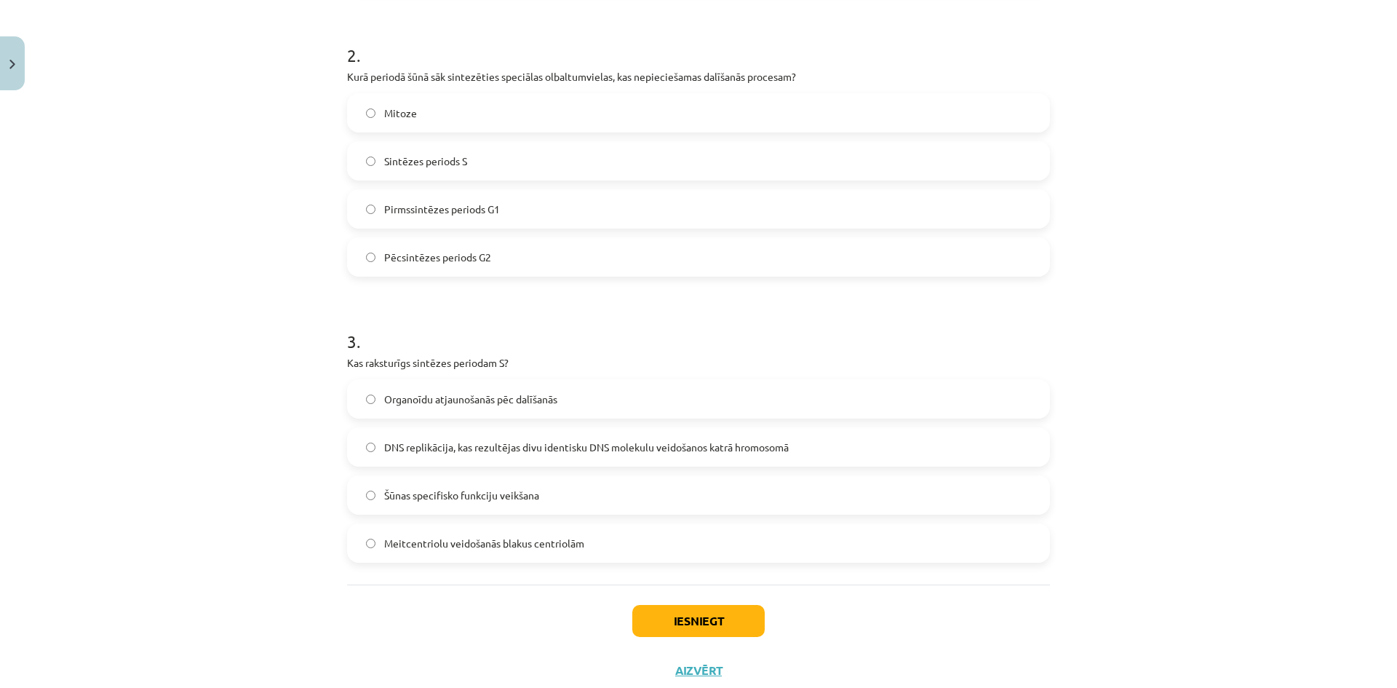
scroll to position [615, 0]
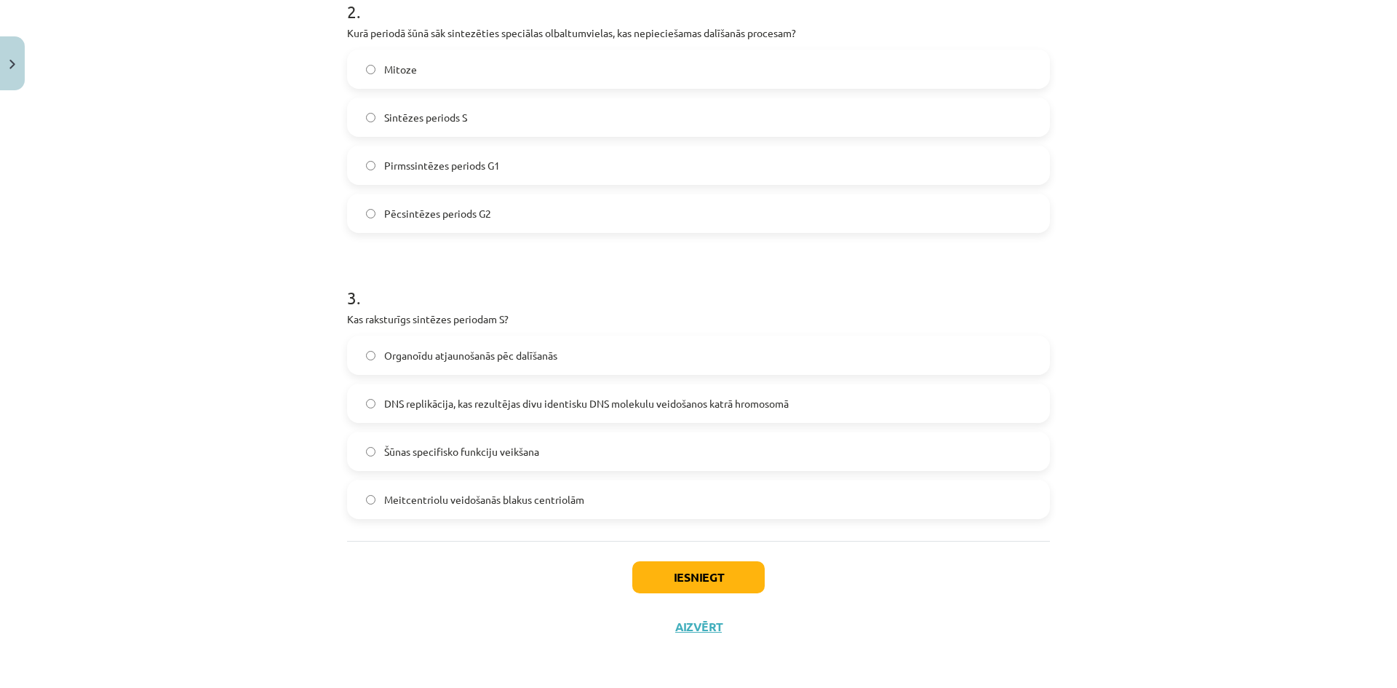
click at [476, 394] on label "DNS replikācija, kas rezultējas divu identisku DNS molekulu veidošanos katrā hr…" at bounding box center [698, 403] width 700 height 36
drag, startPoint x: 654, startPoint y: 581, endPoint x: 635, endPoint y: 565, distance: 24.3
click at [653, 578] on button "Iesniegt" at bounding box center [698, 577] width 132 height 32
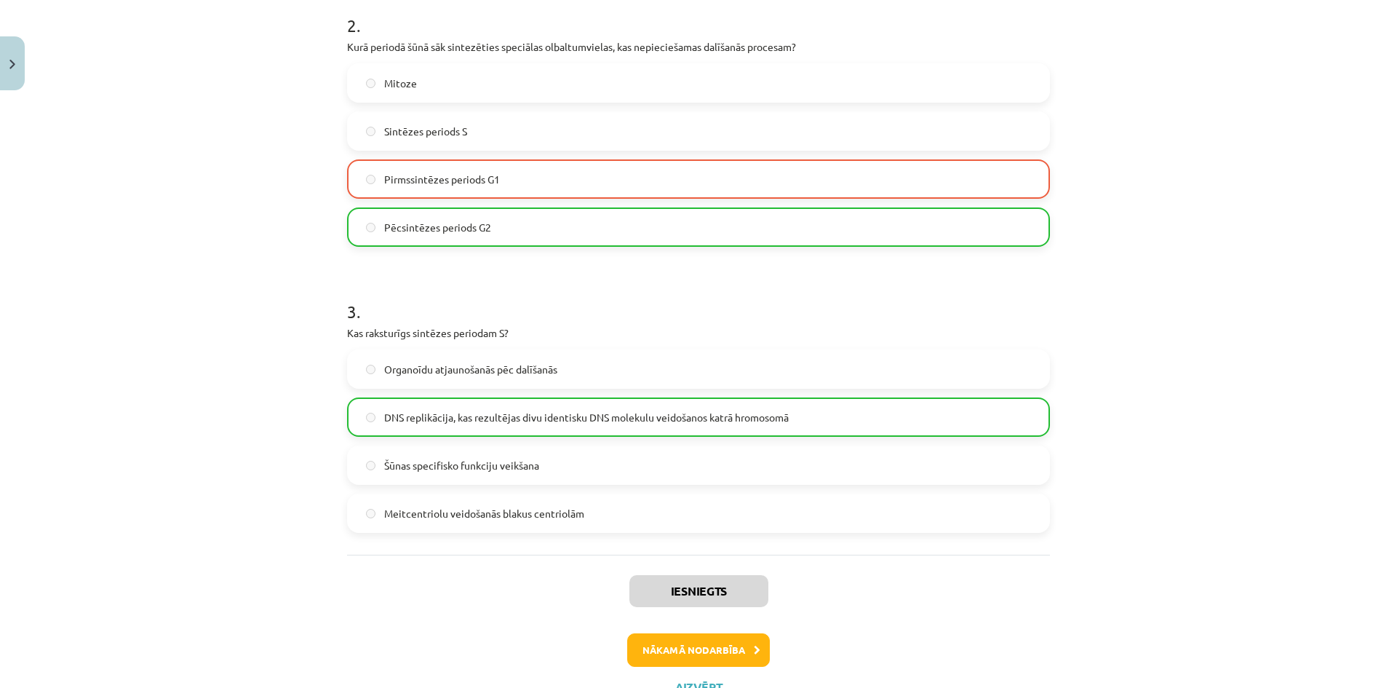
scroll to position [661, 0]
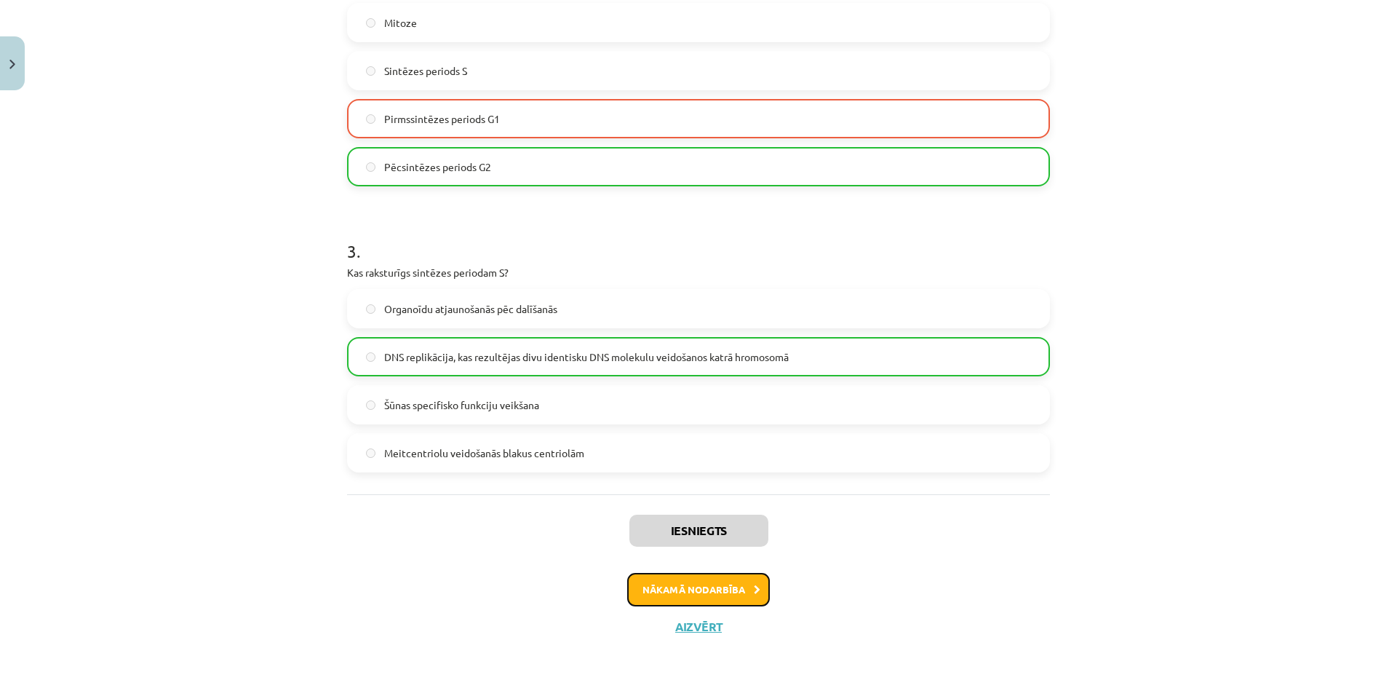
click at [661, 589] on button "Nākamā nodarbība" at bounding box center [698, 589] width 143 height 33
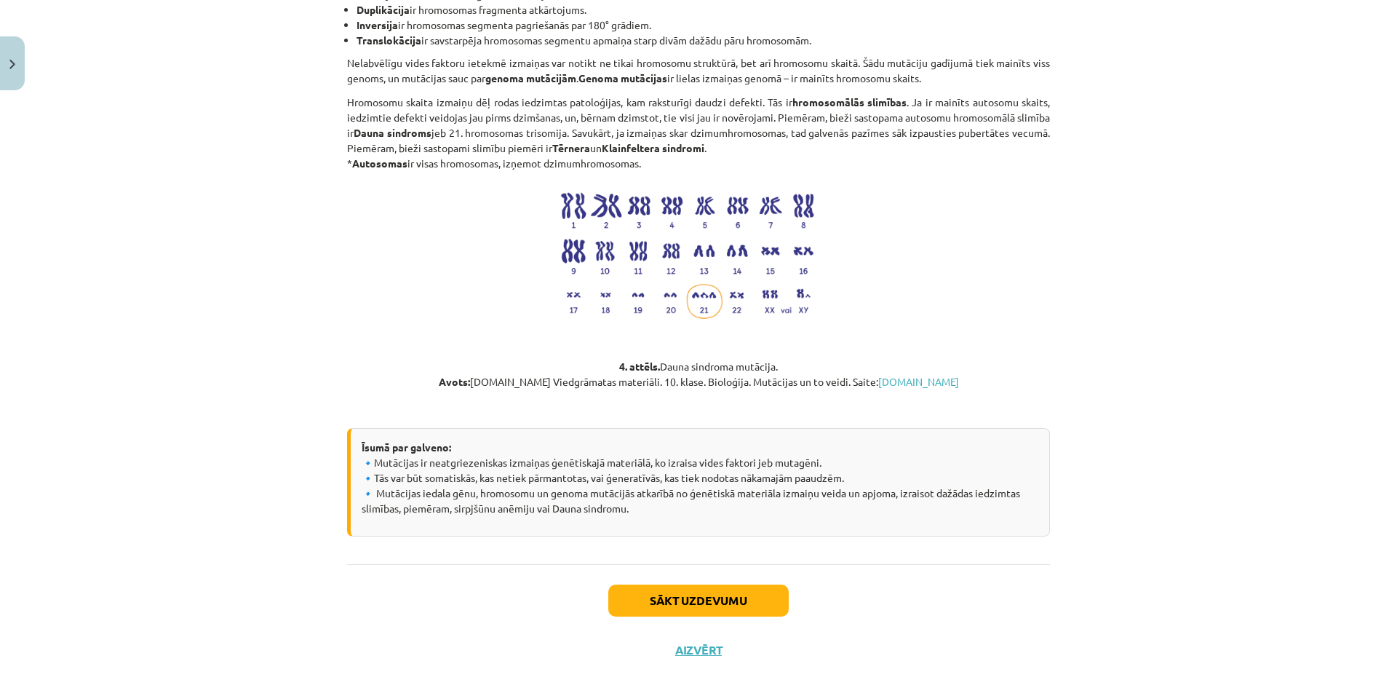
scroll to position [1737, 0]
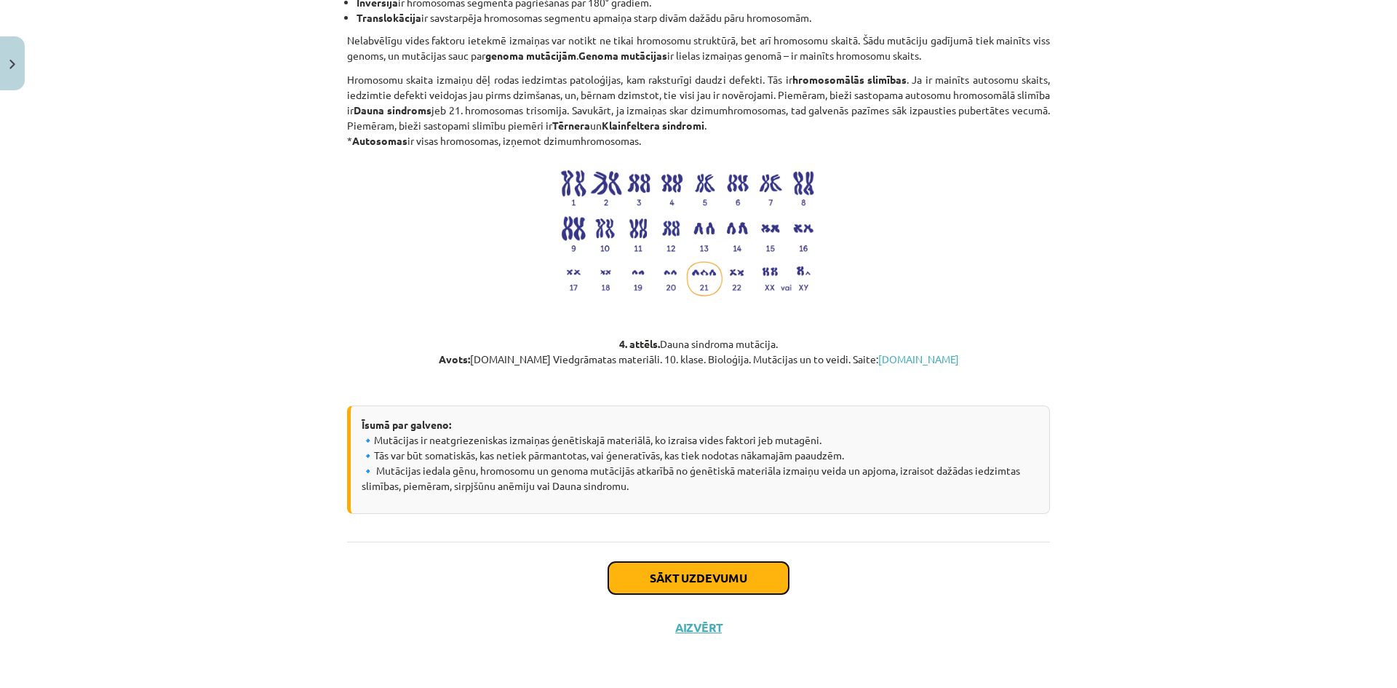
click at [666, 567] on button "Sākt uzdevumu" at bounding box center [698, 578] width 180 height 32
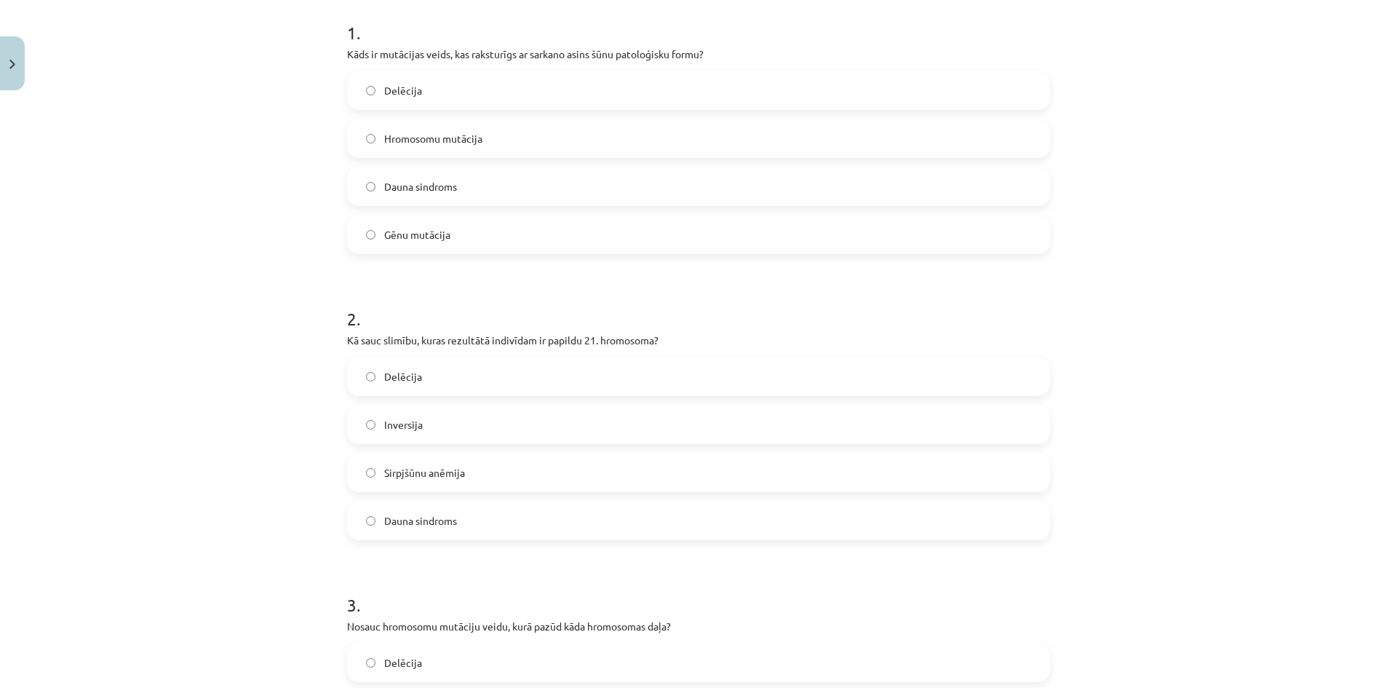
scroll to position [327, 0]
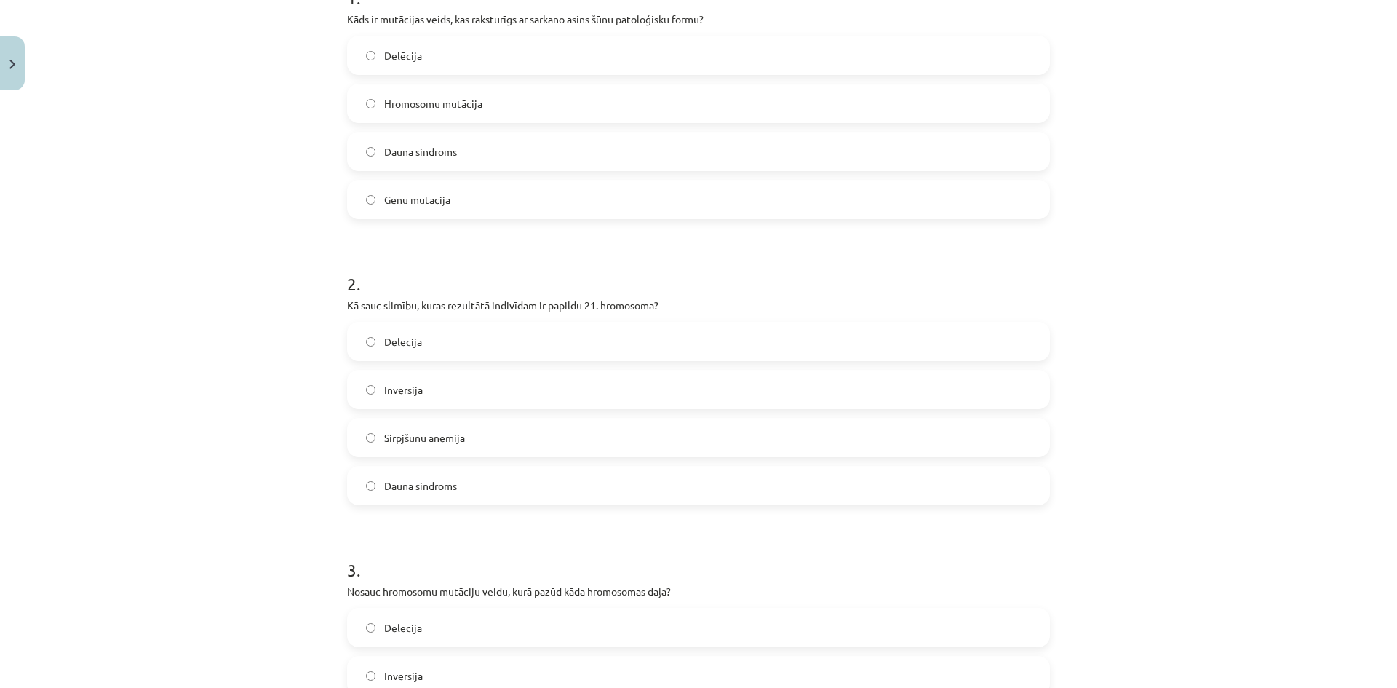
click at [421, 194] on span "Gēnu mutācija" at bounding box center [417, 199] width 66 height 15
click at [444, 490] on span "Dauna sindroms" at bounding box center [420, 485] width 73 height 15
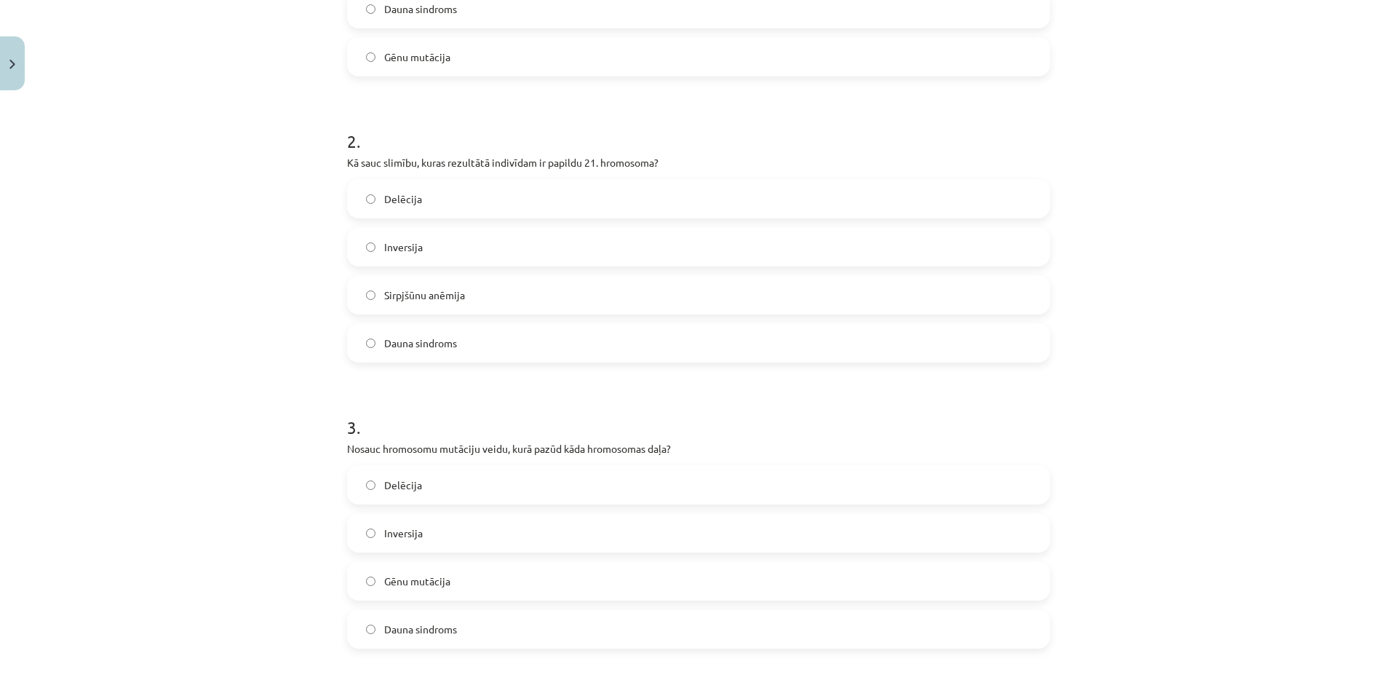
scroll to position [473, 0]
click at [422, 476] on label "Delēcija" at bounding box center [698, 481] width 700 height 36
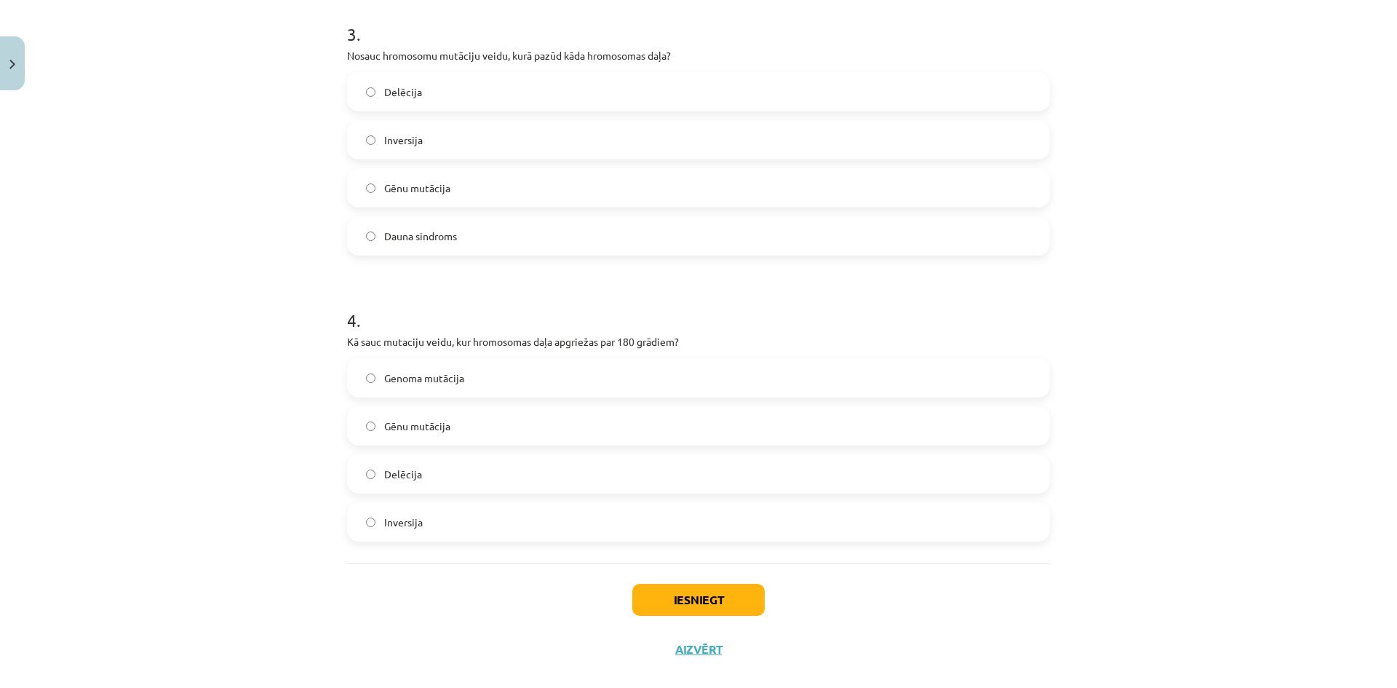
scroll to position [885, 0]
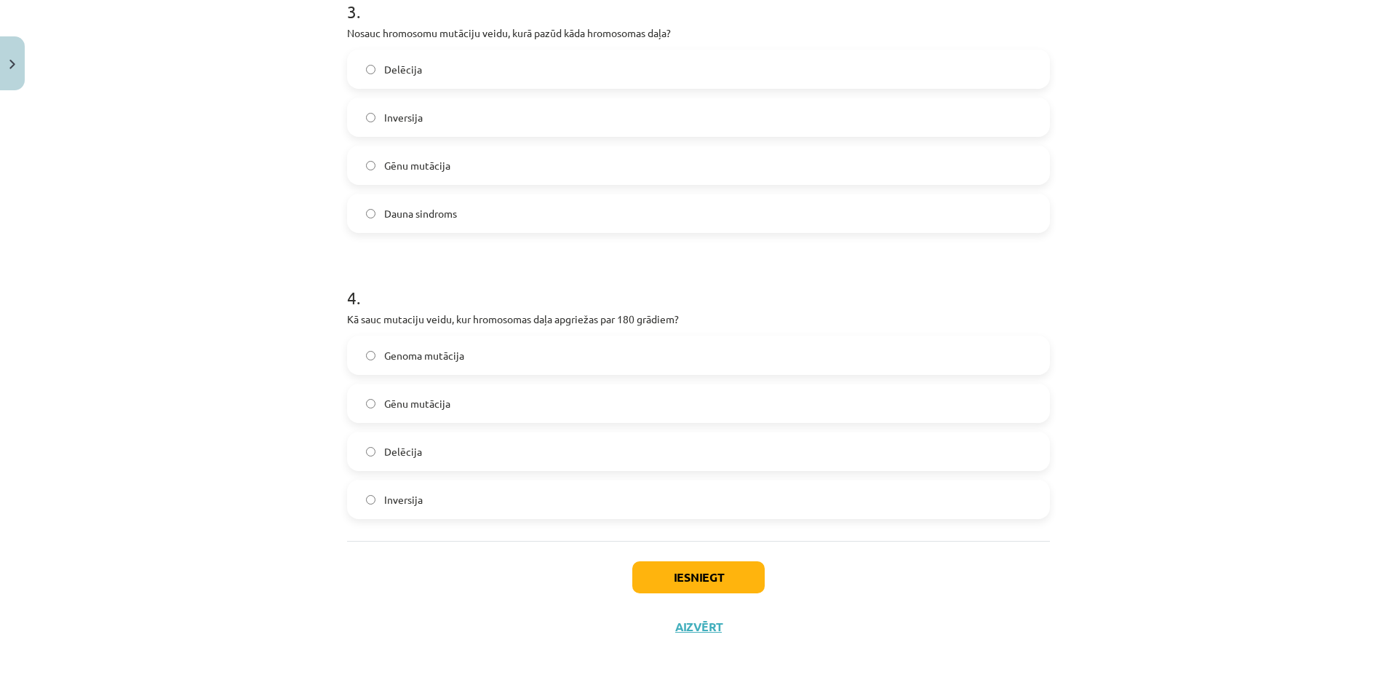
click at [418, 492] on label "Inversija" at bounding box center [698, 499] width 700 height 36
click at [434, 344] on label "Genoma mutācija" at bounding box center [698, 355] width 700 height 36
drag, startPoint x: 429, startPoint y: 459, endPoint x: 421, endPoint y: 391, distance: 68.1
click at [429, 452] on label "Delēcija" at bounding box center [698, 451] width 700 height 36
click at [422, 386] on div "Genoma mutācija Gēnu mutācija Delēcija Inversija" at bounding box center [698, 426] width 703 height 183
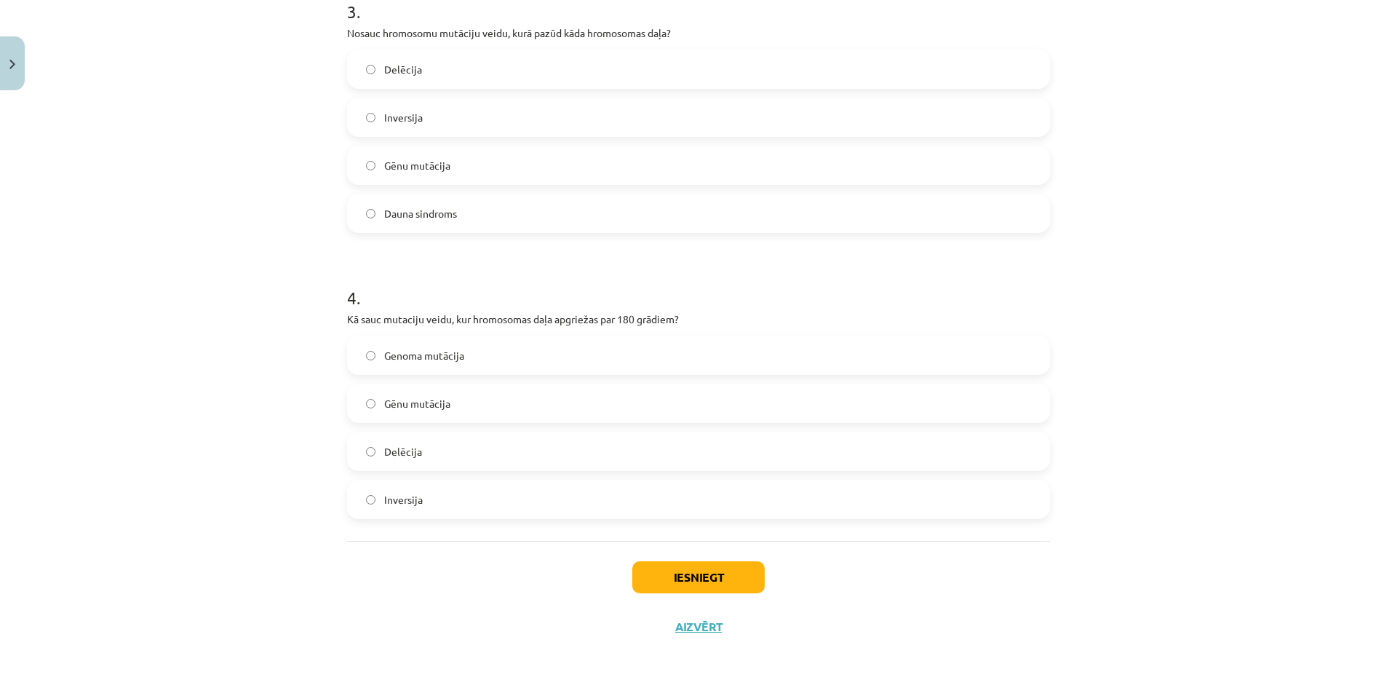
drag, startPoint x: 428, startPoint y: 390, endPoint x: 429, endPoint y: 383, distance: 7.3
click at [428, 389] on label "Gēnu mutācija" at bounding box center [698, 403] width 700 height 36
drag, startPoint x: 429, startPoint y: 383, endPoint x: 421, endPoint y: 414, distance: 32.1
click at [421, 413] on div "Genoma mutācija Gēnu mutācija Delēcija Inversija" at bounding box center [698, 426] width 703 height 183
click at [421, 415] on label "Gēnu mutācija" at bounding box center [698, 403] width 700 height 36
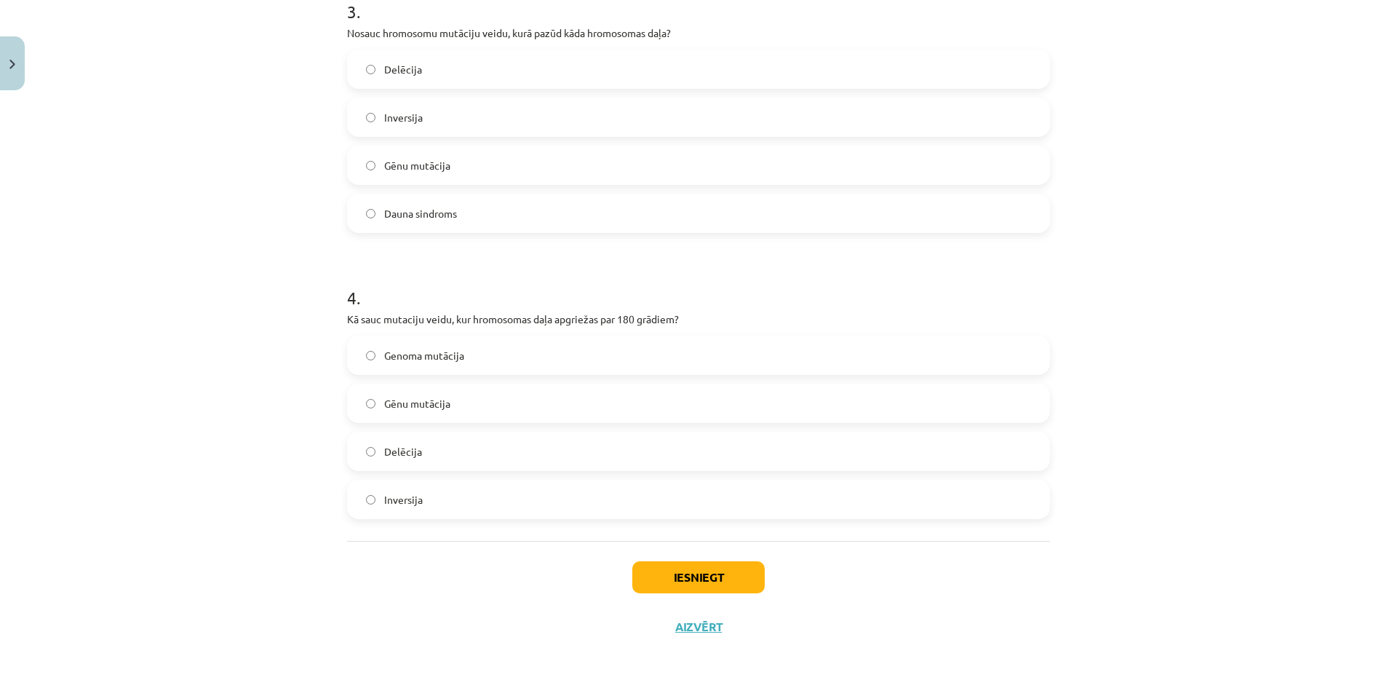
click at [475, 352] on label "Genoma mutācija" at bounding box center [698, 355] width 700 height 36
click at [646, 586] on button "Iesniegt" at bounding box center [698, 577] width 132 height 32
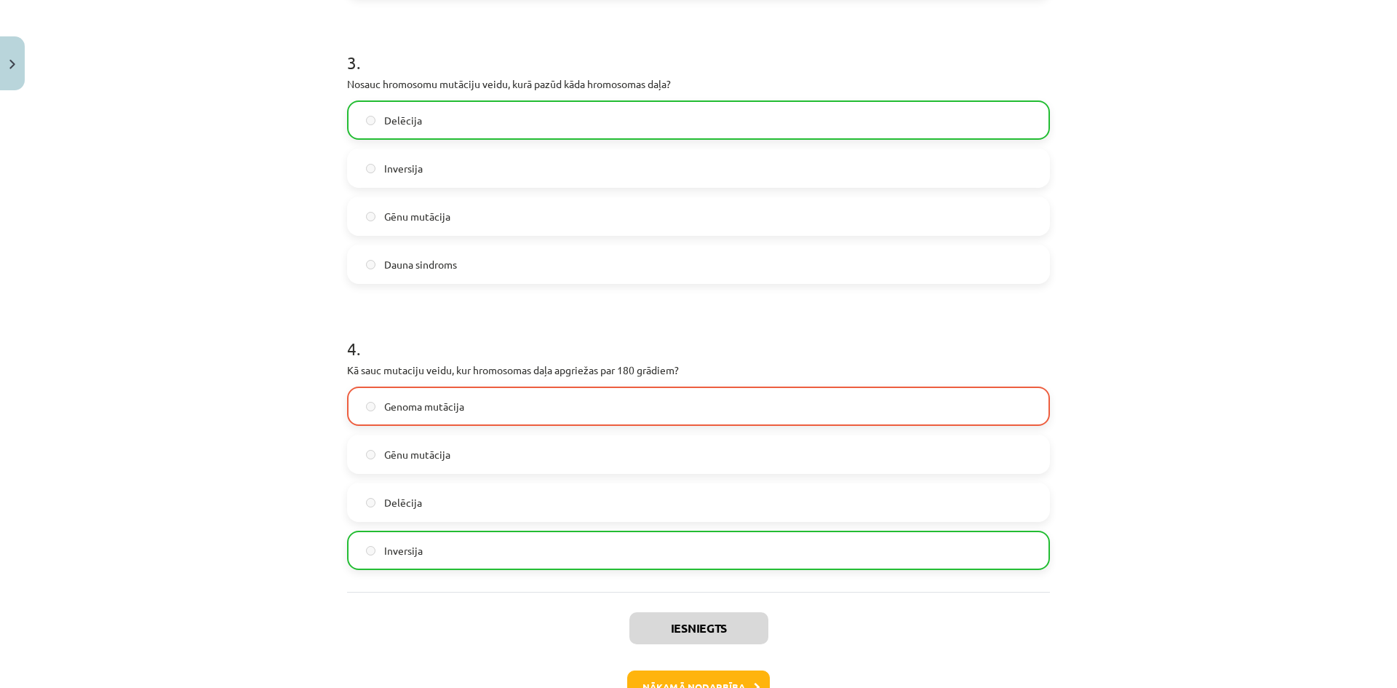
scroll to position [932, 0]
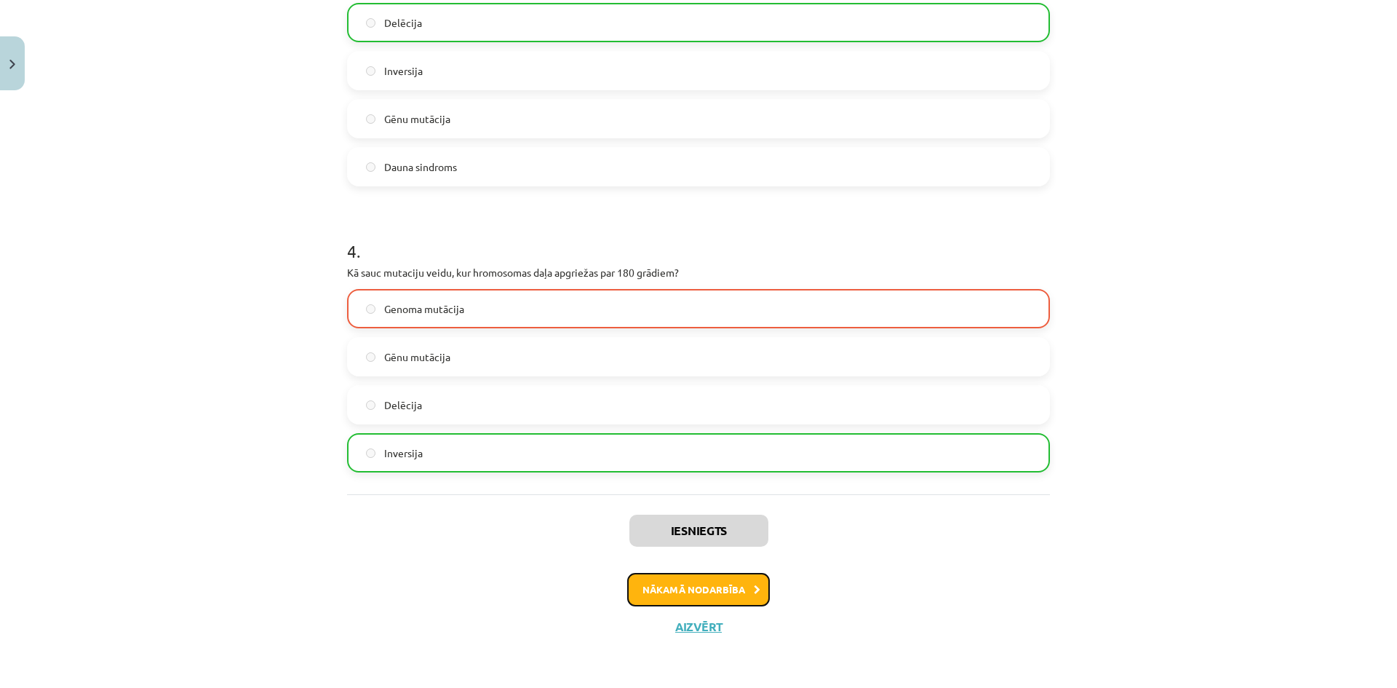
click at [667, 582] on button "Nākamā nodarbība" at bounding box center [698, 589] width 143 height 33
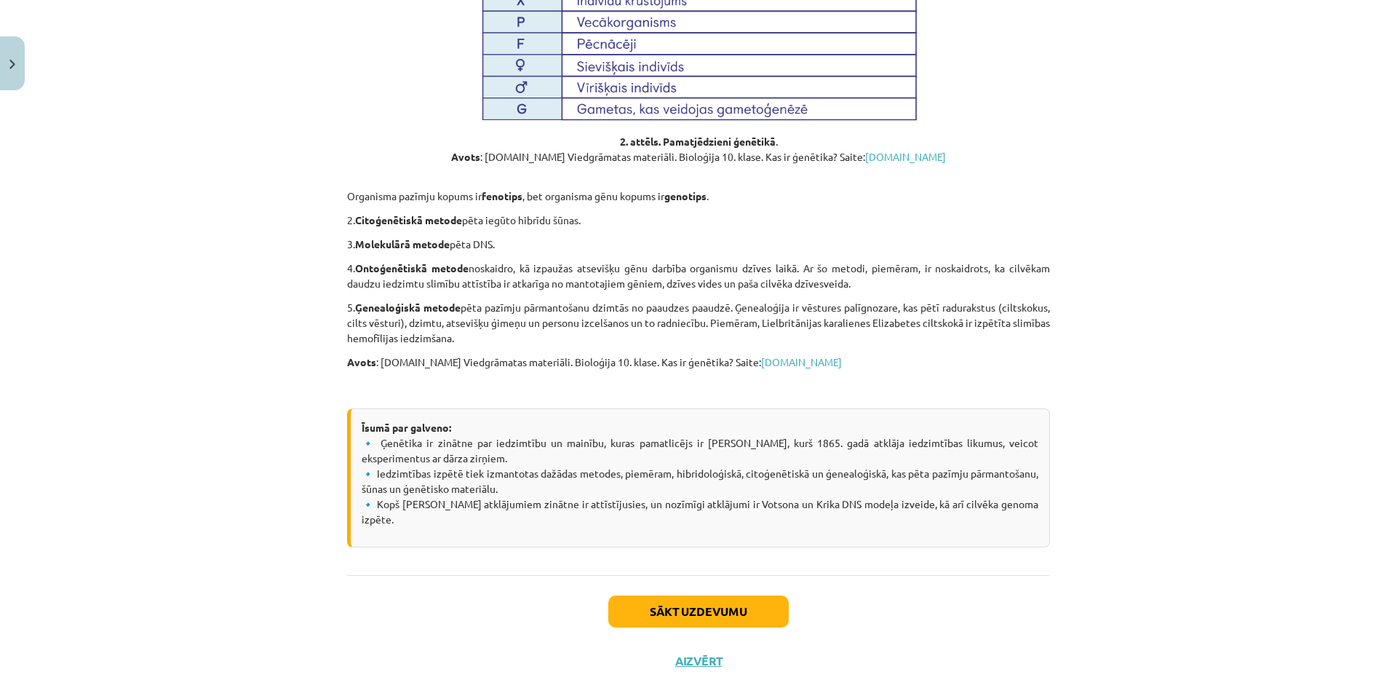
scroll to position [1506, 0]
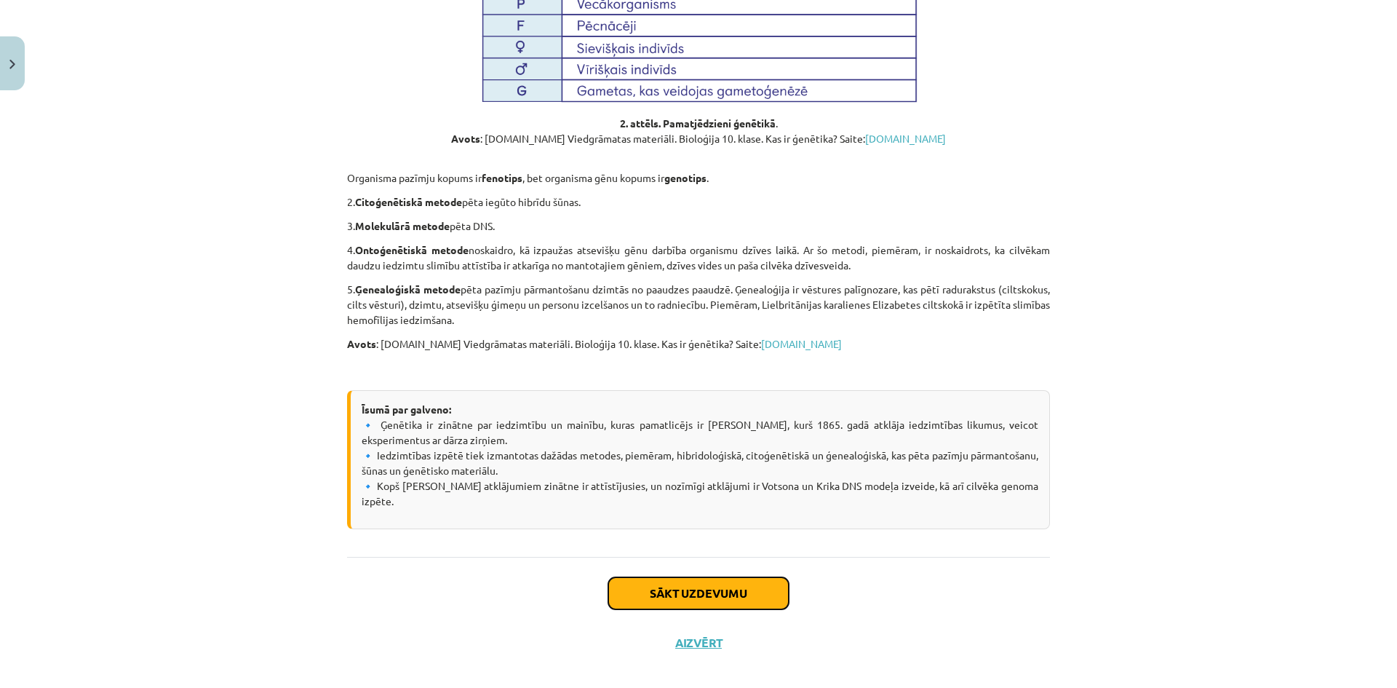
click at [612, 584] on button "Sākt uzdevumu" at bounding box center [698, 593] width 180 height 32
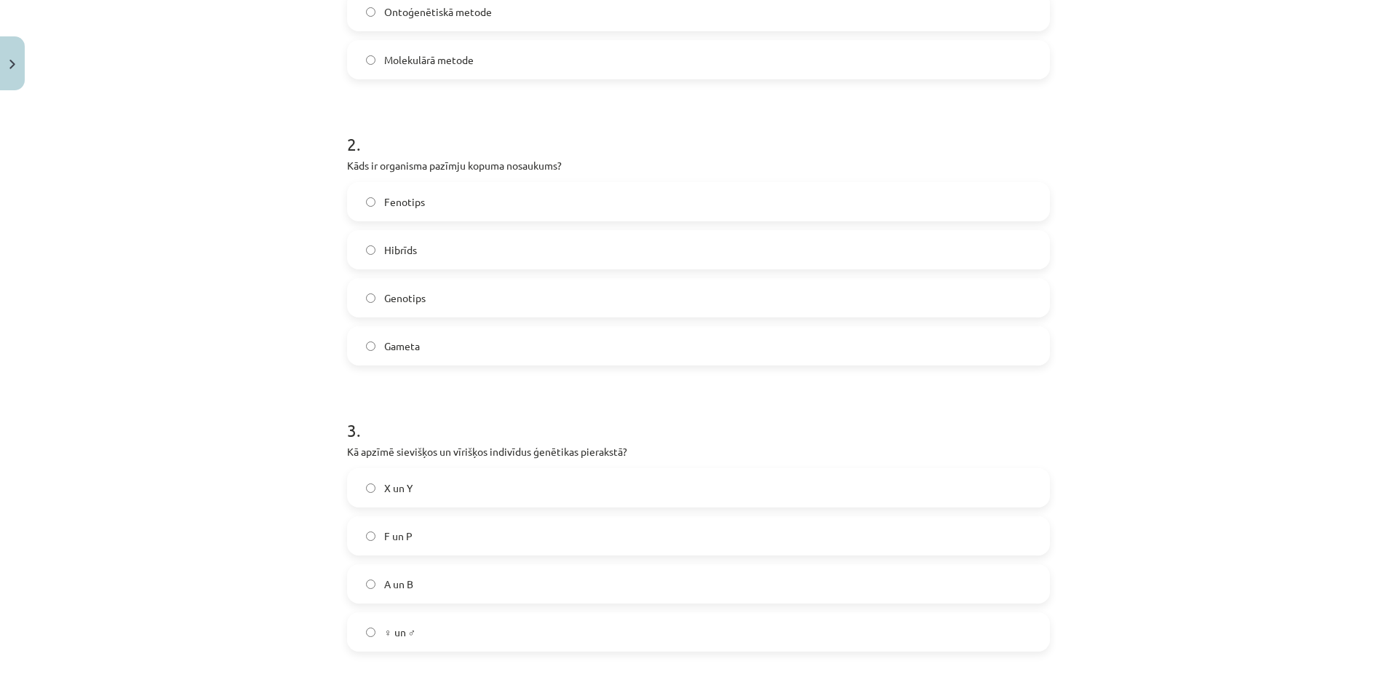
scroll to position [473, 0]
click at [411, 488] on label "X un Y" at bounding box center [698, 481] width 700 height 36
click at [423, 303] on label "Genotips" at bounding box center [698, 292] width 700 height 36
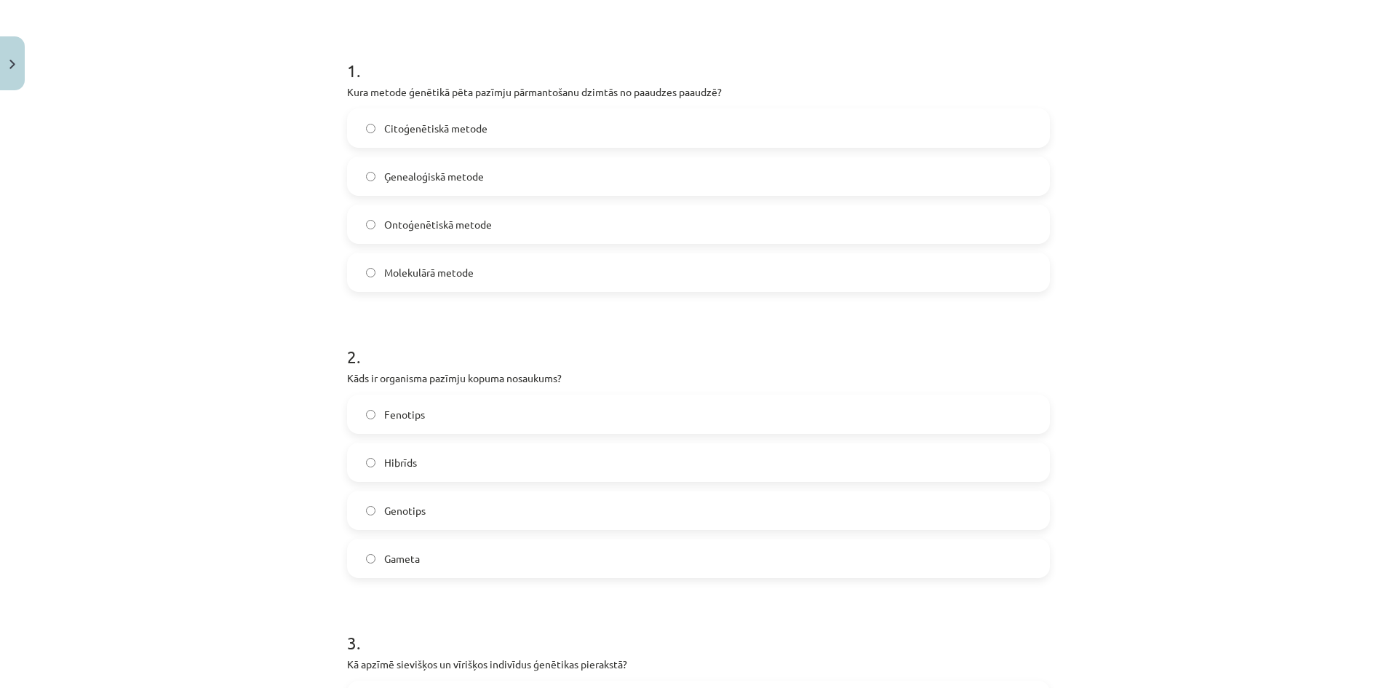
scroll to position [109, 0]
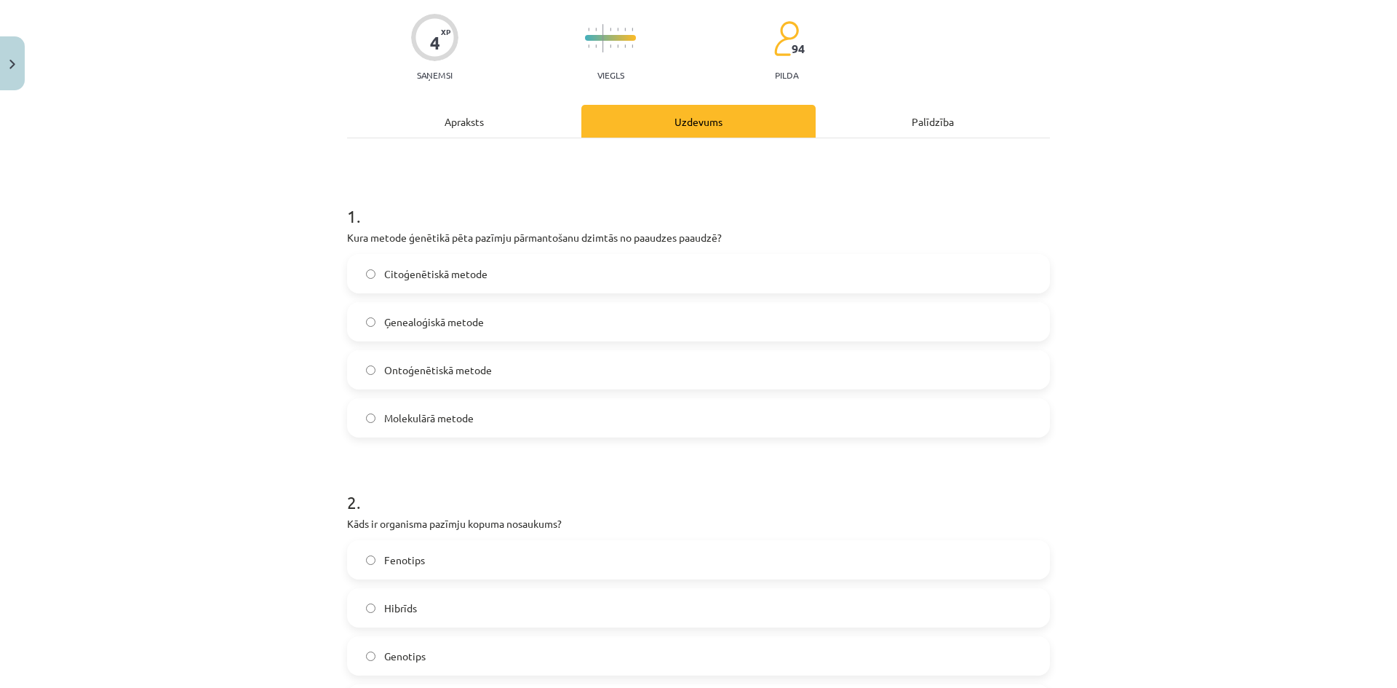
click at [439, 325] on span "Ģenealoģiskā metode" at bounding box center [434, 321] width 100 height 15
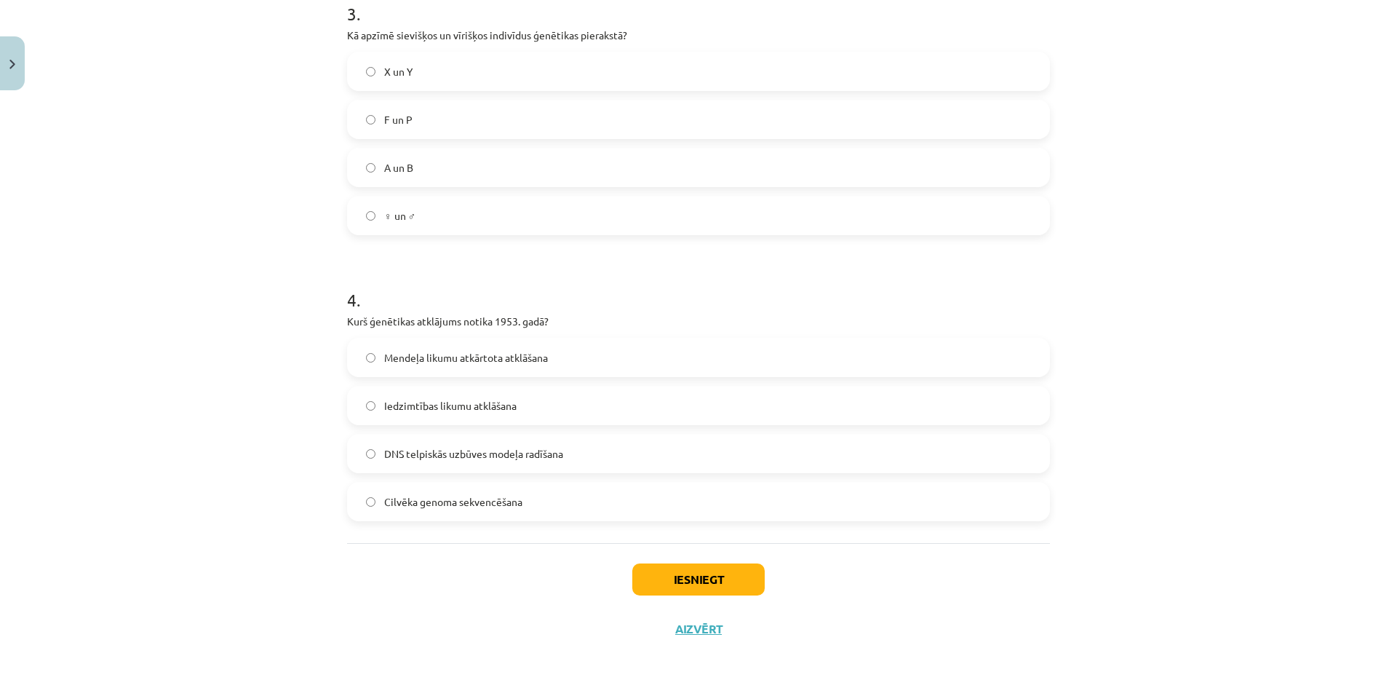
scroll to position [885, 0]
click at [441, 402] on span "Iedzimtības likumu atklāšana" at bounding box center [450, 403] width 132 height 15
click at [661, 573] on button "Iesniegt" at bounding box center [698, 577] width 132 height 32
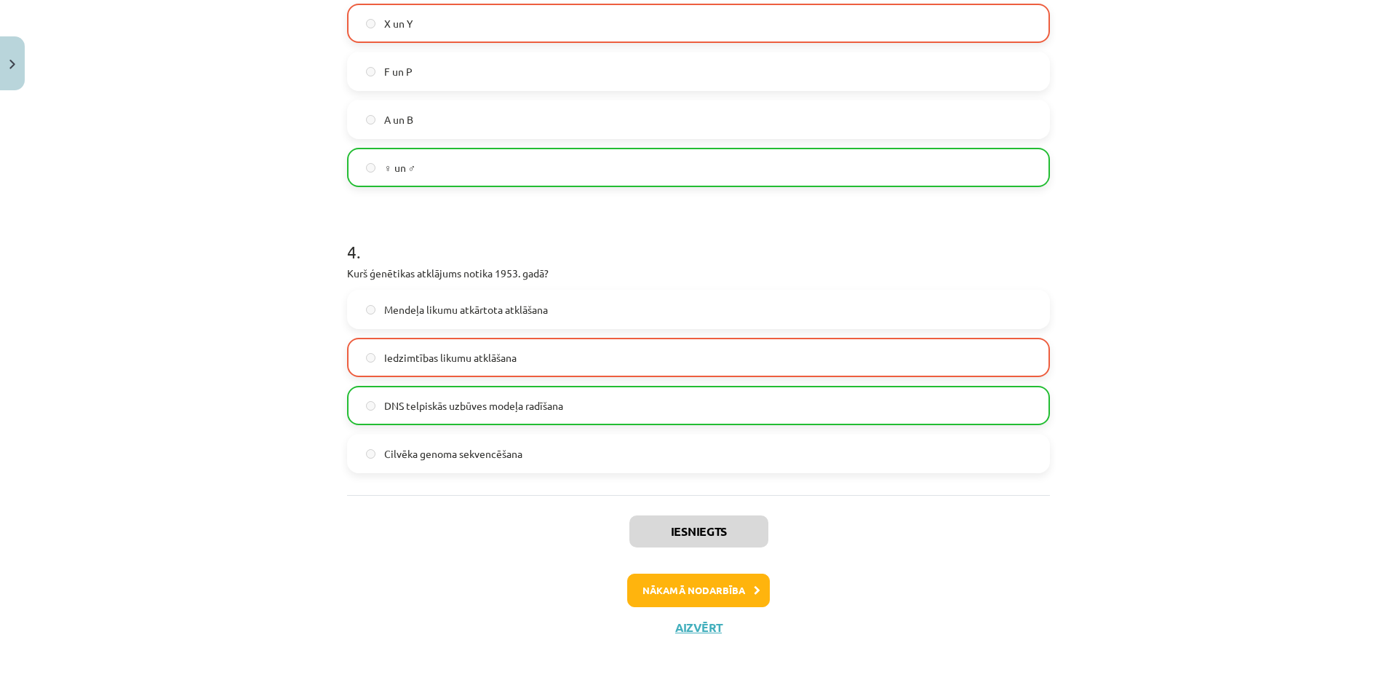
scroll to position [932, 0]
click at [674, 591] on button "Nākamā nodarbība" at bounding box center [698, 589] width 143 height 33
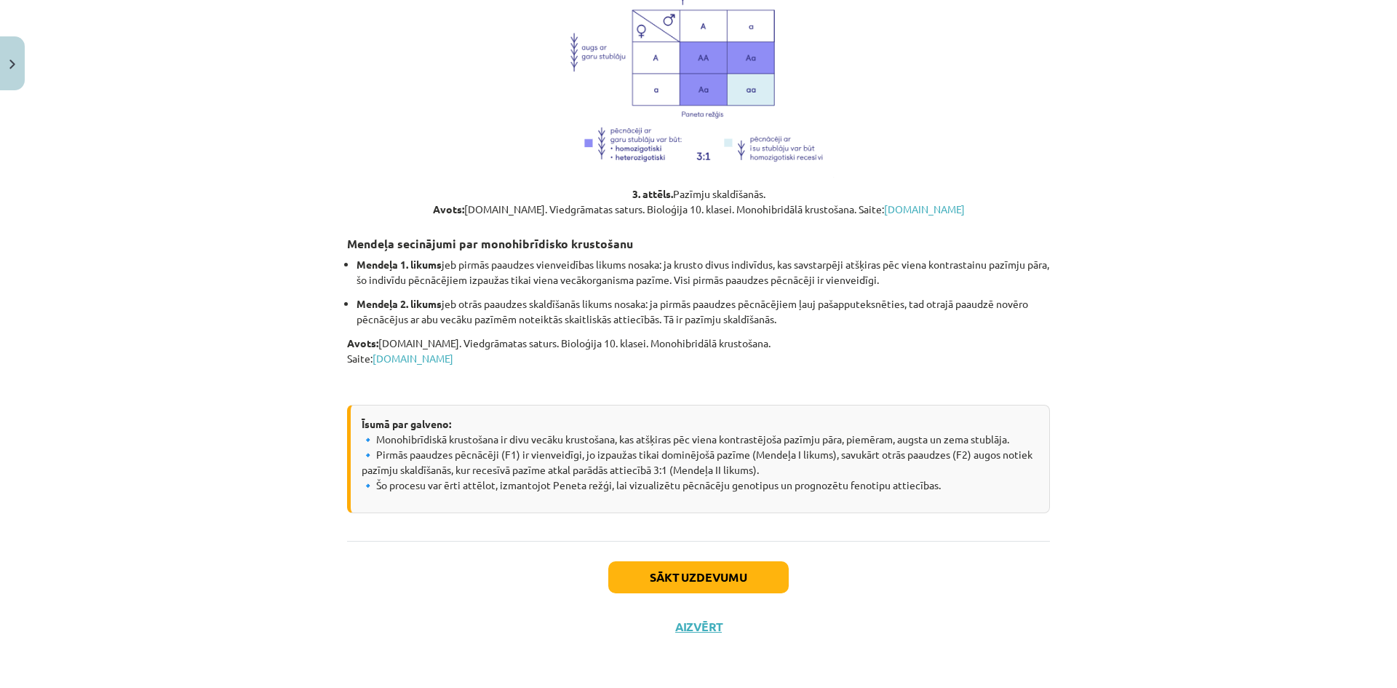
scroll to position [1225, 0]
click at [621, 575] on button "Sākt uzdevumu" at bounding box center [698, 577] width 180 height 32
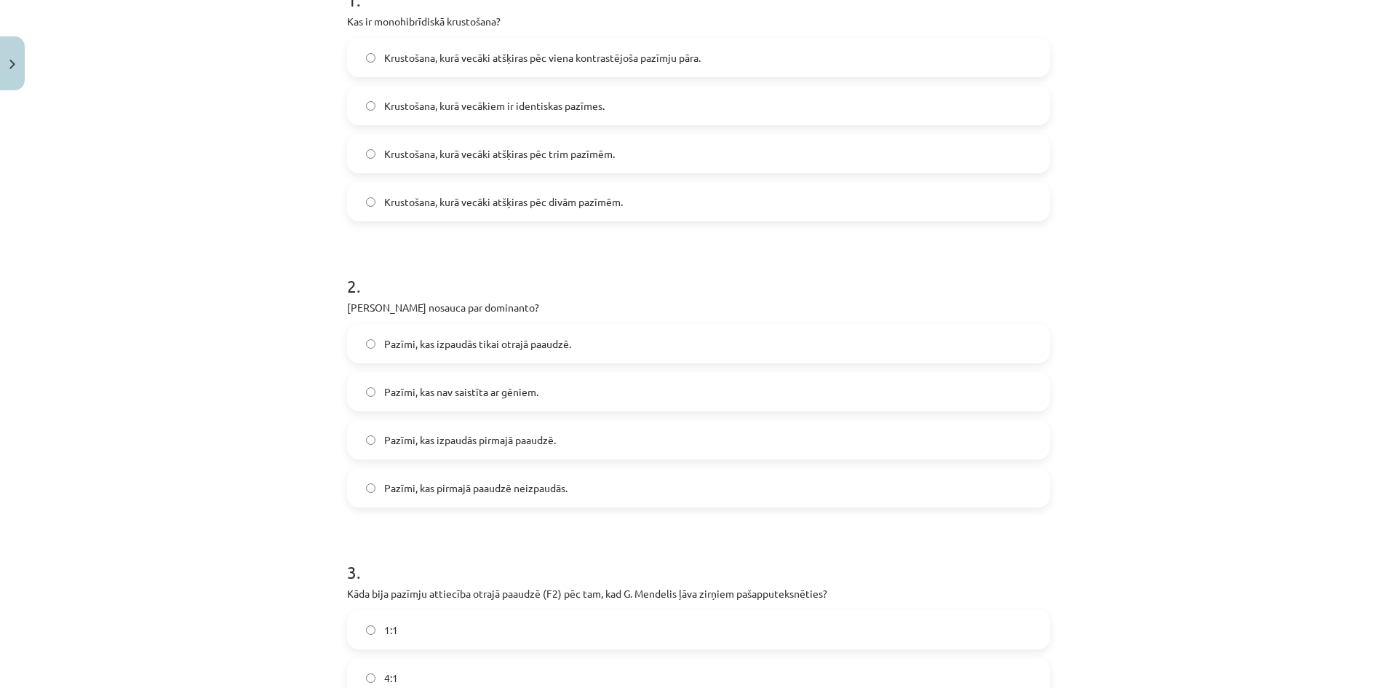
scroll to position [327, 0]
click at [516, 68] on label "Krustošana, kurā vecāki atšķiras pēc viena kontrastējoša pazīmju pāra." at bounding box center [698, 55] width 700 height 36
click at [499, 329] on label "Pazīmi, kas izpaudās tikai otrajā paaudzē." at bounding box center [698, 341] width 700 height 36
click at [480, 431] on span "Pazīmi, kas izpaudās pirmajā paaudzē." at bounding box center [470, 437] width 172 height 15
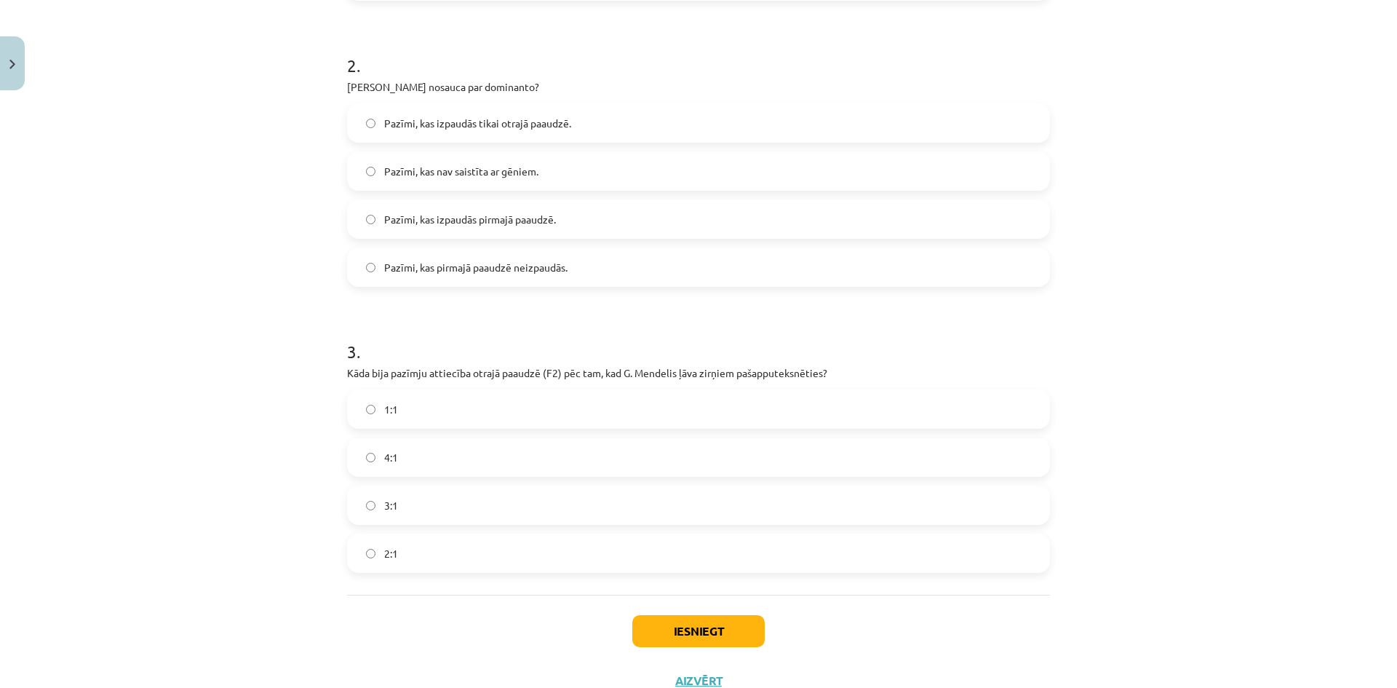
scroll to position [599, 0]
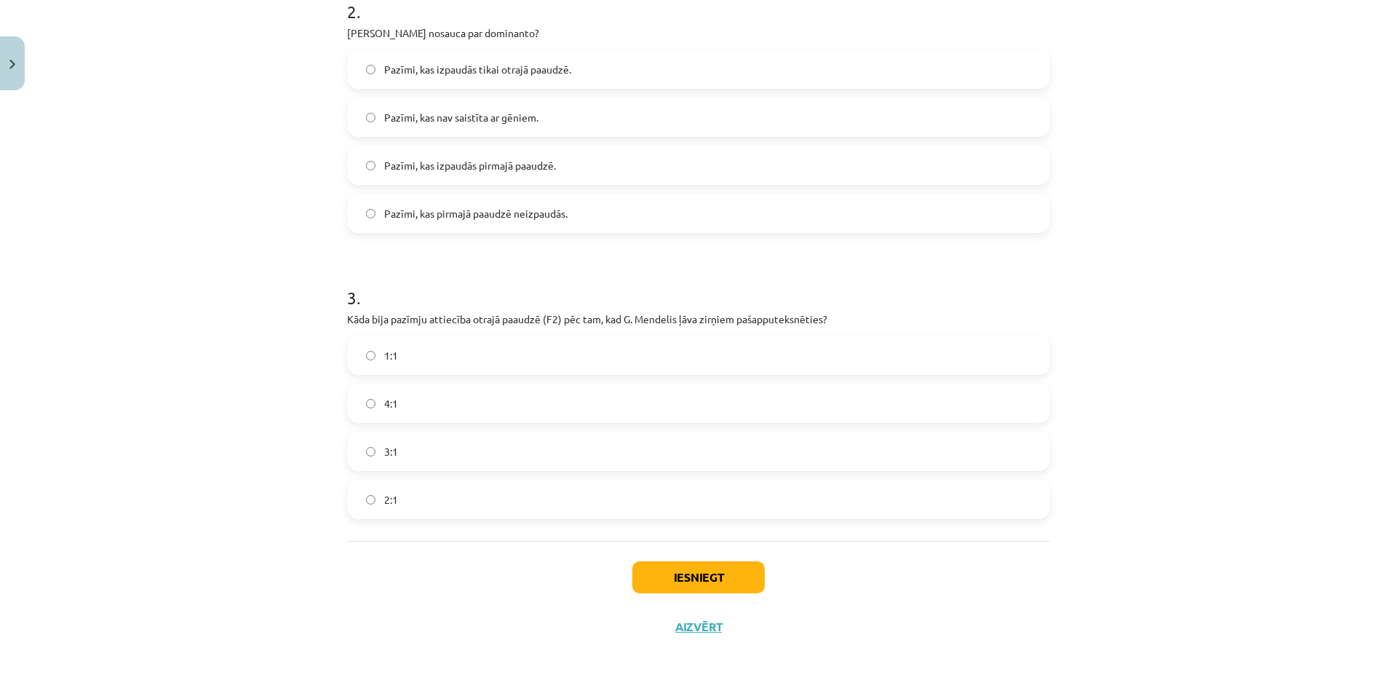
click at [499, 453] on label "3:1" at bounding box center [698, 451] width 700 height 36
click at [661, 586] on button "Iesniegt" at bounding box center [698, 577] width 132 height 32
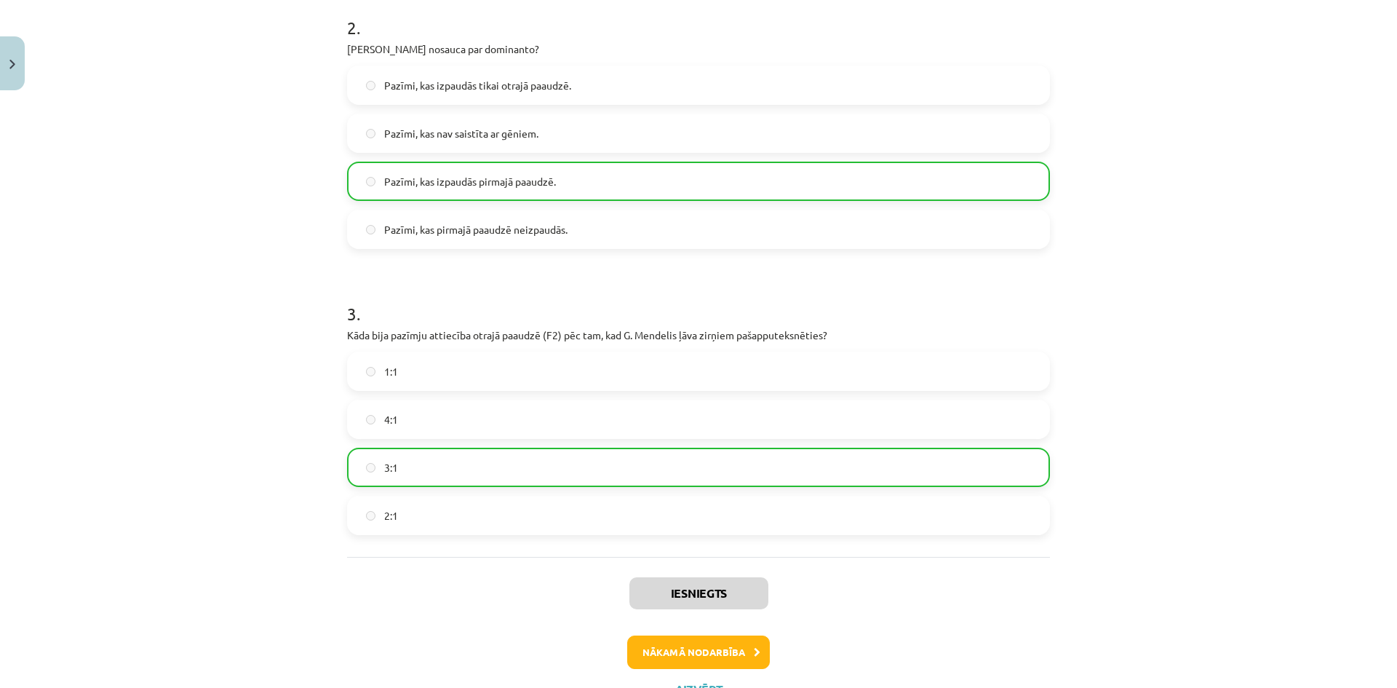
scroll to position [646, 0]
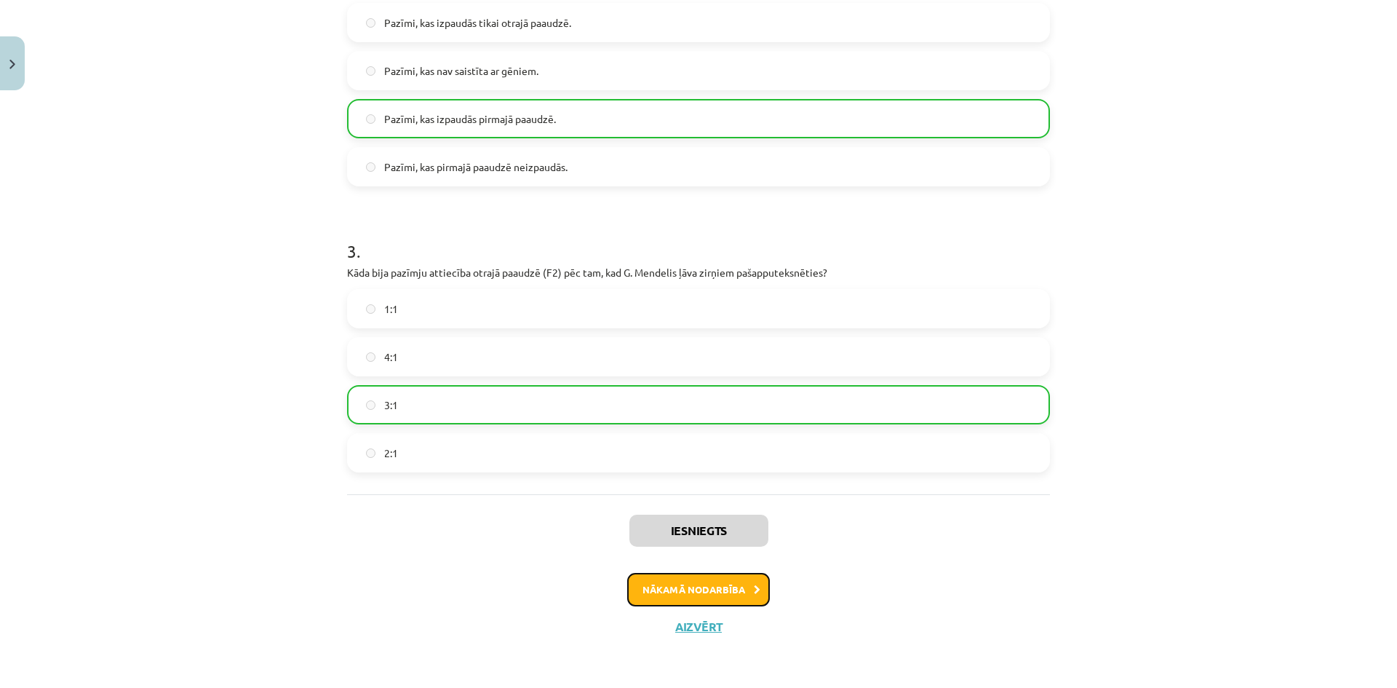
click at [676, 590] on button "Nākamā nodarbība" at bounding box center [698, 589] width 143 height 33
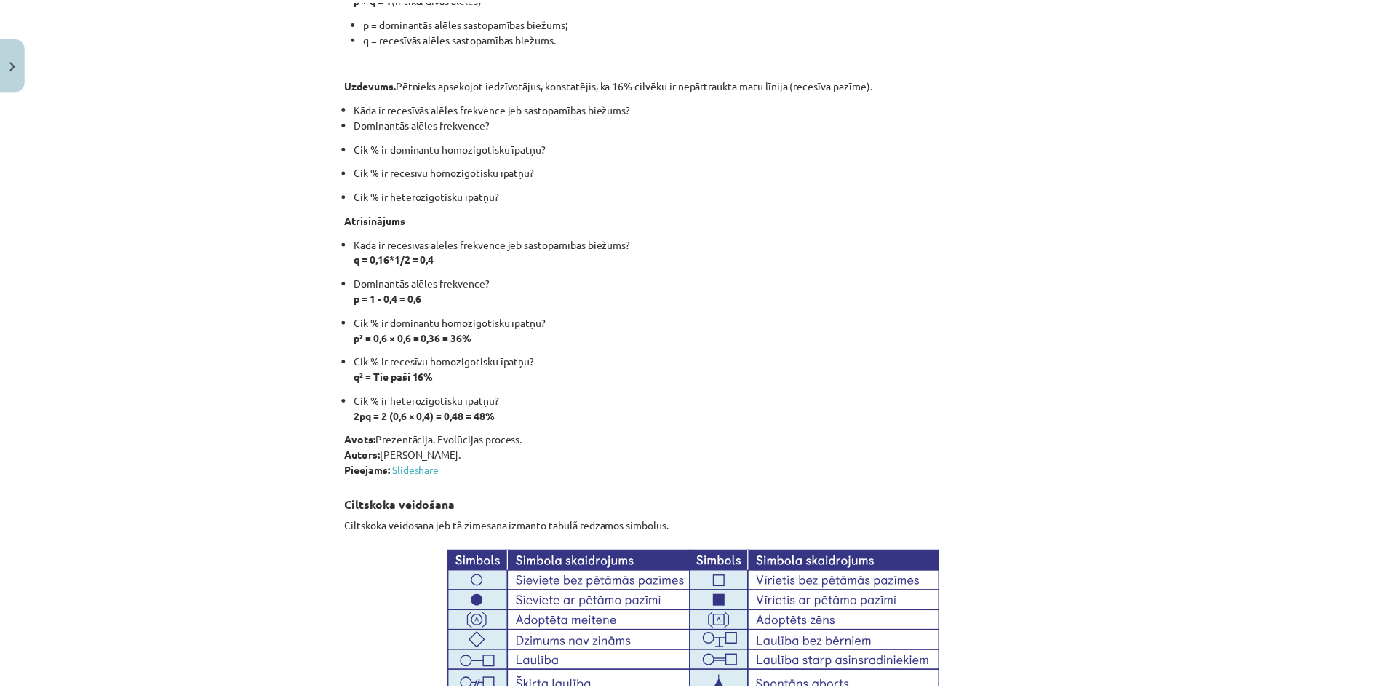
scroll to position [4883, 0]
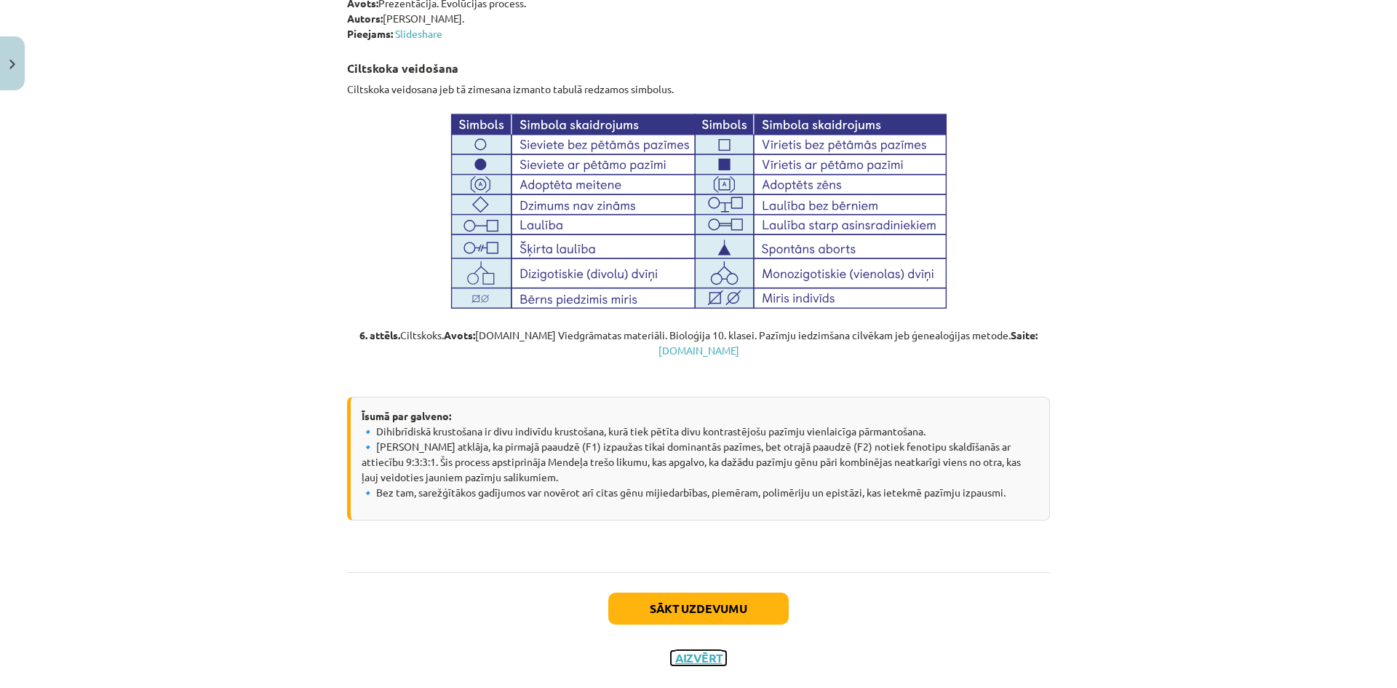
click at [684, 650] on button "Aizvērt" at bounding box center [698, 657] width 55 height 15
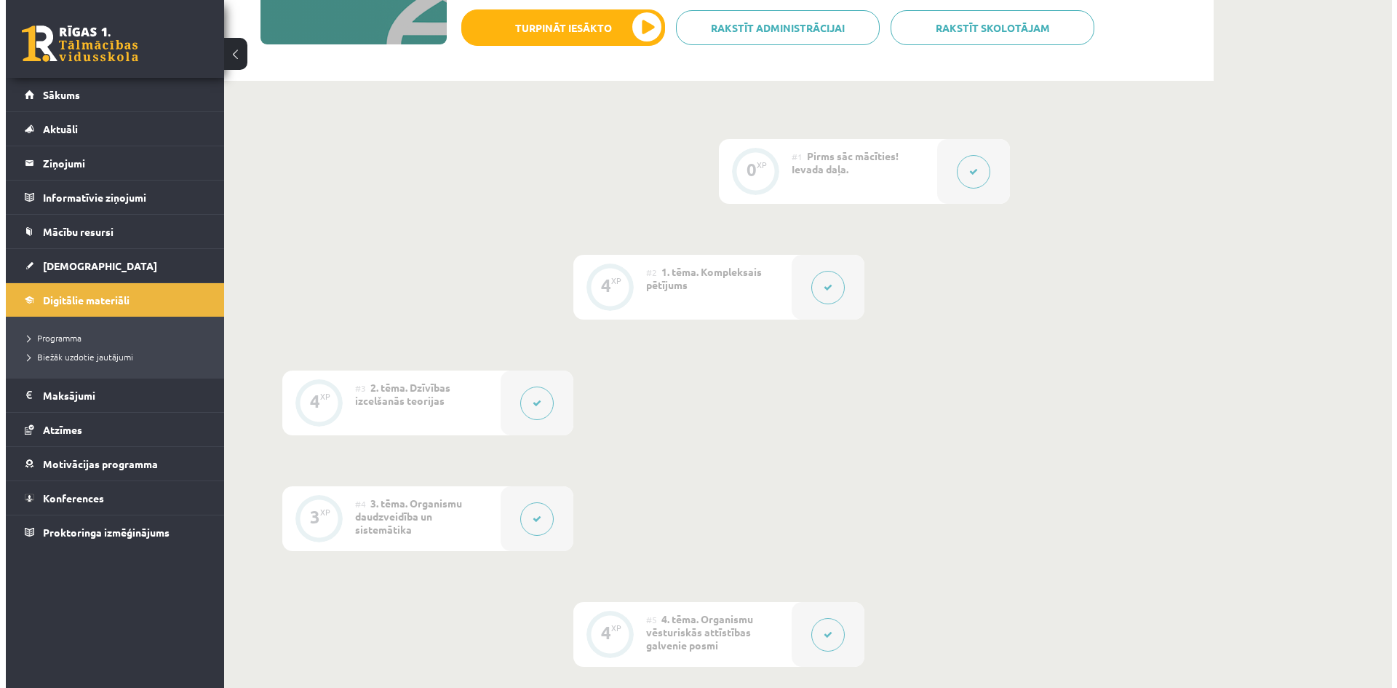
scroll to position [56, 0]
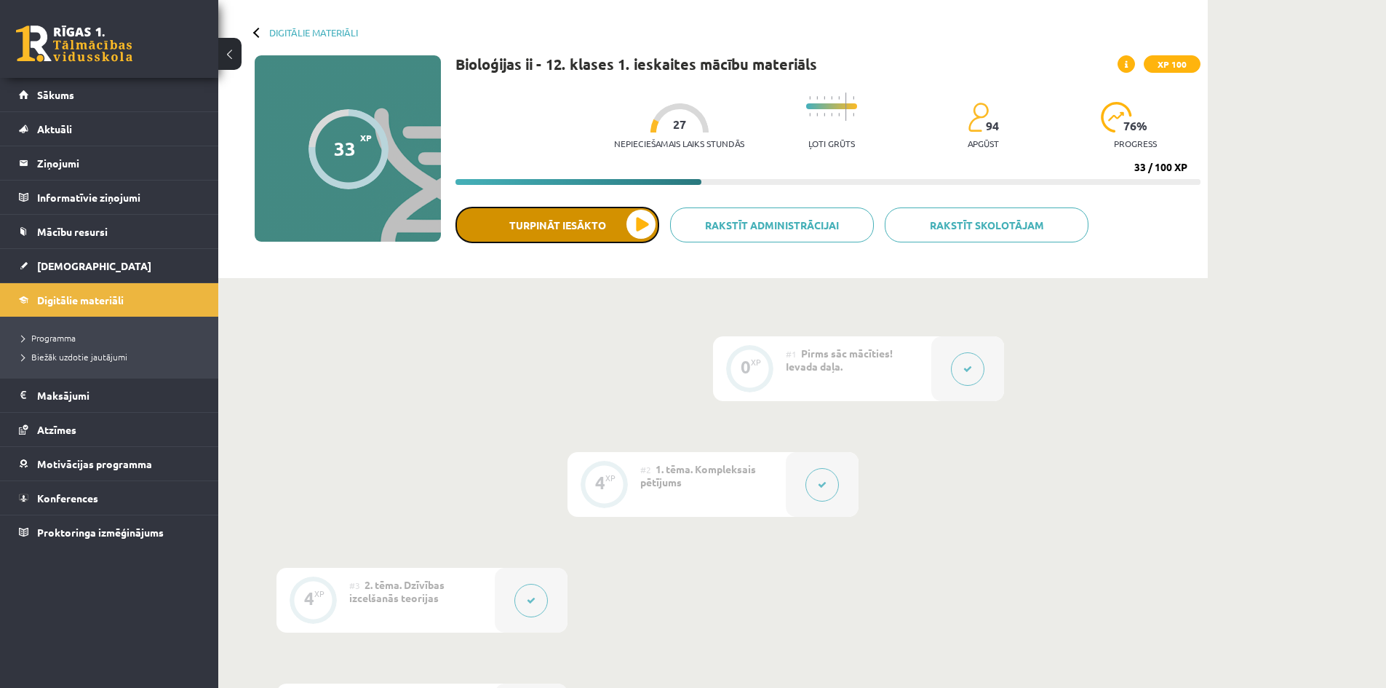
click at [625, 236] on button "Turpināt iesākto" at bounding box center [557, 225] width 204 height 36
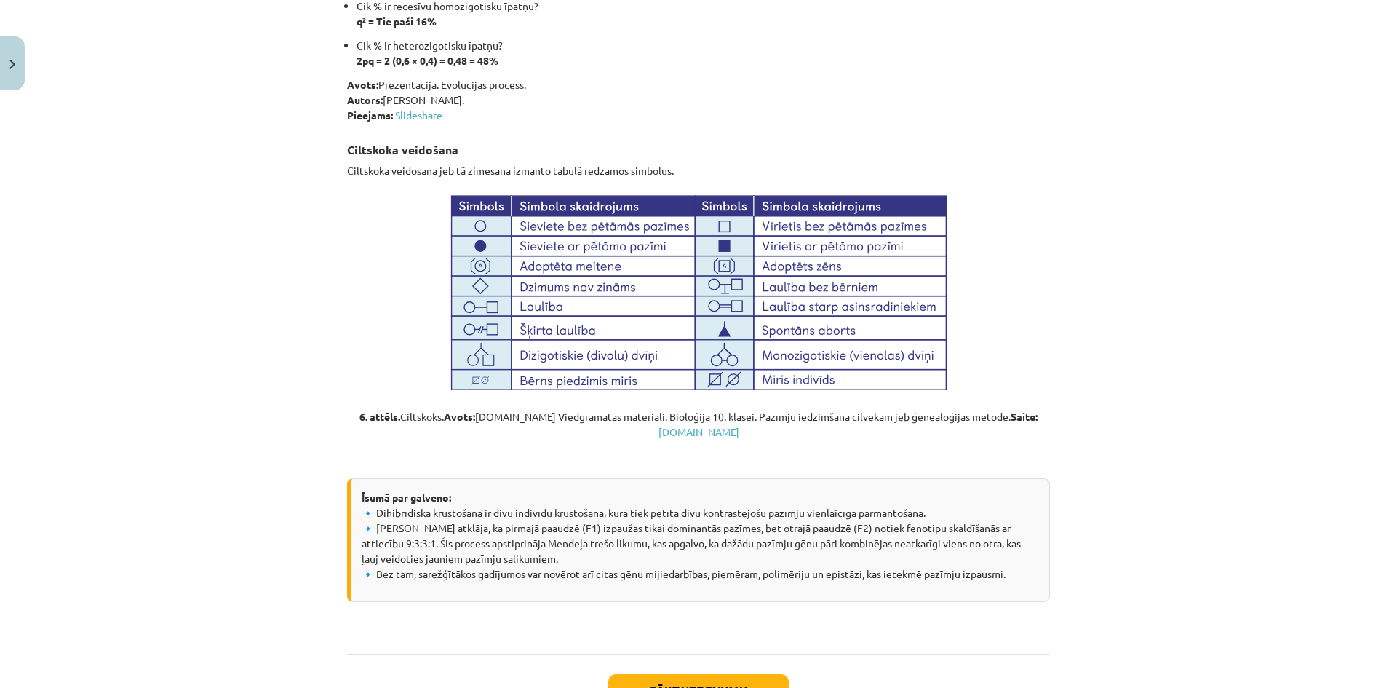
scroll to position [4875, 0]
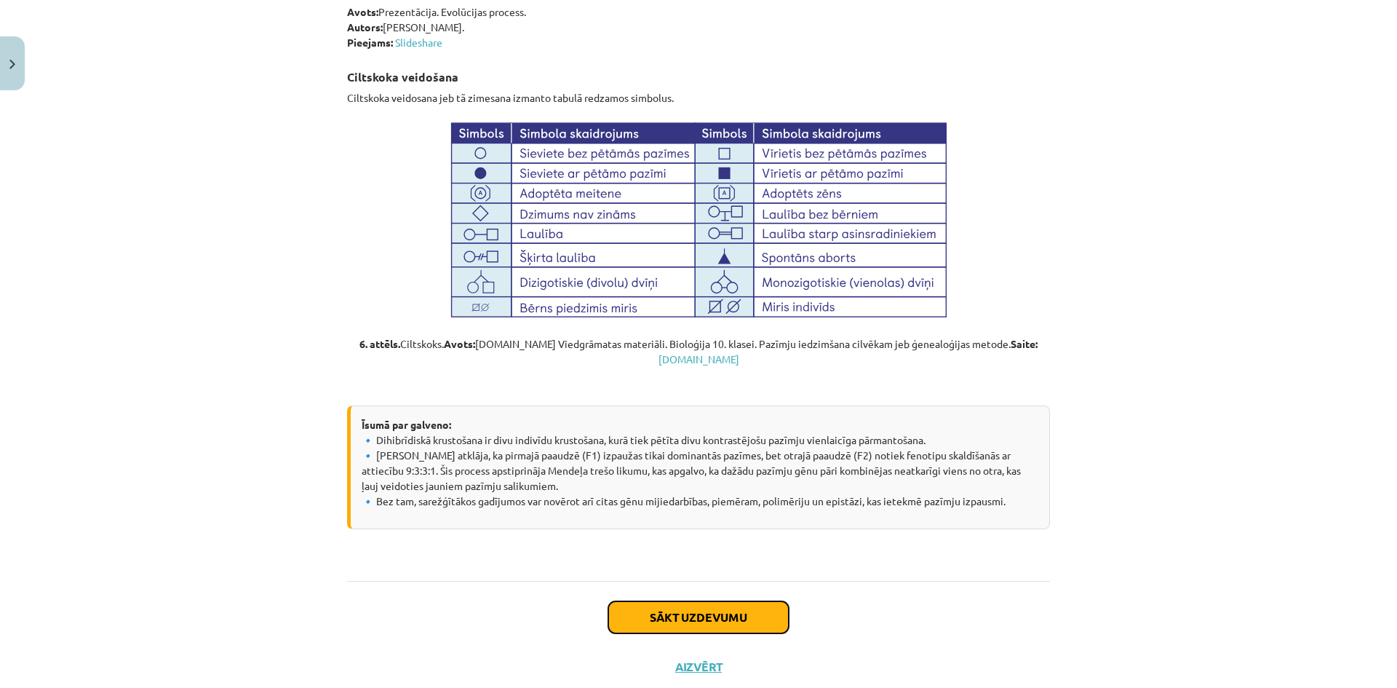
click at [672, 601] on button "Sākt uzdevumu" at bounding box center [698, 617] width 180 height 32
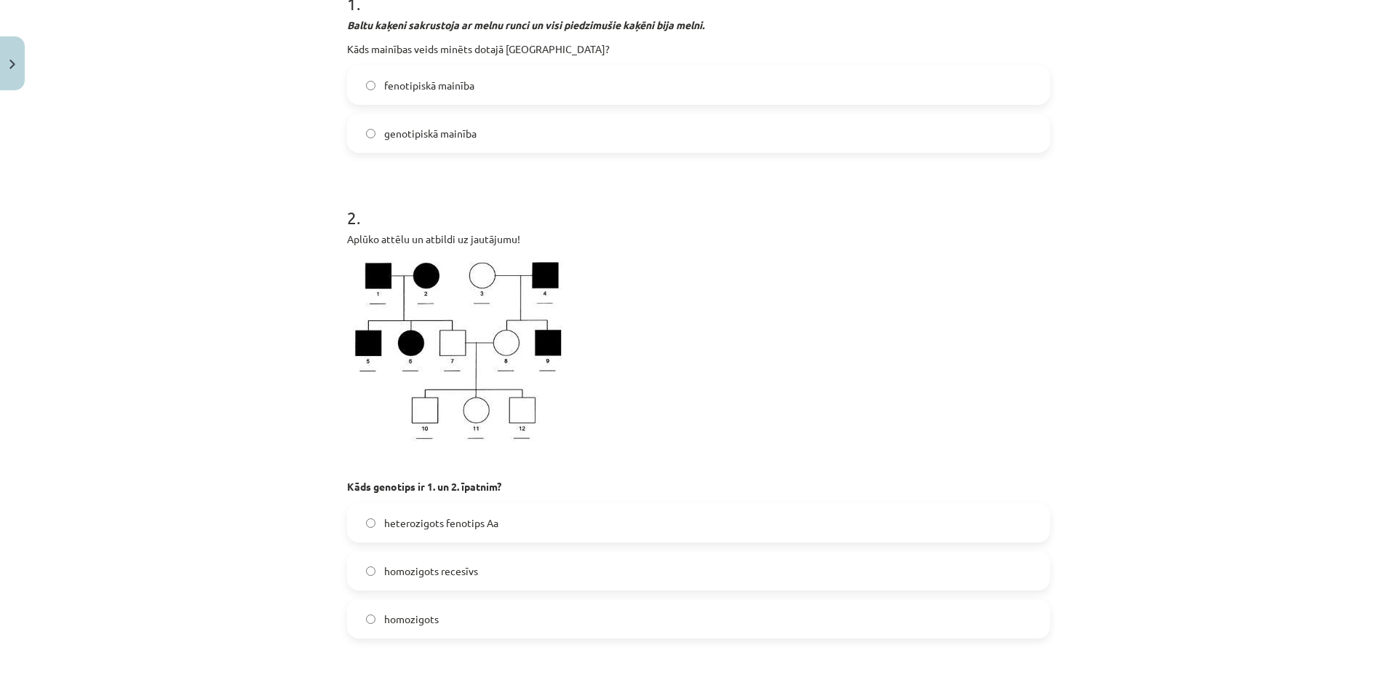
scroll to position [327, 0]
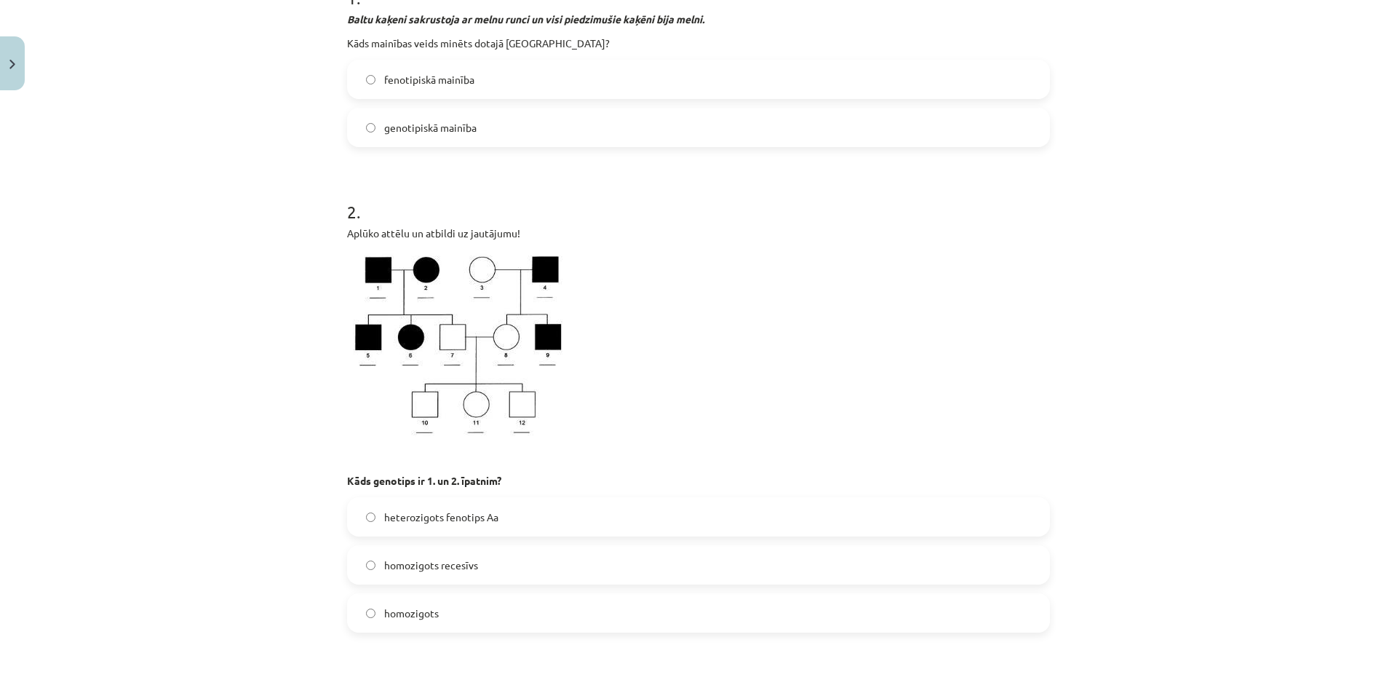
click at [479, 130] on label "genotipiskā mainība" at bounding box center [698, 127] width 700 height 36
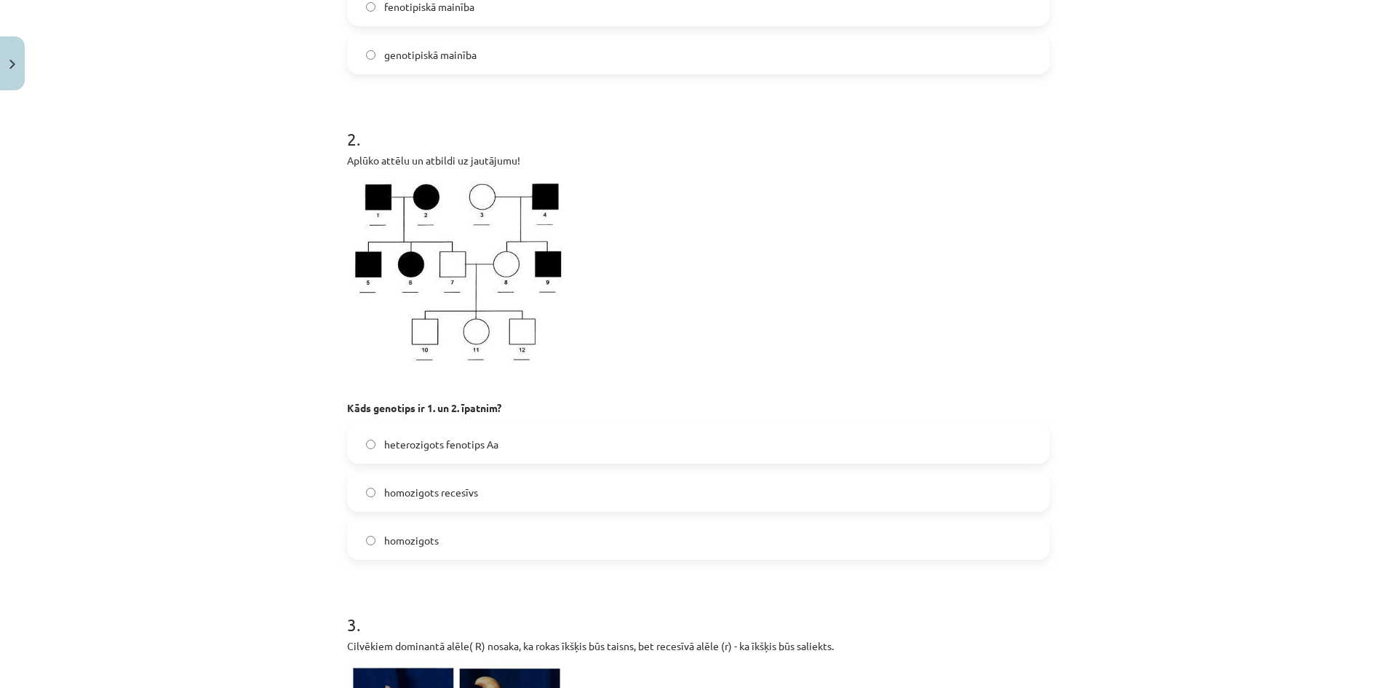
click at [437, 445] on span "heterozigots fenotips Aa" at bounding box center [441, 444] width 114 height 15
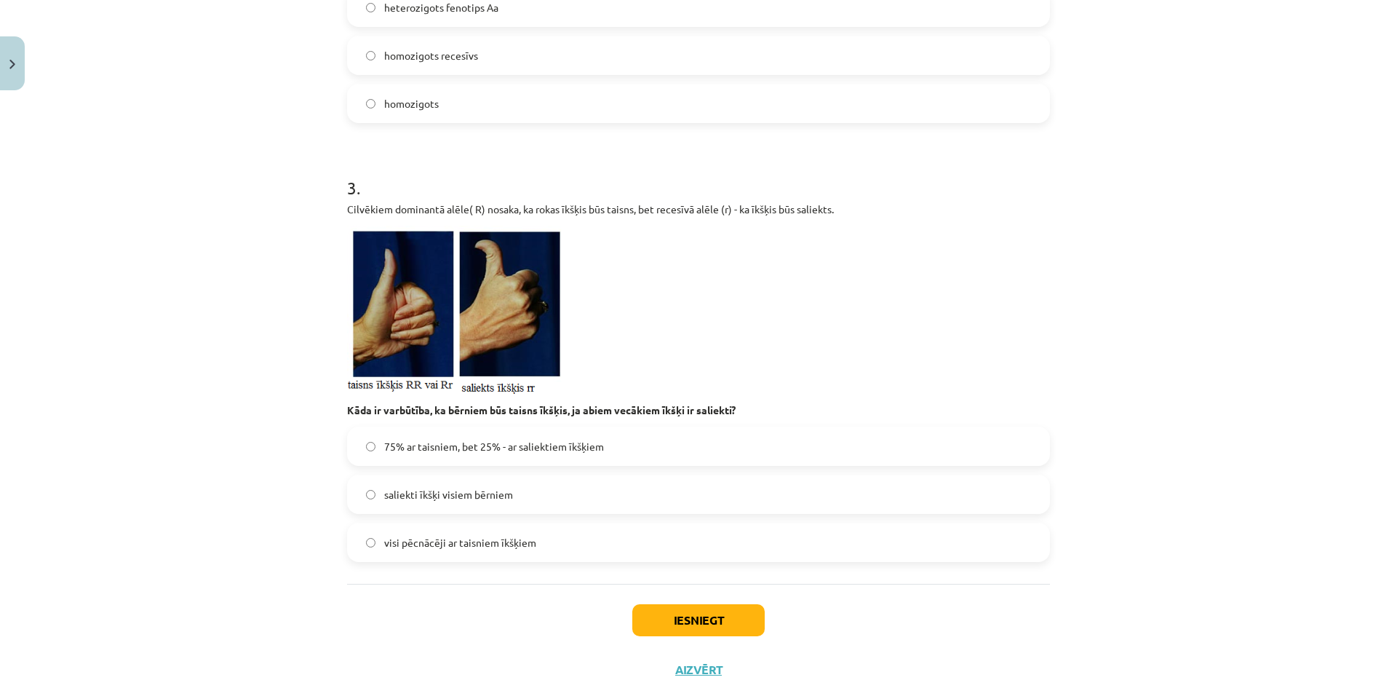
scroll to position [880, 0]
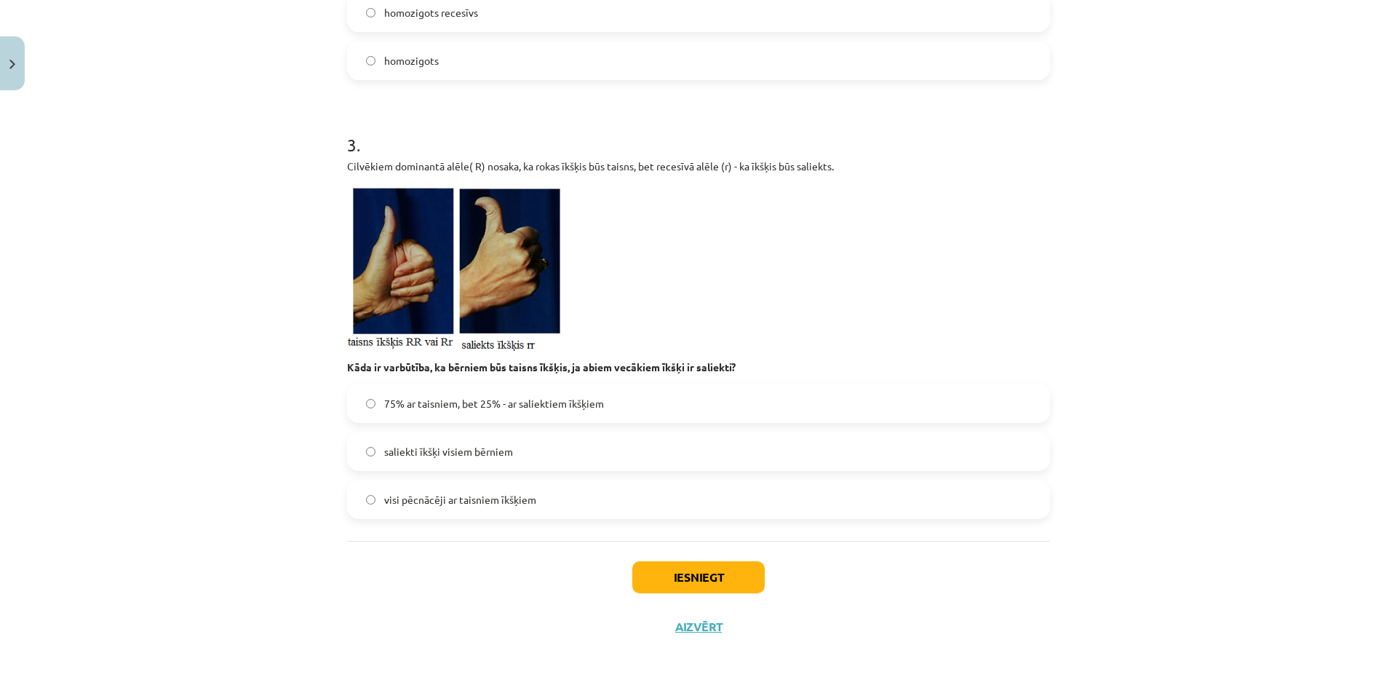
click at [469, 459] on label "saliekti īkšķi visiem bērniem" at bounding box center [698, 451] width 700 height 36
click at [669, 574] on button "Iesniegt" at bounding box center [698, 577] width 132 height 32
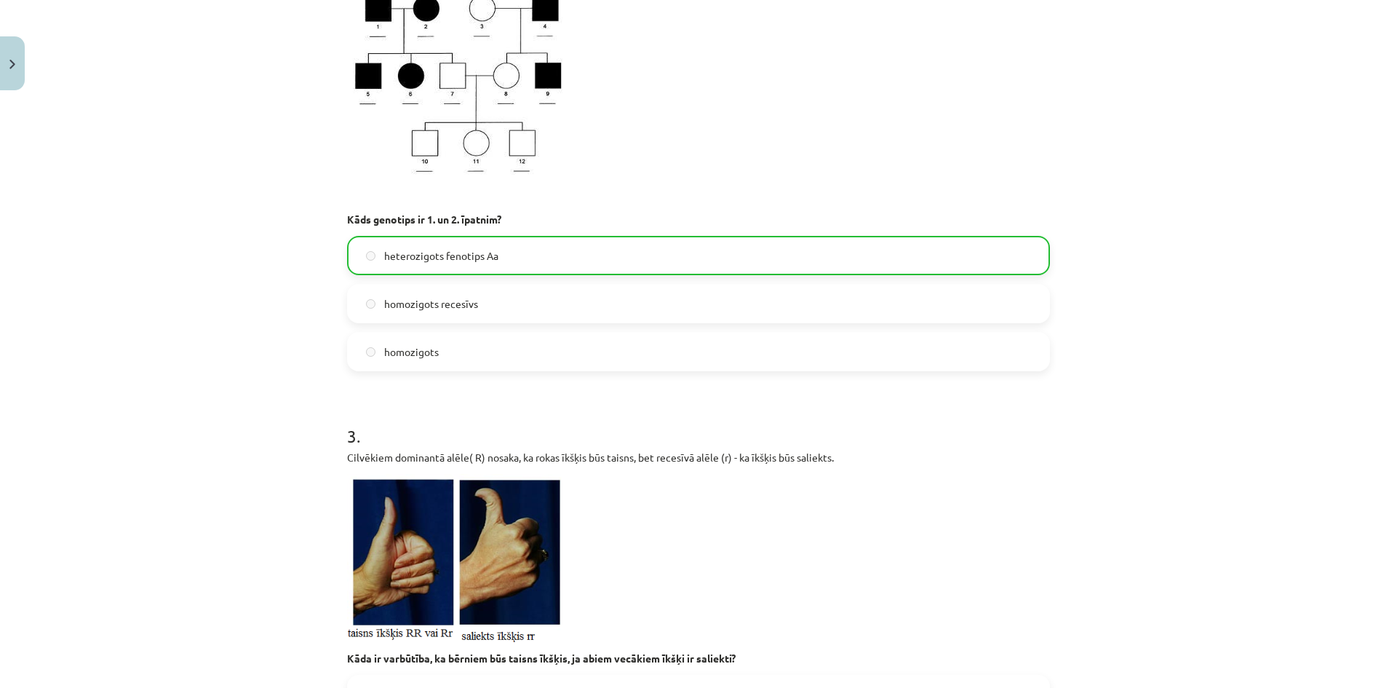
scroll to position [926, 0]
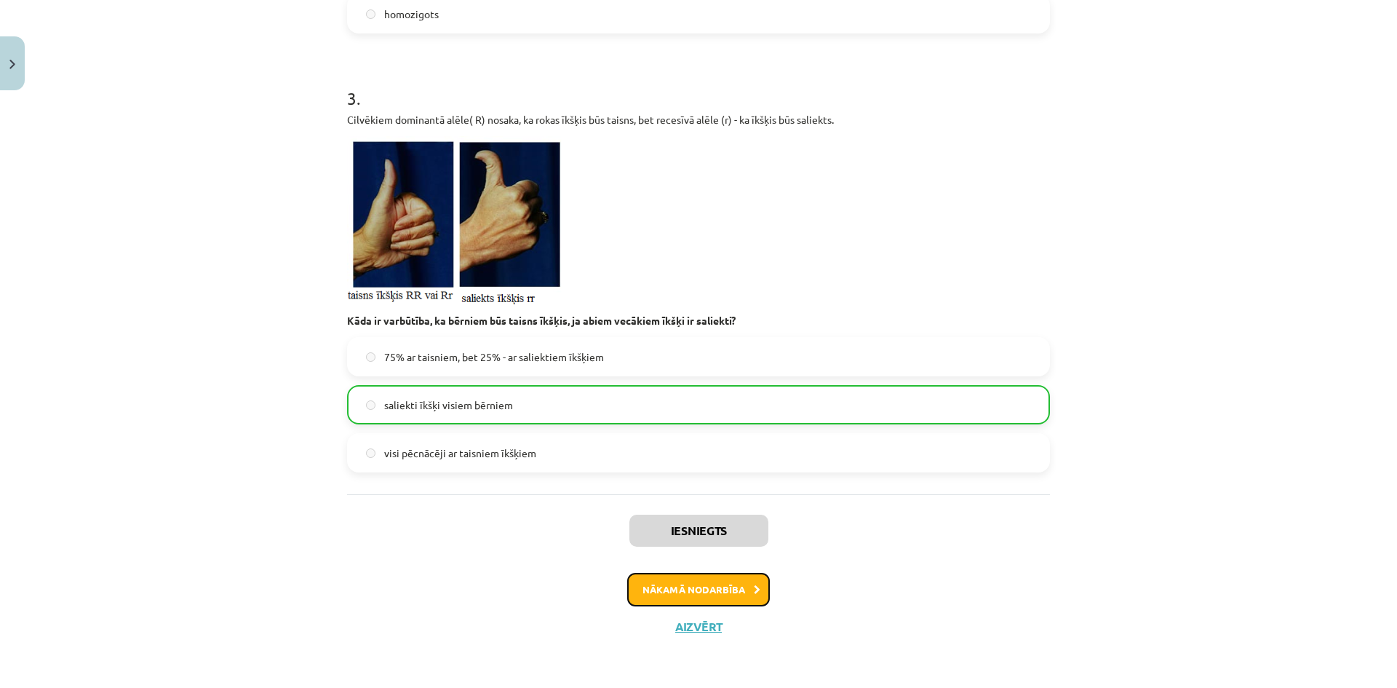
click at [711, 580] on button "Nākamā nodarbība" at bounding box center [698, 589] width 143 height 33
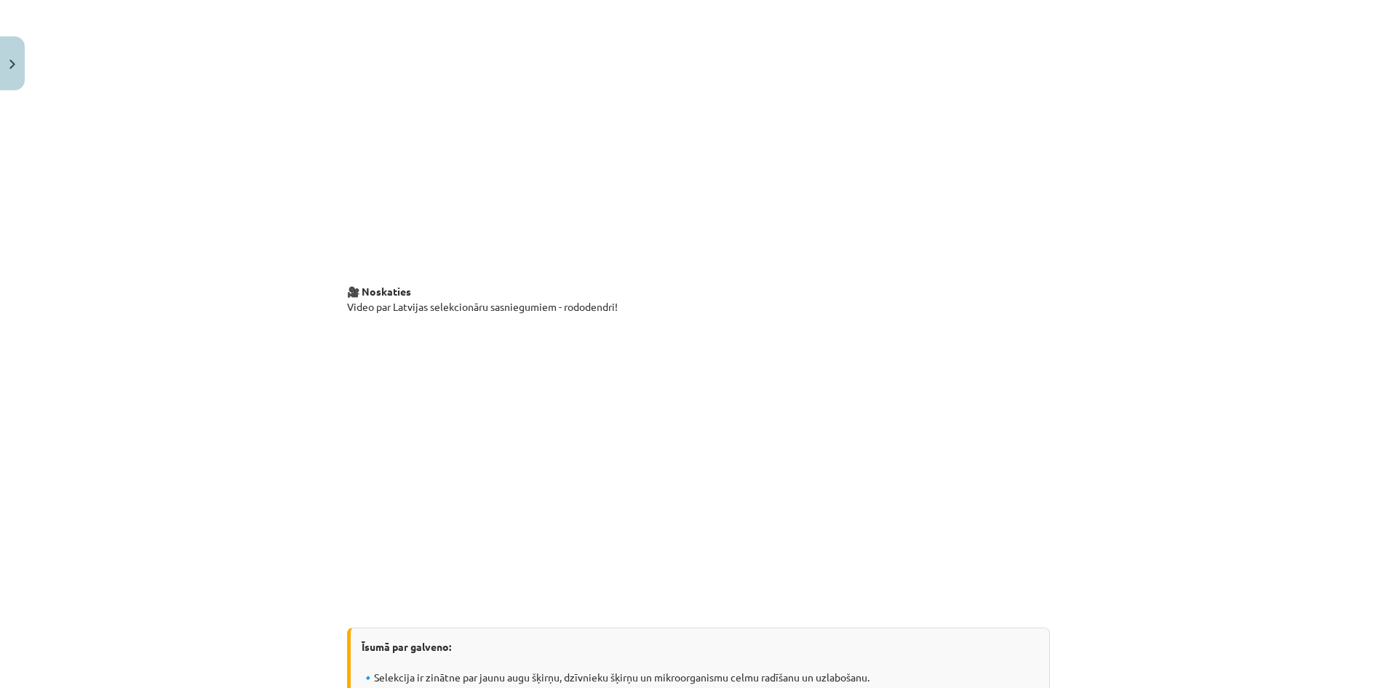
scroll to position [2874, 0]
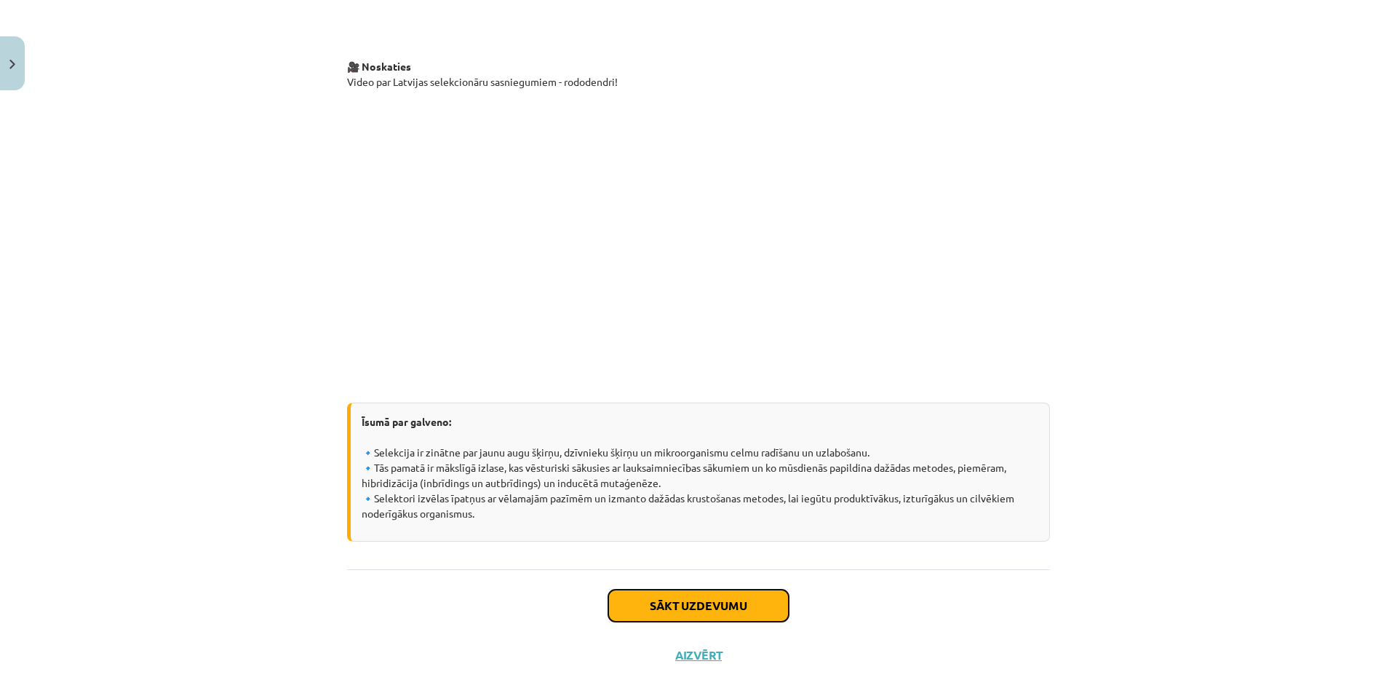
click at [634, 616] on button "Sākt uzdevumu" at bounding box center [698, 605] width 180 height 32
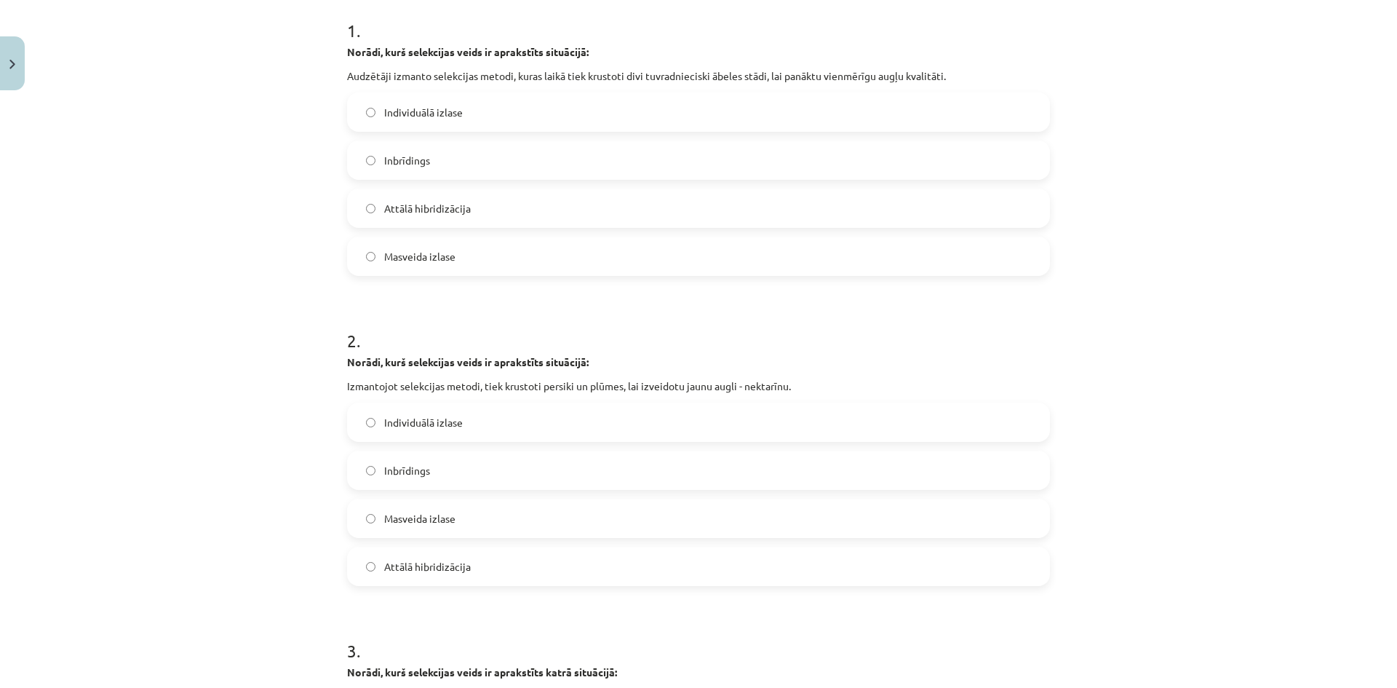
scroll to position [327, 0]
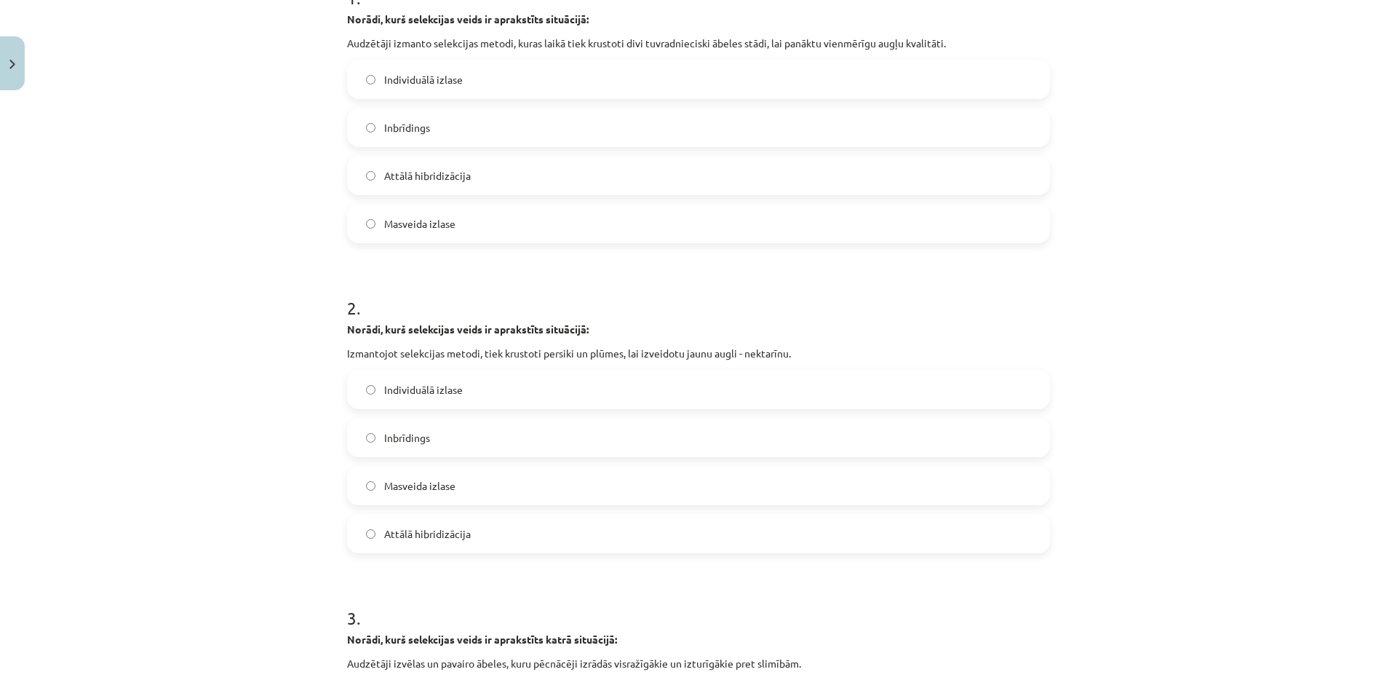
click at [423, 131] on span "Inbrīdings" at bounding box center [407, 127] width 46 height 15
click at [394, 513] on div "Individuālā izlase Inbrīdings Masveida izlase Attālā hibridizācija" at bounding box center [698, 461] width 703 height 183
click at [383, 522] on label "Attālā hibridizācija" at bounding box center [698, 533] width 700 height 36
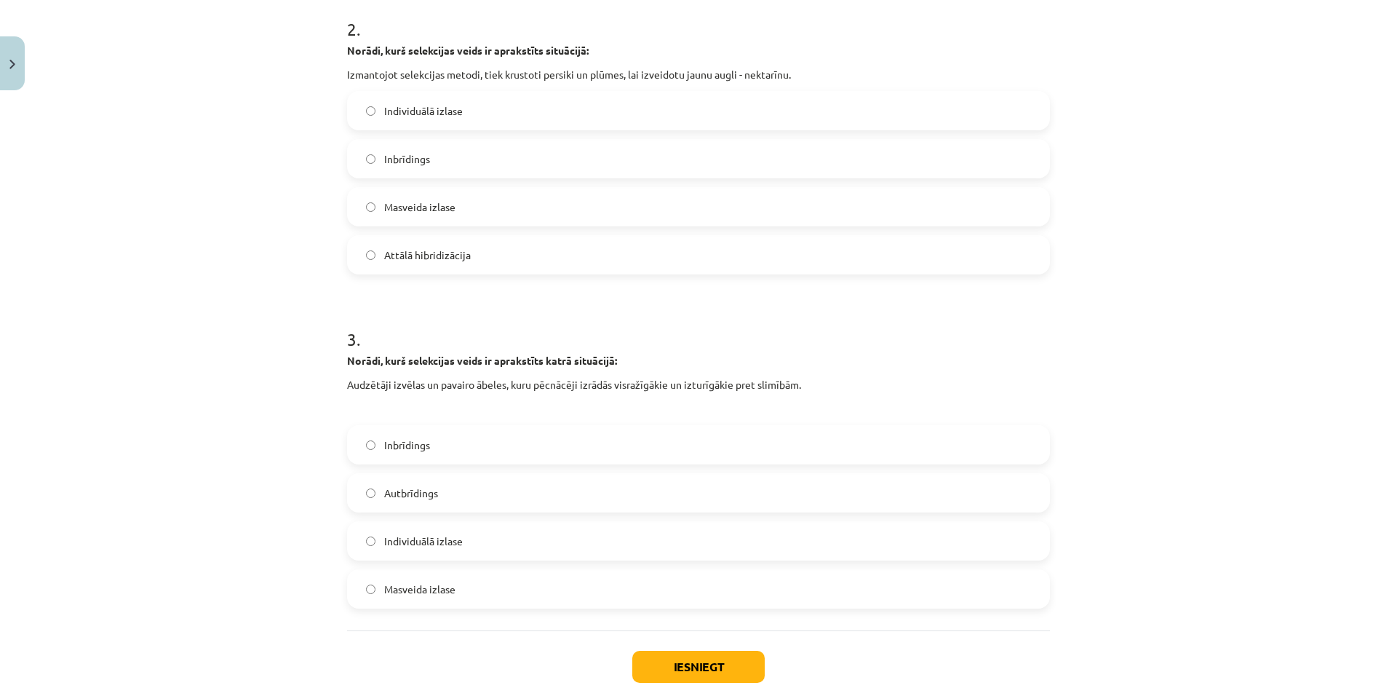
scroll to position [696, 0]
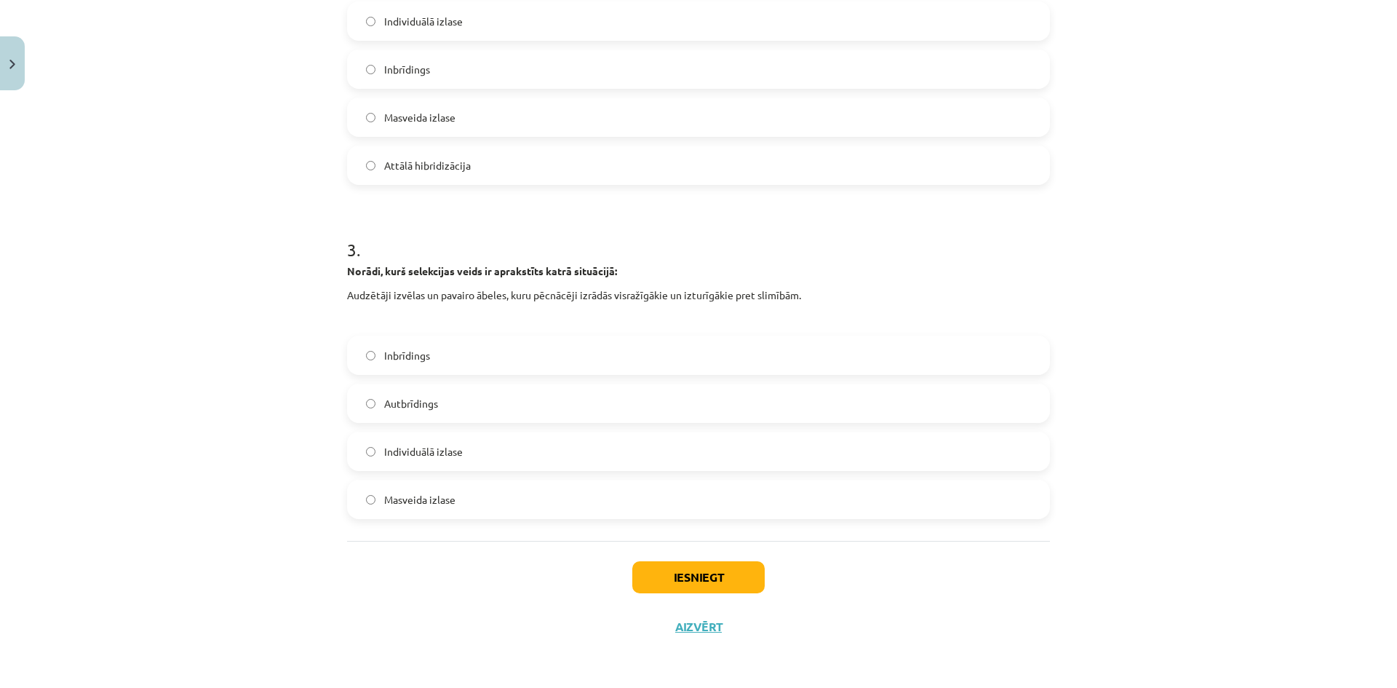
click at [413, 367] on label "Inbrīdings" at bounding box center [698, 355] width 700 height 36
click at [678, 562] on button "Iesniegt" at bounding box center [698, 577] width 132 height 32
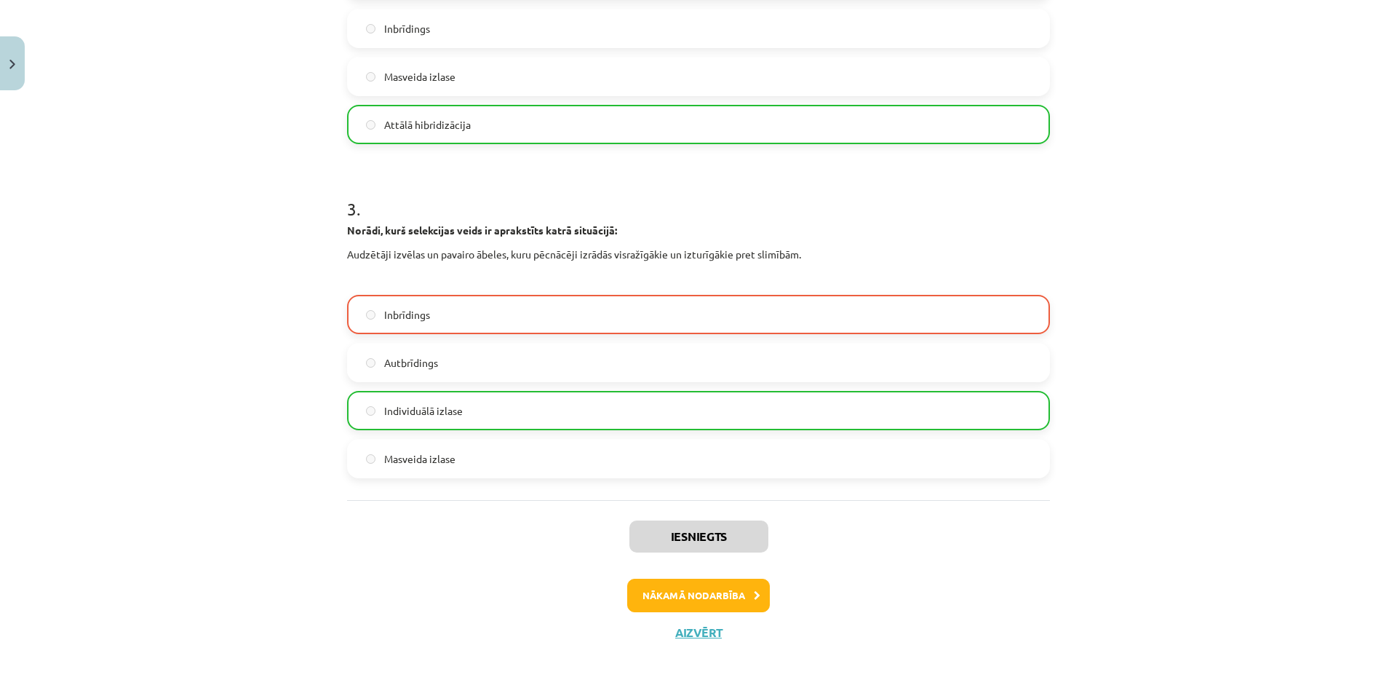
scroll to position [742, 0]
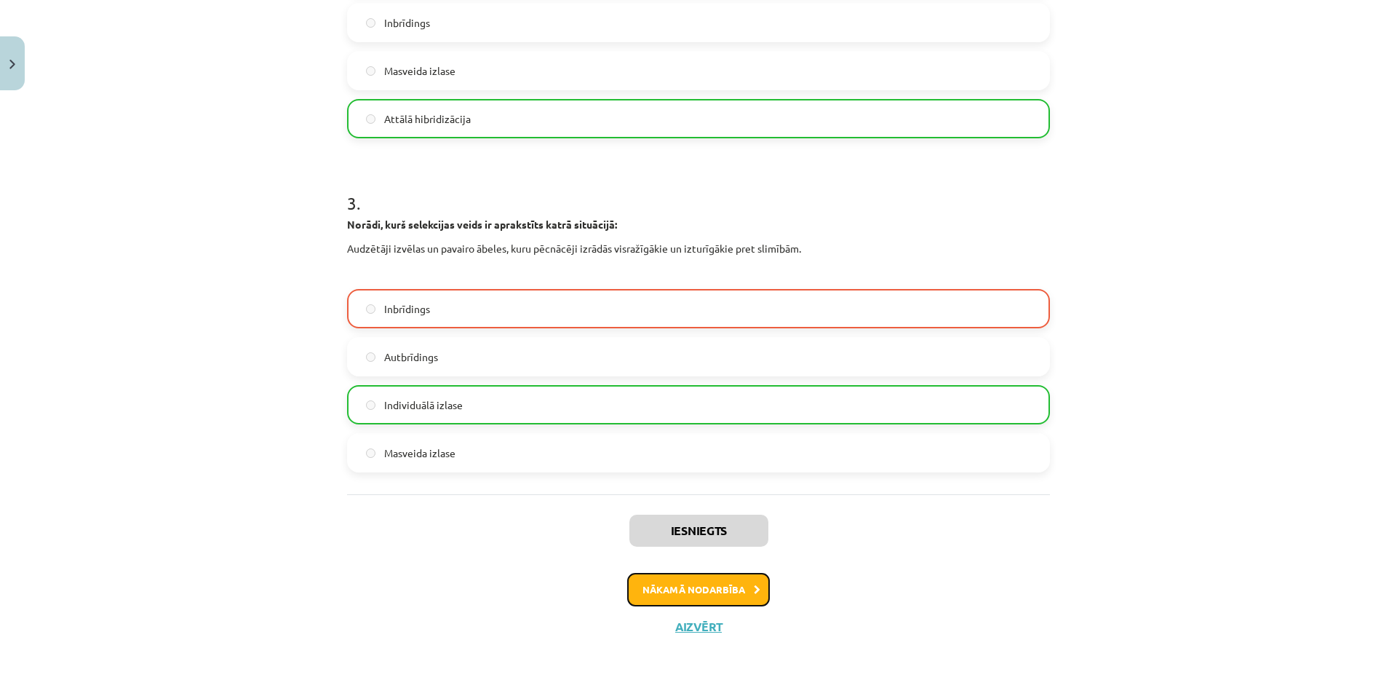
click at [689, 586] on button "Nākamā nodarbība" at bounding box center [698, 589] width 143 height 33
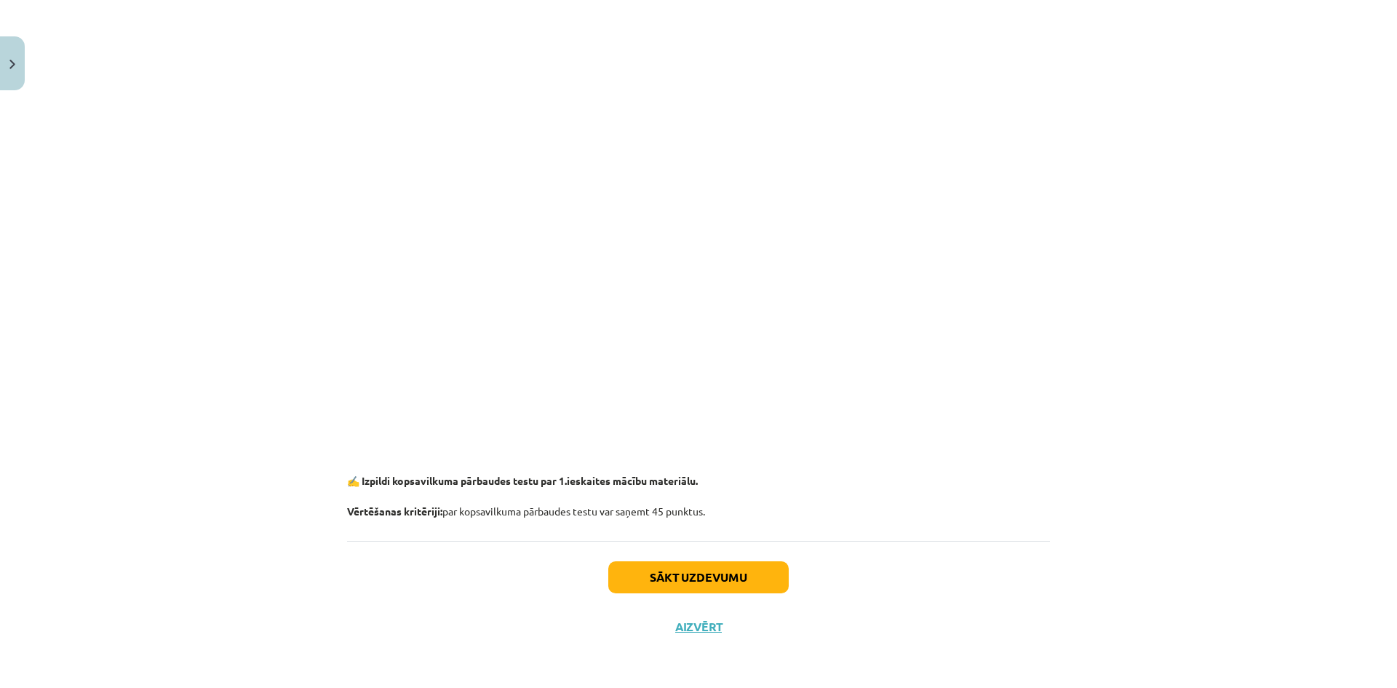
scroll to position [2027, 0]
click at [678, 582] on button "Sākt uzdevumu" at bounding box center [698, 577] width 180 height 32
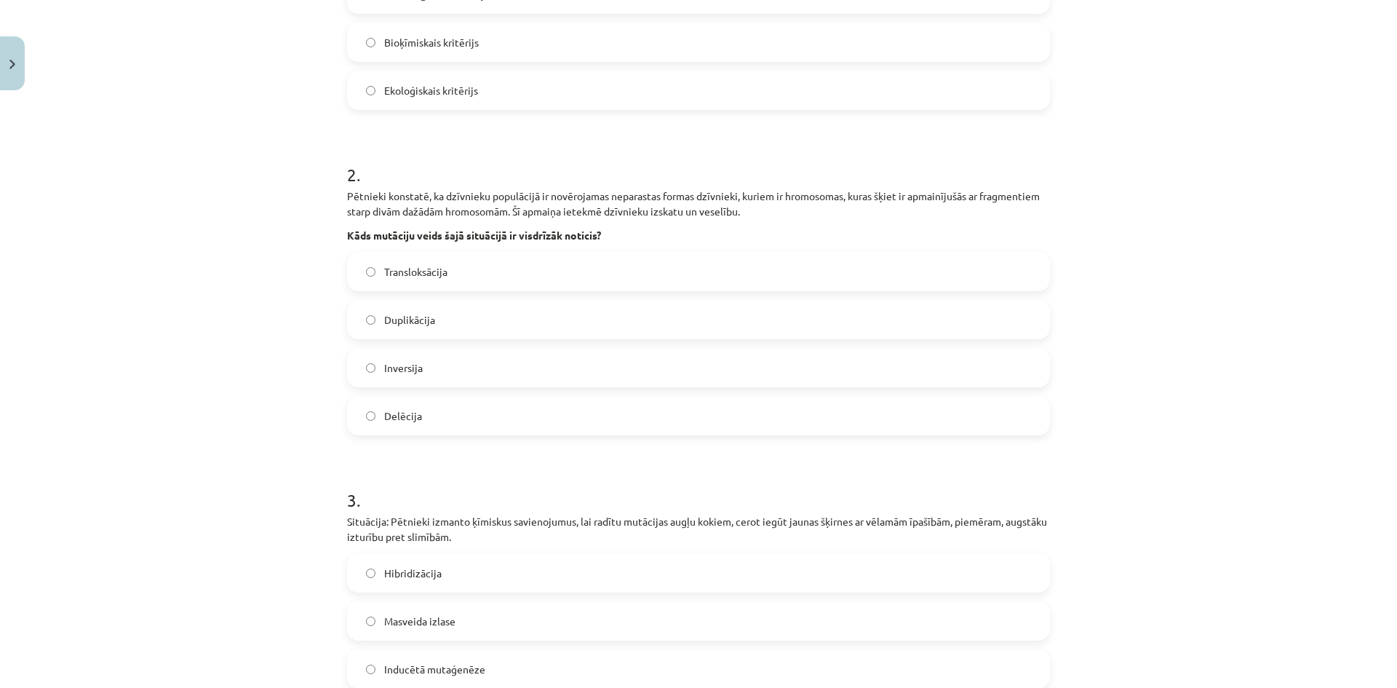
scroll to position [291, 0]
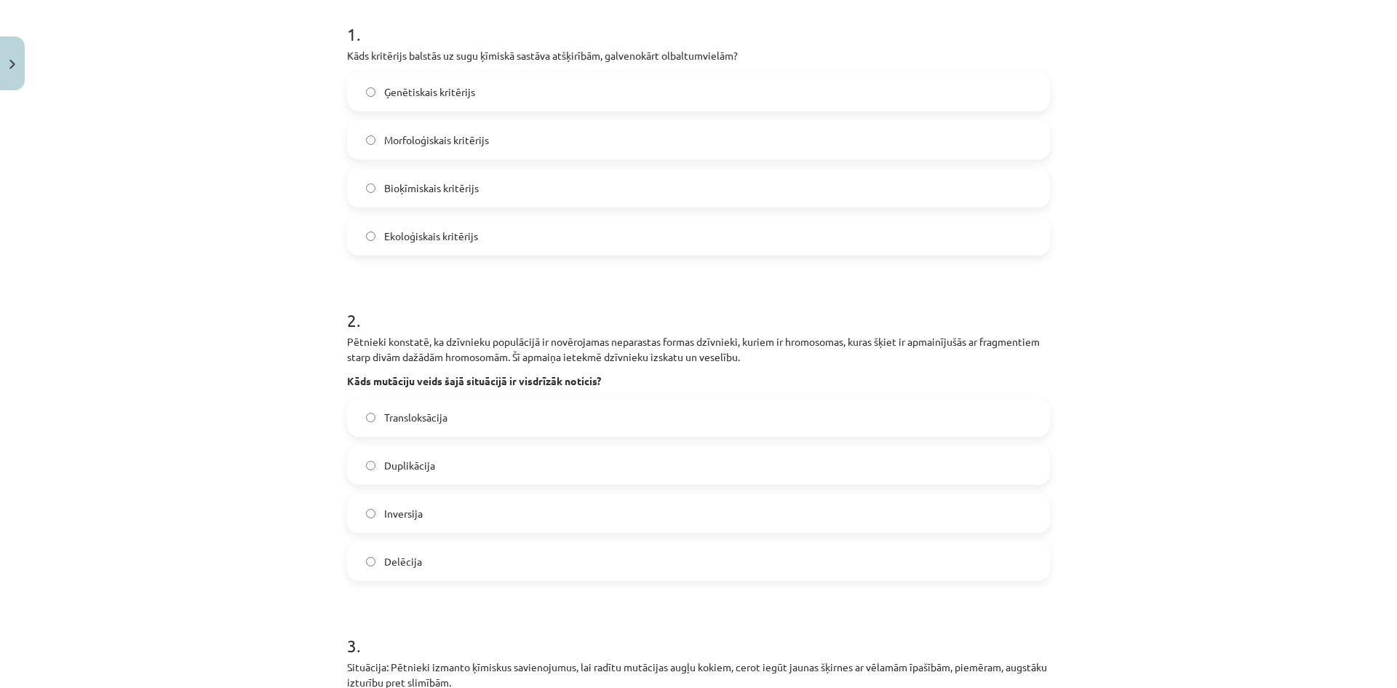
click at [429, 187] on span "Bioķīmiskais kritērijs" at bounding box center [431, 187] width 95 height 15
click at [431, 415] on span "Transloksācija" at bounding box center [415, 417] width 63 height 15
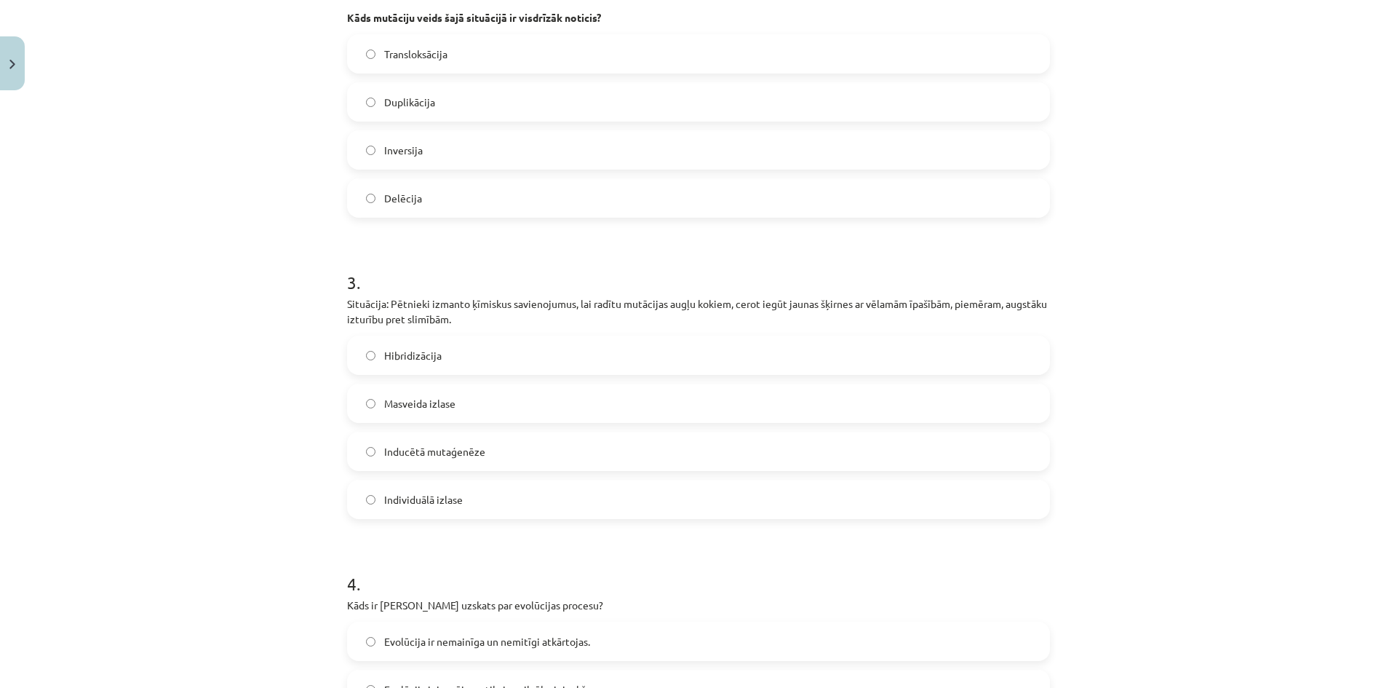
scroll to position [655, 0]
click at [416, 441] on label "Inducētā mutaģenēze" at bounding box center [698, 450] width 700 height 36
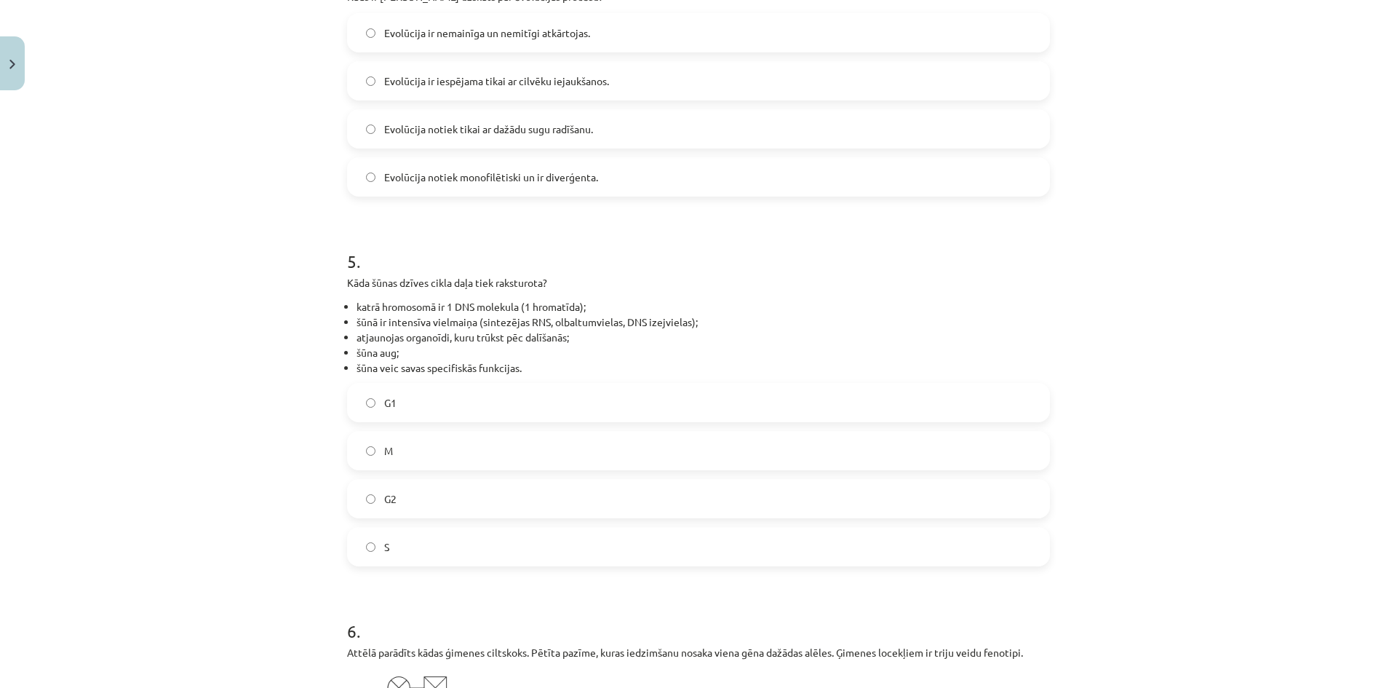
scroll to position [1237, 0]
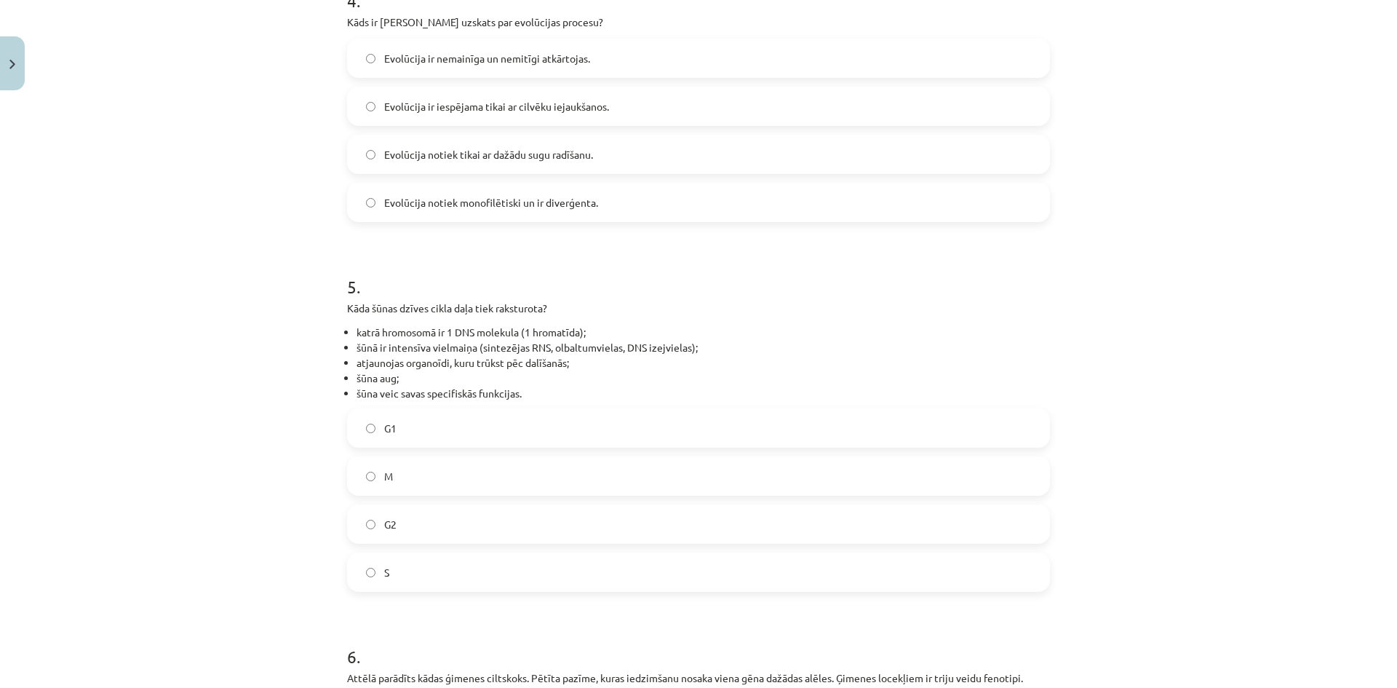
click at [456, 196] on span "Evolūcija notiek monofilētiski un ir diverģenta." at bounding box center [491, 202] width 214 height 15
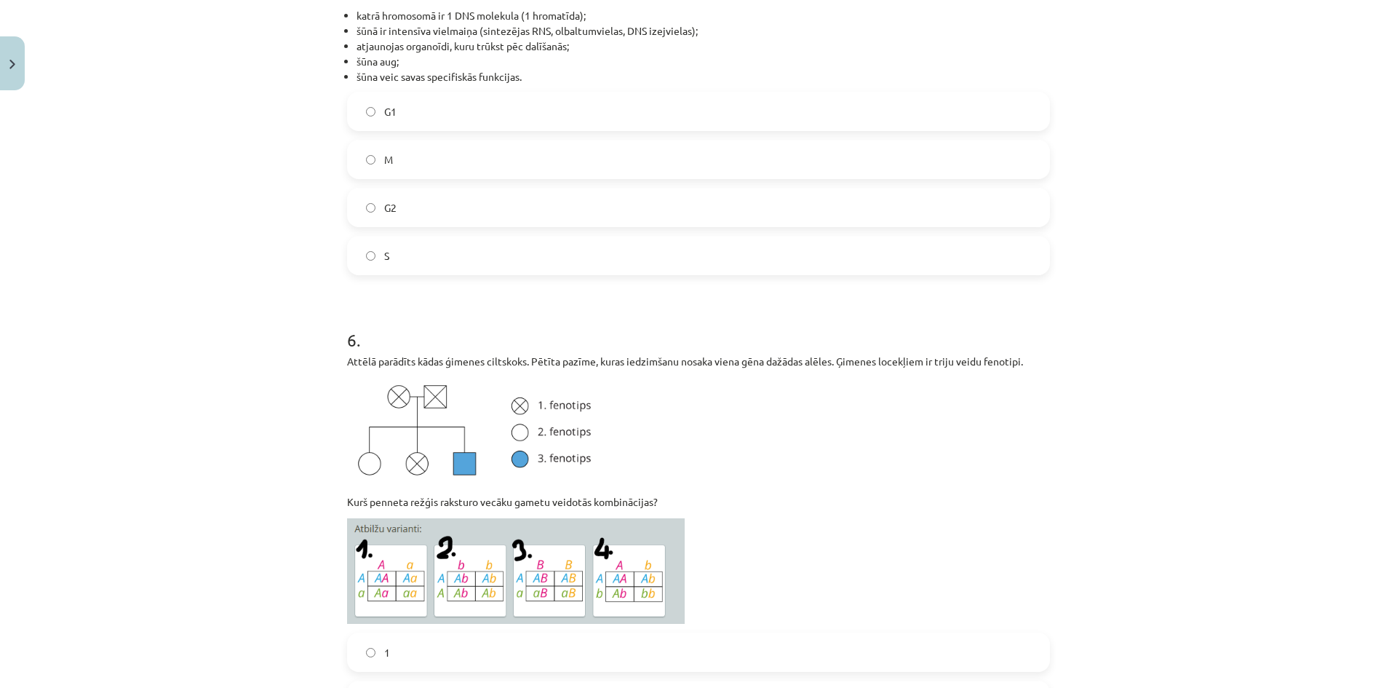
scroll to position [1528, 0]
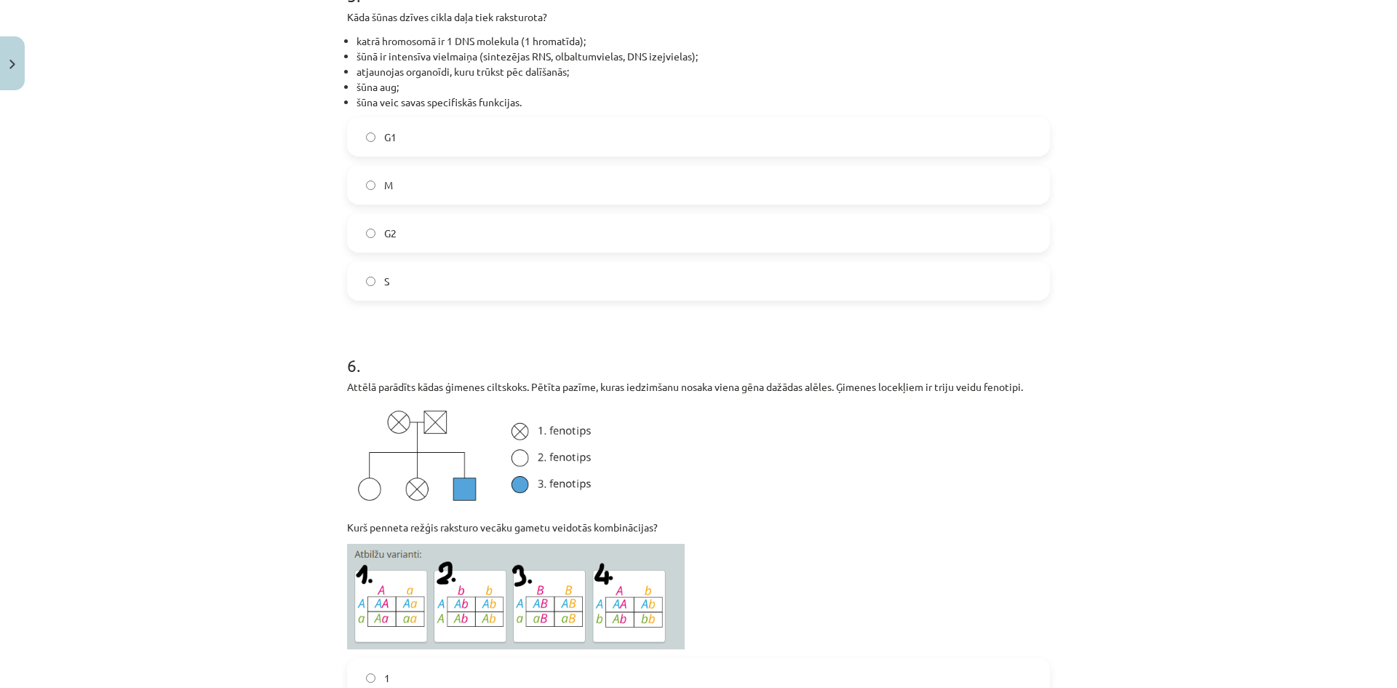
click at [401, 156] on div "G1 M G2 S" at bounding box center [698, 208] width 703 height 183
click at [401, 150] on label "G1" at bounding box center [698, 137] width 700 height 36
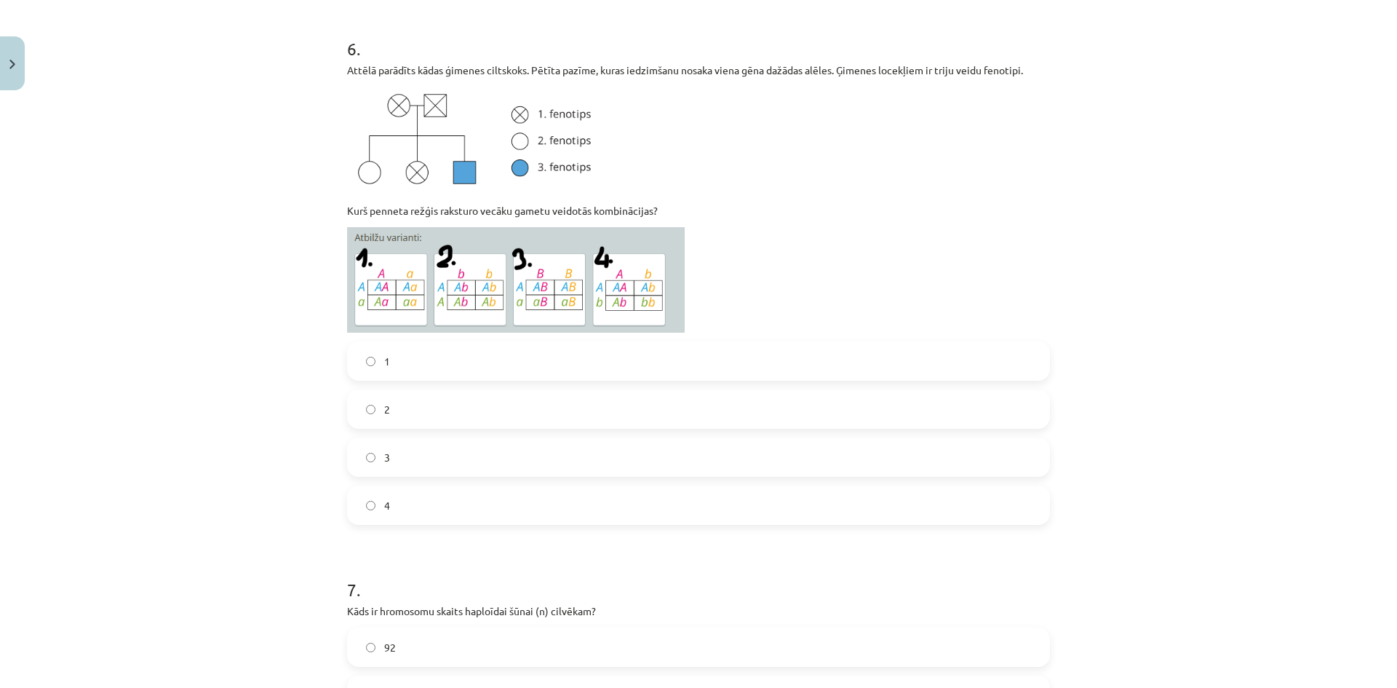
scroll to position [1819, 0]
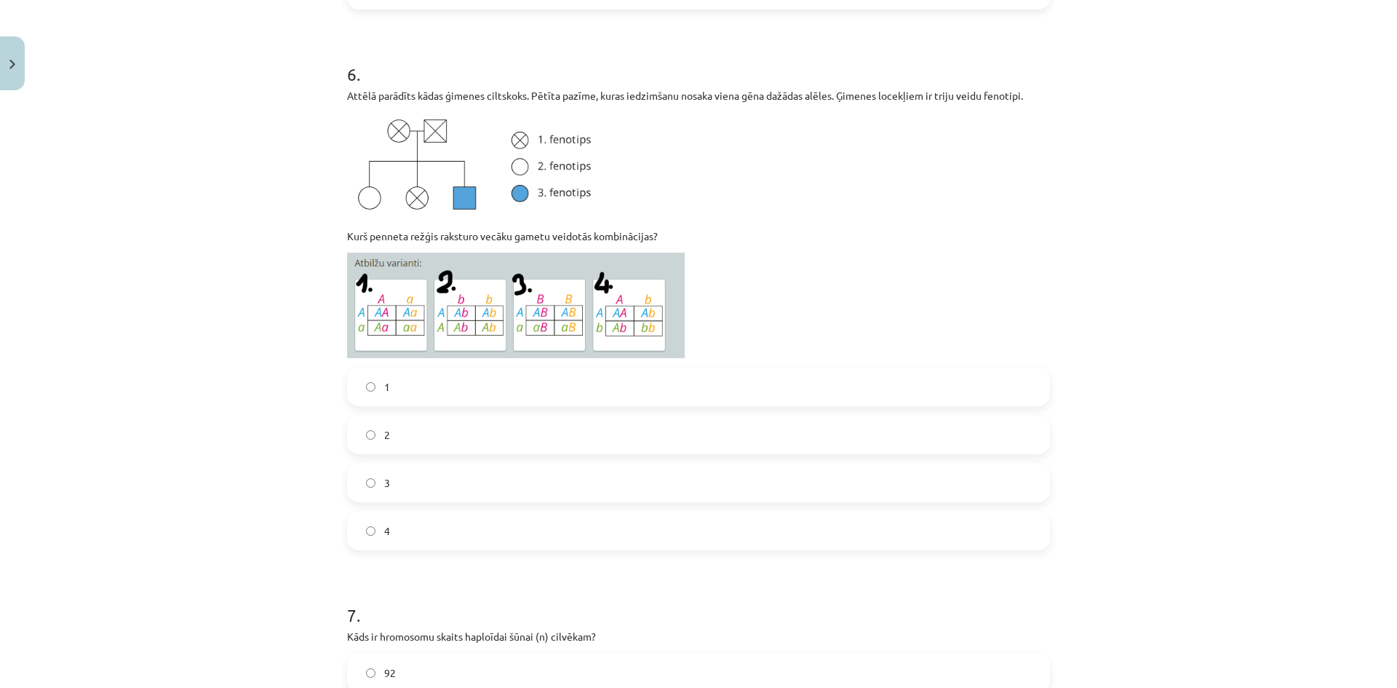
click at [485, 386] on label "1" at bounding box center [698, 386] width 700 height 36
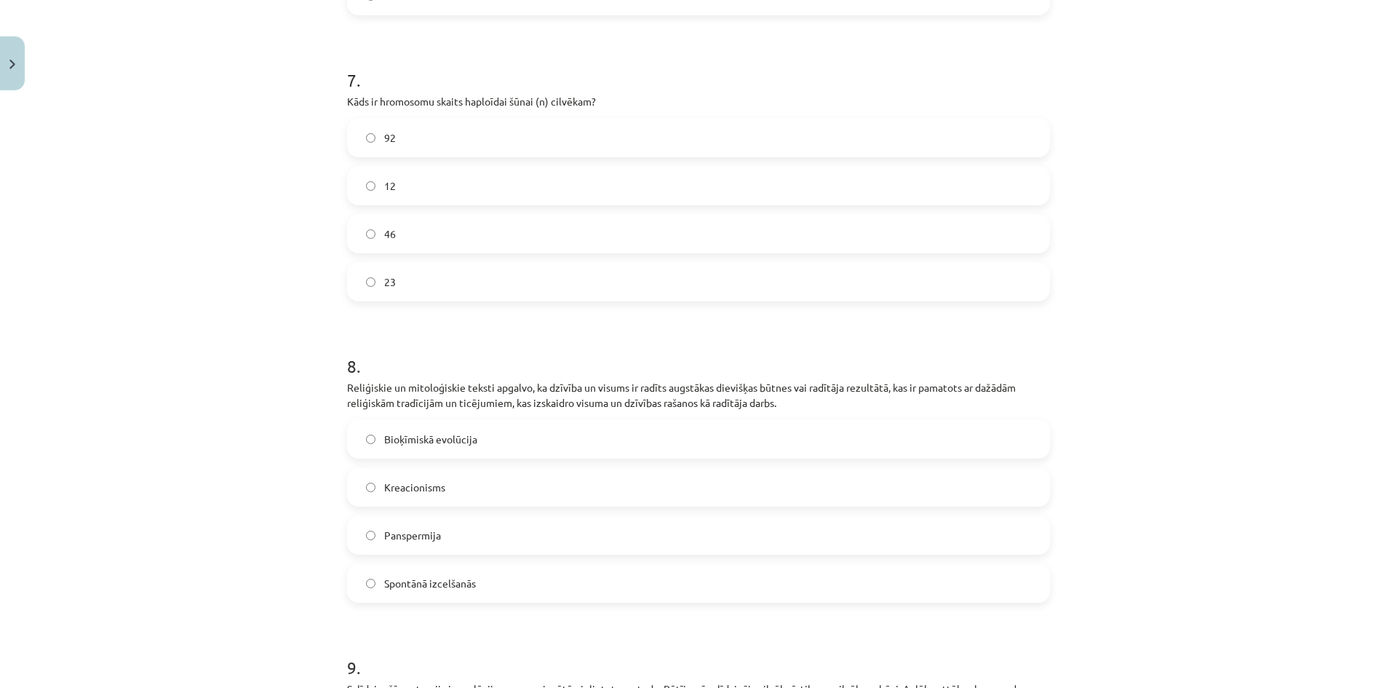
scroll to position [2328, 0]
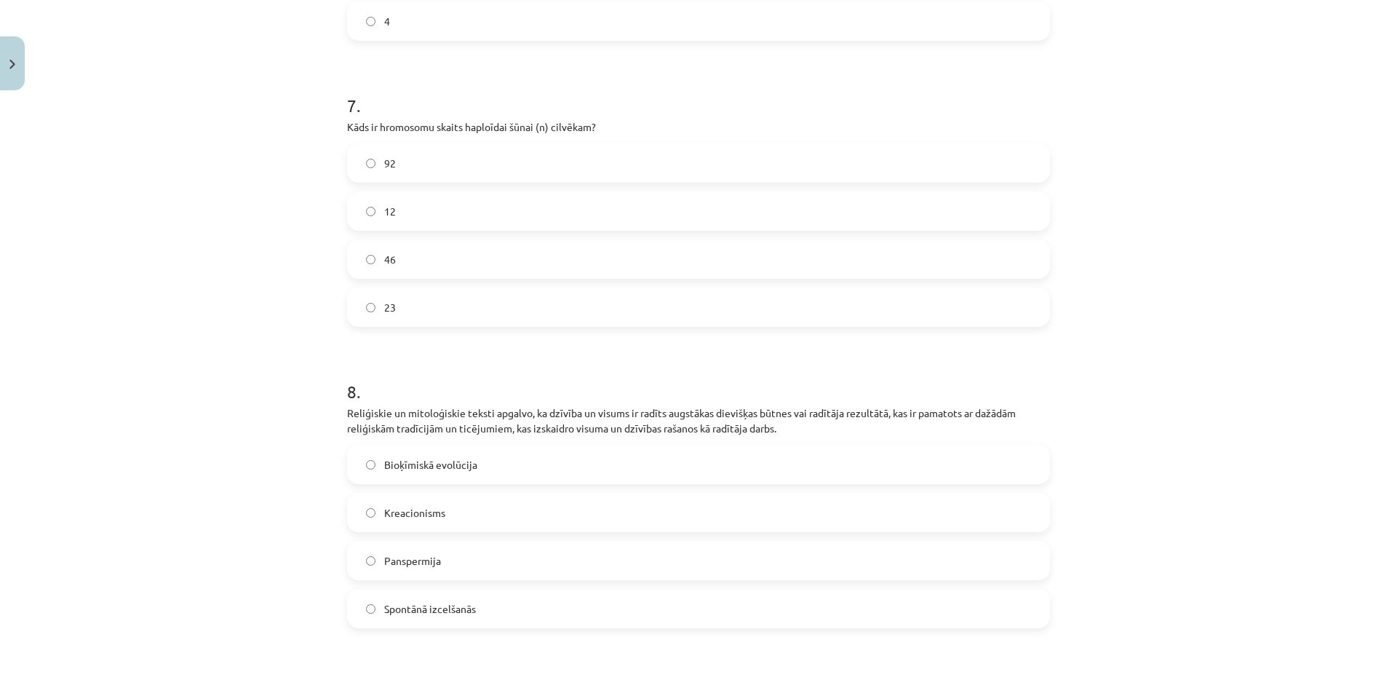
click at [413, 256] on label "46" at bounding box center [698, 259] width 700 height 36
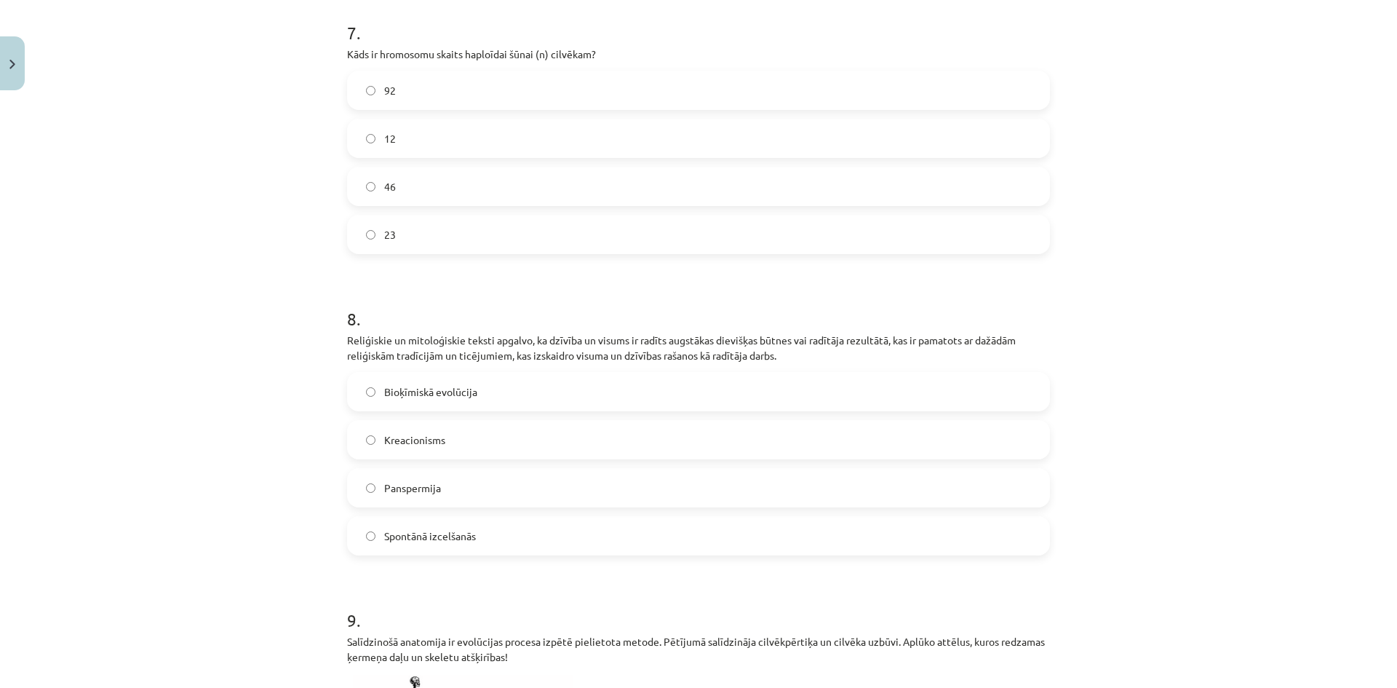
click at [501, 235] on label "23" at bounding box center [698, 234] width 700 height 36
click at [461, 435] on label "Kreacionisms" at bounding box center [698, 439] width 700 height 36
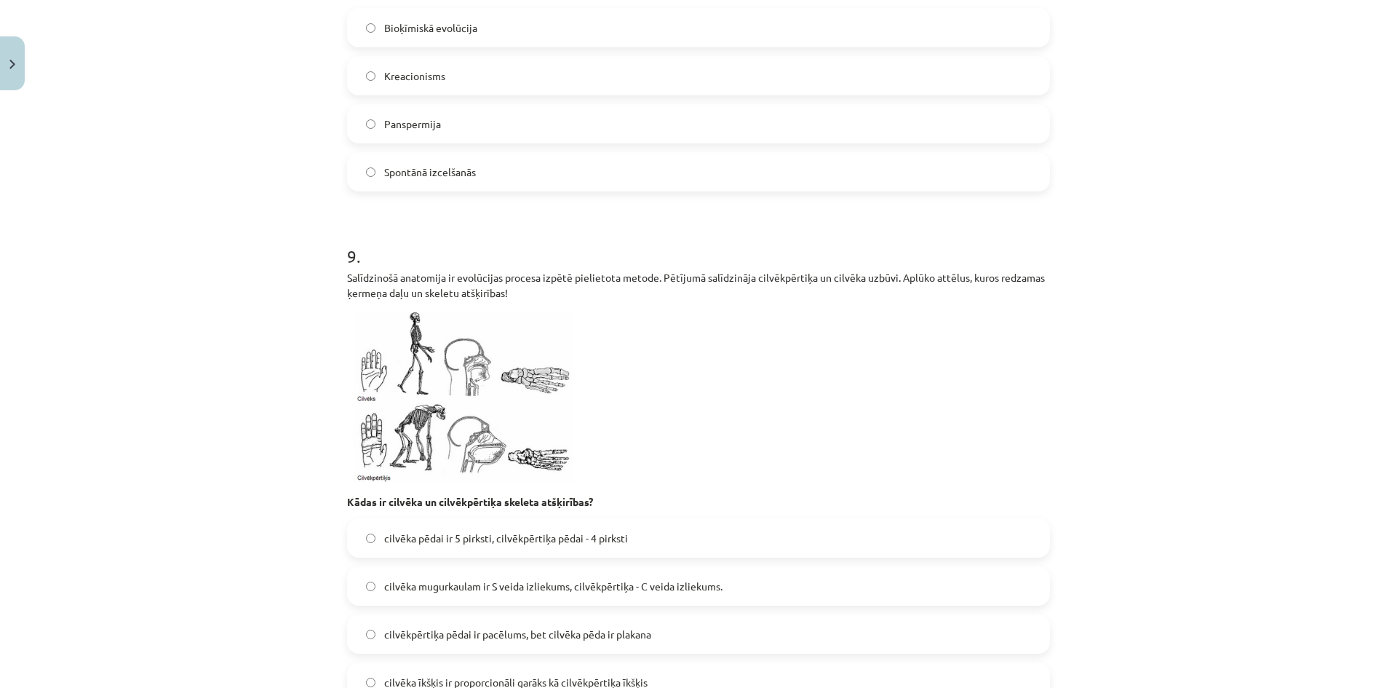
scroll to position [2837, 0]
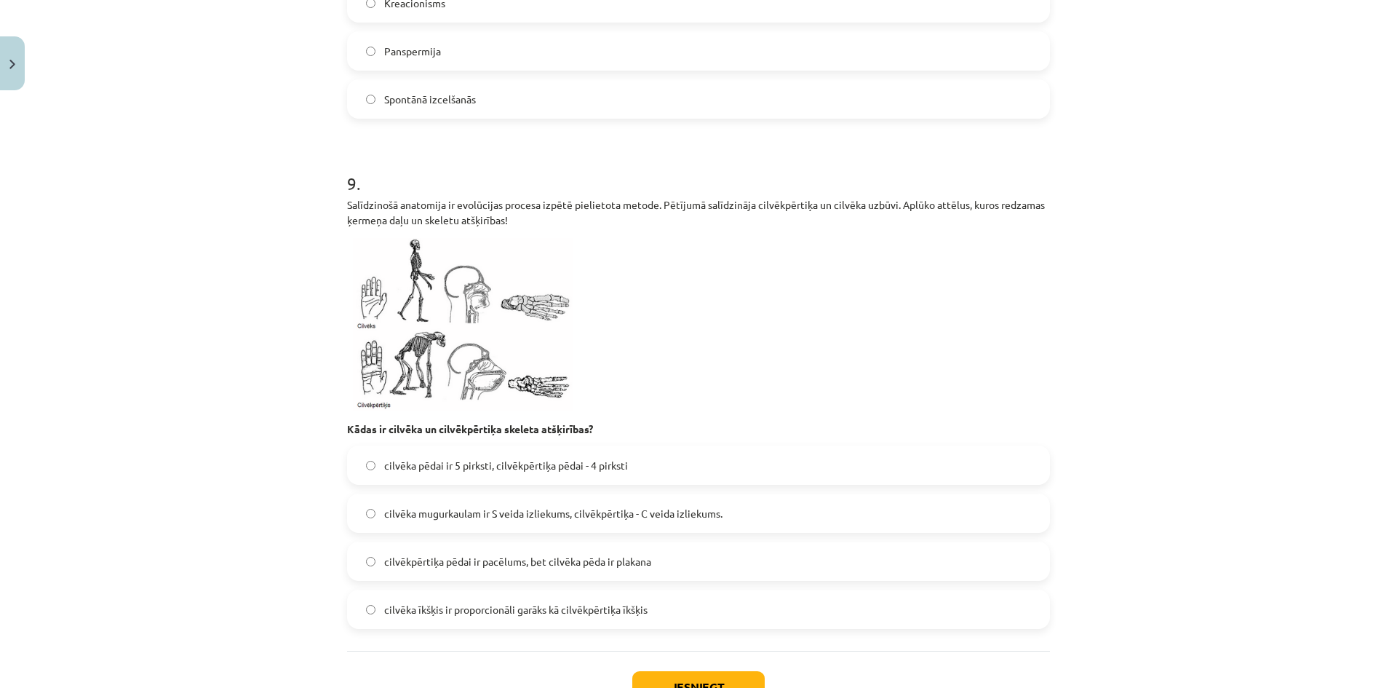
click at [559, 565] on span "cilvēkpērtiķa pēdai ir pacēlums, bet cilvēka pēda ir plakana" at bounding box center [517, 561] width 267 height 15
click at [487, 599] on label "cilvēka īkšķis ir proporcionāli garāks kā cilvēkpērtiķa īkšķis" at bounding box center [698, 609] width 700 height 36
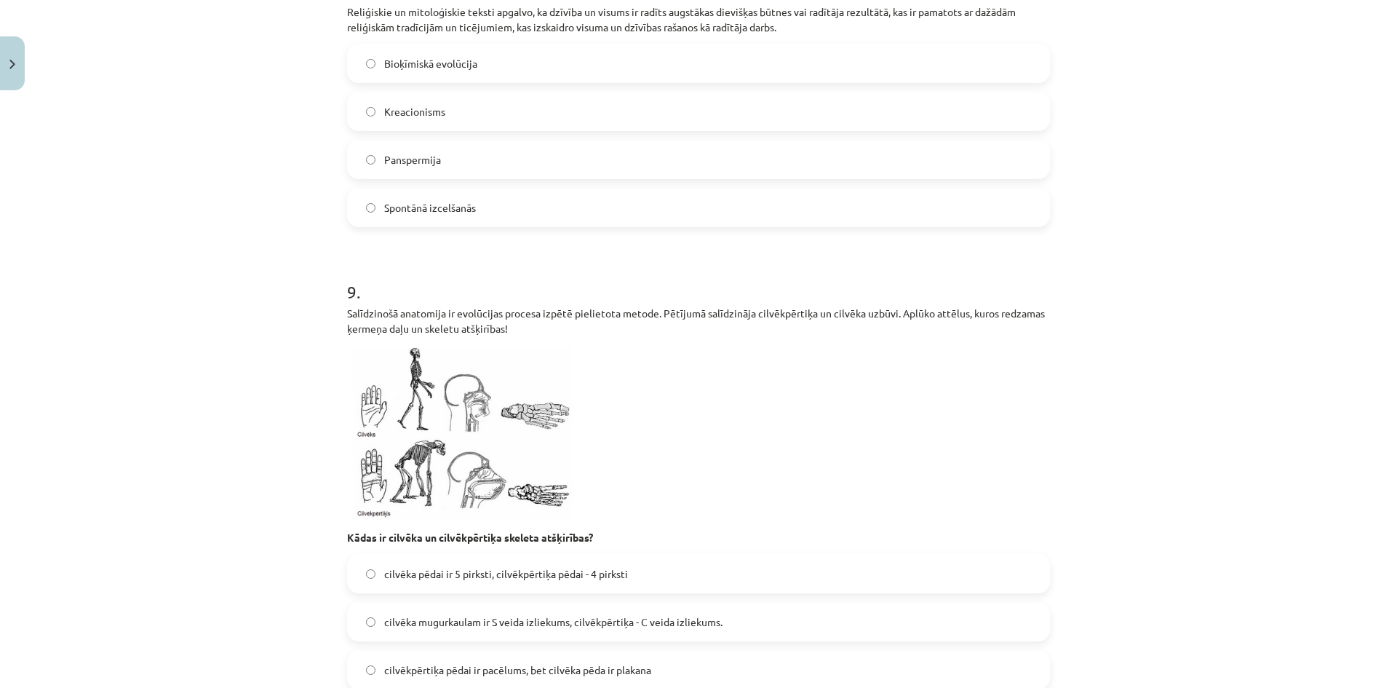
scroll to position [2947, 0]
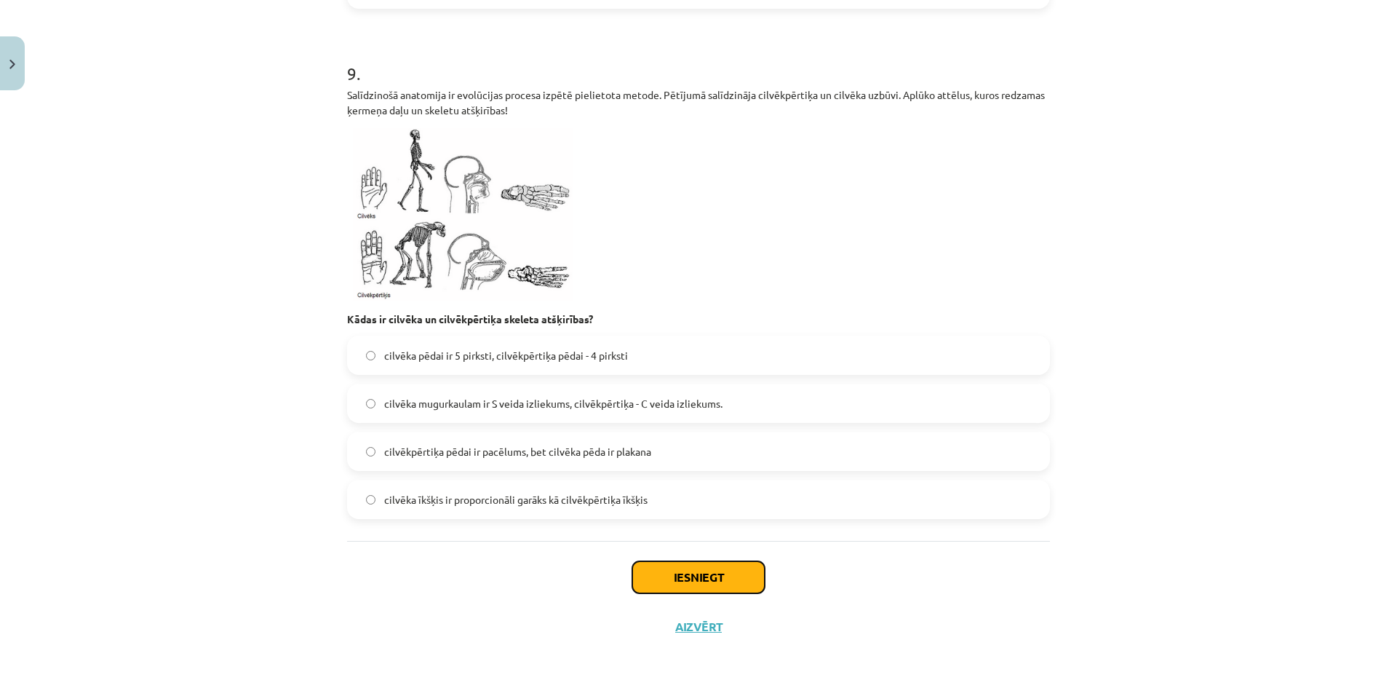
click at [652, 562] on button "Iesniegt" at bounding box center [698, 577] width 132 height 32
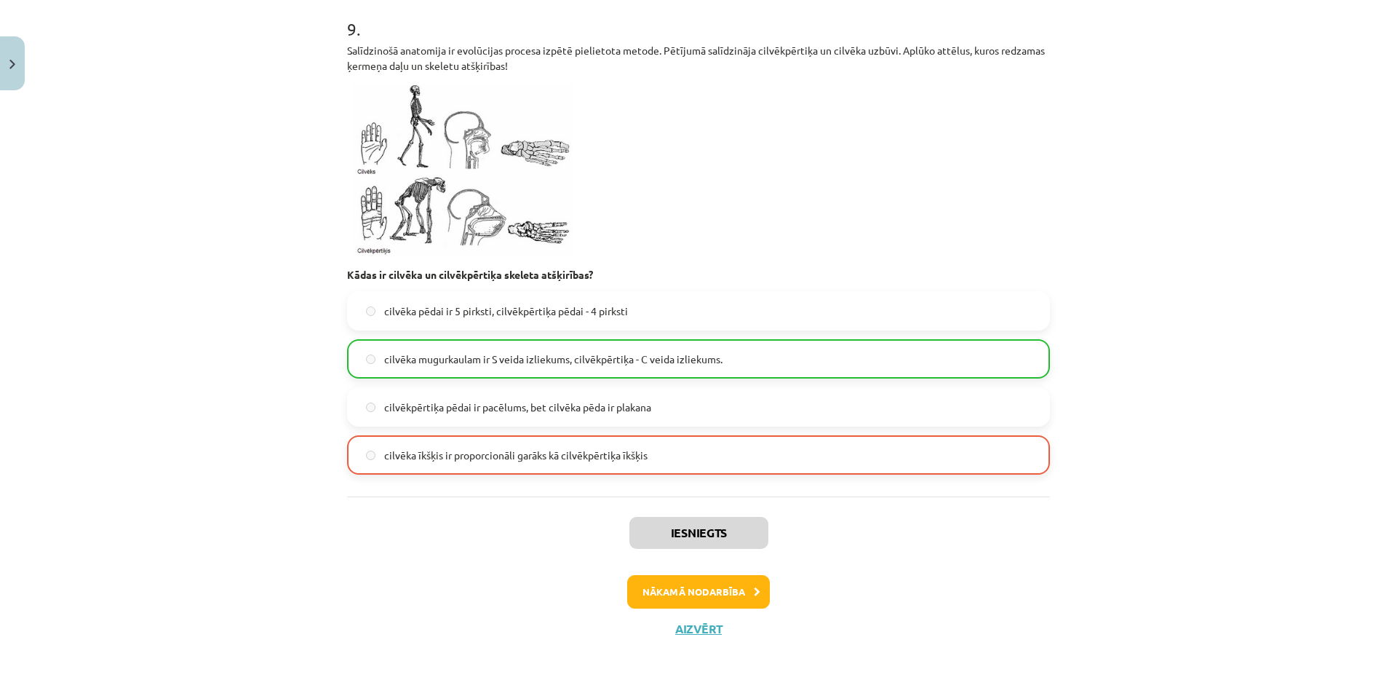
scroll to position [2994, 0]
click at [714, 591] on button "Nākamā nodarbība" at bounding box center [698, 589] width 143 height 33
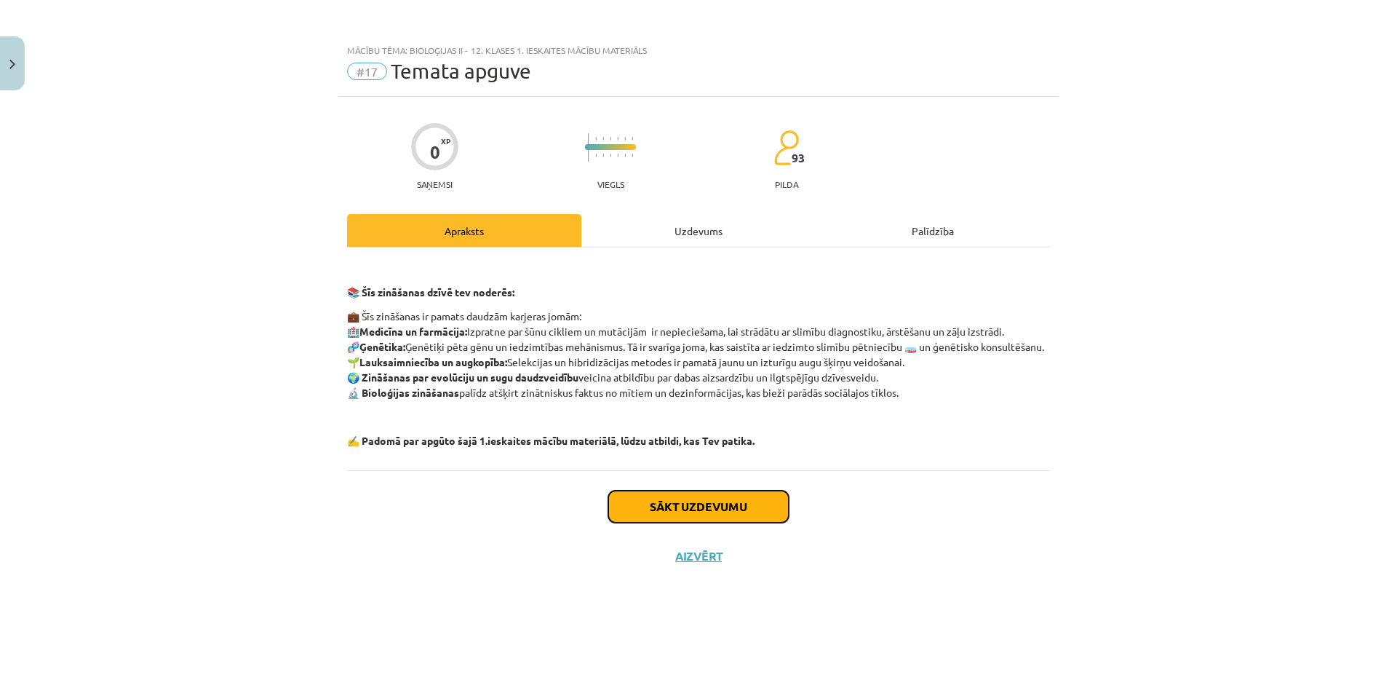
click at [632, 510] on button "Sākt uzdevumu" at bounding box center [698, 506] width 180 height 32
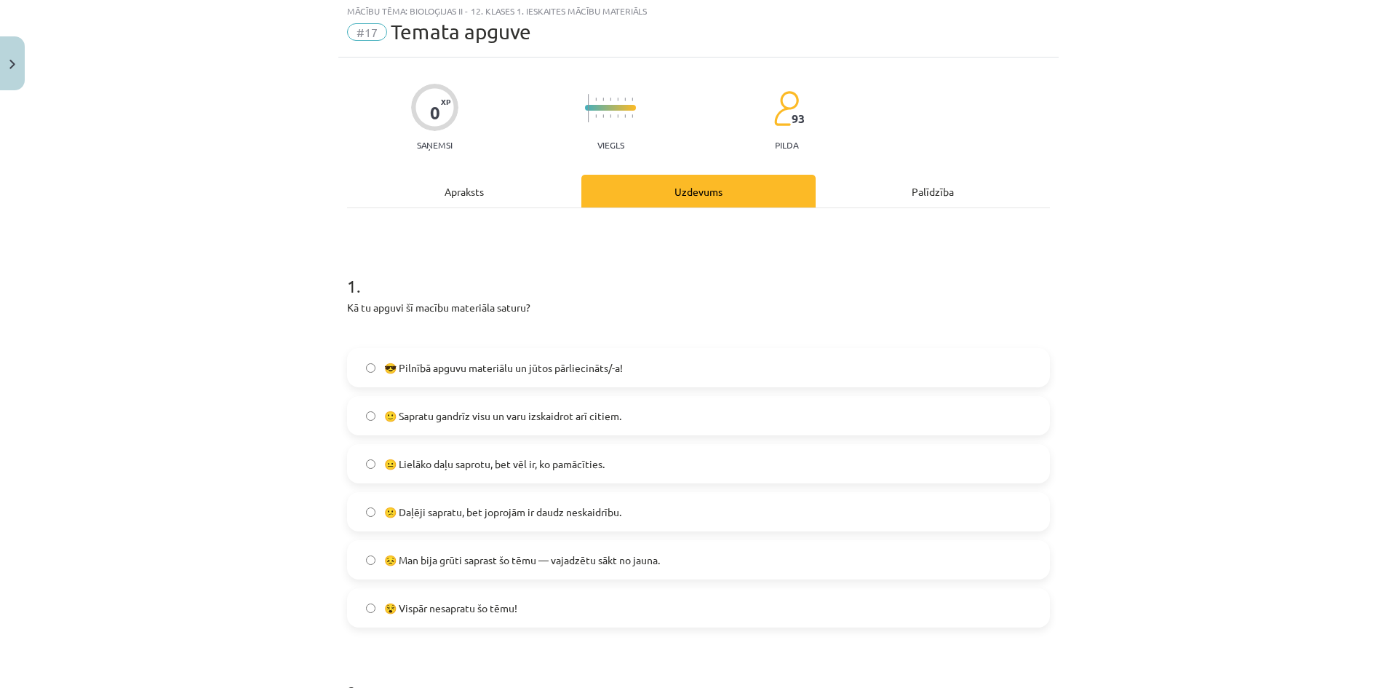
scroll to position [73, 0]
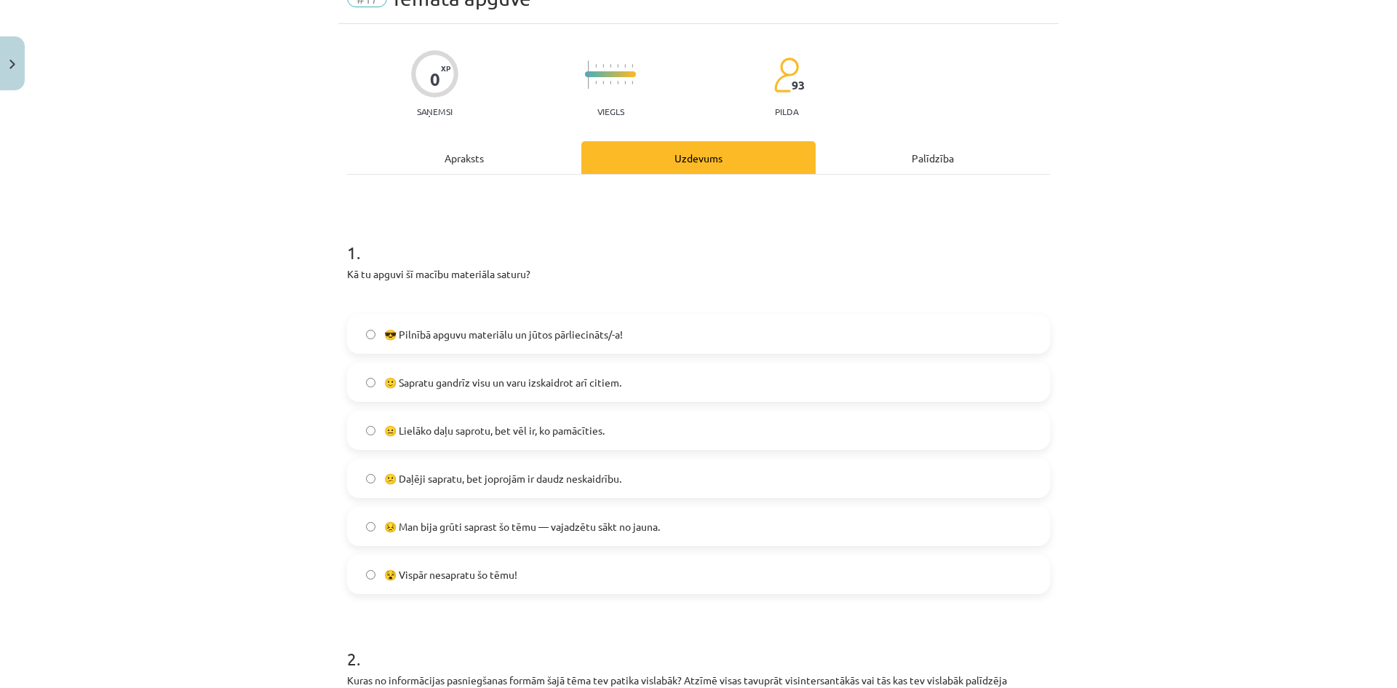
click at [530, 442] on label "😐 Lielāko daļu saprotu, bet vēl ir, ko pamācīties." at bounding box center [698, 430] width 700 height 36
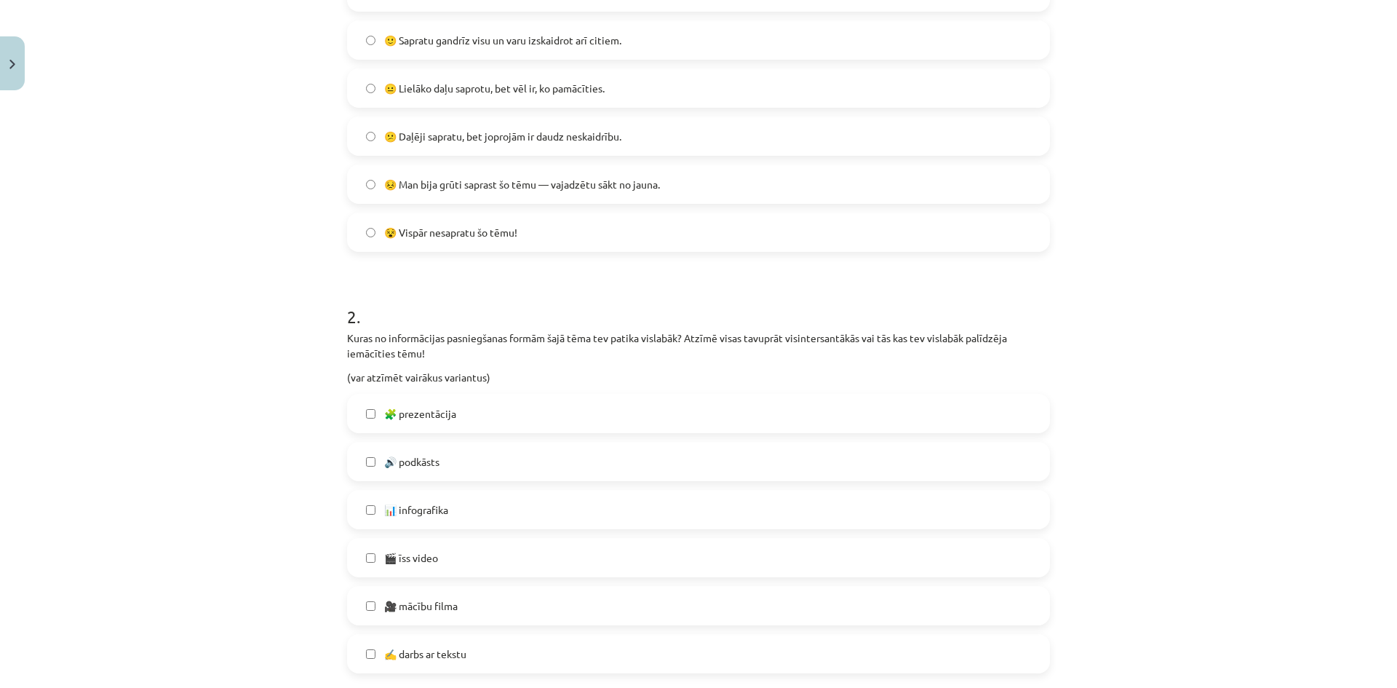
scroll to position [437, 0]
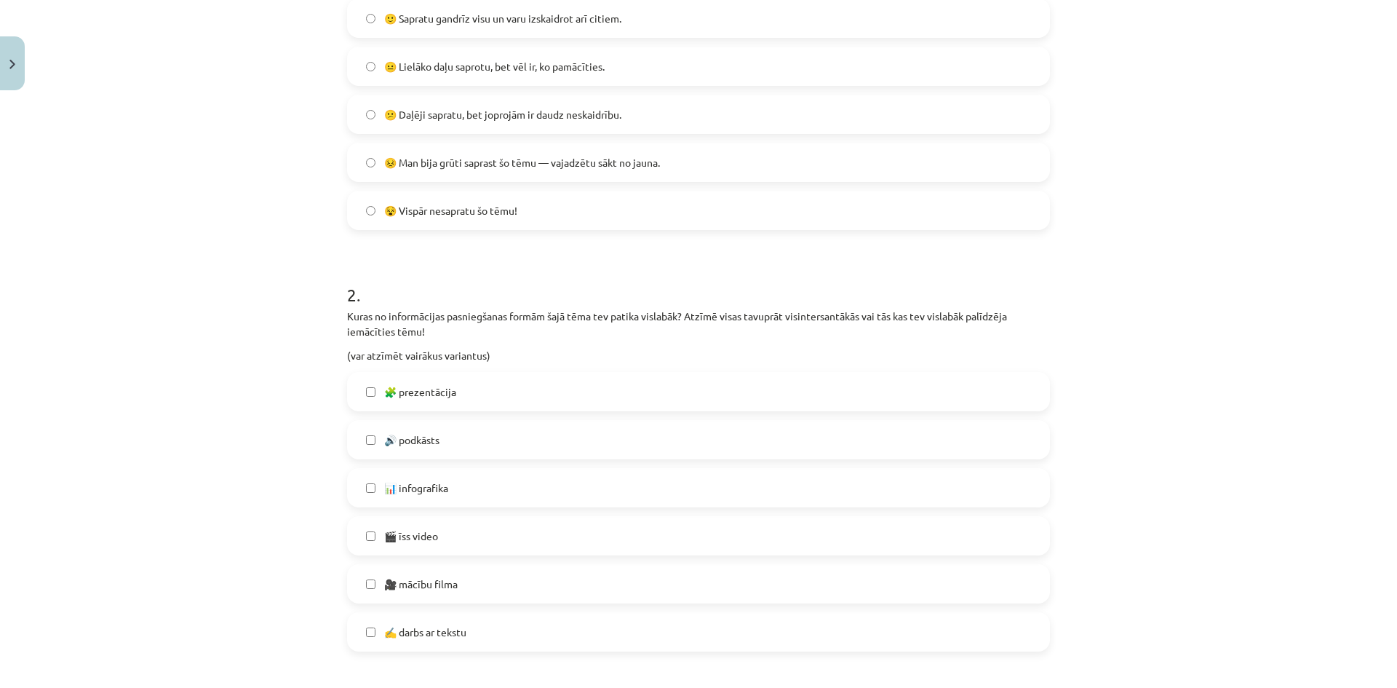
click at [506, 401] on label "🧩 prezentācija" at bounding box center [698, 391] width 700 height 36
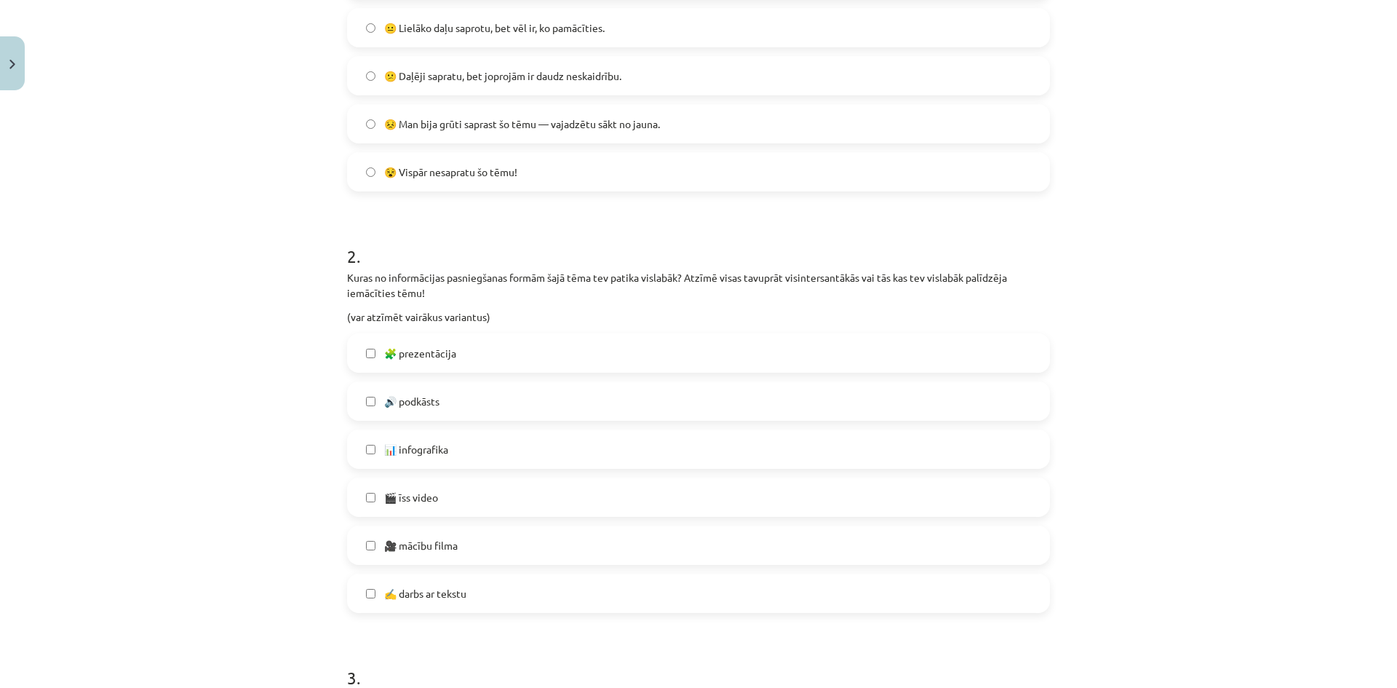
scroll to position [509, 0]
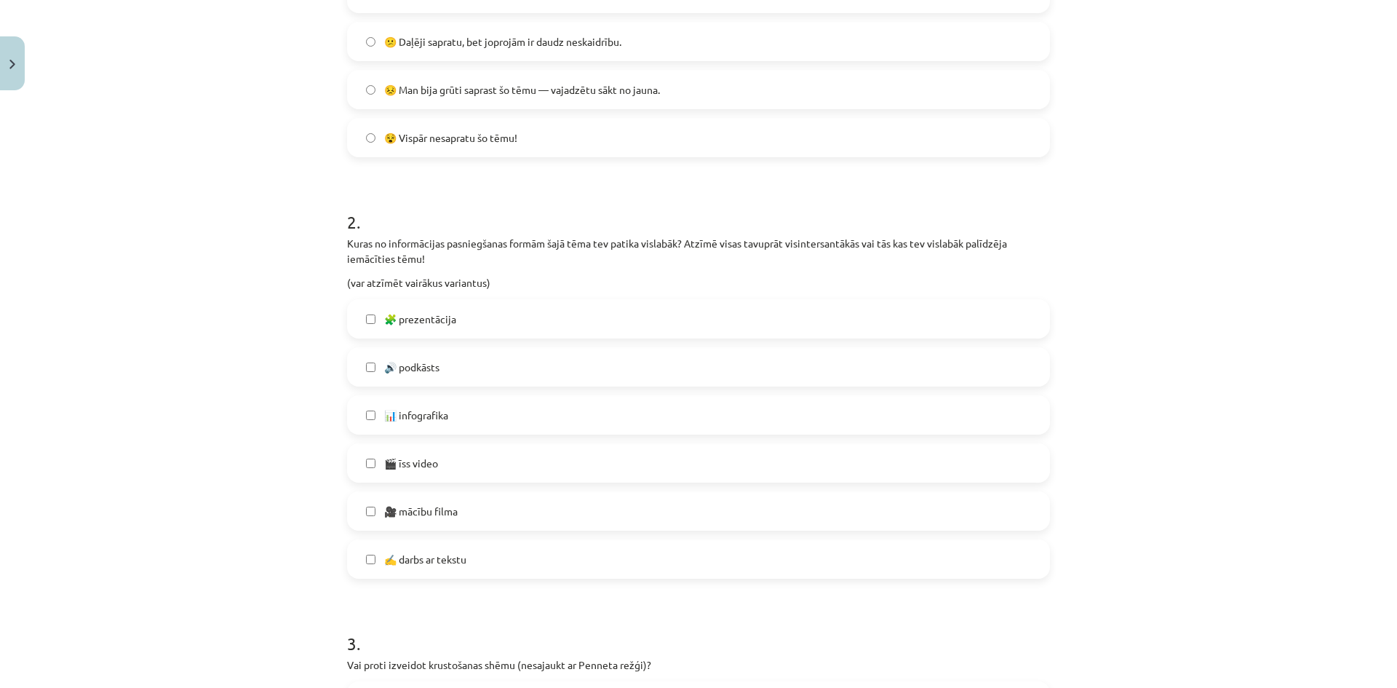
click at [419, 549] on label "✍️ darbs ar tekstu" at bounding box center [698, 559] width 700 height 36
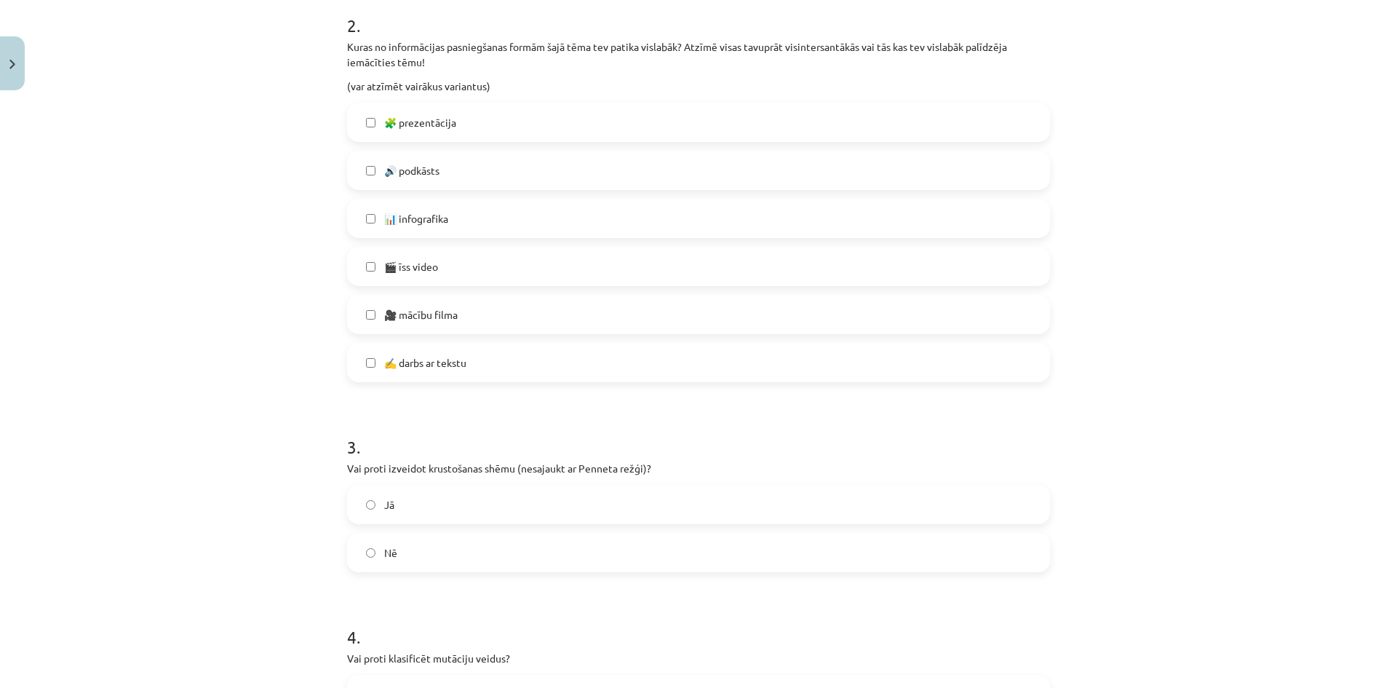
scroll to position [728, 0]
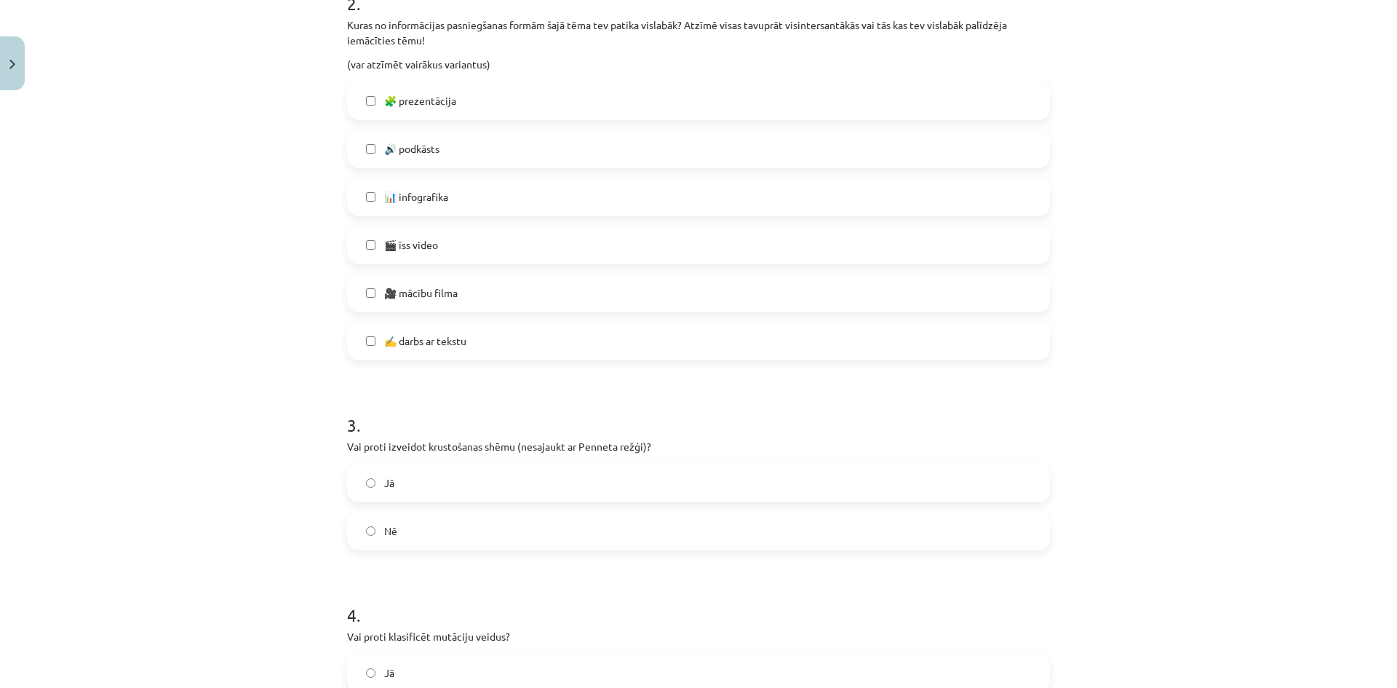
drag, startPoint x: 420, startPoint y: 523, endPoint x: 435, endPoint y: 512, distance: 18.8
click at [422, 523] on label "Nē" at bounding box center [698, 530] width 700 height 36
click at [458, 489] on label "Jā" at bounding box center [698, 482] width 700 height 36
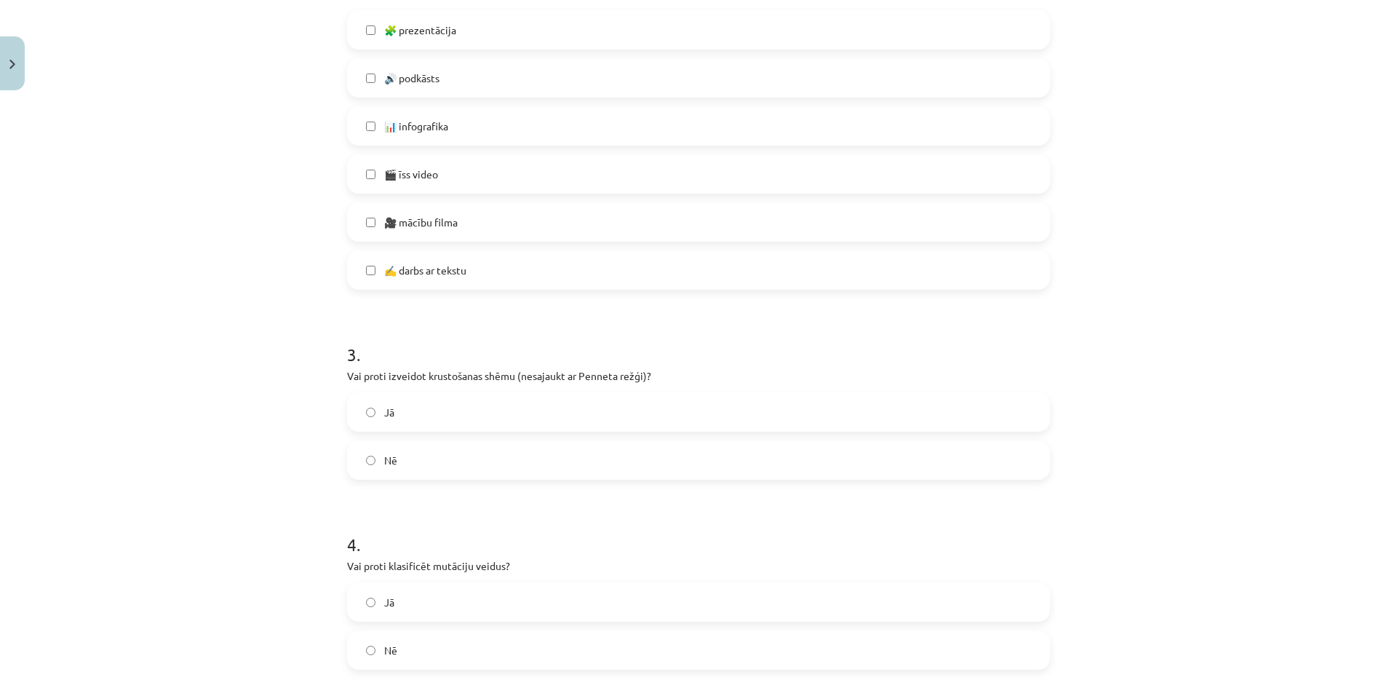
scroll to position [946, 0]
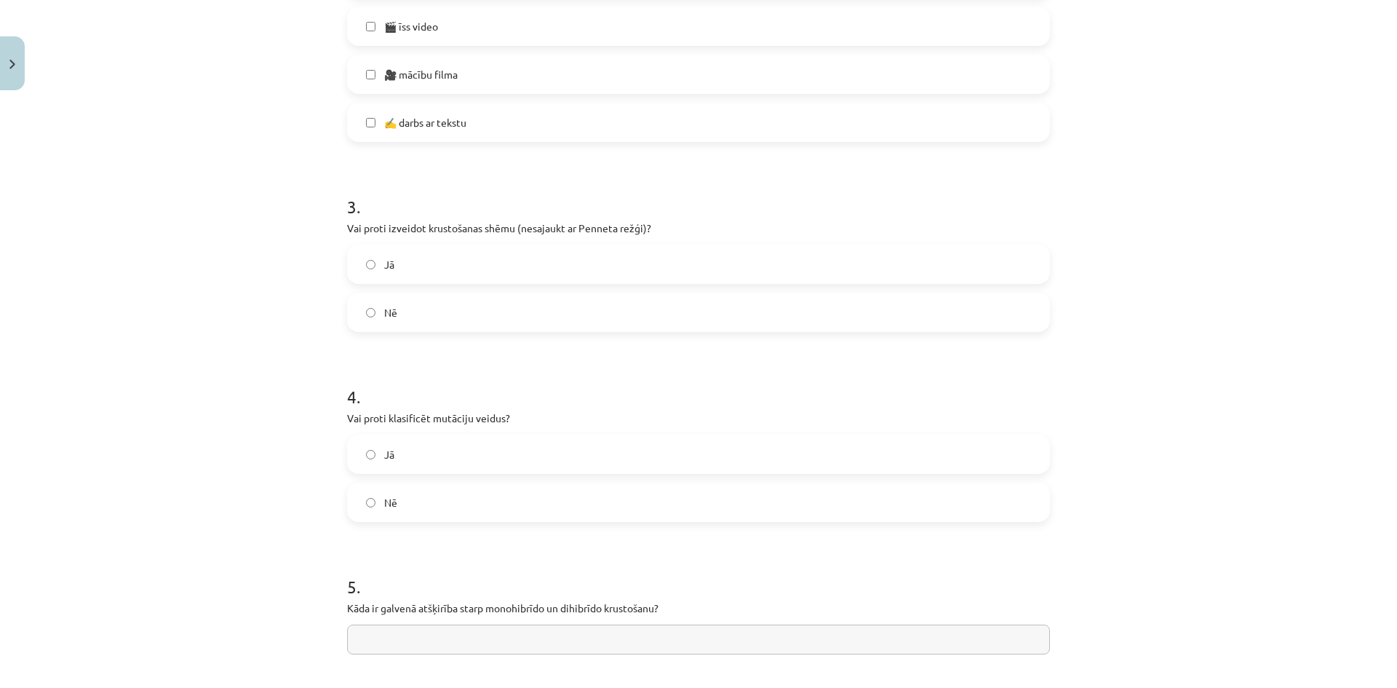
click at [473, 458] on label "Jā" at bounding box center [698, 454] width 700 height 36
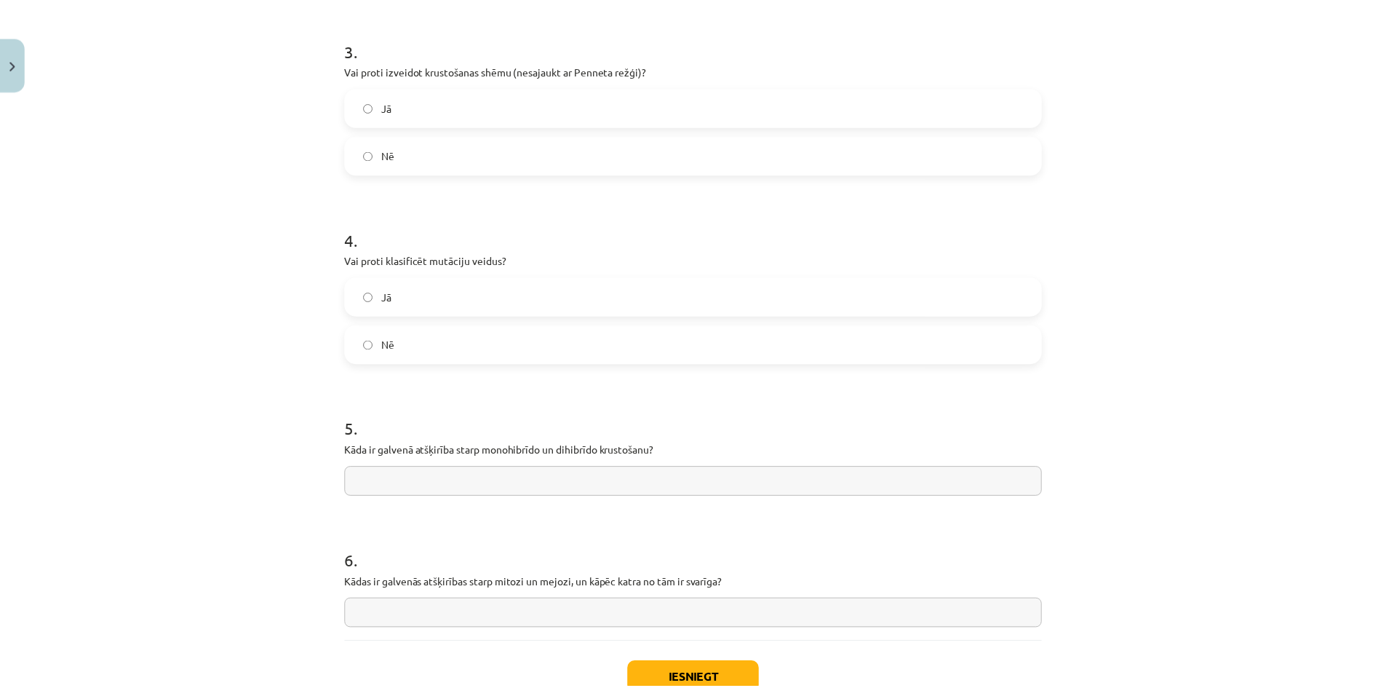
scroll to position [1205, 0]
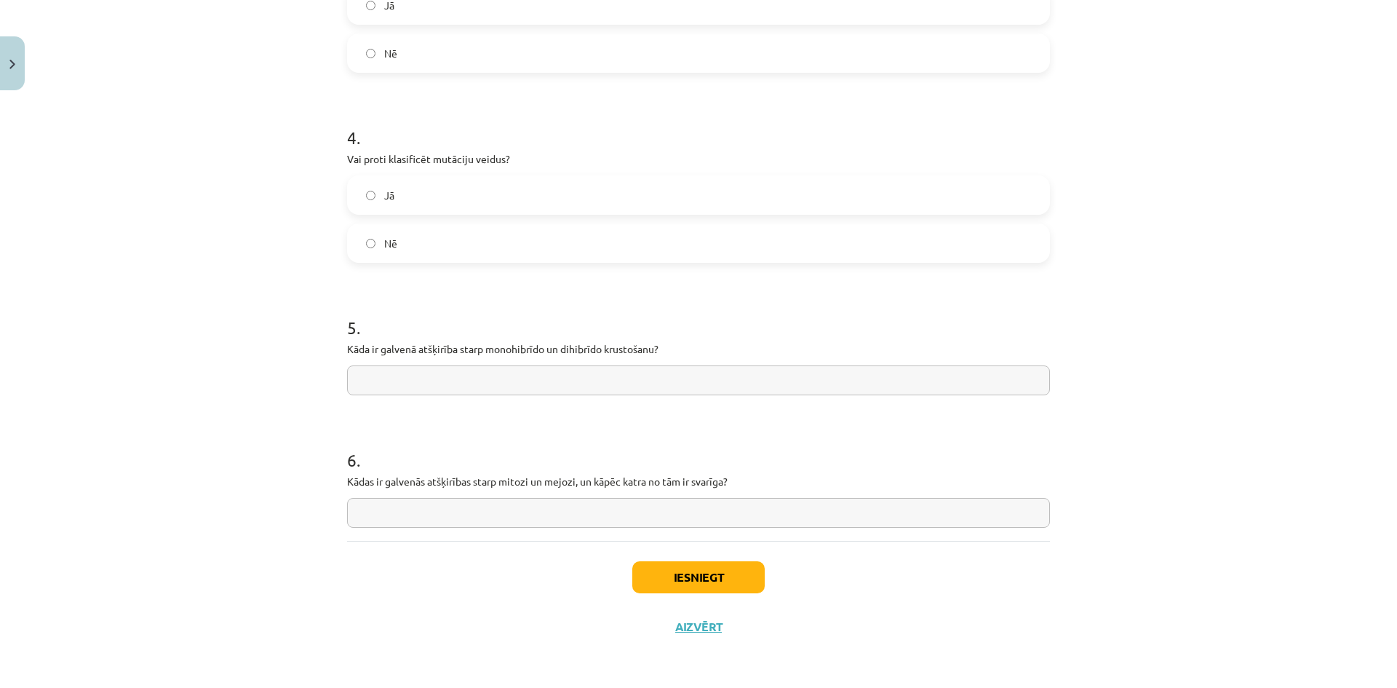
click at [542, 523] on input "text" at bounding box center [698, 513] width 703 height 30
click at [512, 383] on input "text" at bounding box center [698, 380] width 703 height 30
type input "*"
type input "**********"
click at [518, 511] on input "text" at bounding box center [698, 513] width 703 height 30
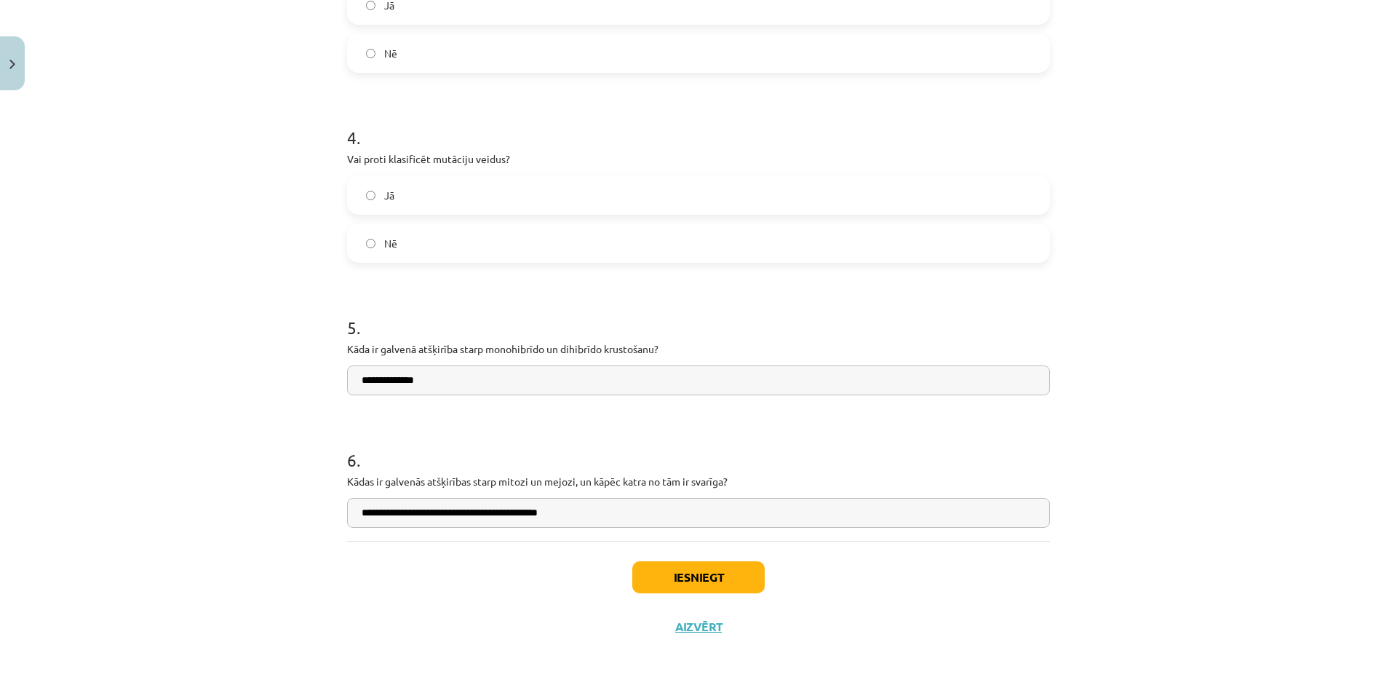
type input "**********"
click at [710, 586] on button "Iesniegt" at bounding box center [698, 577] width 132 height 32
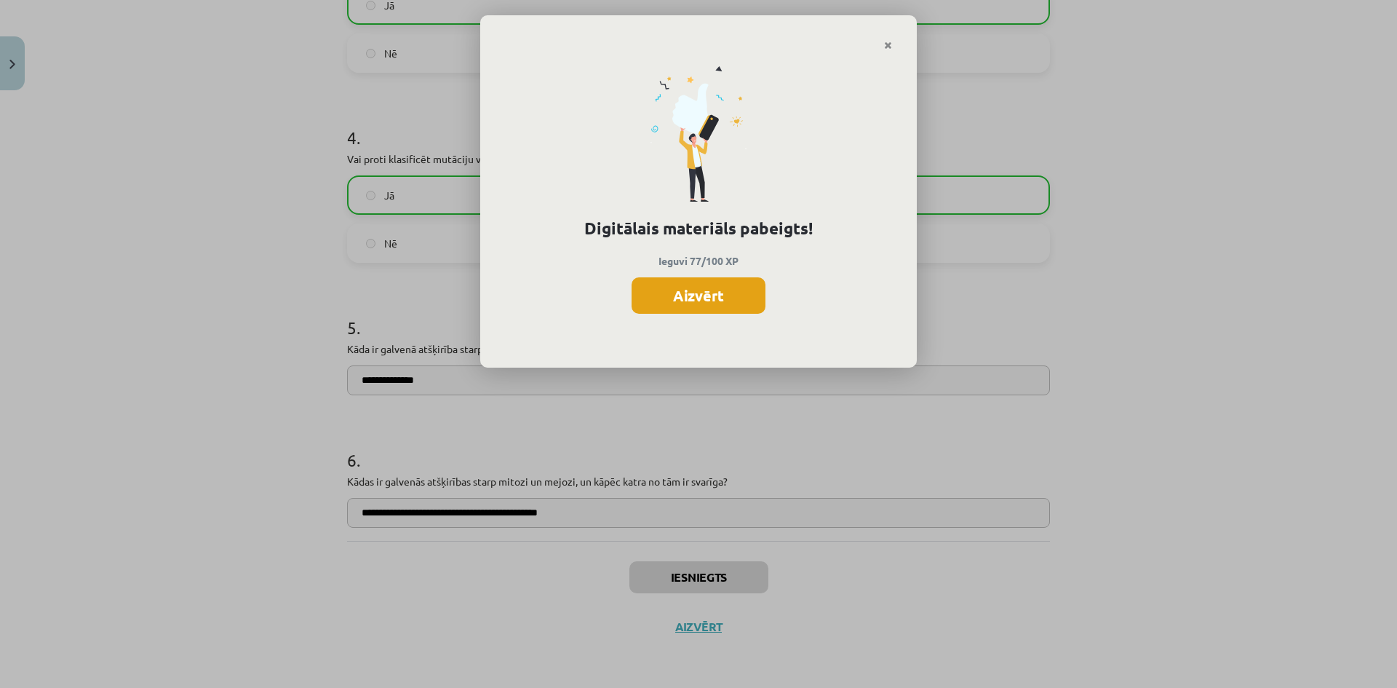
click at [725, 300] on button "Aizvērt" at bounding box center [699, 295] width 134 height 36
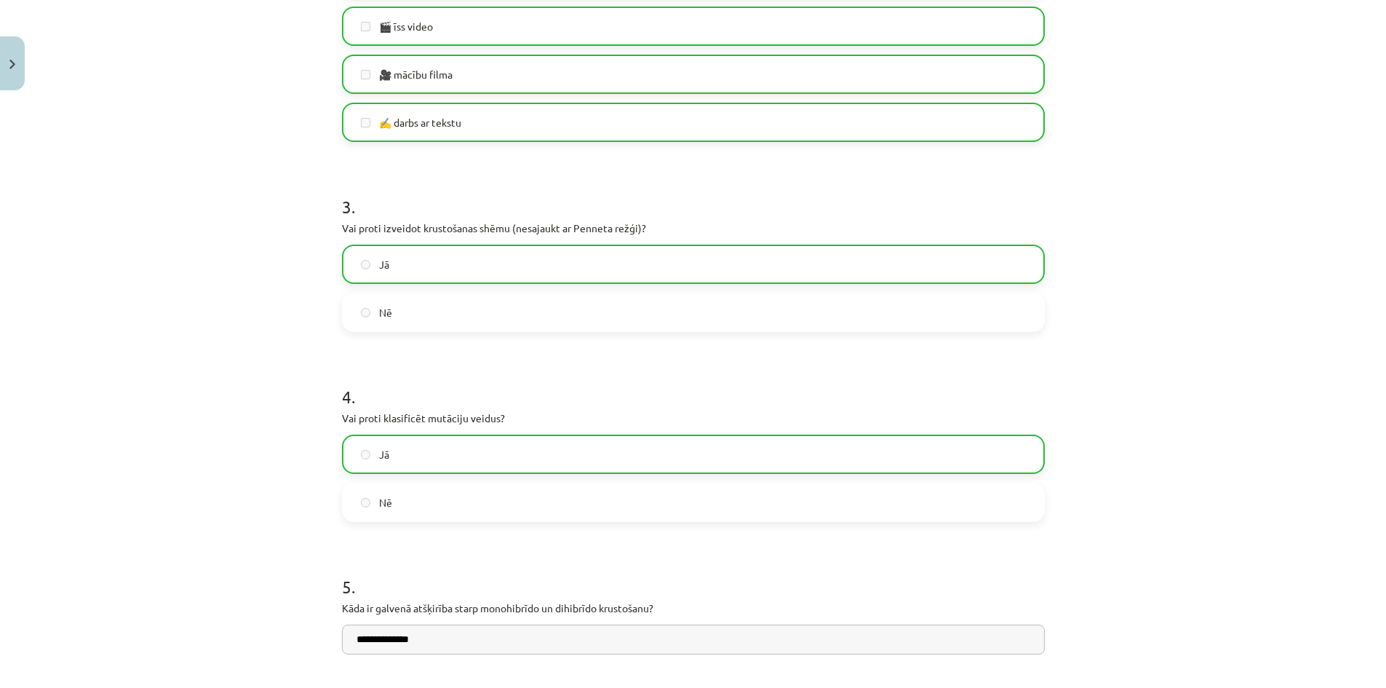
scroll to position [1077, 0]
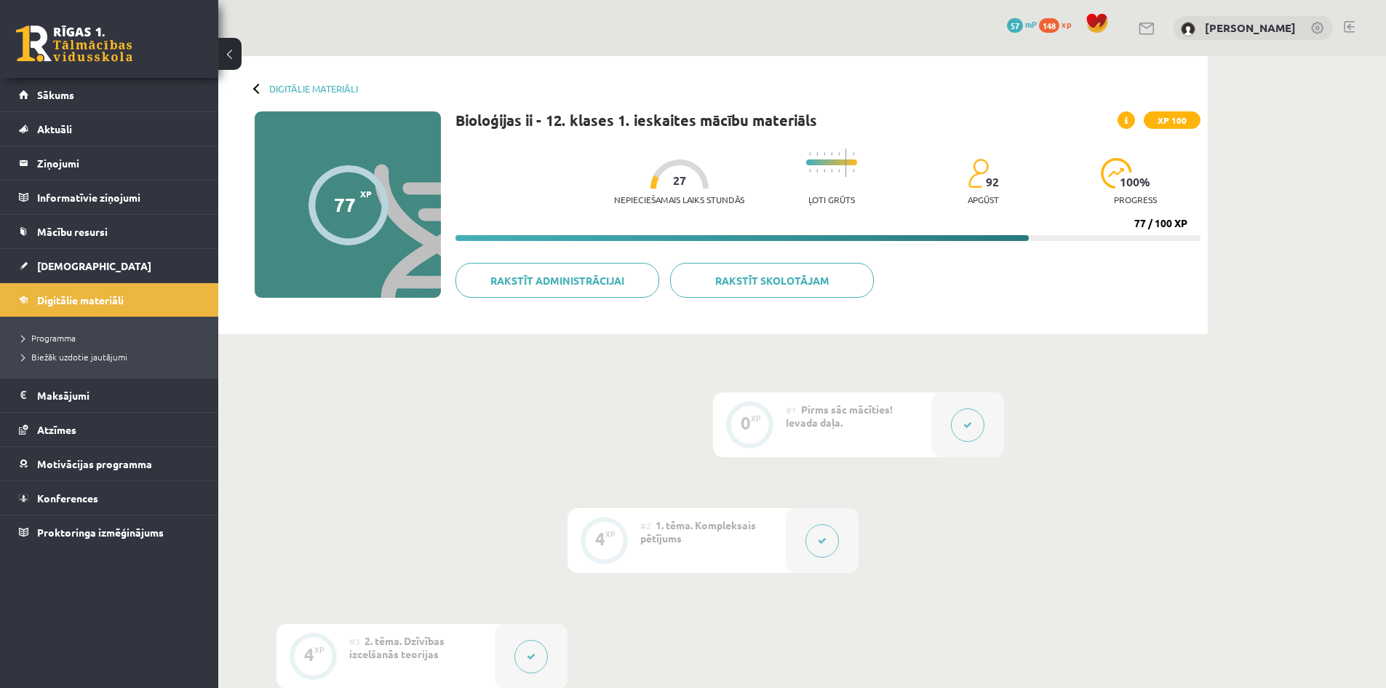
click at [329, 207] on div at bounding box center [348, 205] width 80 height 80
click at [349, 202] on div "77" at bounding box center [345, 205] width 22 height 22
click at [752, 431] on div "0 XP" at bounding box center [750, 423] width 44 height 44
click at [973, 425] on button at bounding box center [967, 424] width 33 height 33
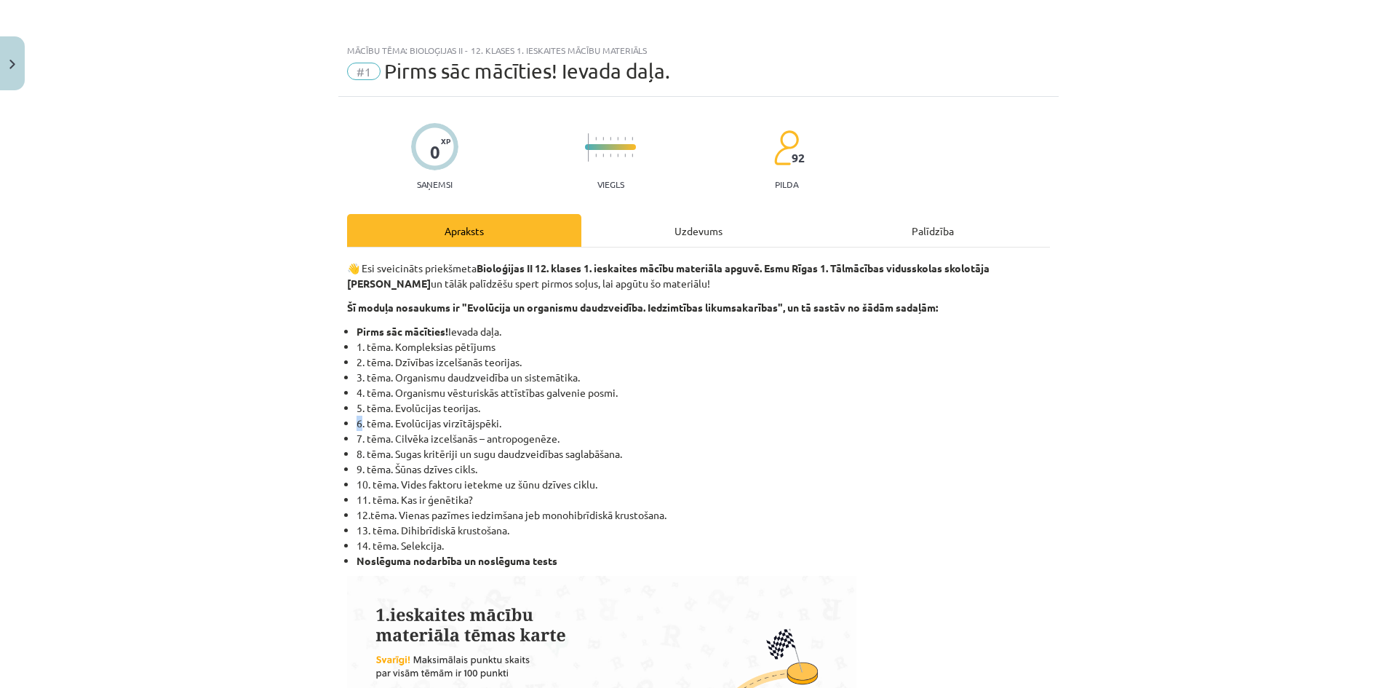
click at [971, 425] on div "Mācību tēma: Bioloģijas ii - 12. klases 1. ieskaites mācību materiāls #1 Pirms …" at bounding box center [698, 344] width 1397 height 688
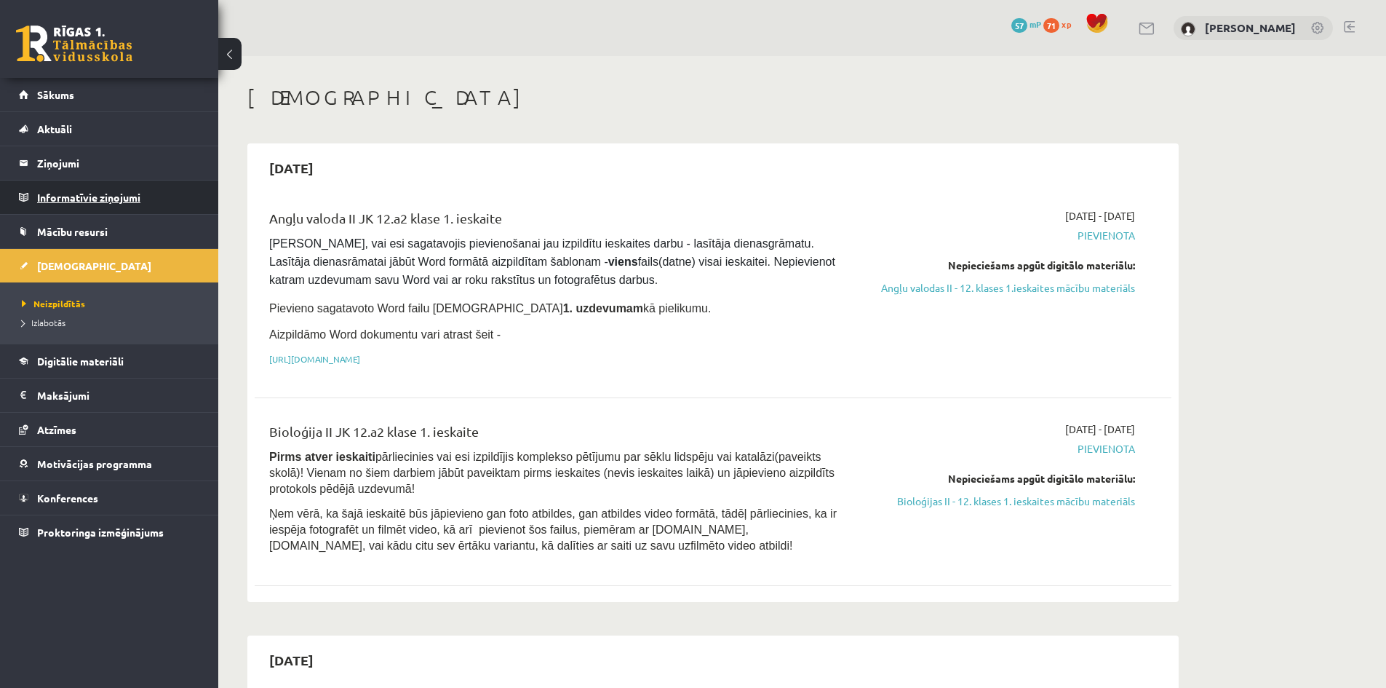
scroll to position [73, 0]
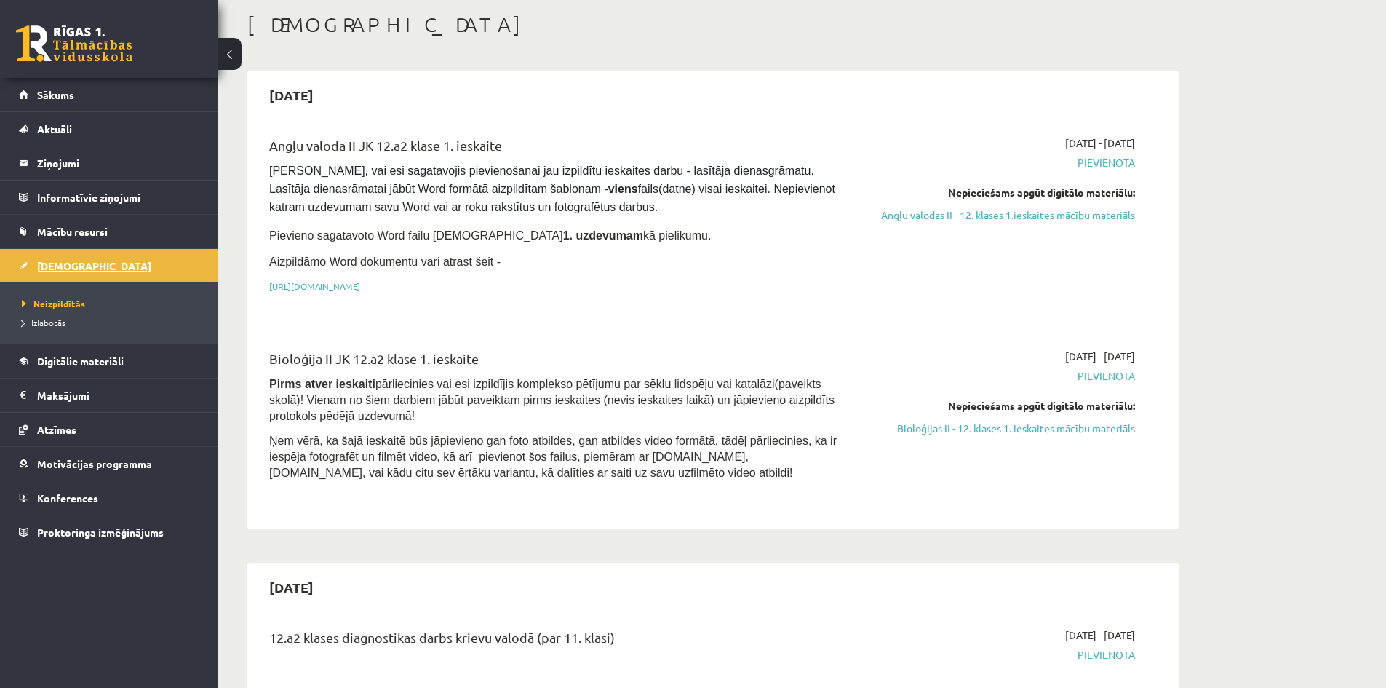
click at [51, 257] on link "[DEMOGRAPHIC_DATA]" at bounding box center [109, 265] width 181 height 33
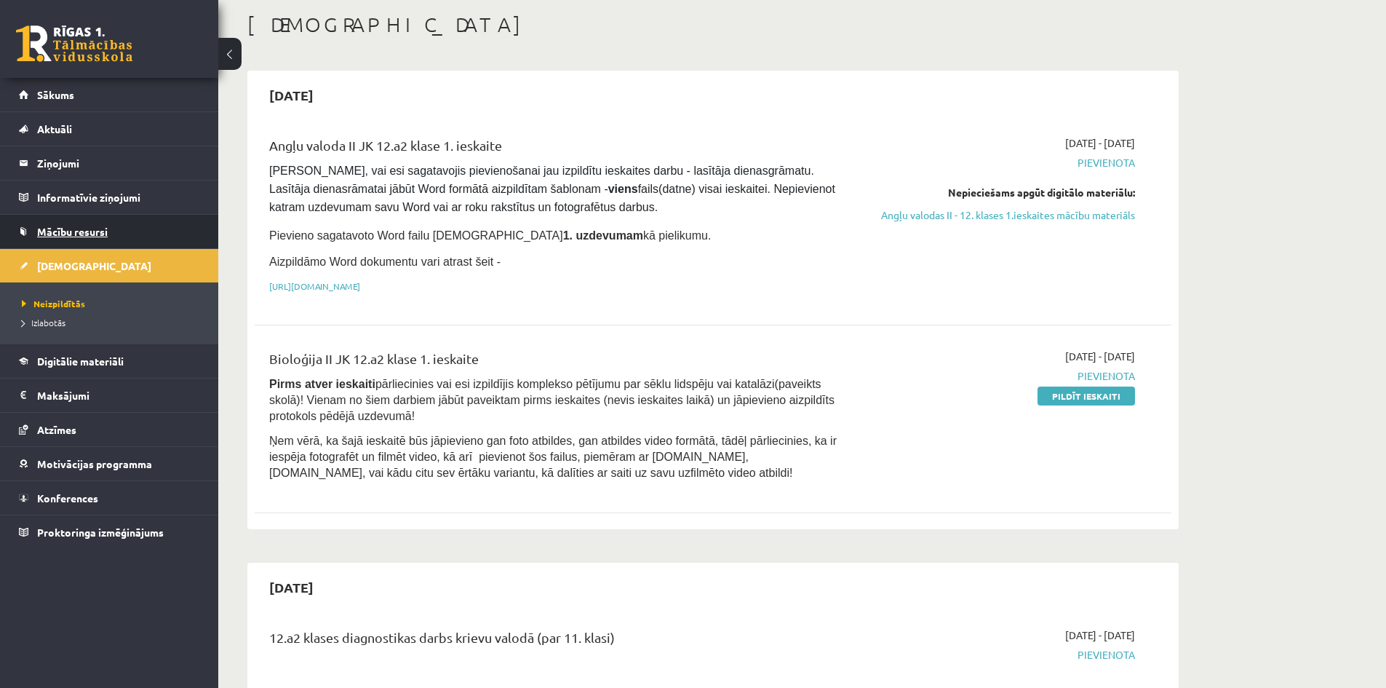
click at [94, 226] on span "Mācību resursi" at bounding box center [72, 231] width 71 height 13
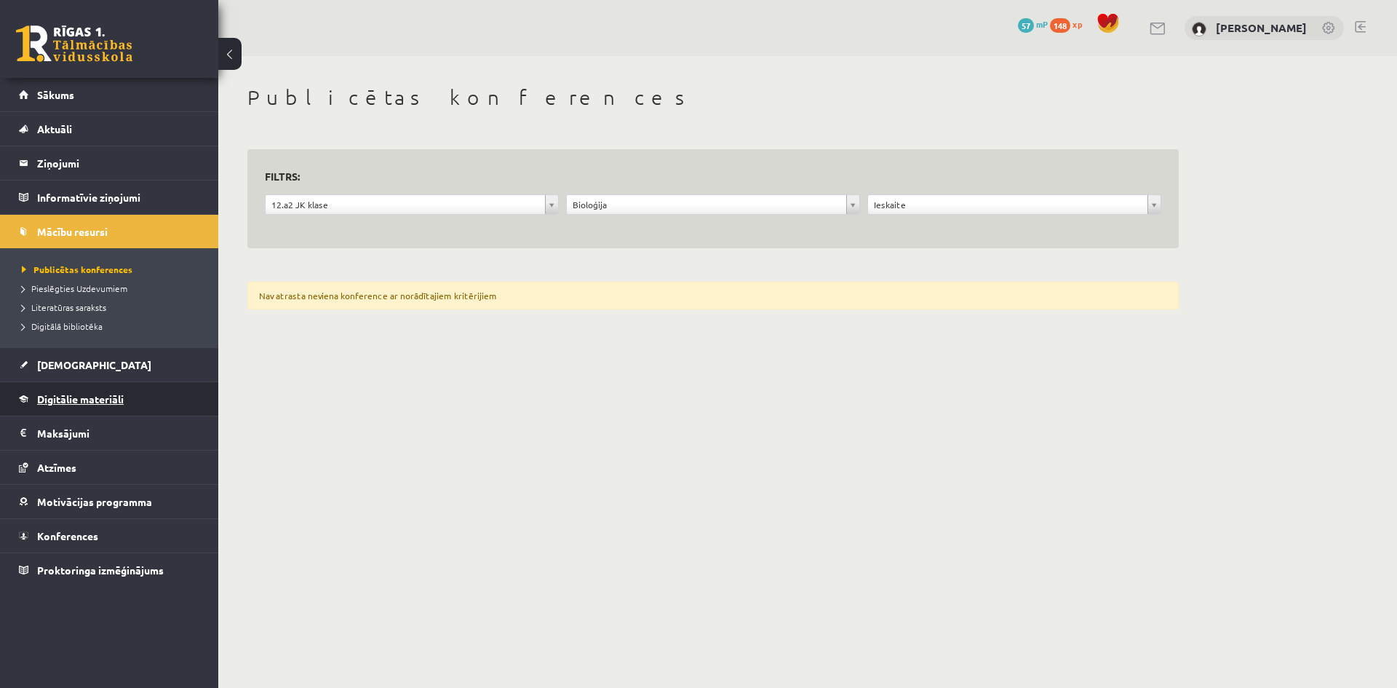
click at [65, 397] on span "Digitālie materiāli" at bounding box center [80, 398] width 87 height 13
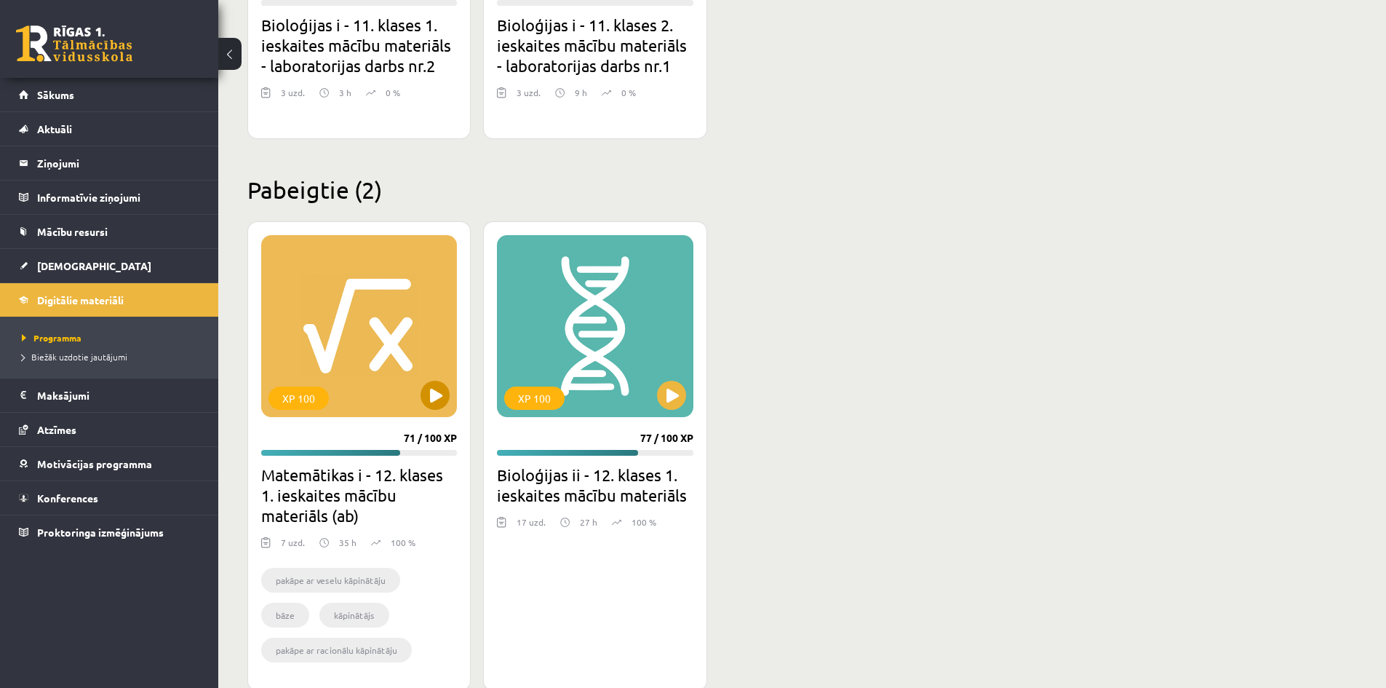
scroll to position [3524, 0]
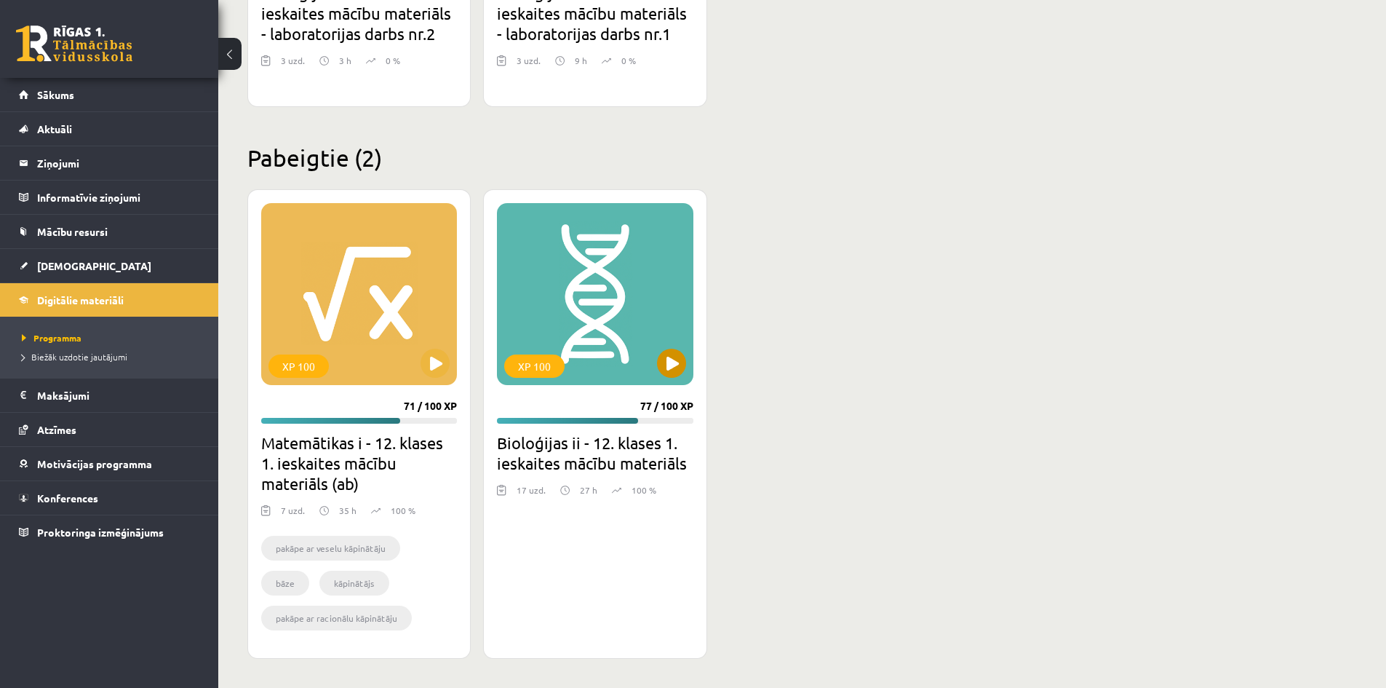
click at [597, 335] on div "XP 100" at bounding box center [595, 294] width 196 height 182
click at [543, 359] on div "XP 100" at bounding box center [534, 365] width 60 height 23
click at [687, 362] on div "XP 100" at bounding box center [595, 294] width 196 height 182
drag, startPoint x: 539, startPoint y: 460, endPoint x: 530, endPoint y: 447, distance: 15.6
click at [539, 457] on h2 "Bioloģijas ii - 12. klases 1. ieskaites mācību materiāls" at bounding box center [595, 452] width 196 height 41
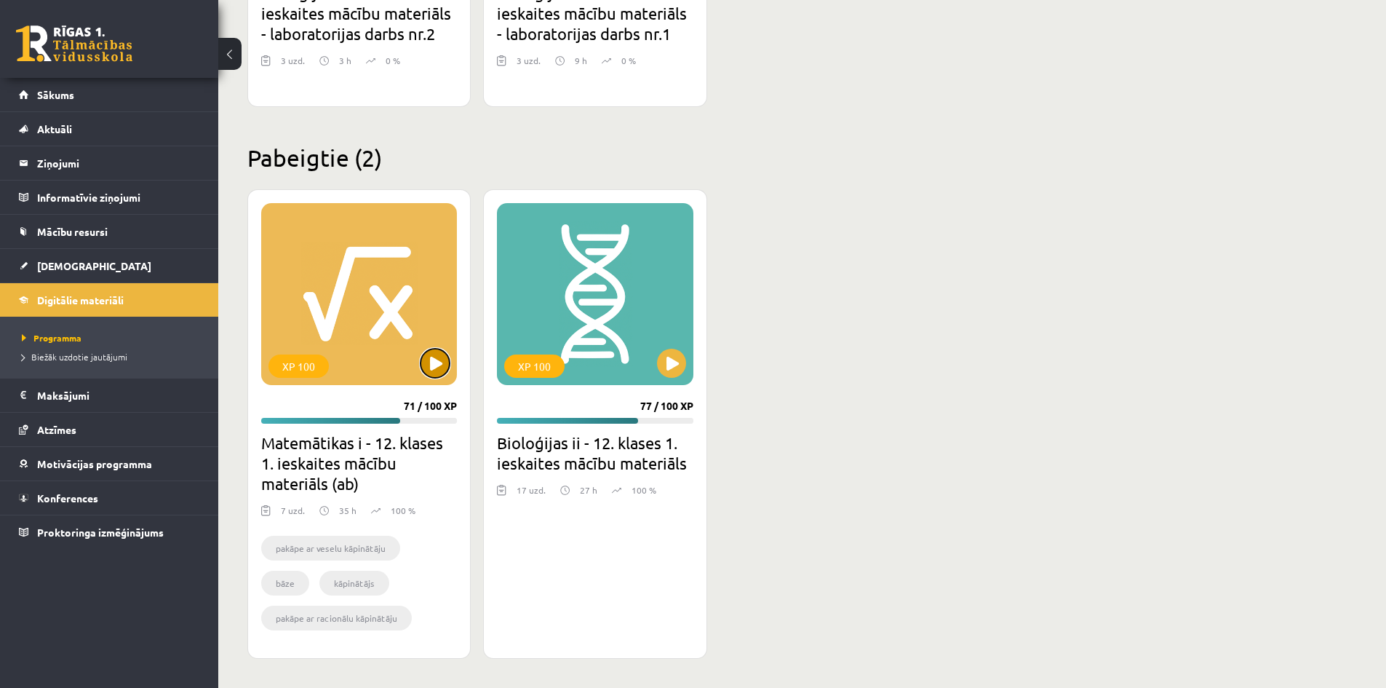
click at [443, 363] on button at bounding box center [435, 362] width 29 height 29
